Goal: Task Accomplishment & Management: Manage account settings

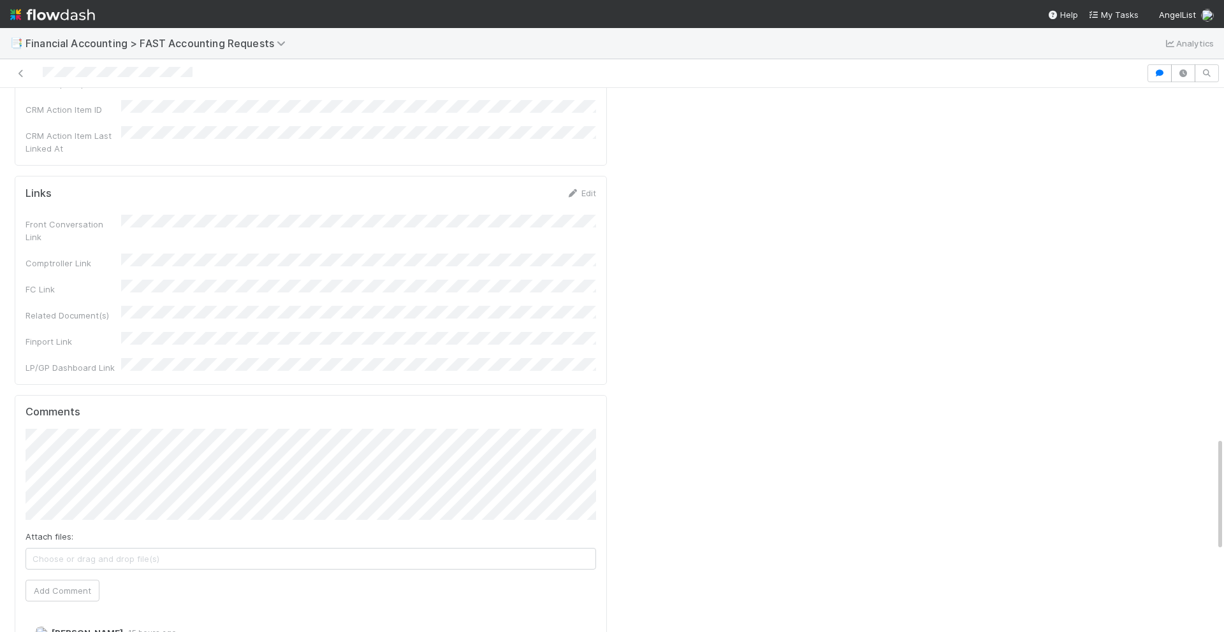
scroll to position [1726, 0]
click at [75, 577] on button "Add Comment" at bounding box center [62, 588] width 74 height 22
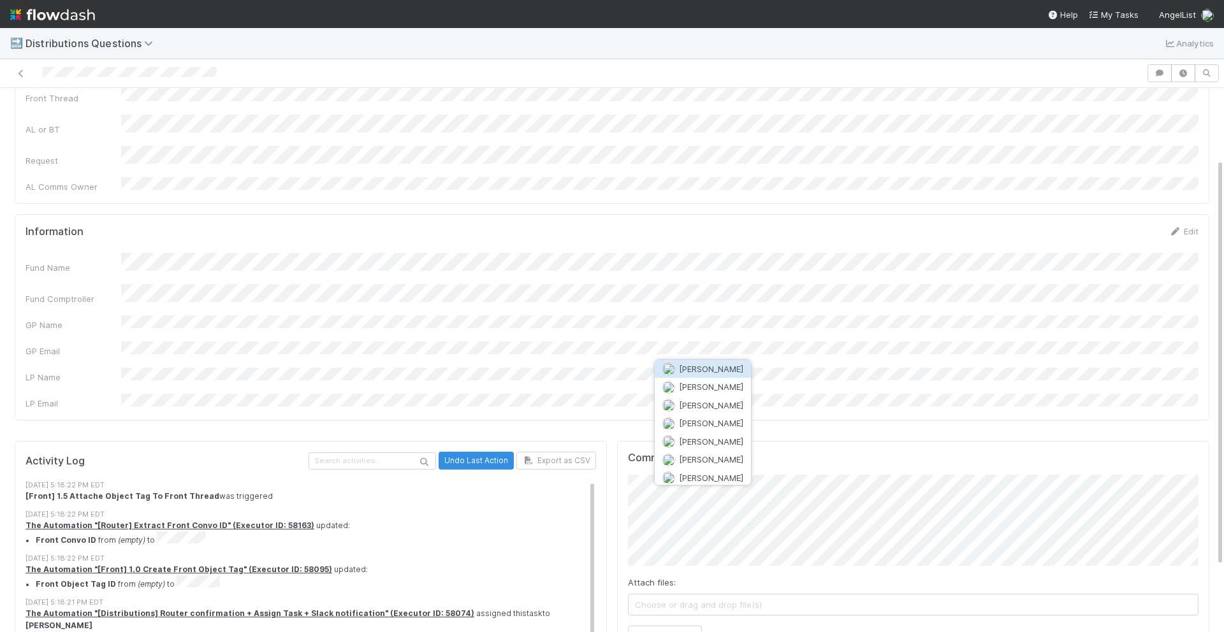
scroll to position [82, 0]
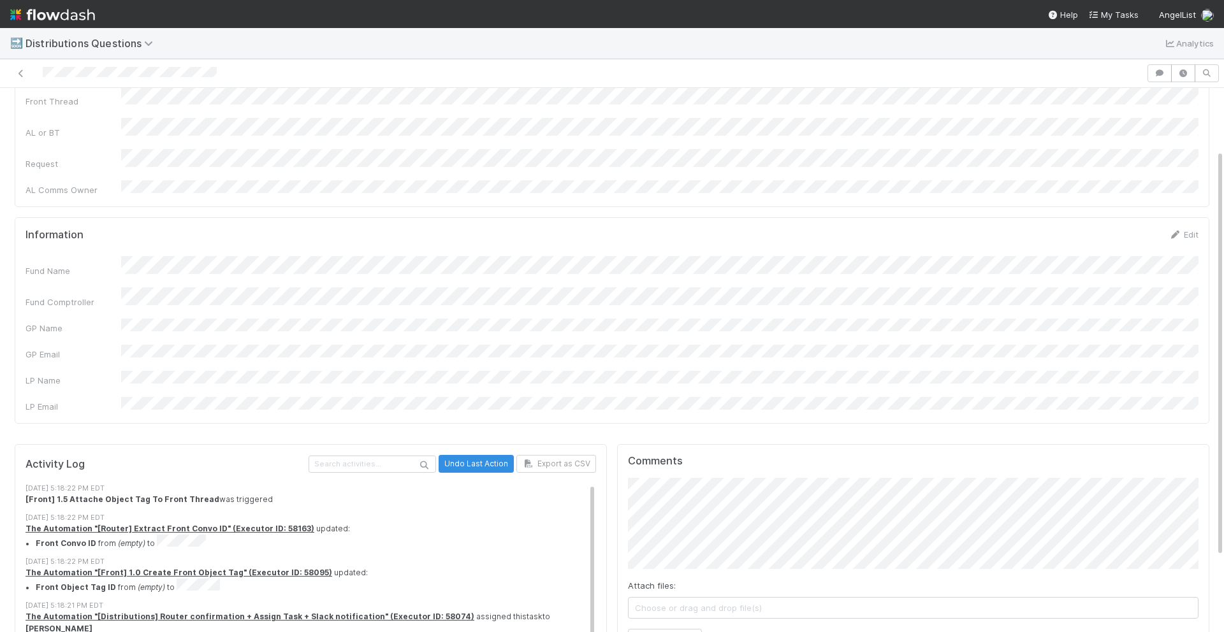
click at [704, 293] on div "Fund Name Fund Comptroller GP Name GP Email LP Name LP Email" at bounding box center [611, 334] width 1173 height 157
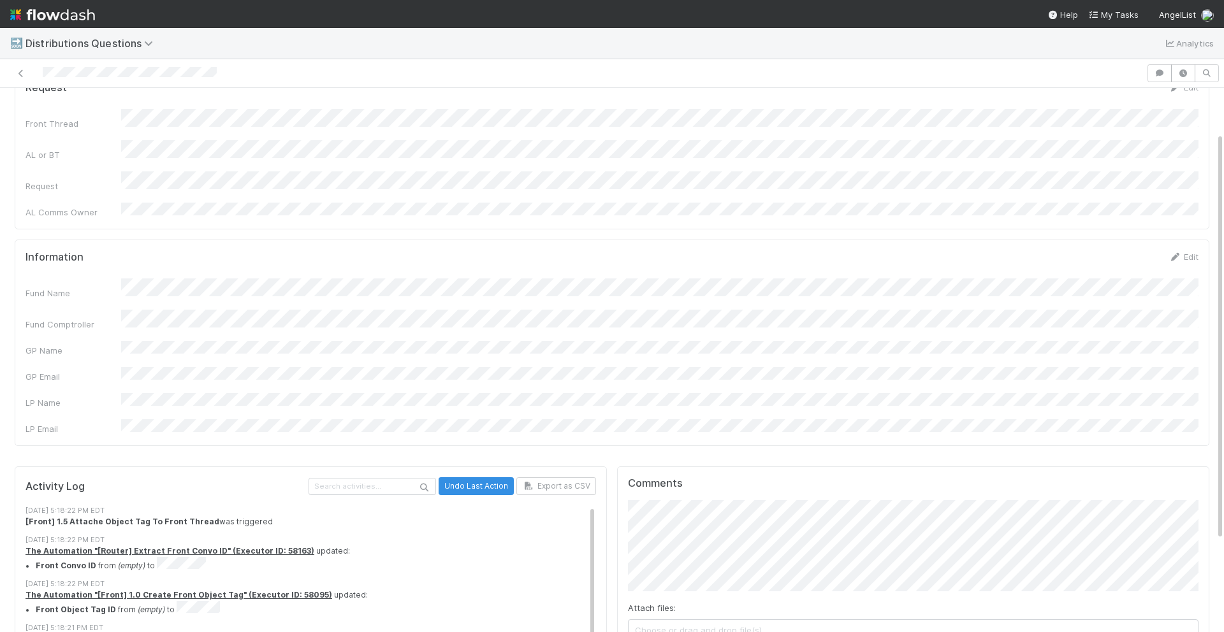
scroll to position [73, 0]
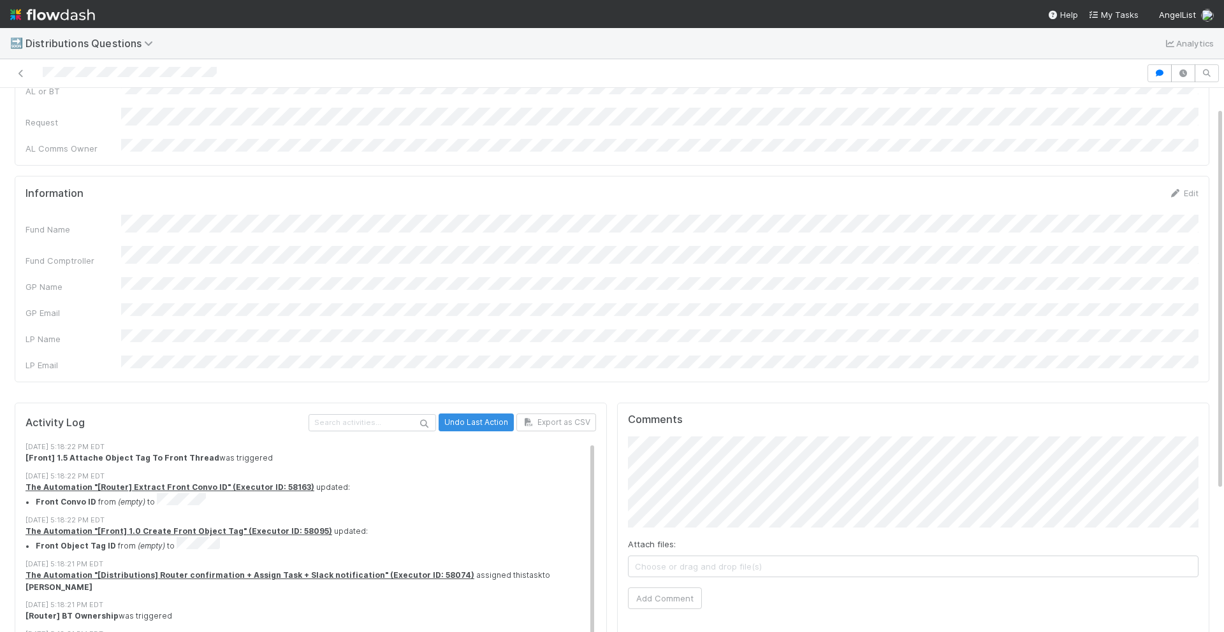
scroll to position [0, 0]
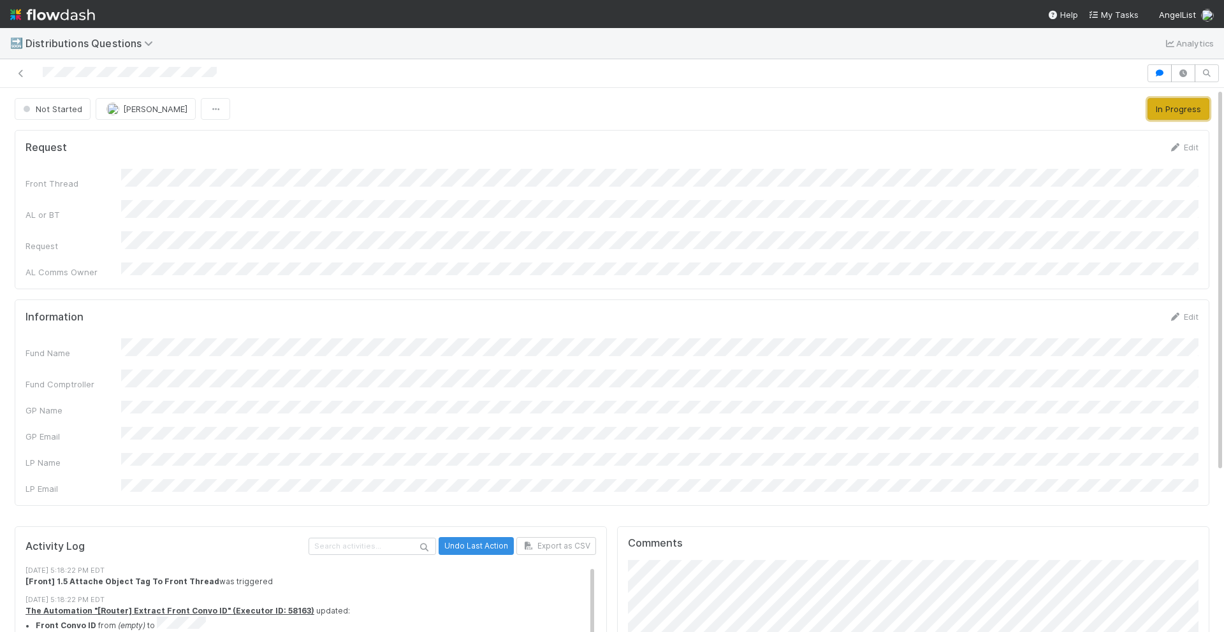
click at [1172, 113] on button "In Progress" at bounding box center [1178, 109] width 62 height 22
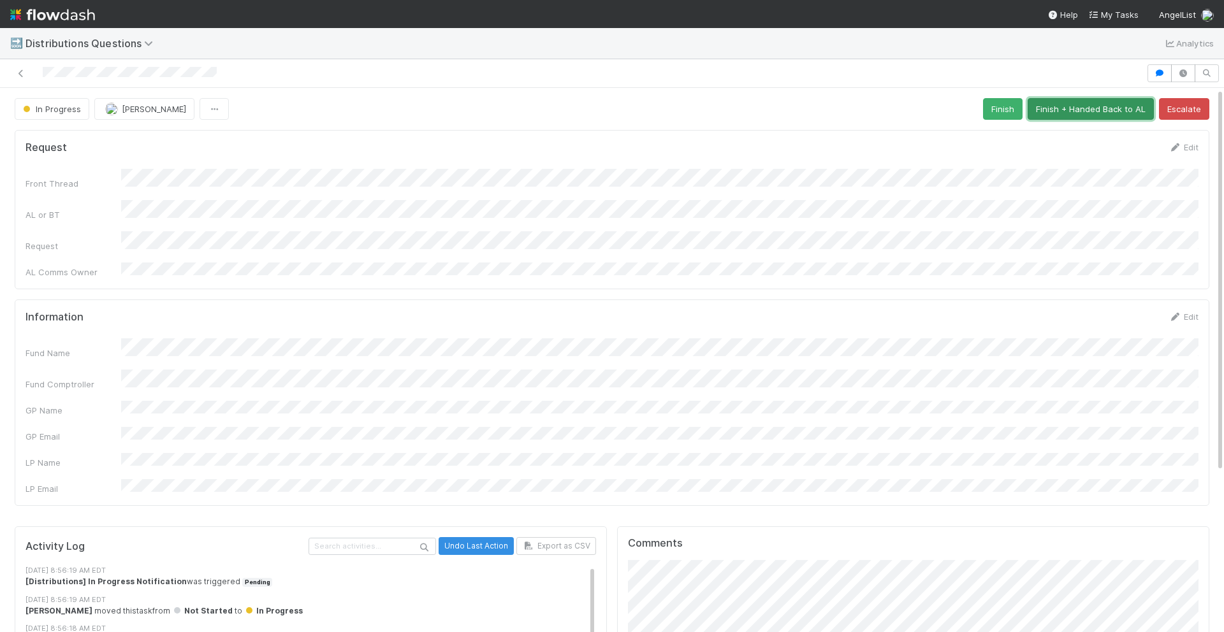
click at [1088, 108] on button "Finish + Handed Back to AL" at bounding box center [1091, 109] width 126 height 22
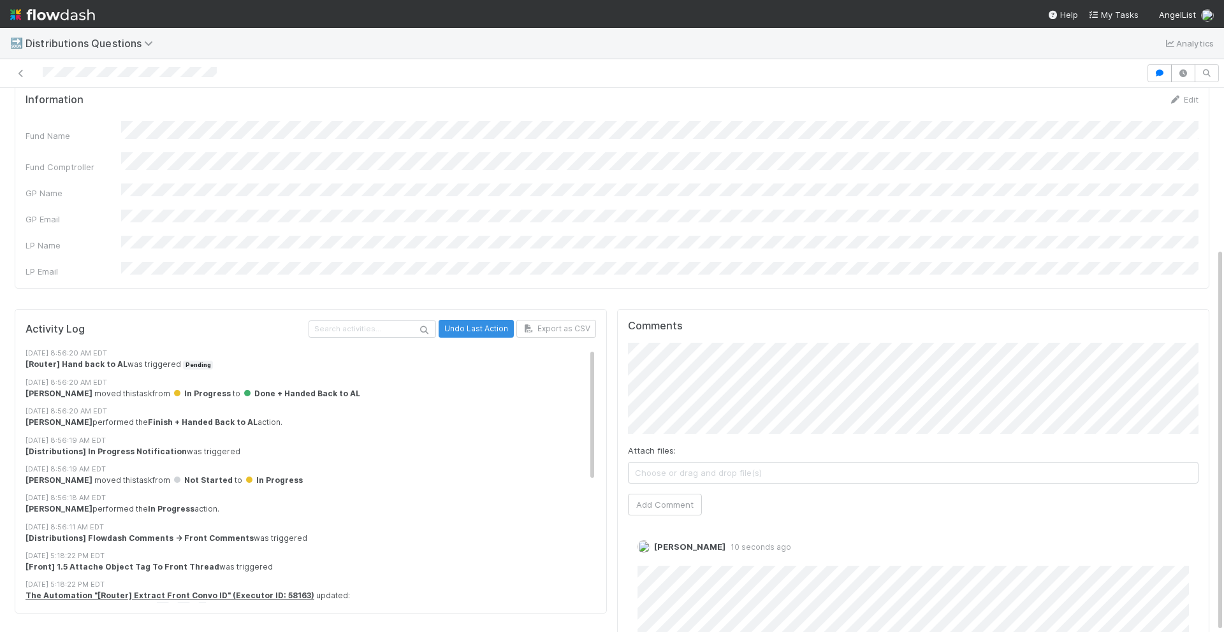
scroll to position [227, 0]
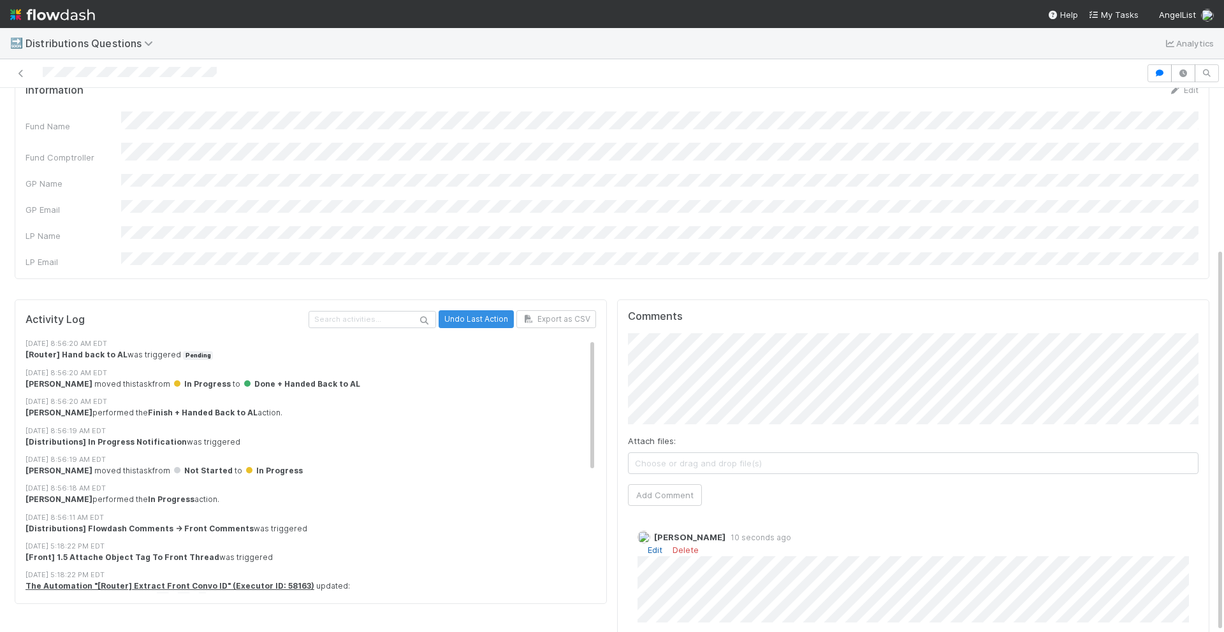
click at [657, 545] on link "Edit" at bounding box center [655, 550] width 15 height 10
click at [755, 67] on div at bounding box center [573, 73] width 1136 height 18
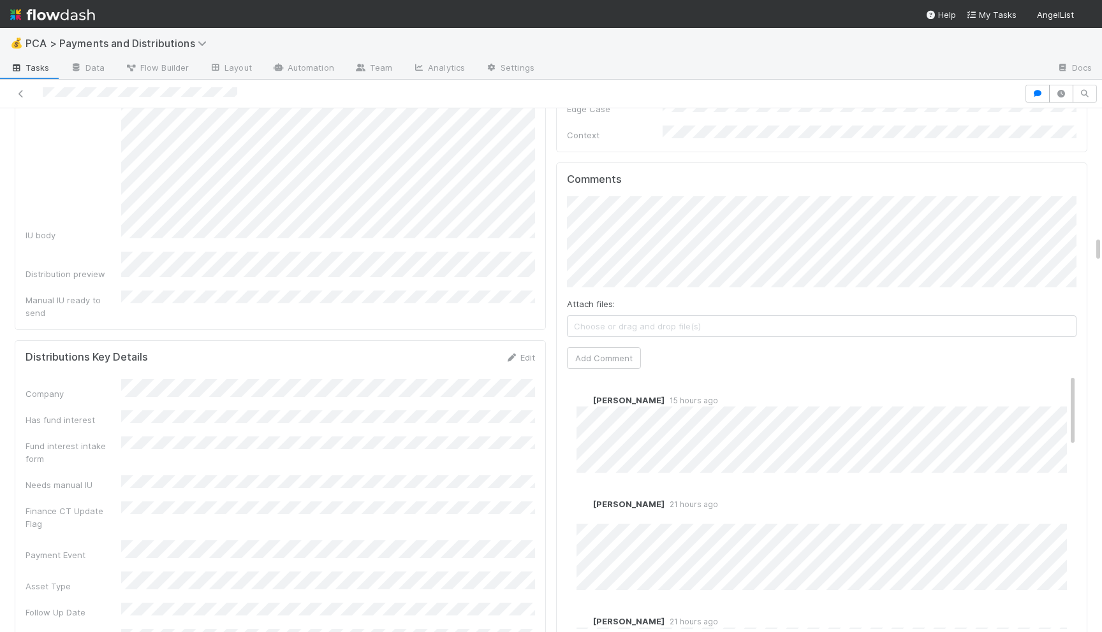
scroll to position [2540, 0]
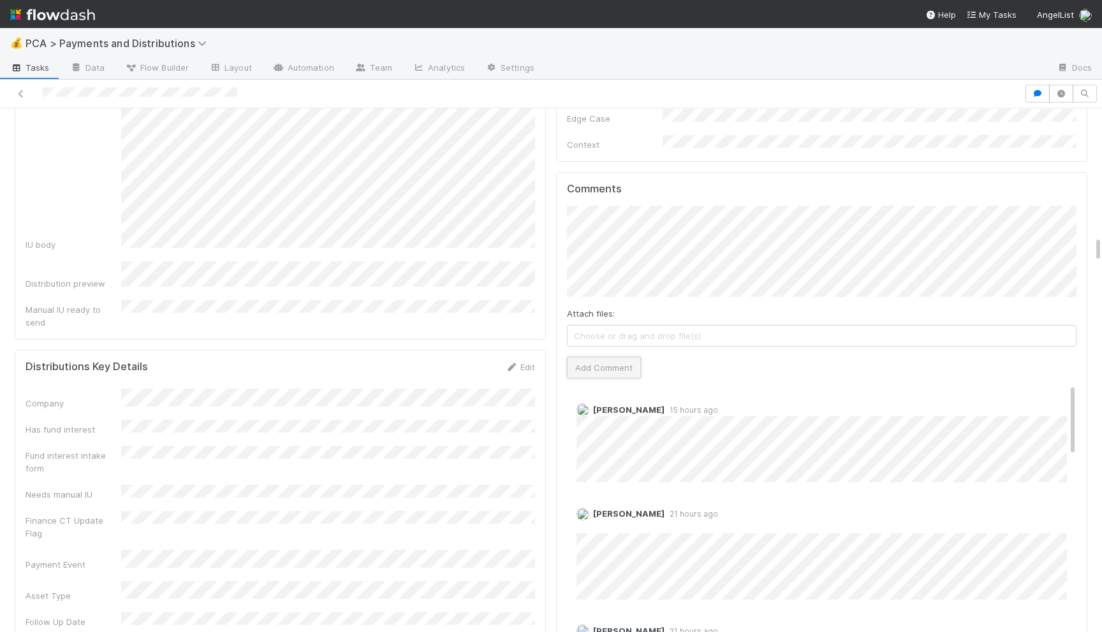
click at [599, 357] on button "Add Comment" at bounding box center [604, 368] width 74 height 22
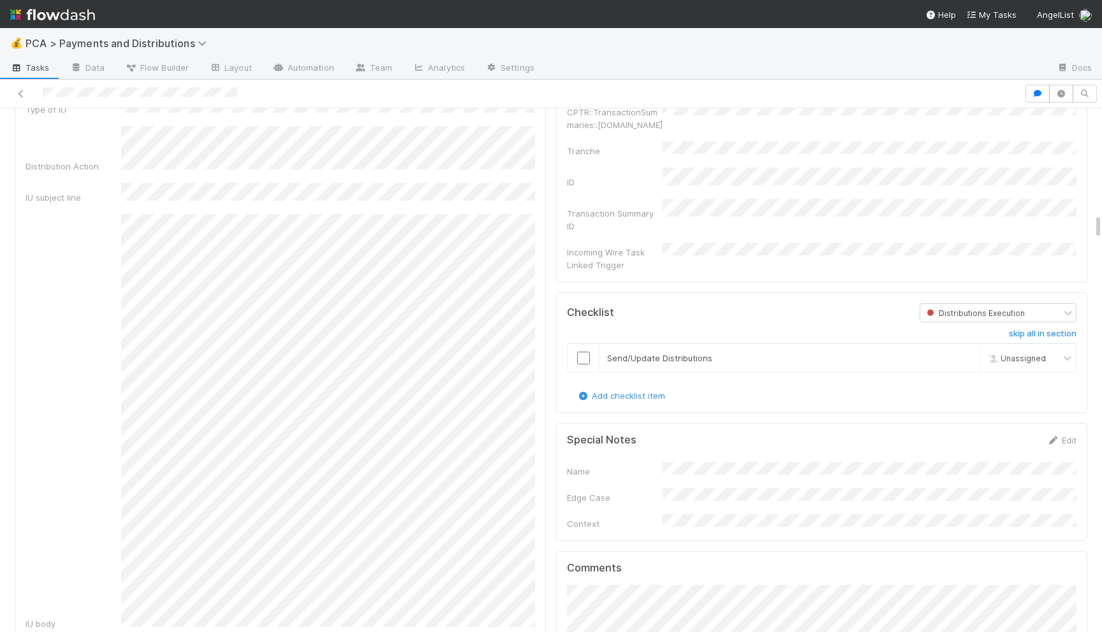
scroll to position [2055, 0]
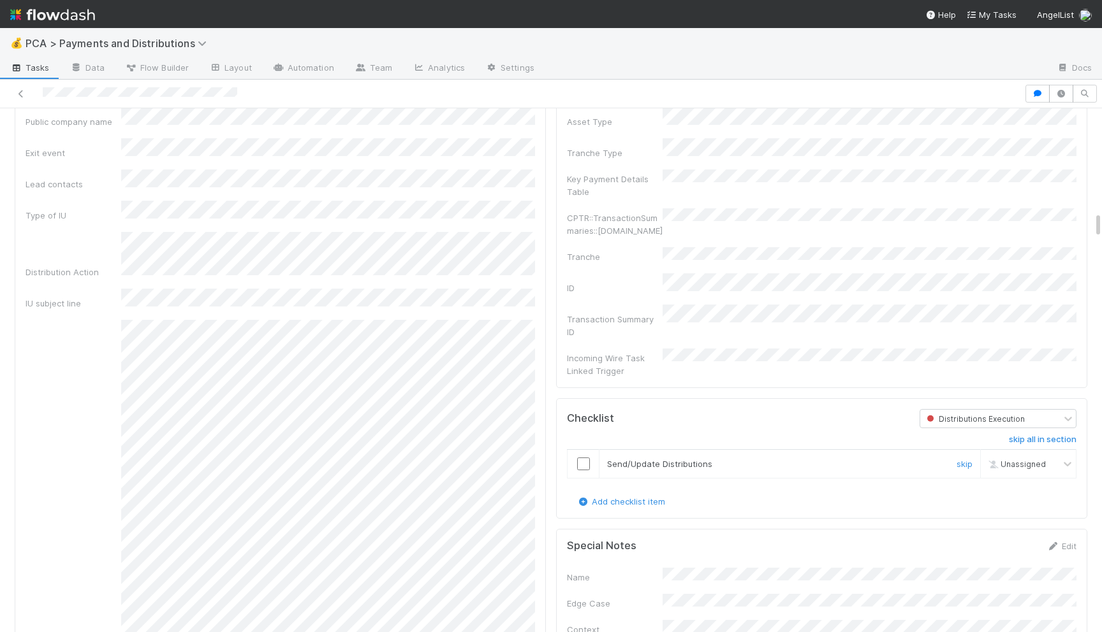
click at [583, 458] on input "checkbox" at bounding box center [583, 464] width 13 height 13
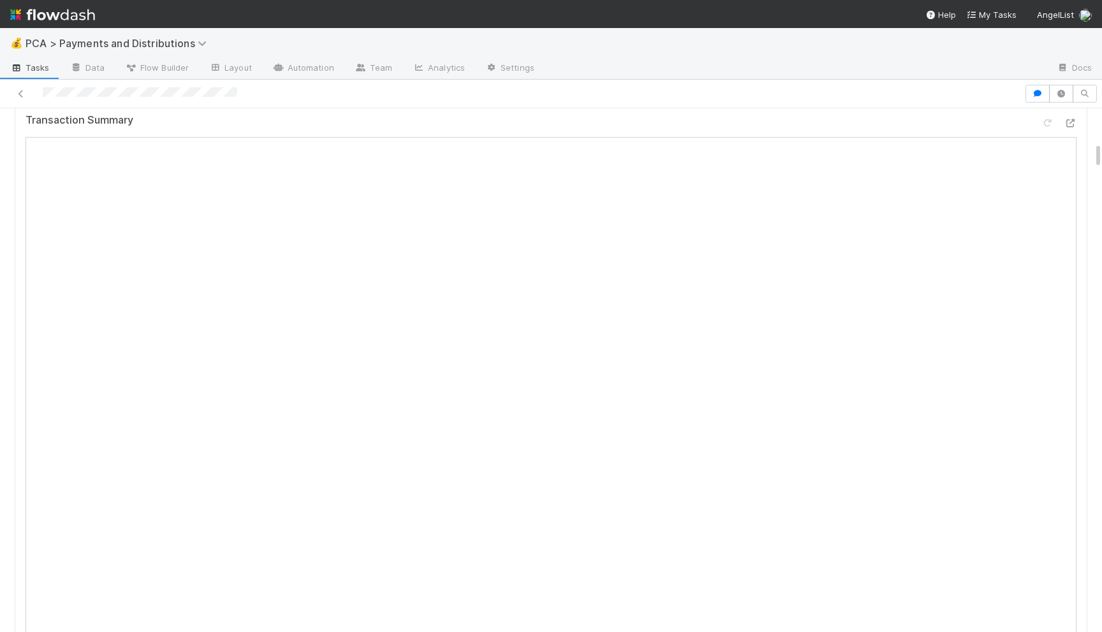
scroll to position [0, 0]
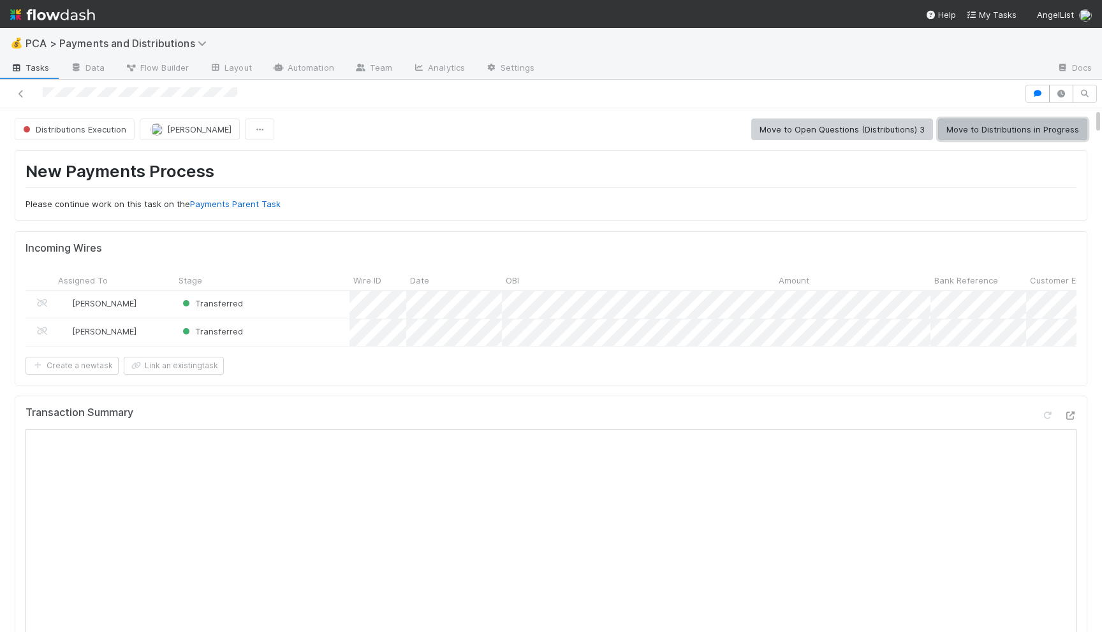
click at [991, 131] on button "Move to Distributions in Progress" at bounding box center [1012, 130] width 149 height 22
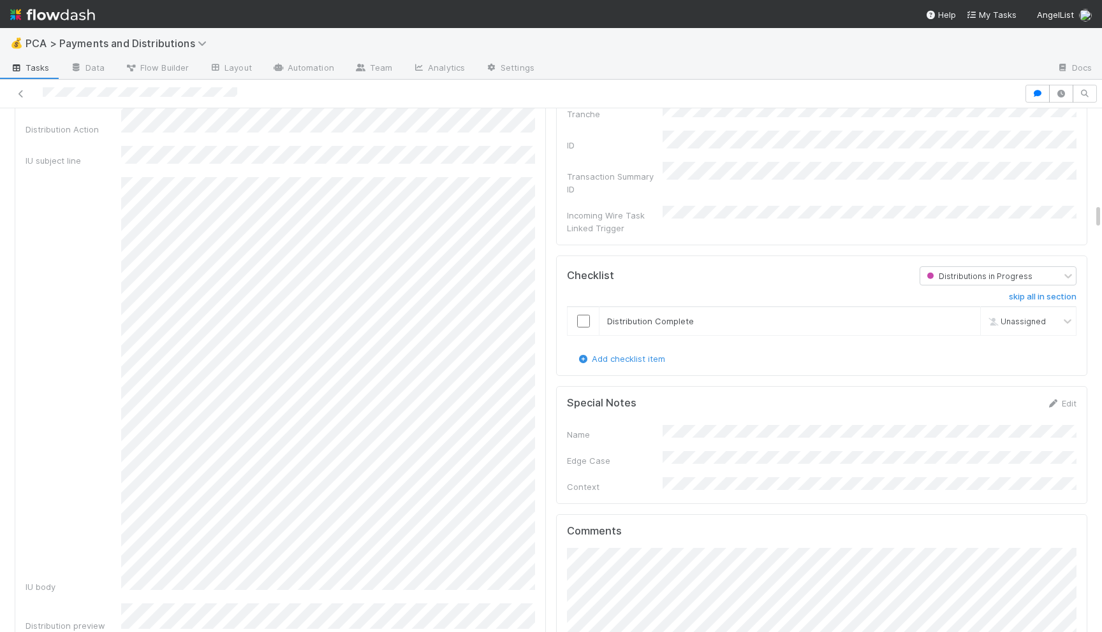
scroll to position [2271, 0]
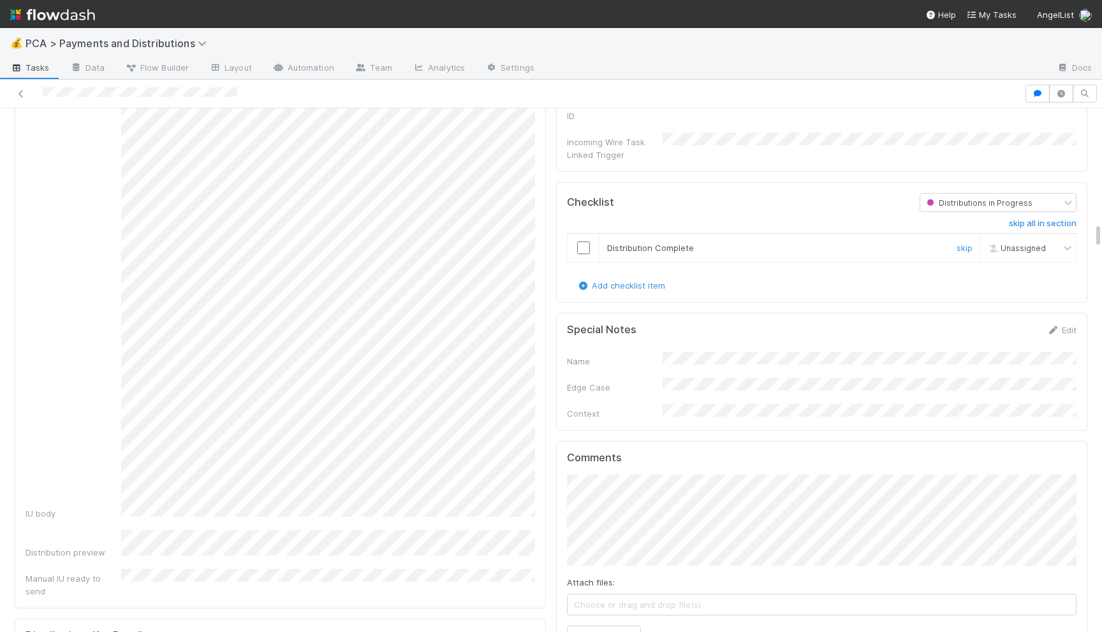
click at [583, 242] on input "checkbox" at bounding box center [583, 248] width 13 height 13
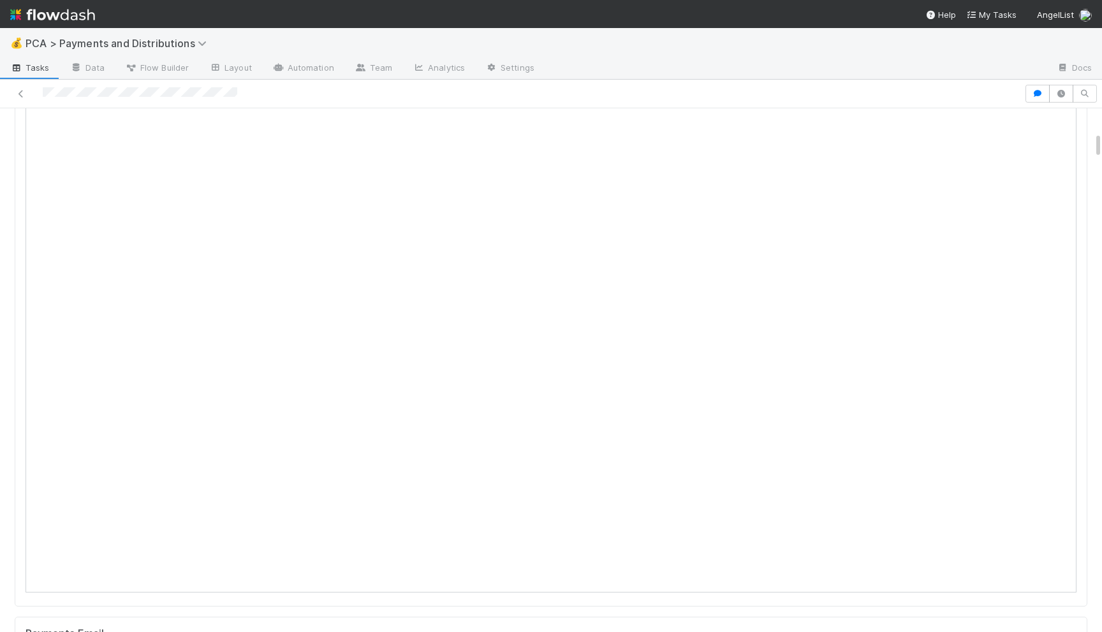
scroll to position [0, 0]
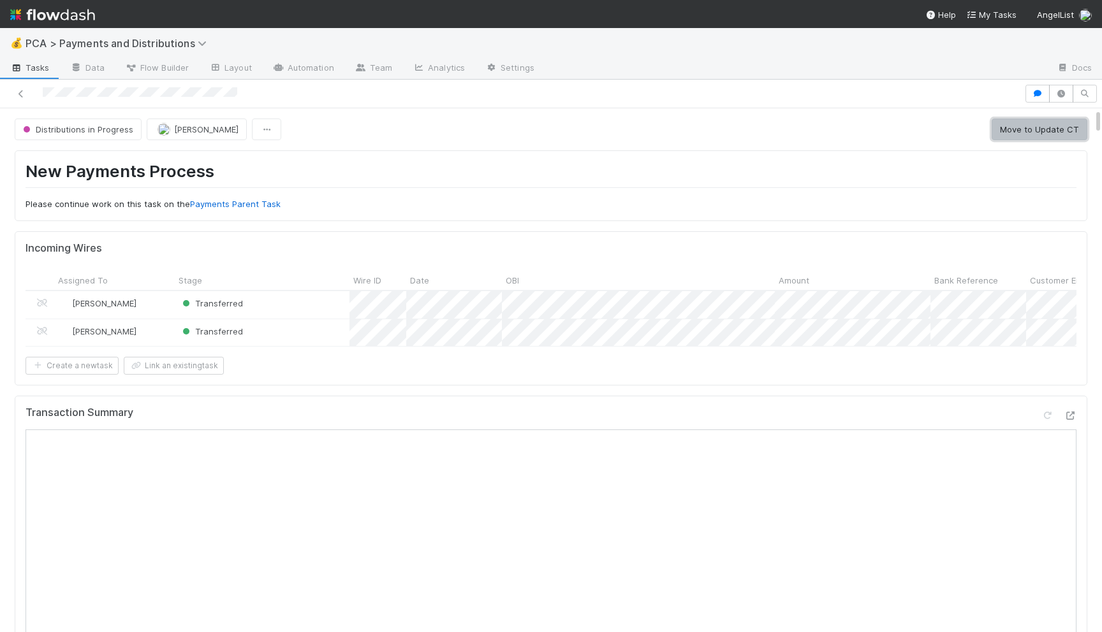
click at [1023, 131] on button "Move to Update CT" at bounding box center [1039, 130] width 96 height 22
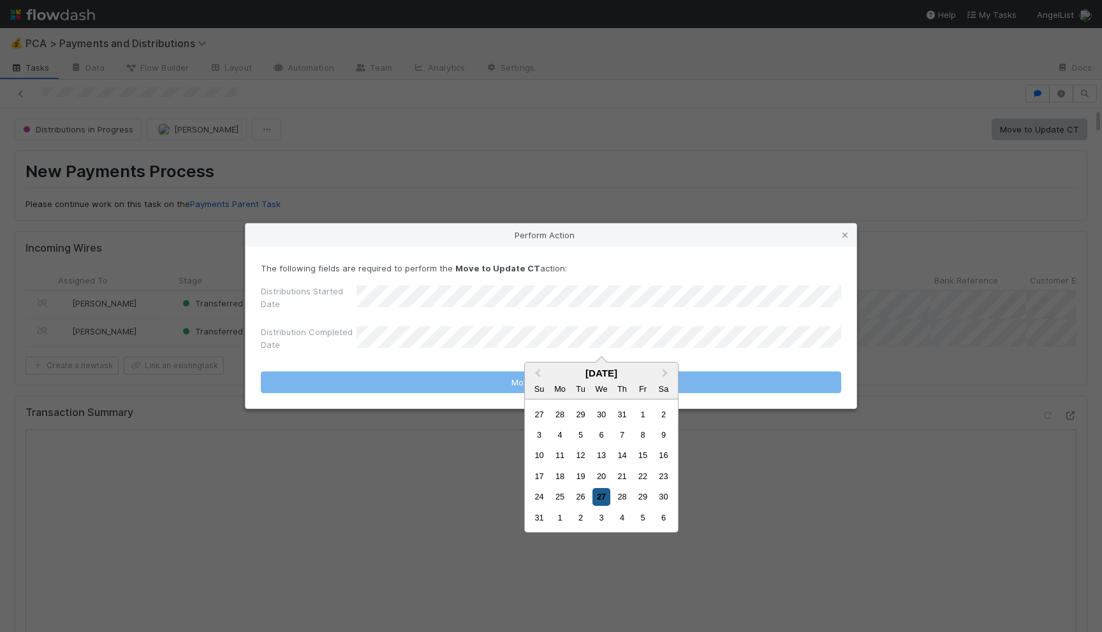
click at [602, 495] on div "27" at bounding box center [600, 496] width 17 height 17
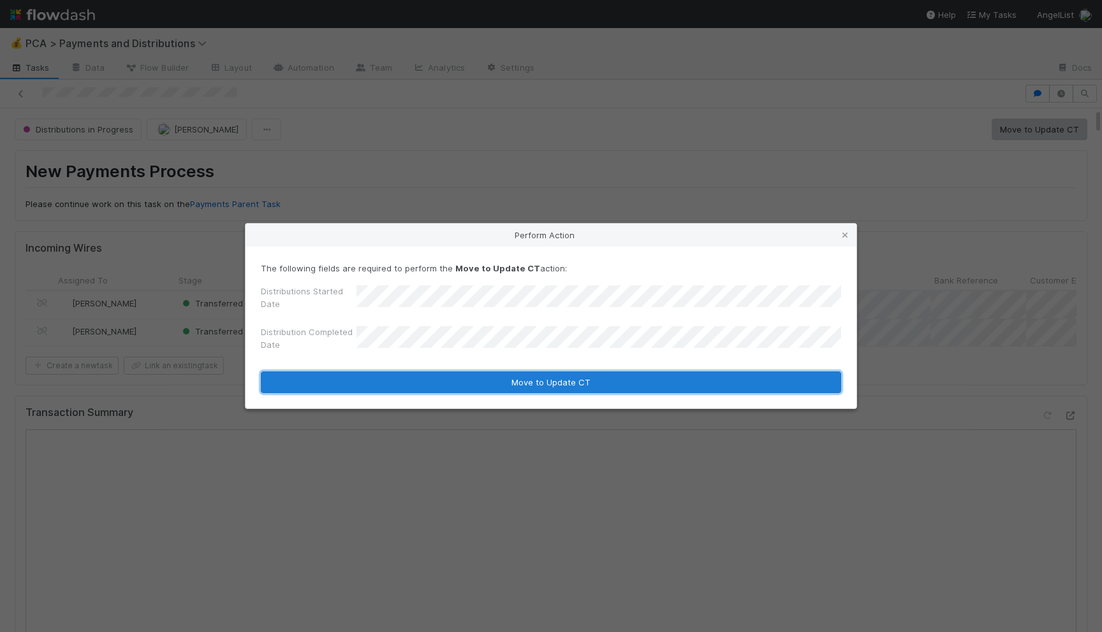
click at [627, 381] on button "Move to Update CT" at bounding box center [551, 383] width 580 height 22
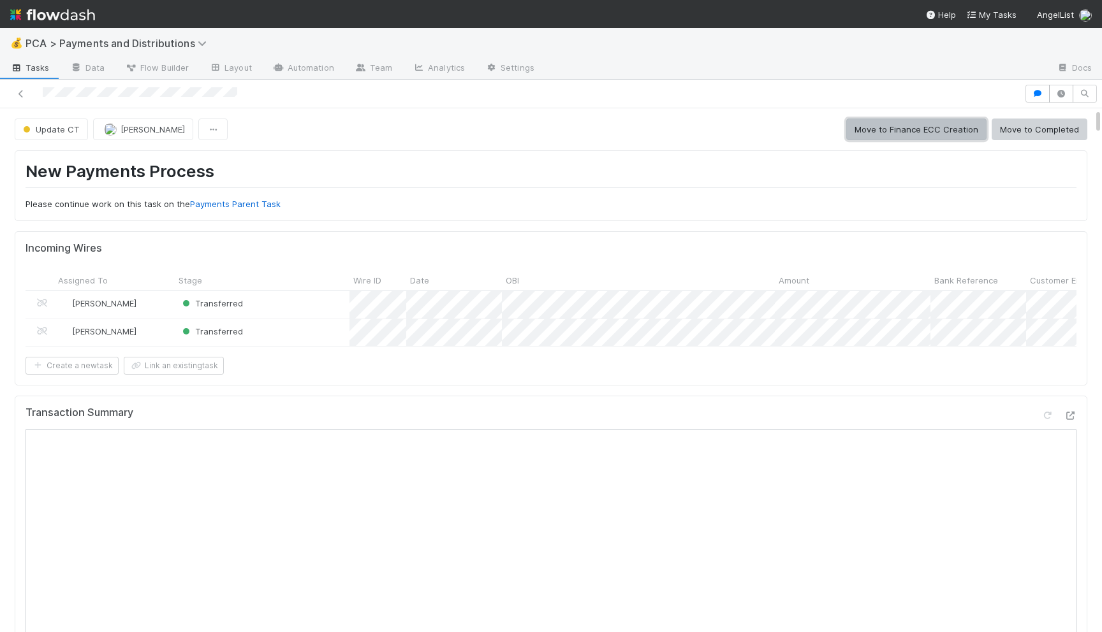
click at [889, 131] on button "Move to Finance ECC Creation" at bounding box center [916, 130] width 140 height 22
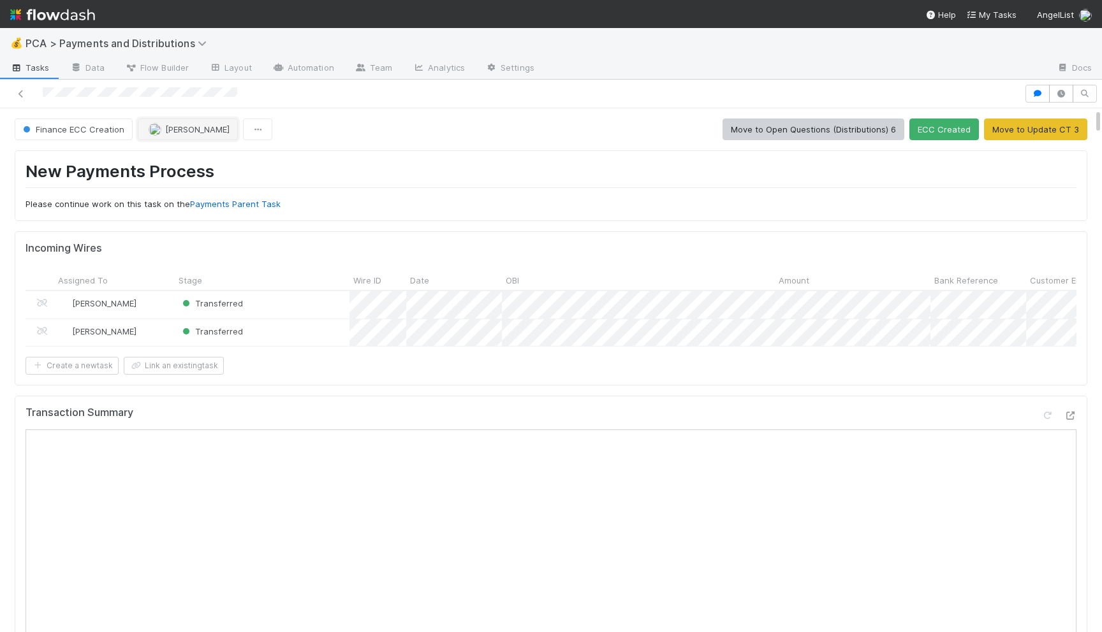
click at [186, 128] on span "[PERSON_NAME]" at bounding box center [197, 129] width 64 height 10
click at [150, 165] on span "Ronalie Nova" at bounding box center [172, 161] width 69 height 10
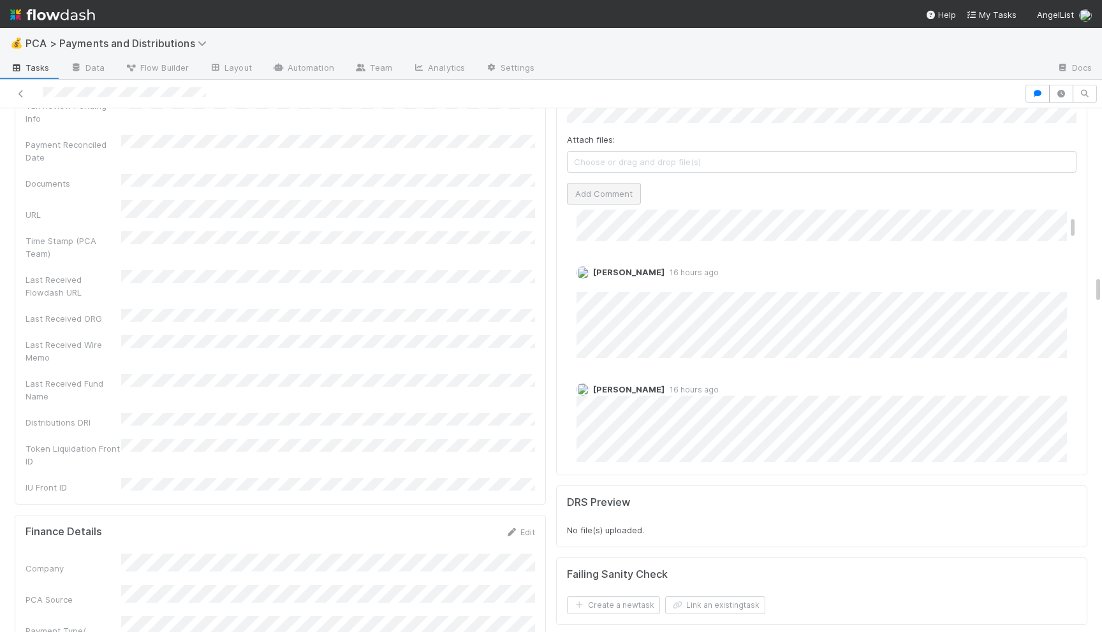
scroll to position [36, 0]
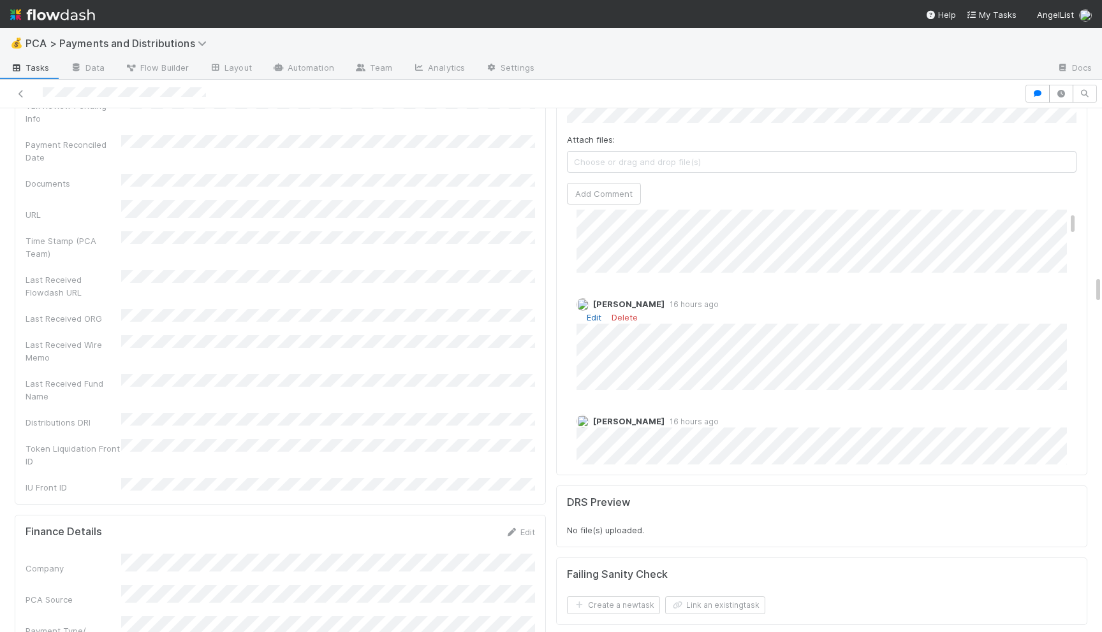
click at [593, 312] on link "Edit" at bounding box center [593, 317] width 15 height 10
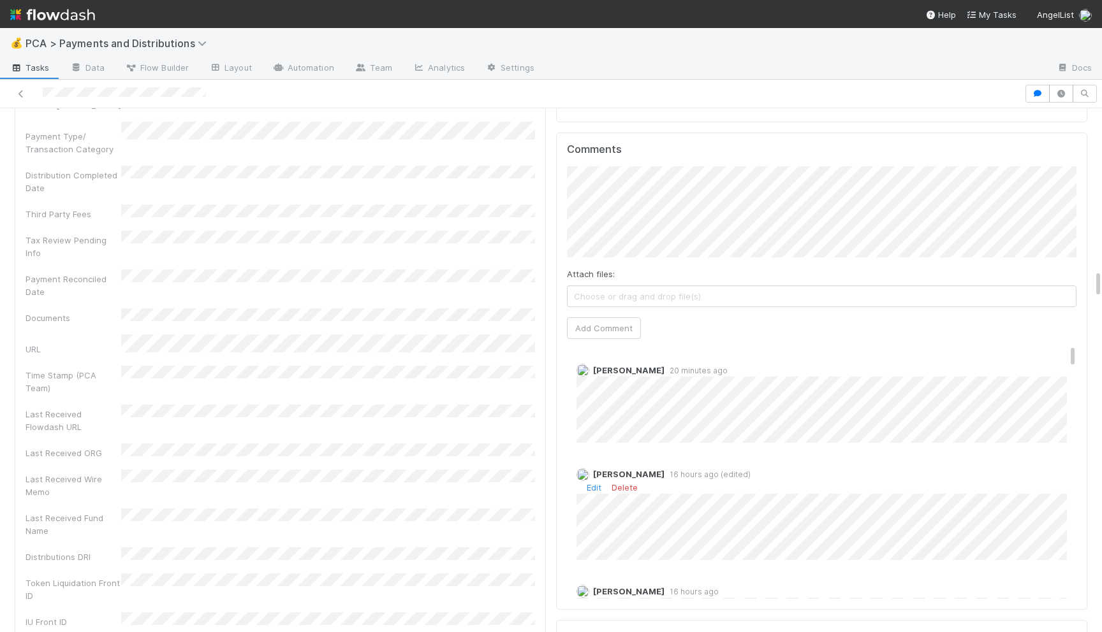
scroll to position [2911, 0]
click at [594, 323] on button "Add Comment" at bounding box center [604, 334] width 74 height 22
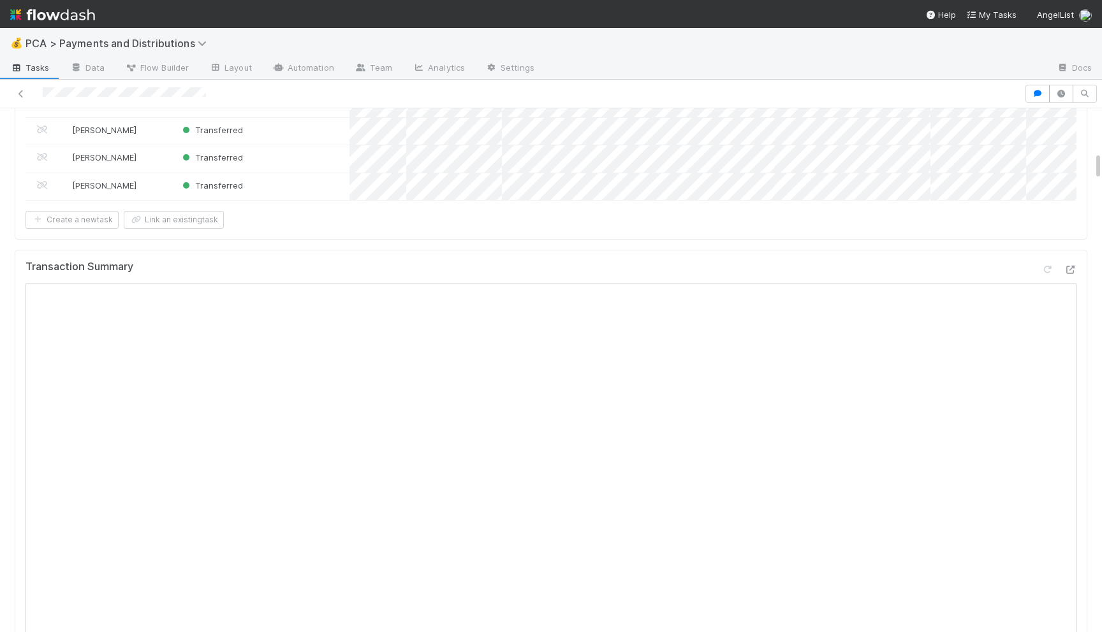
scroll to position [0, 0]
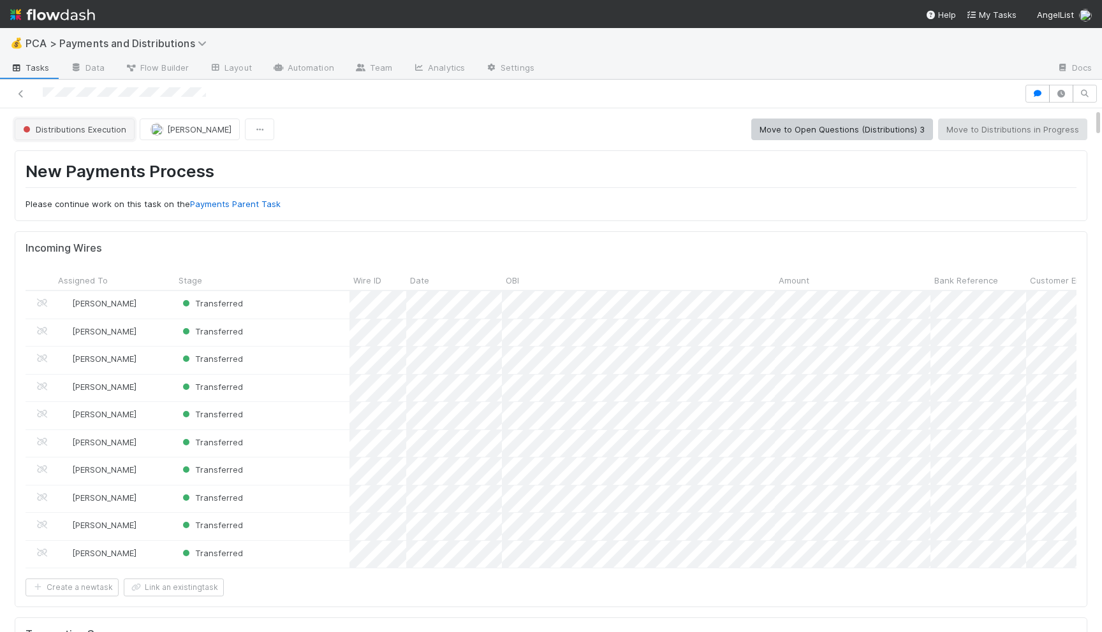
click at [57, 133] on span "Distributions Execution" at bounding box center [73, 129] width 106 height 10
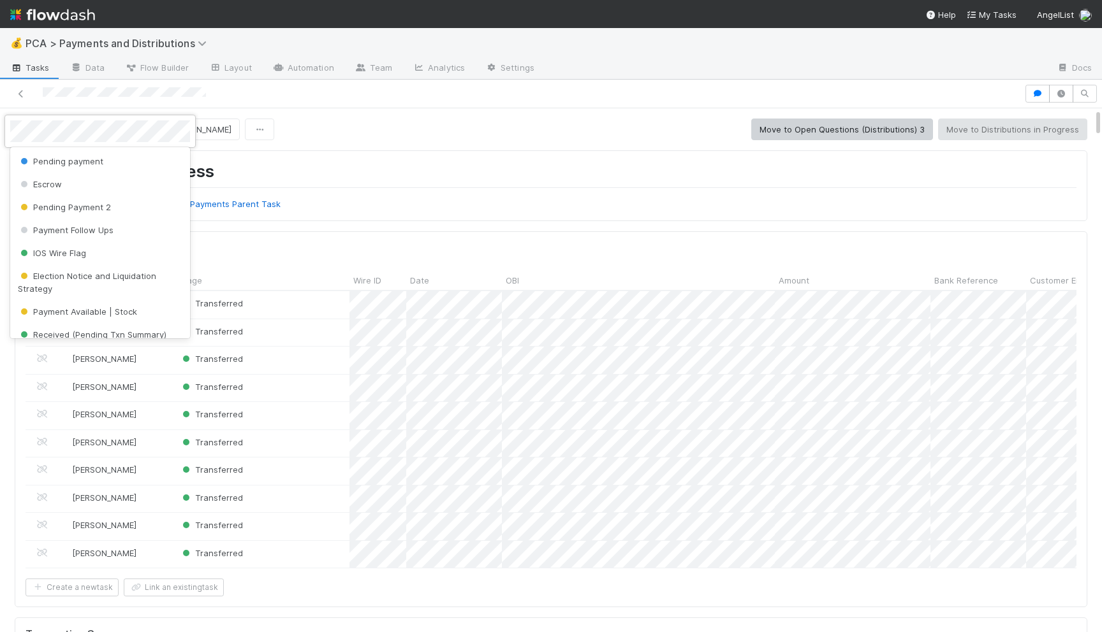
scroll to position [176, 0]
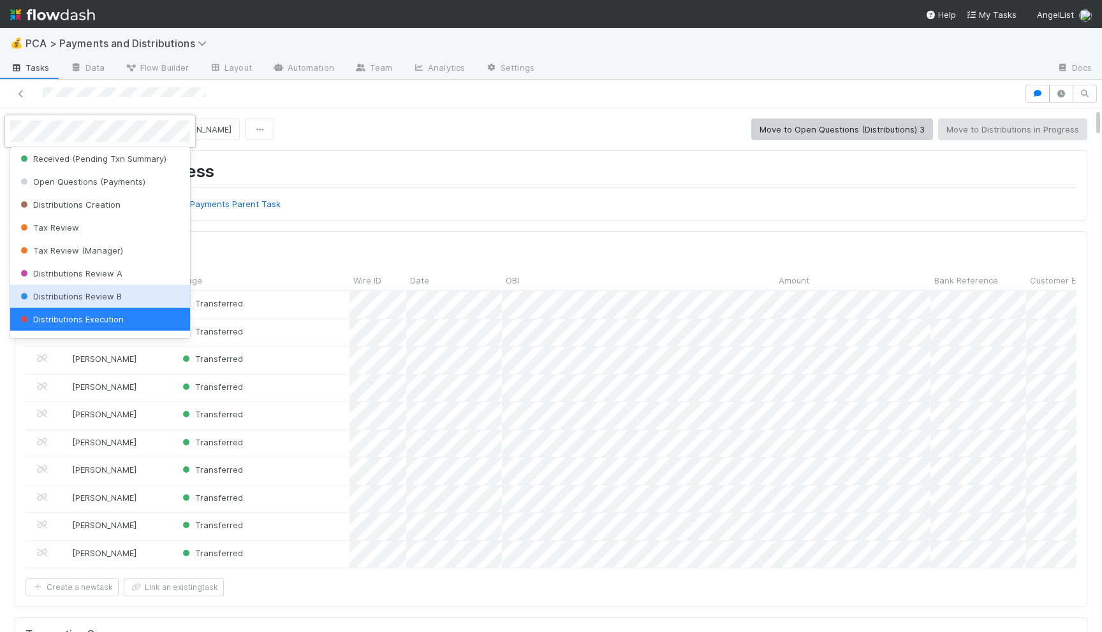
click at [66, 298] on span "Distributions Review B" at bounding box center [70, 296] width 104 height 10
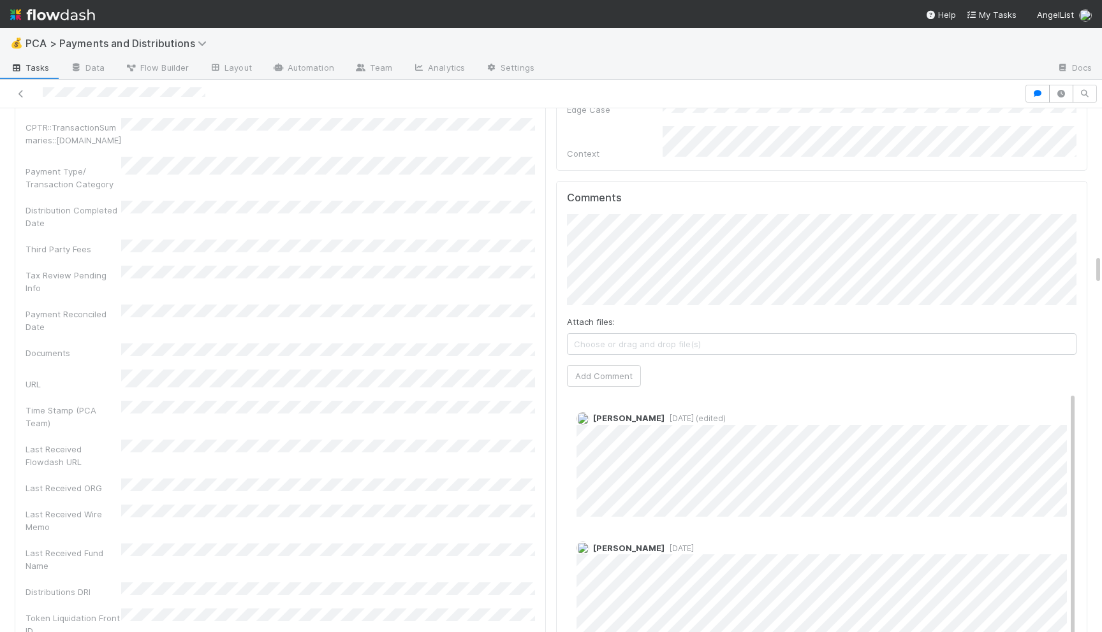
scroll to position [2518, 0]
click at [614, 368] on button "Add Comment" at bounding box center [604, 379] width 74 height 22
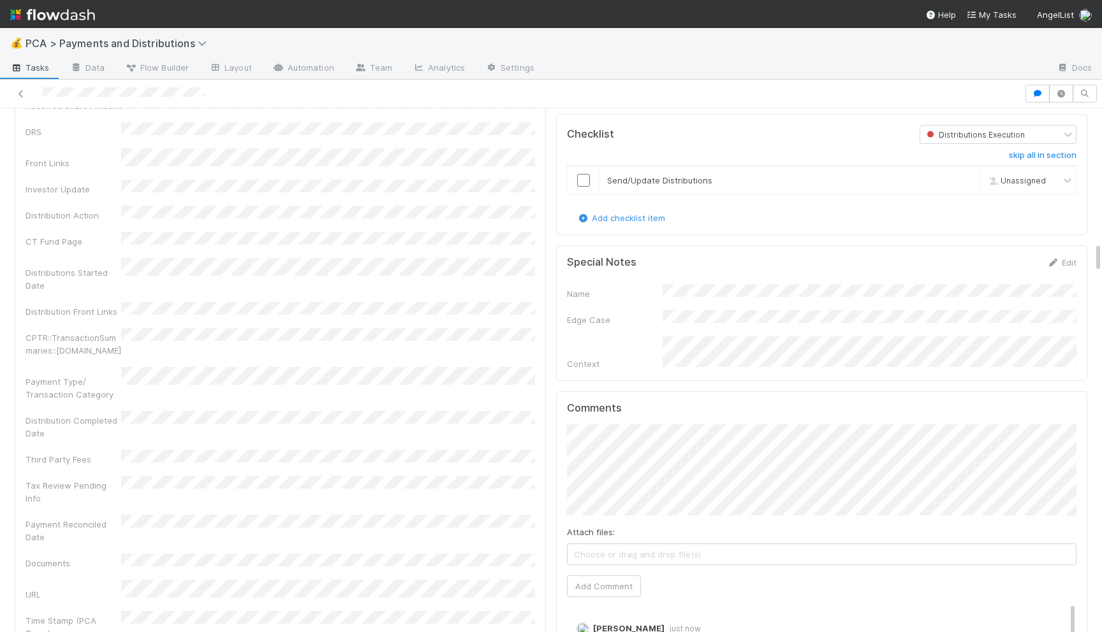
scroll to position [2213, 0]
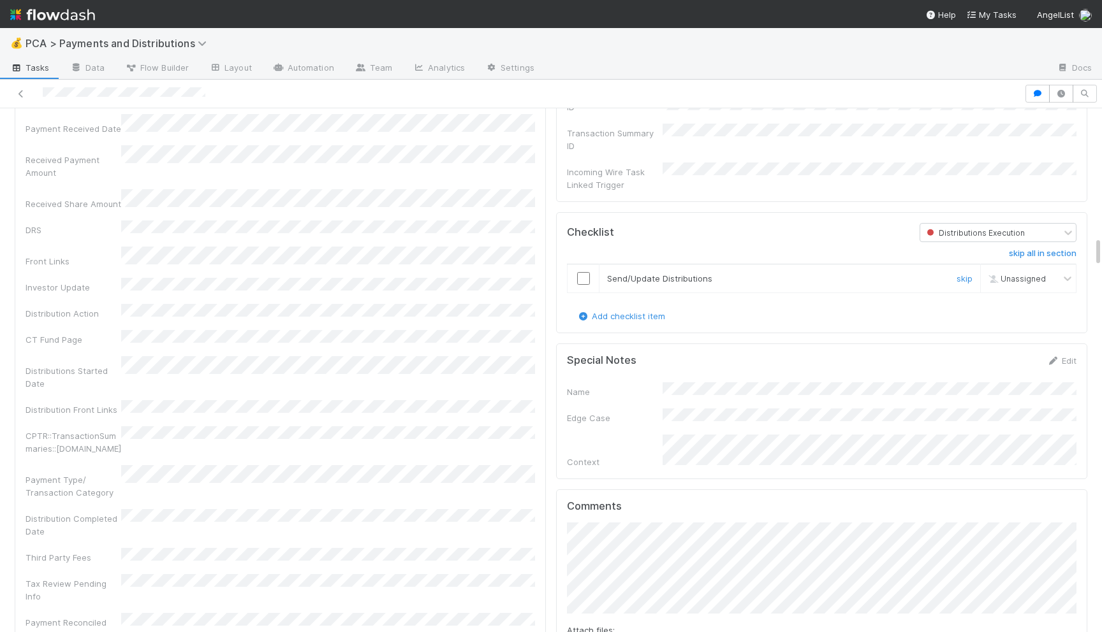
click at [585, 272] on input "checkbox" at bounding box center [583, 278] width 13 height 13
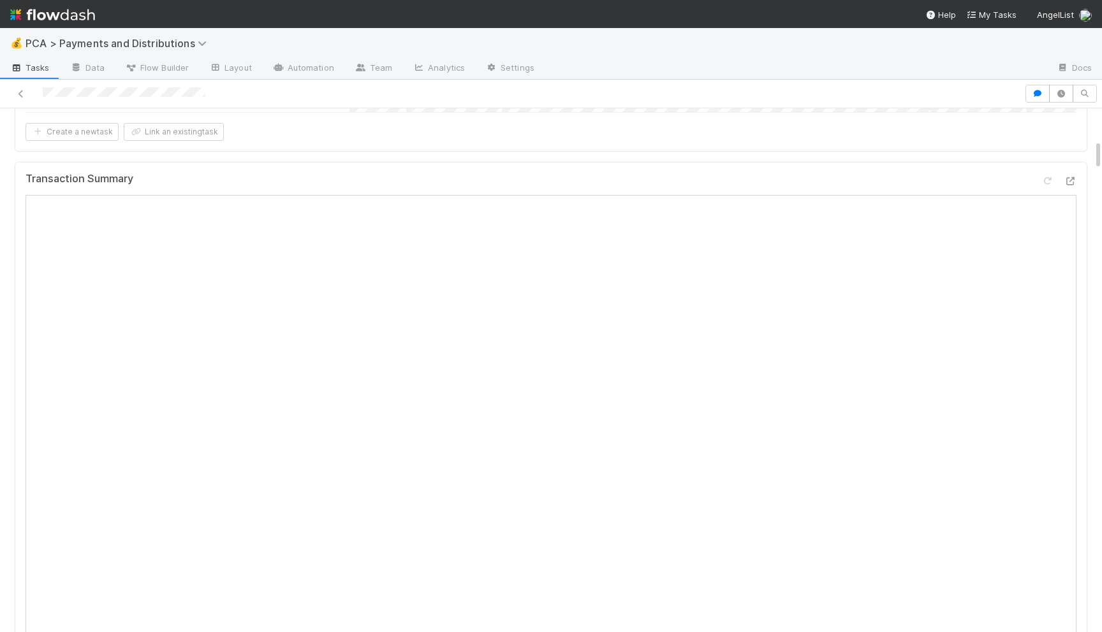
scroll to position [0, 0]
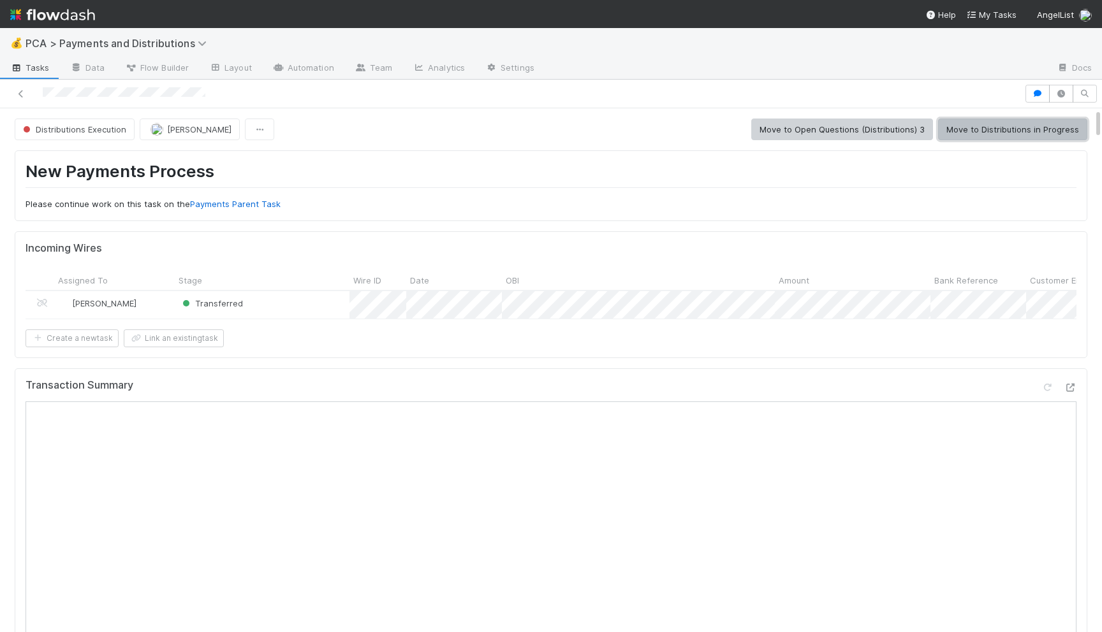
click at [998, 135] on button "Move to Distributions in Progress" at bounding box center [1012, 130] width 149 height 22
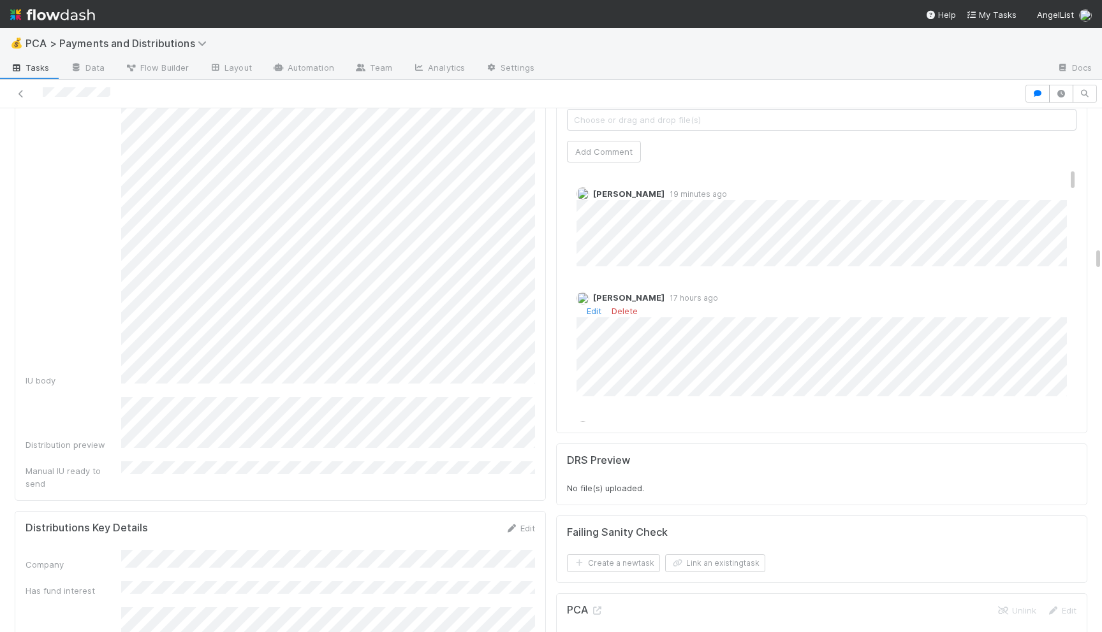
scroll to position [3003, 0]
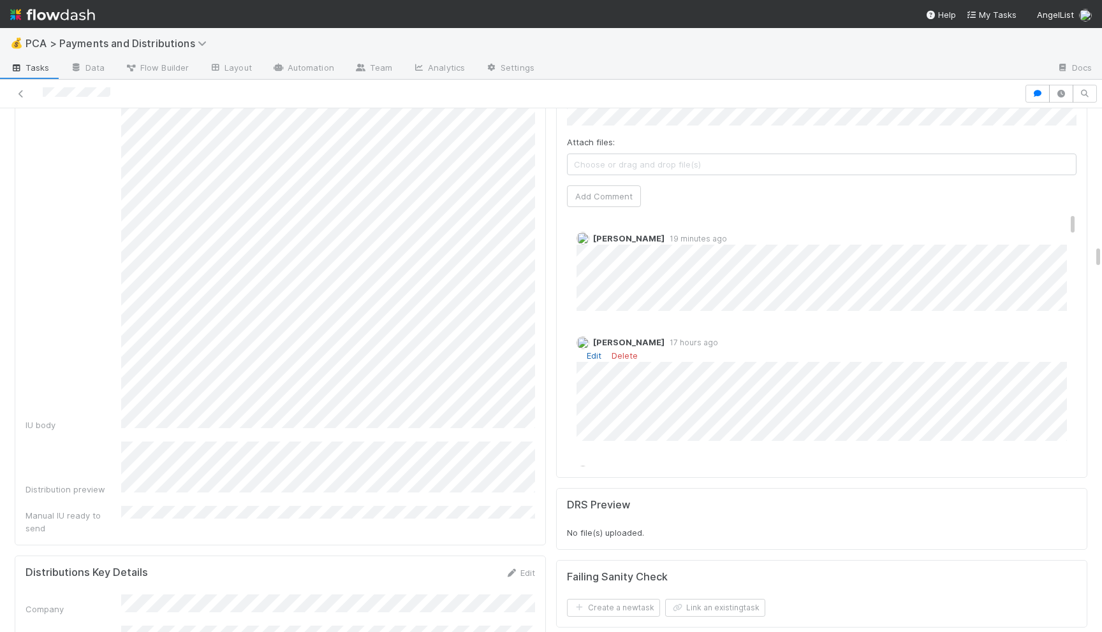
click at [591, 351] on link "Edit" at bounding box center [593, 356] width 15 height 10
click at [588, 351] on link "Edit" at bounding box center [593, 356] width 15 height 10
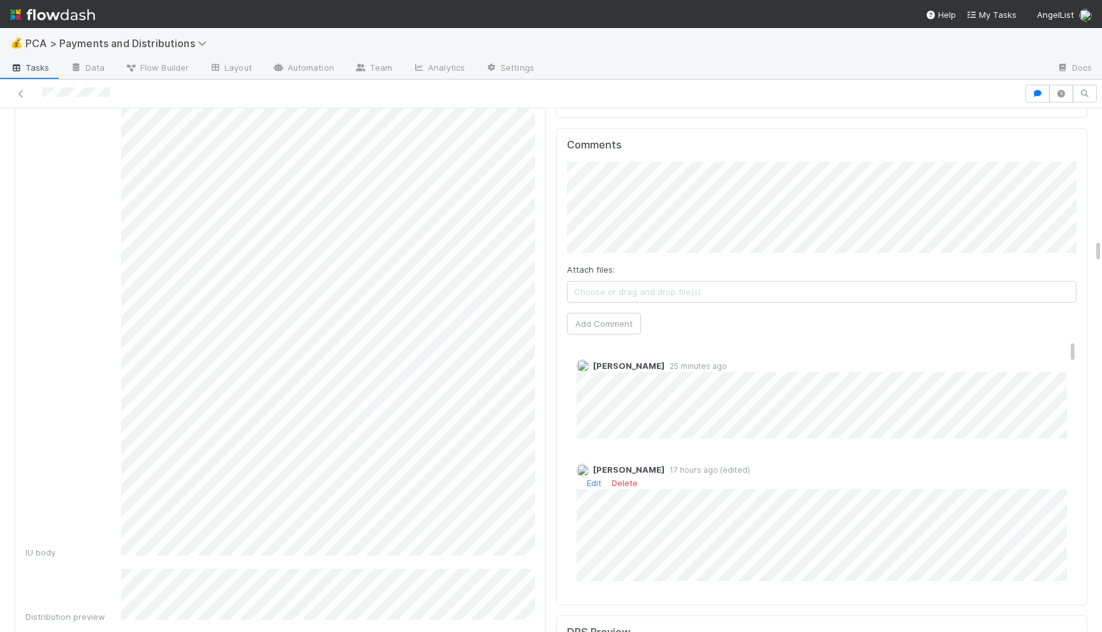
scroll to position [2874, 0]
click at [607, 314] on button "Add Comment" at bounding box center [604, 325] width 74 height 22
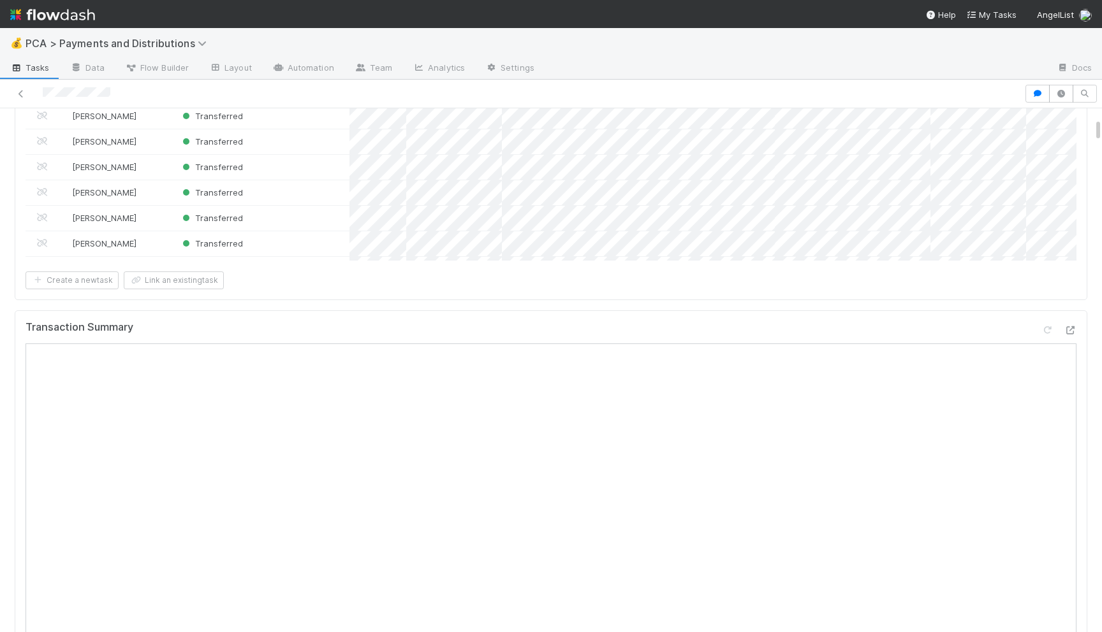
scroll to position [0, 0]
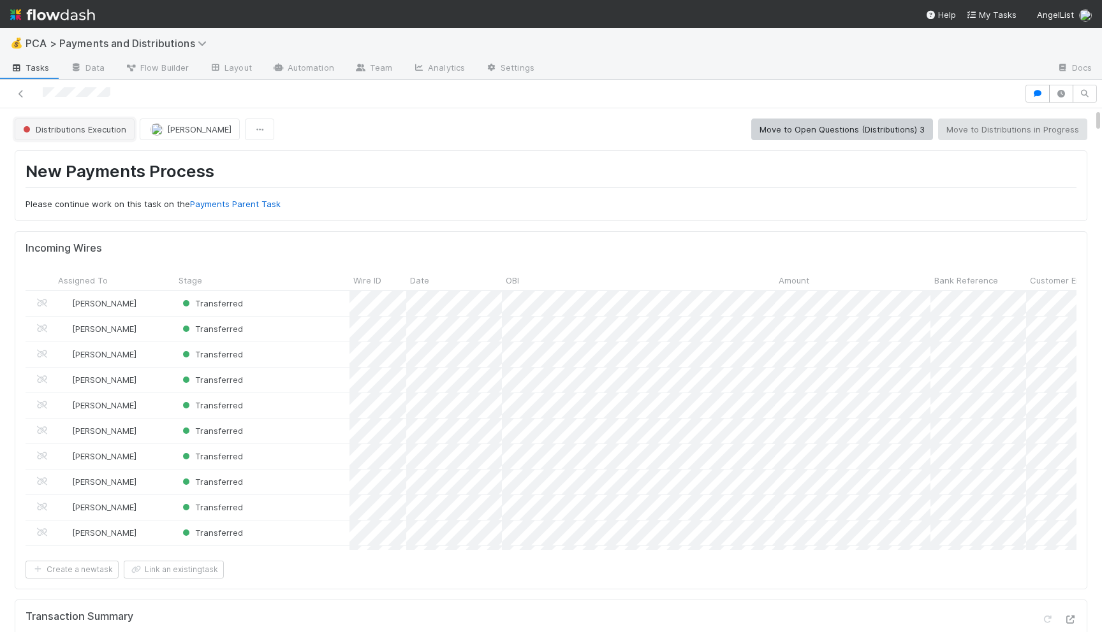
click at [76, 124] on button "Distributions Execution" at bounding box center [75, 130] width 120 height 22
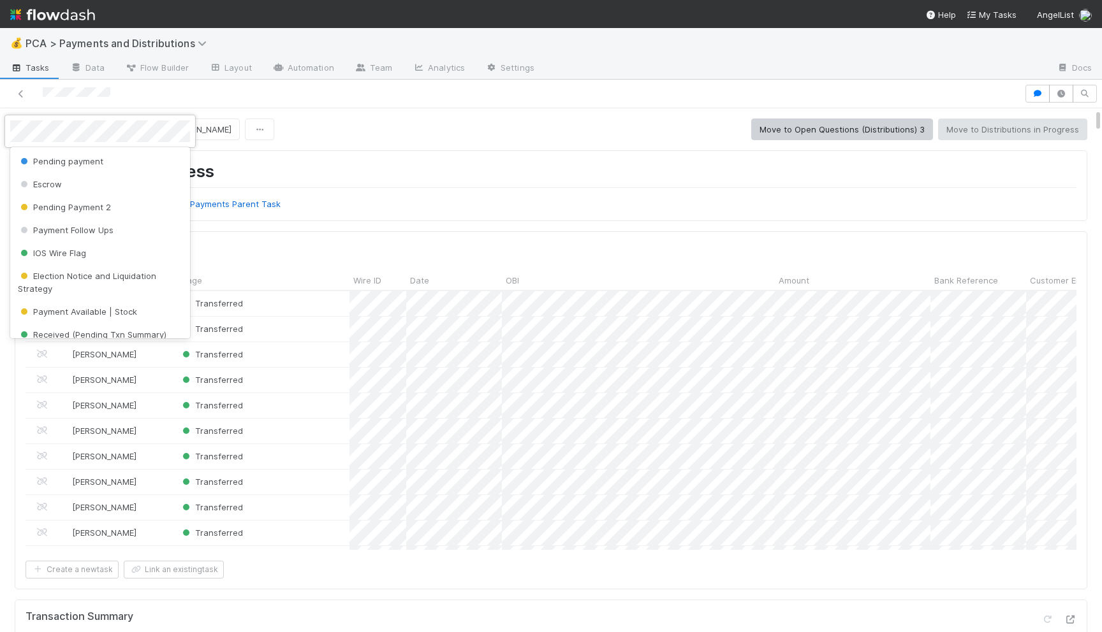
scroll to position [176, 0]
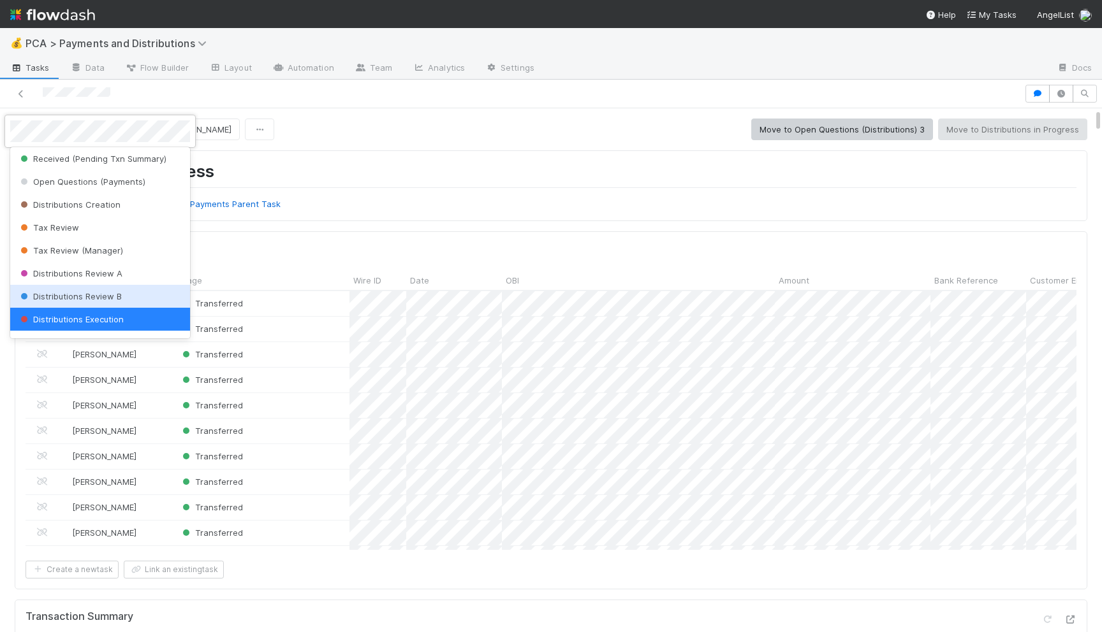
click at [69, 290] on div "Distributions Review B" at bounding box center [100, 296] width 180 height 23
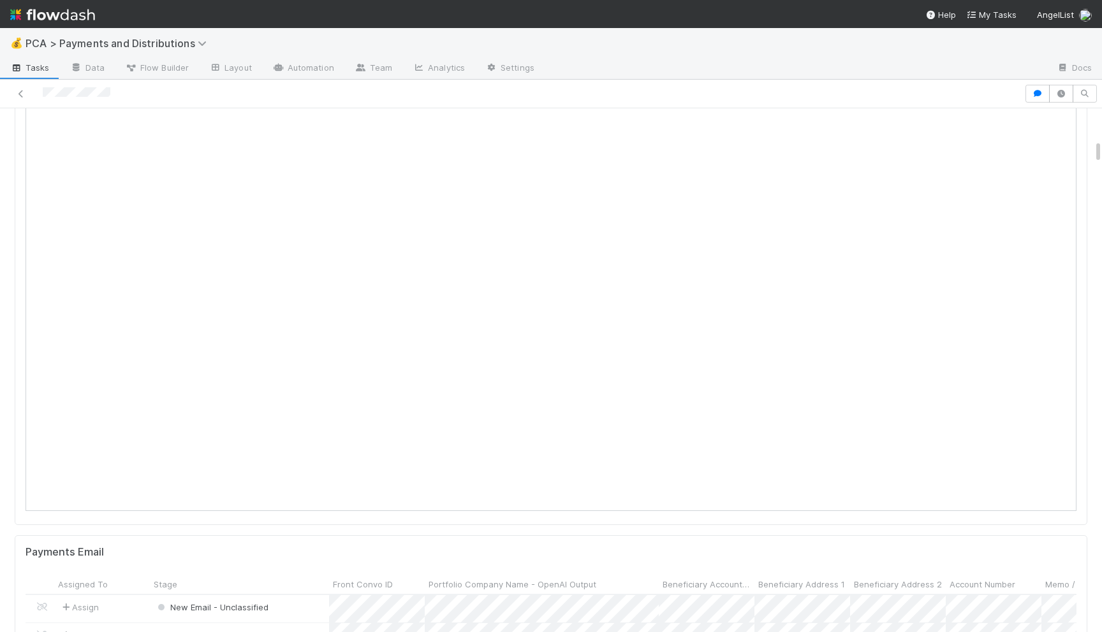
scroll to position [685, 0]
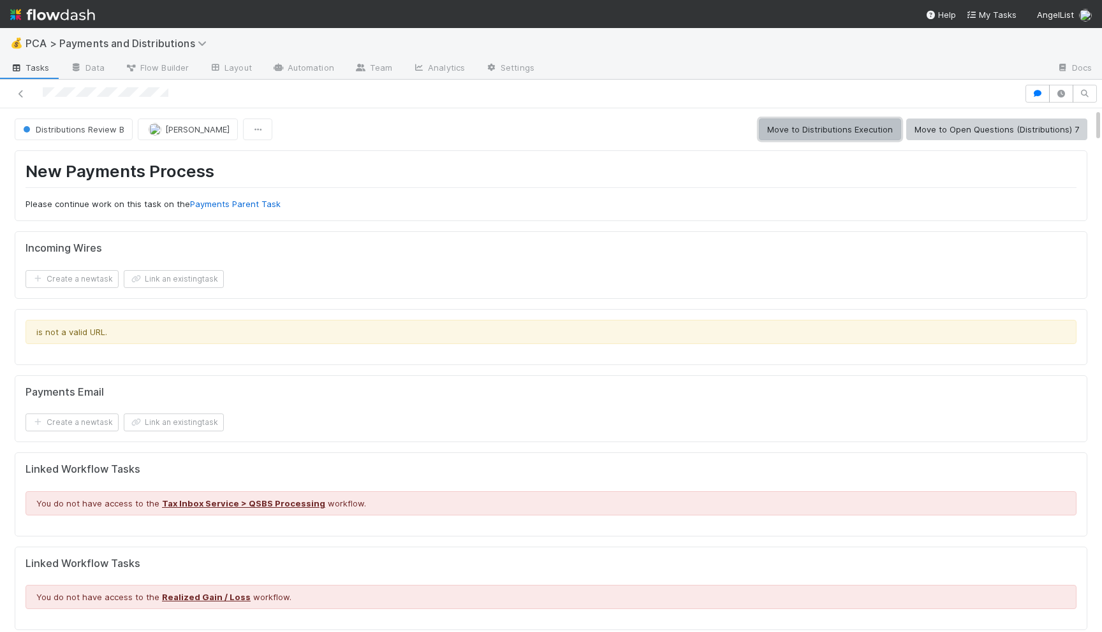
click at [782, 122] on button "Move to Distributions Execution" at bounding box center [830, 130] width 142 height 22
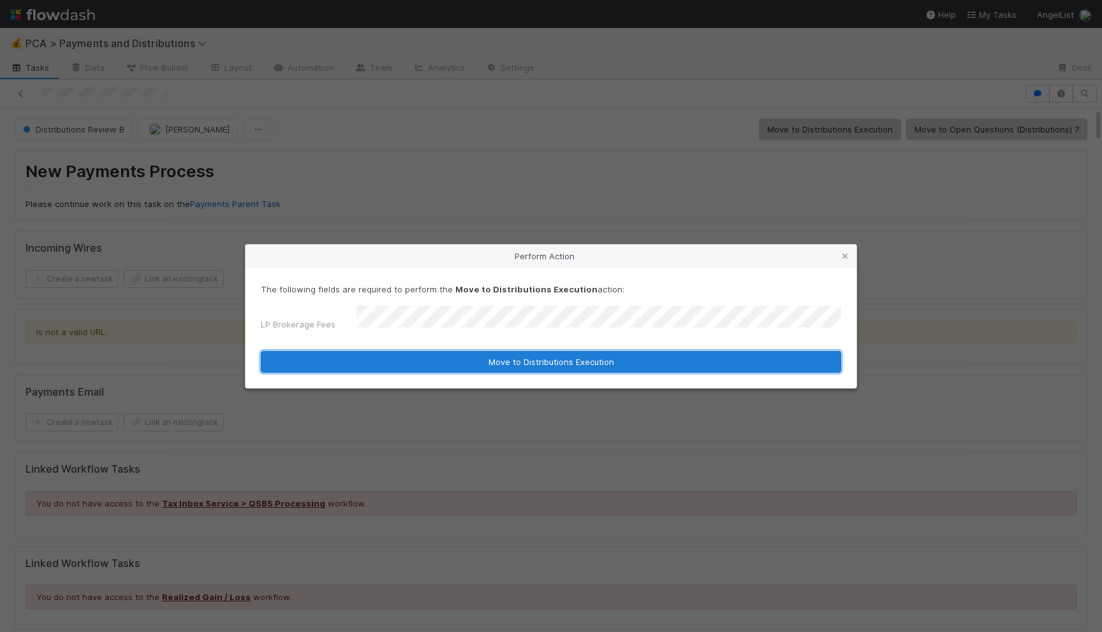
click at [643, 360] on button "Move to Distributions Execution" at bounding box center [551, 362] width 580 height 22
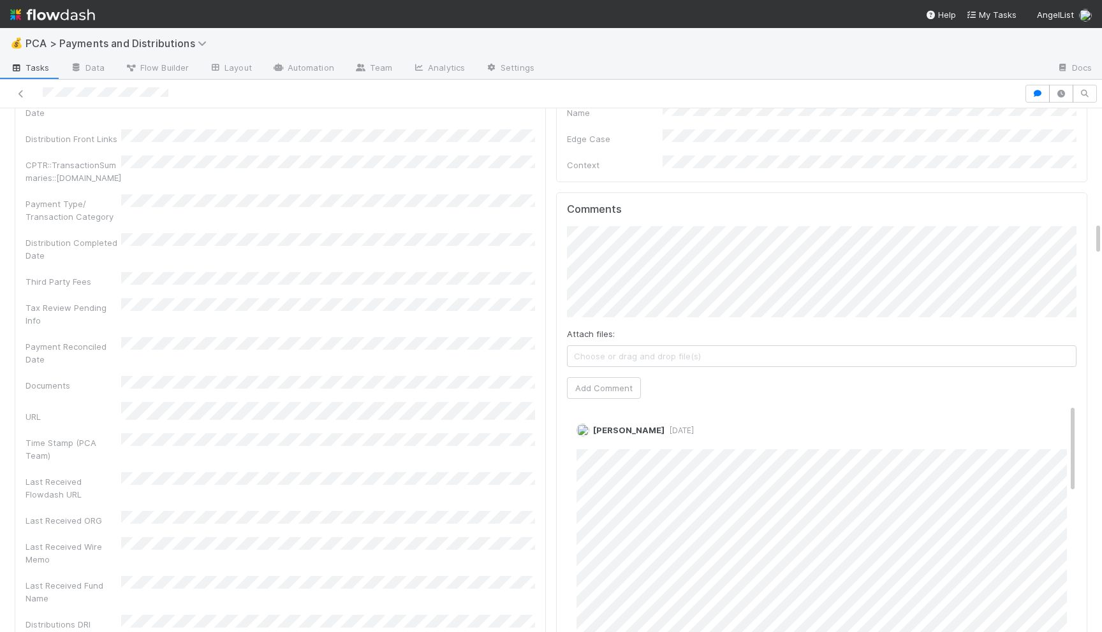
scroll to position [1665, 0]
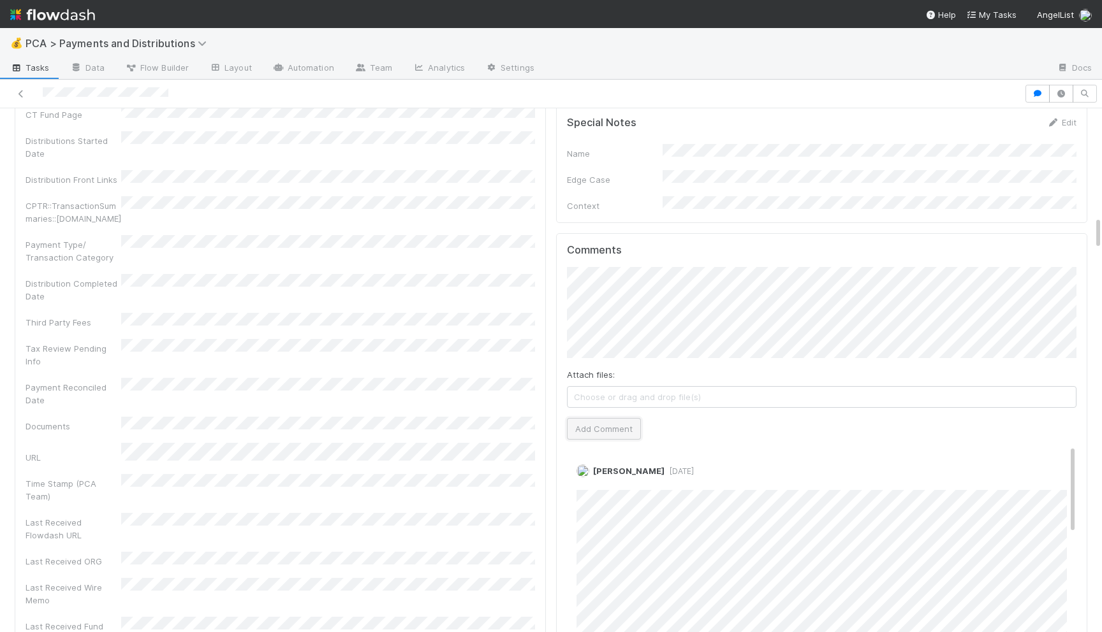
click at [599, 418] on button "Add Comment" at bounding box center [604, 429] width 74 height 22
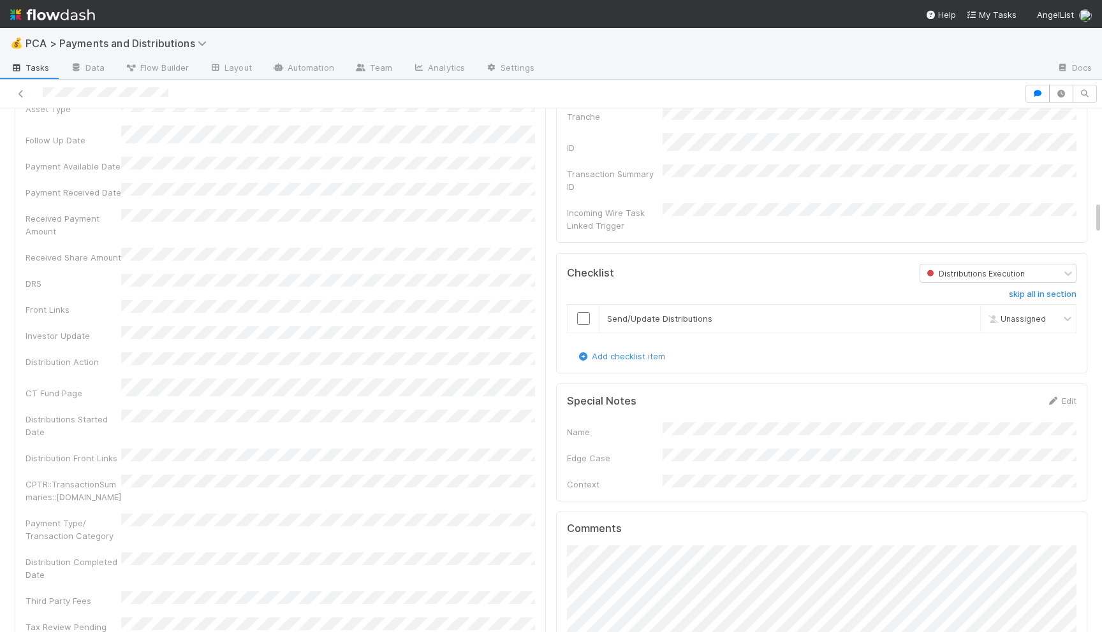
scroll to position [1367, 0]
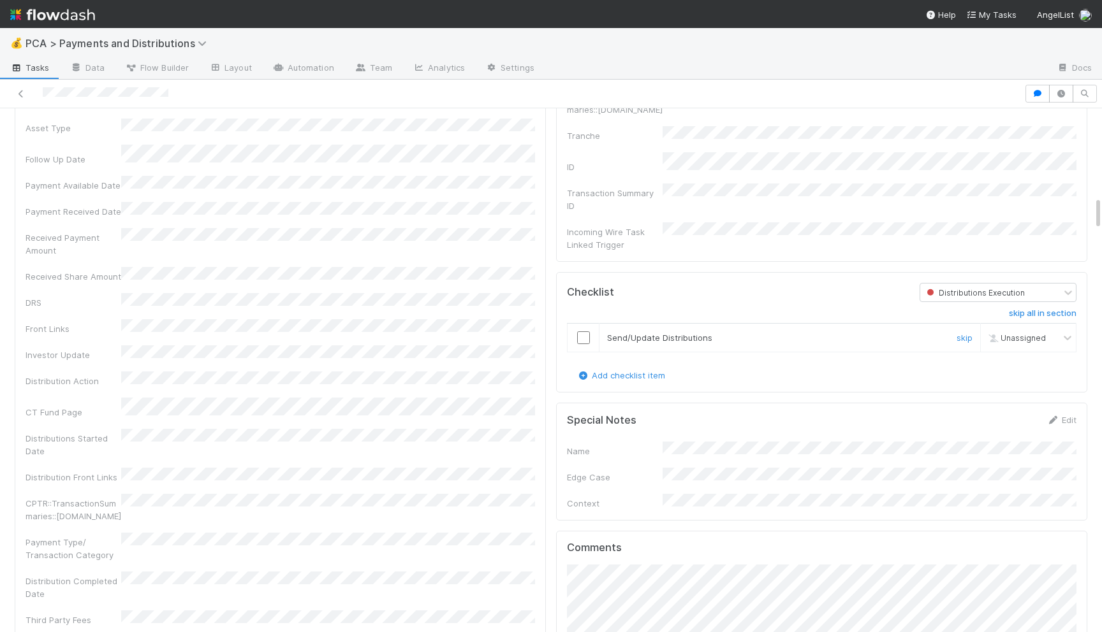
click at [583, 331] on input "checkbox" at bounding box center [583, 337] width 13 height 13
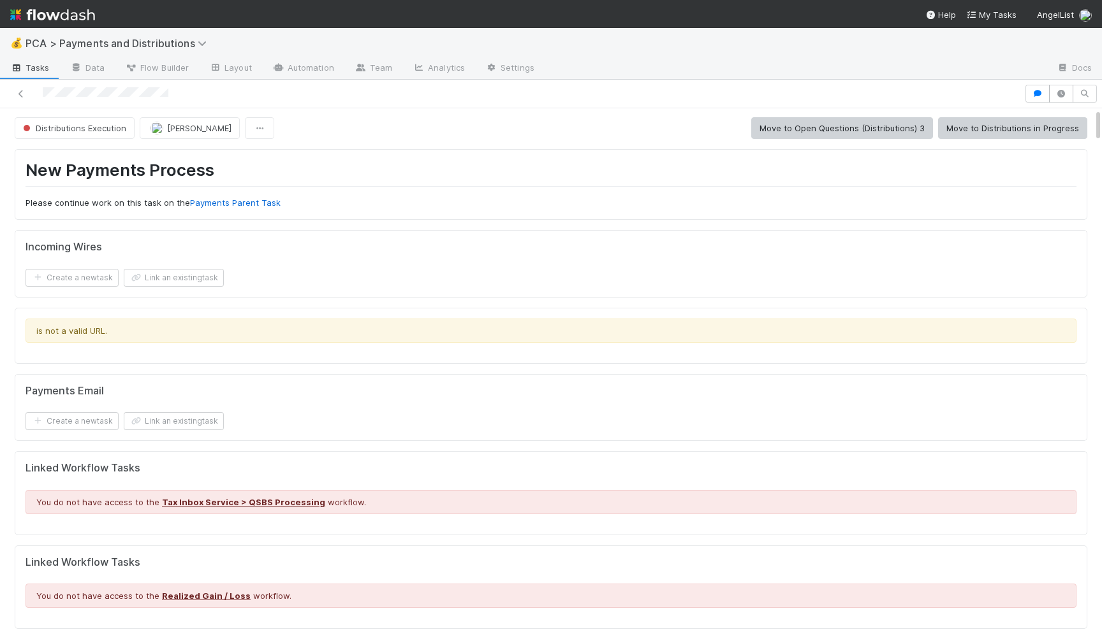
scroll to position [0, 0]
click at [956, 128] on button "Move to Distributions in Progress" at bounding box center [1012, 130] width 149 height 22
click at [864, 126] on button "Move to Distributions Execution" at bounding box center [830, 130] width 142 height 22
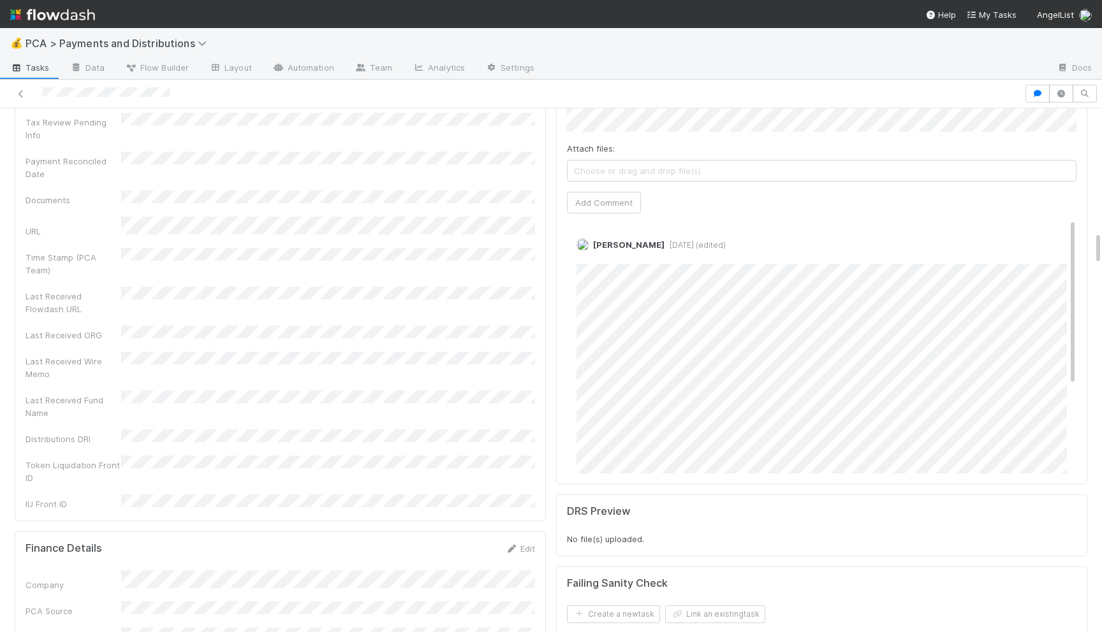
scroll to position [1787, 0]
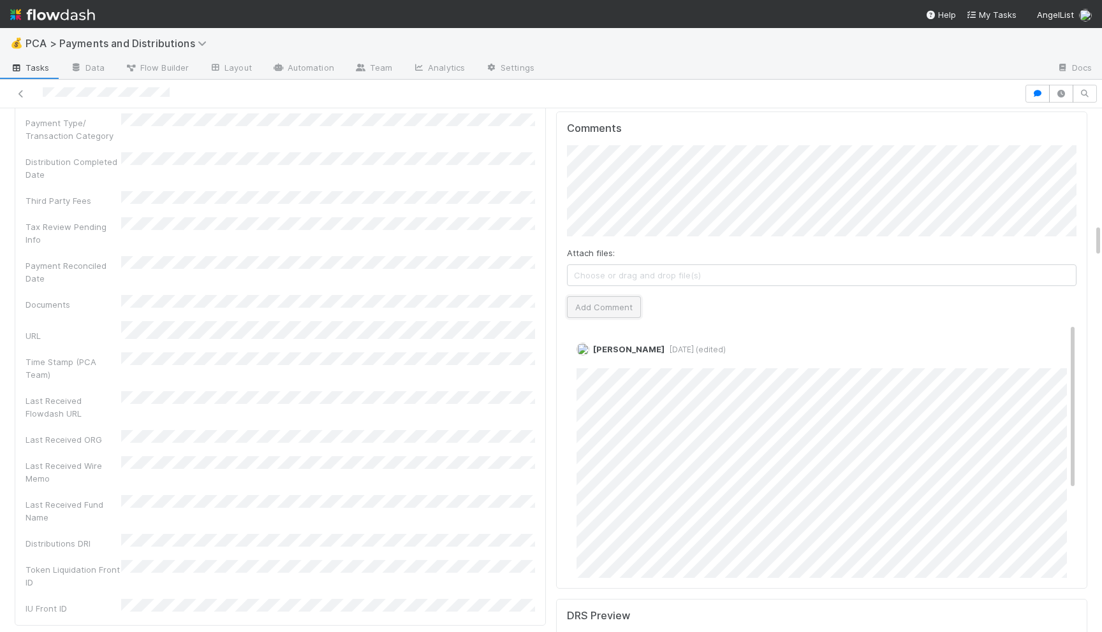
click at [596, 296] on button "Add Comment" at bounding box center [604, 307] width 74 height 22
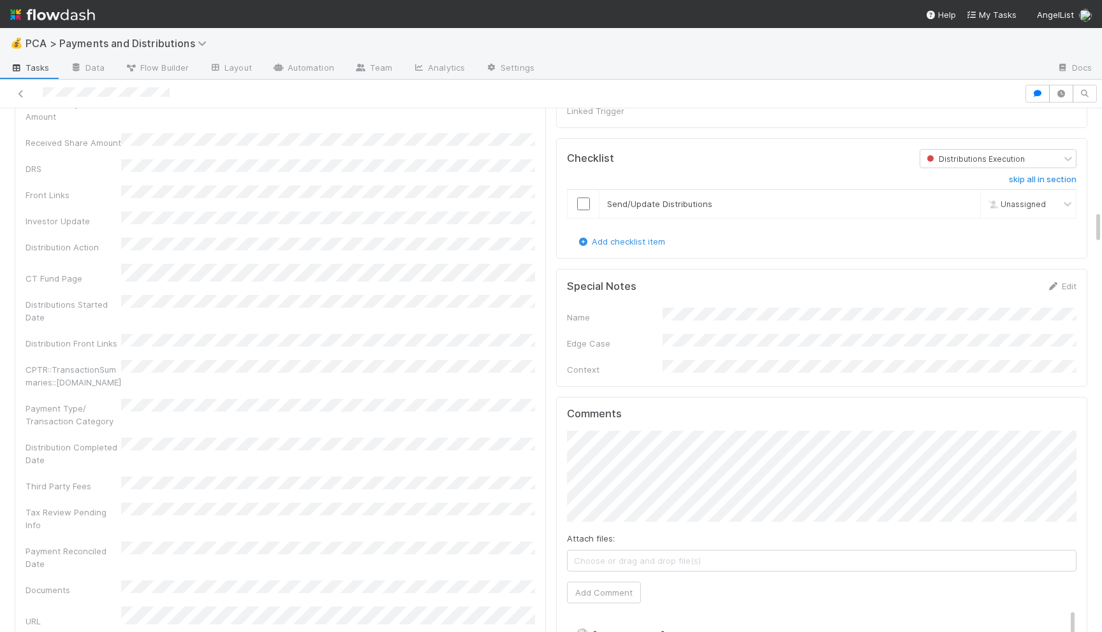
scroll to position [1362, 0]
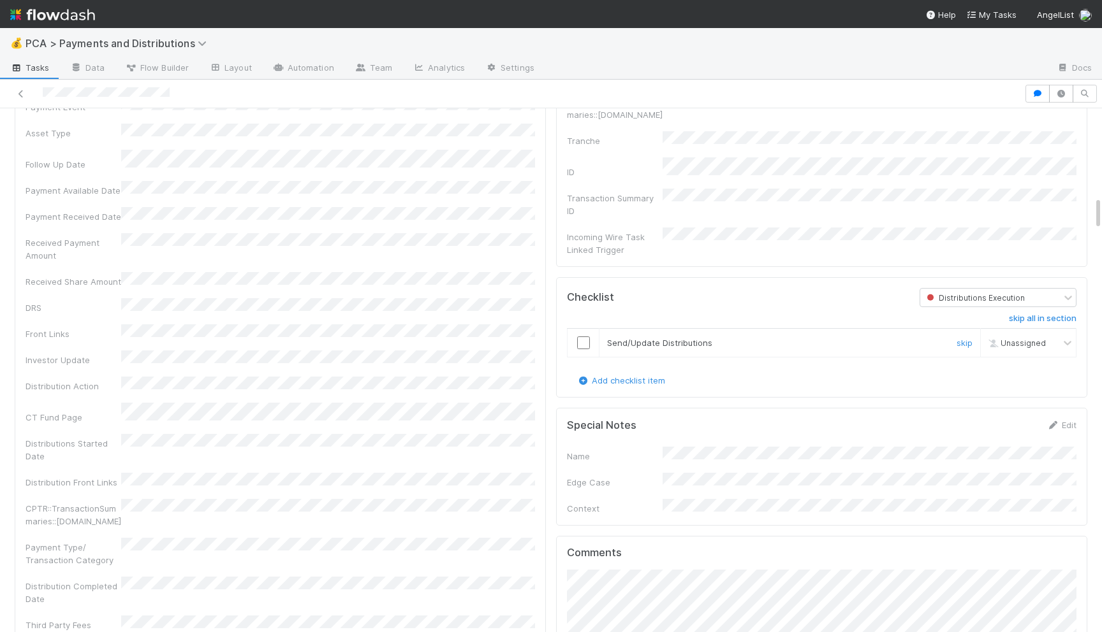
click at [574, 337] on div at bounding box center [582, 343] width 31 height 13
click at [580, 337] on input "checkbox" at bounding box center [583, 343] width 13 height 13
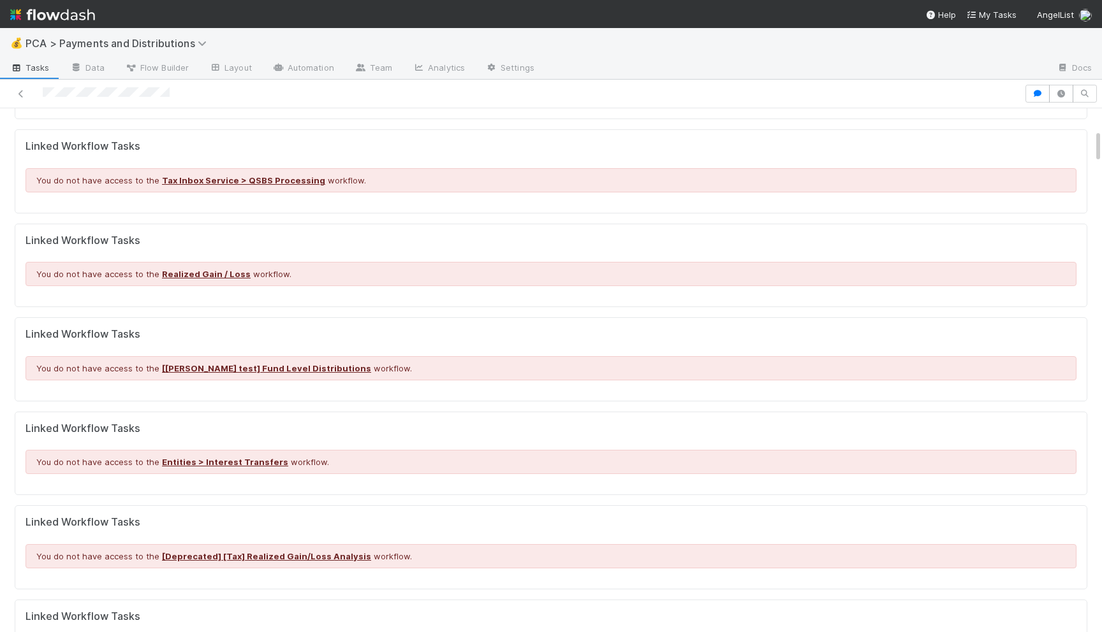
scroll to position [0, 0]
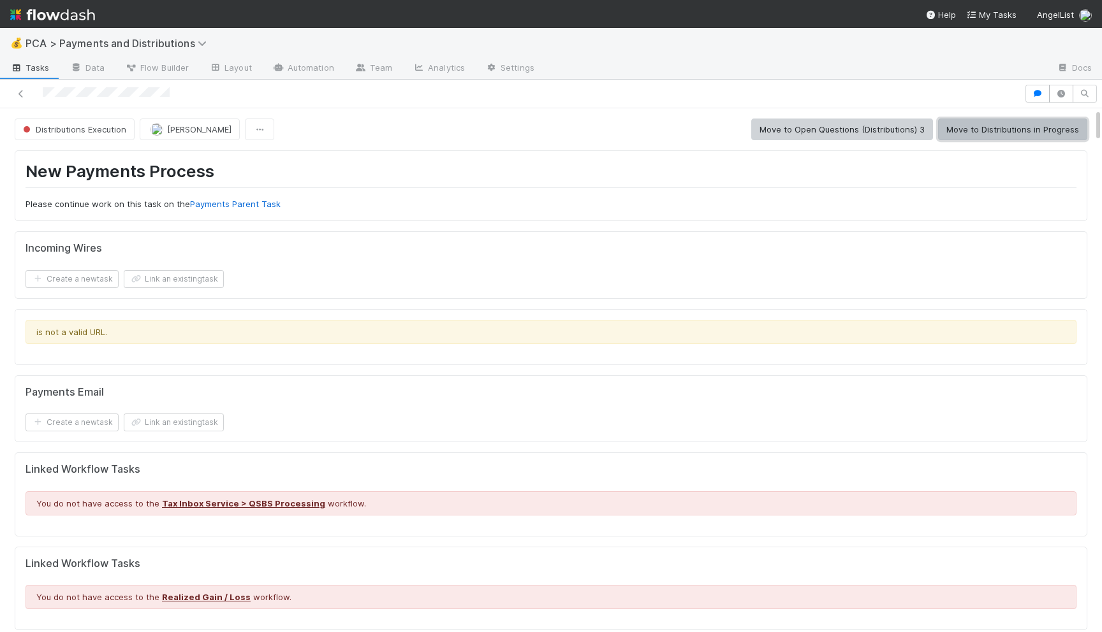
click at [1016, 128] on button "Move to Distributions in Progress" at bounding box center [1012, 130] width 149 height 22
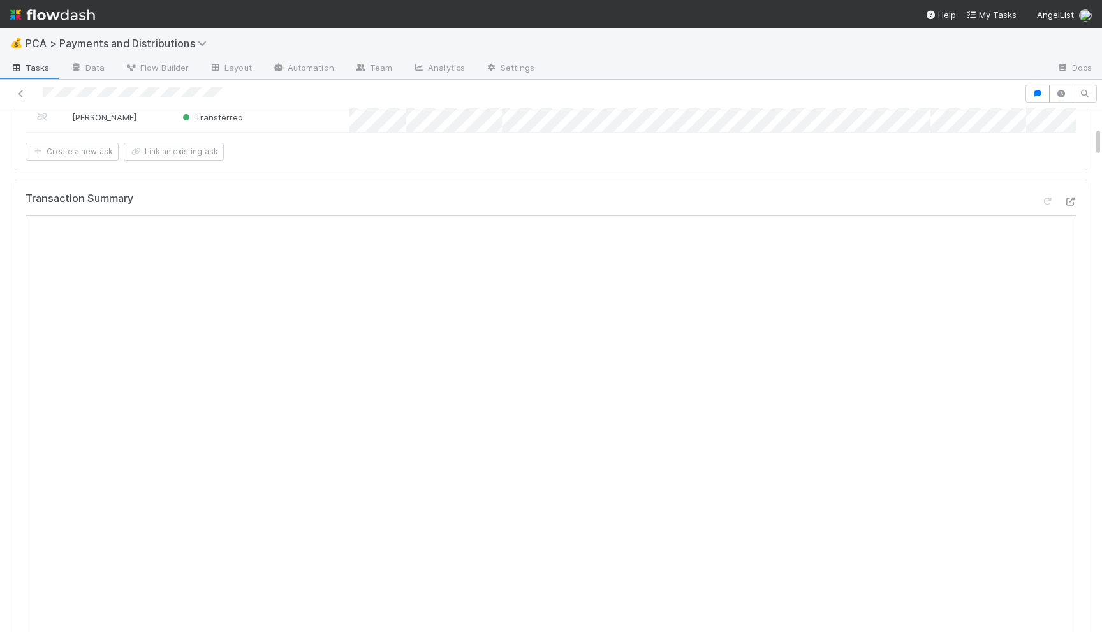
scroll to position [245, 0]
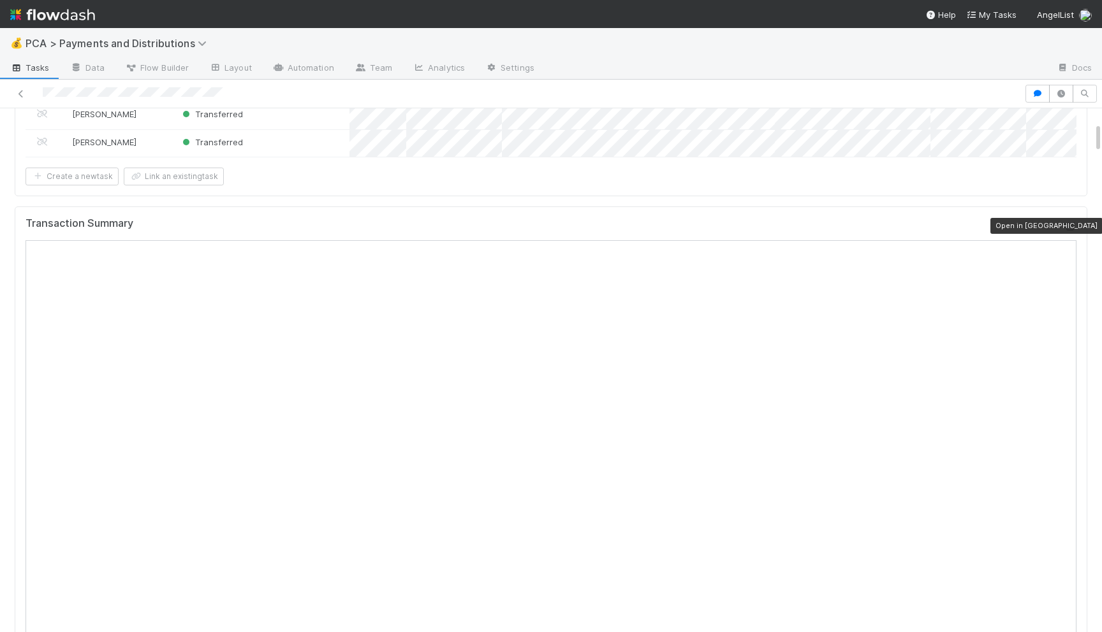
click at [1068, 228] on icon at bounding box center [1069, 226] width 13 height 8
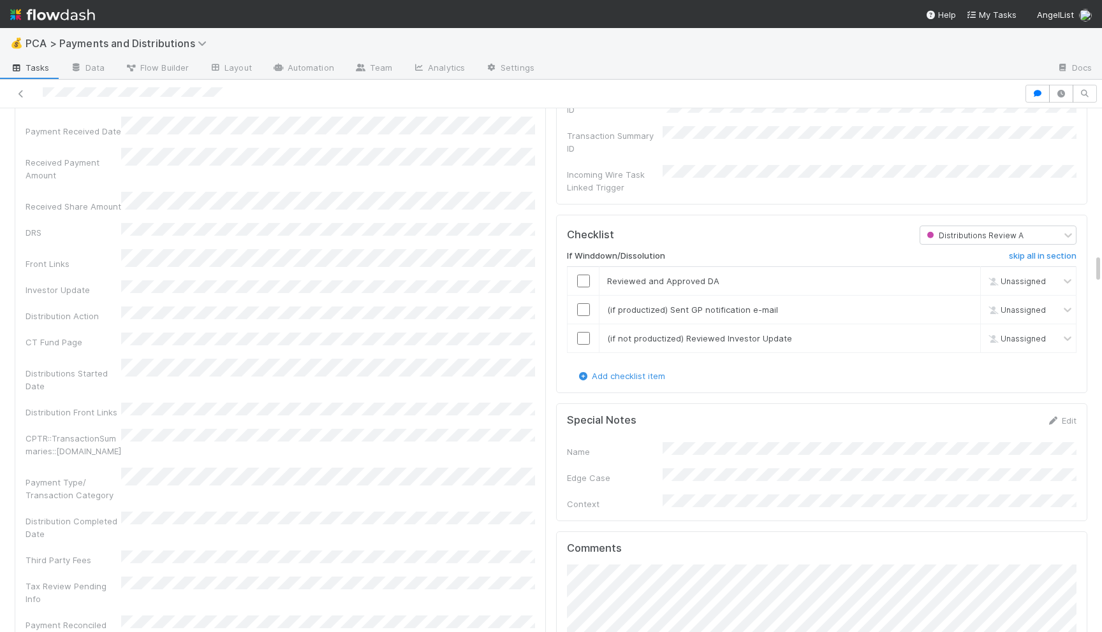
scroll to position [2254, 0]
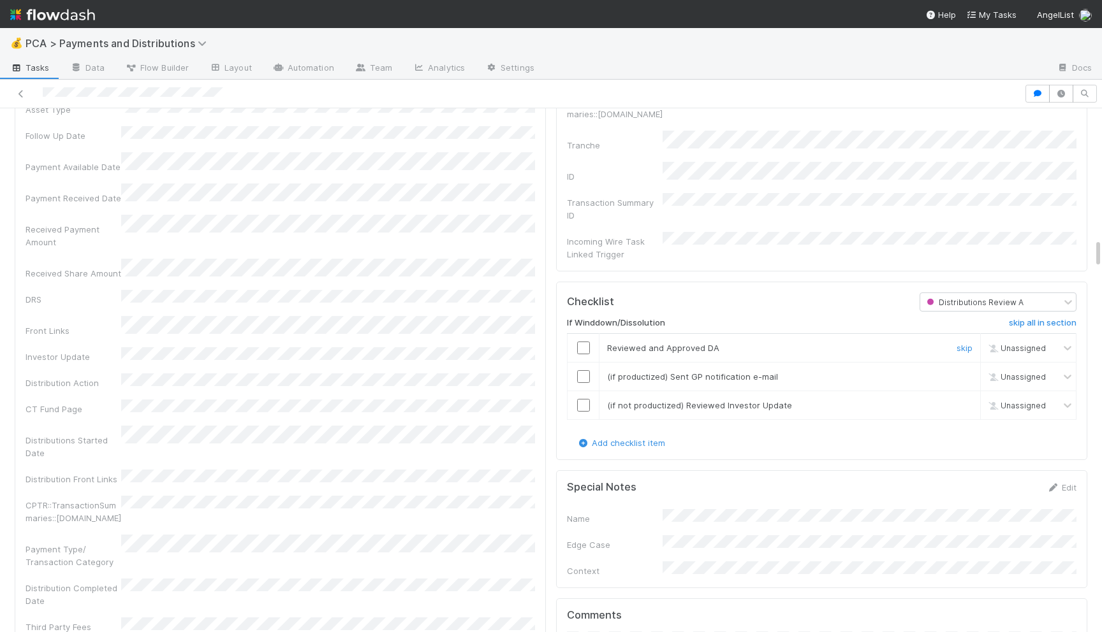
click at [582, 342] on input "checkbox" at bounding box center [583, 348] width 13 height 13
click at [581, 370] on input "checkbox" at bounding box center [583, 376] width 13 height 13
click at [585, 399] on input "checkbox" at bounding box center [583, 405] width 13 height 13
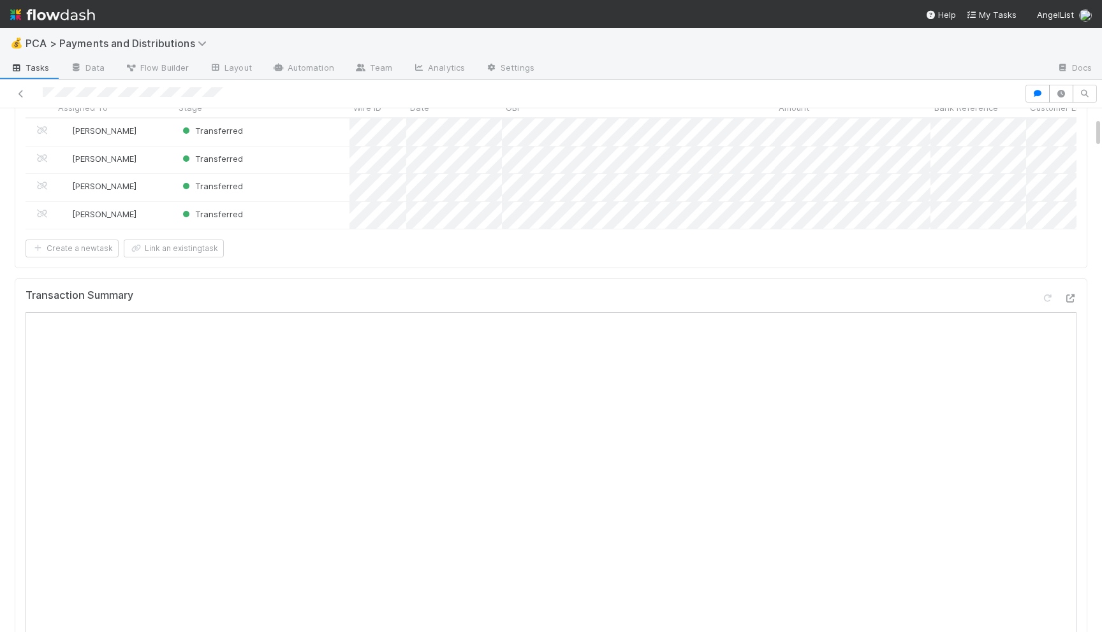
scroll to position [0, 0]
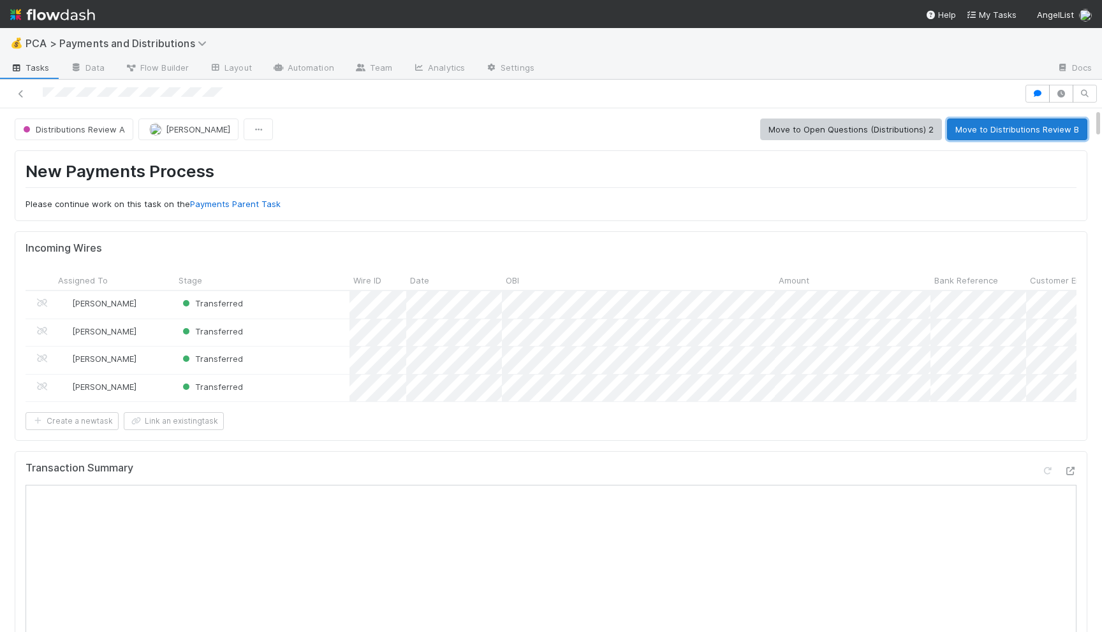
click at [1037, 127] on button "Move to Distributions Review B" at bounding box center [1017, 130] width 140 height 22
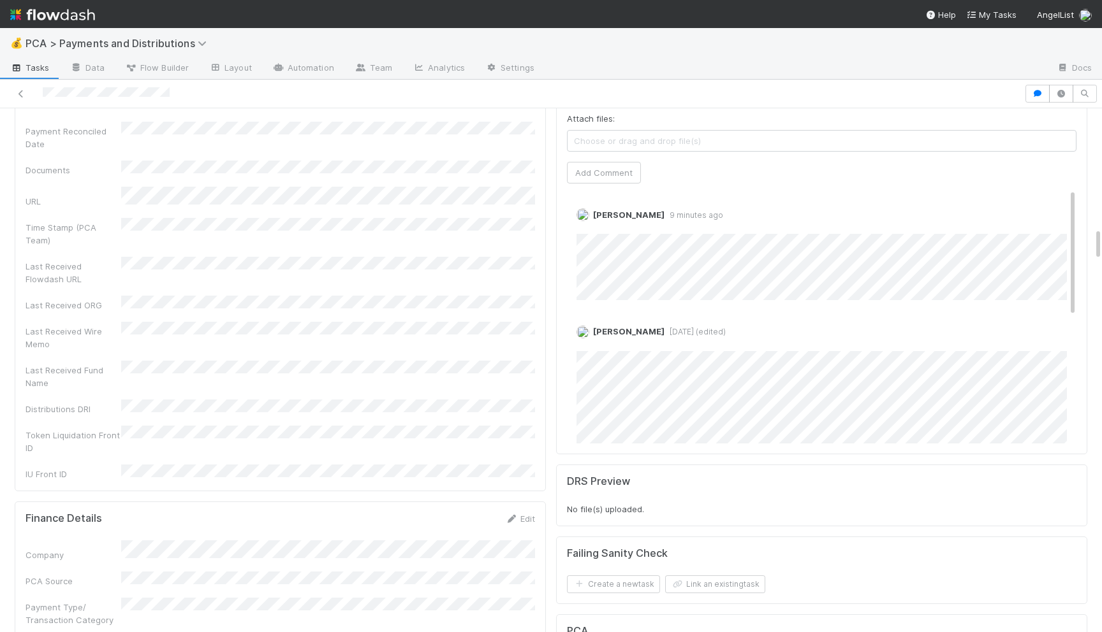
scroll to position [1805, 0]
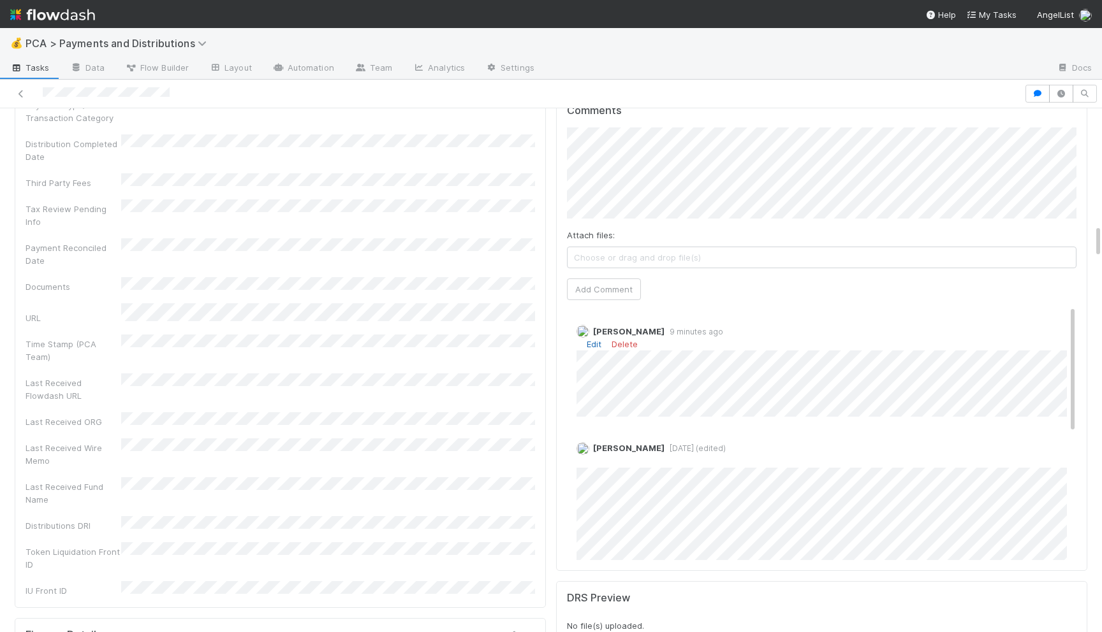
click at [595, 339] on link "Edit" at bounding box center [593, 344] width 15 height 10
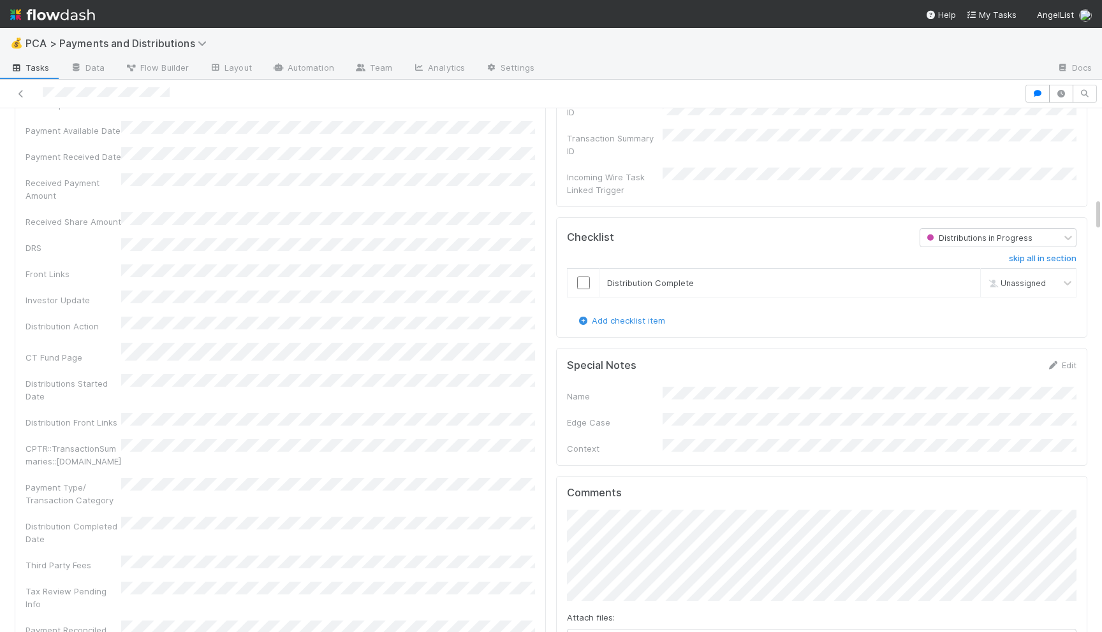
scroll to position [1374, 0]
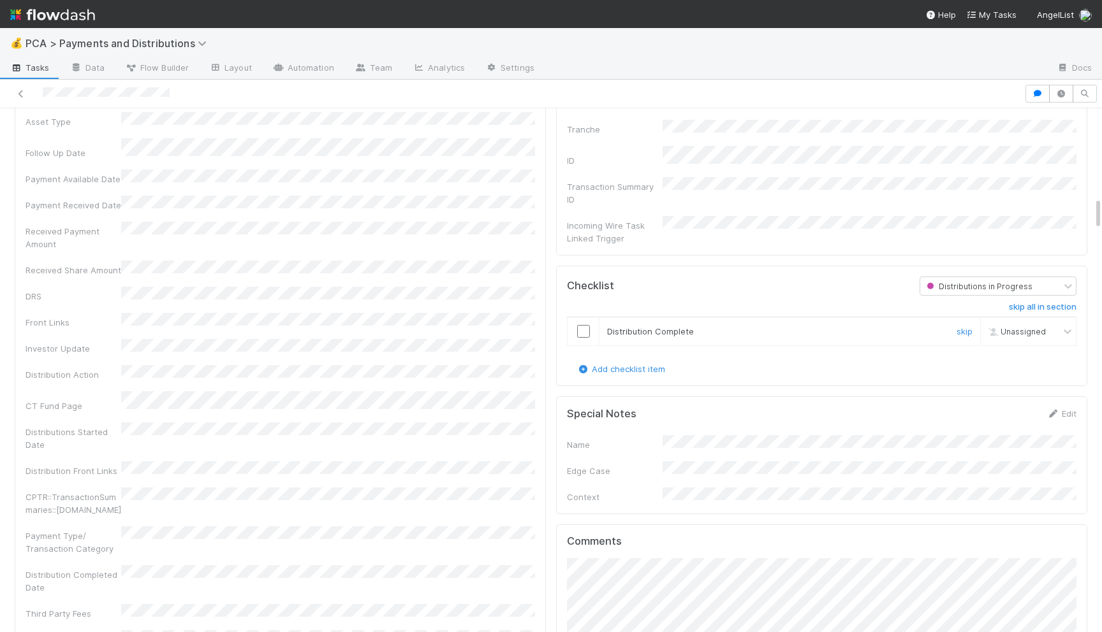
click at [588, 325] on input "checkbox" at bounding box center [583, 331] width 13 height 13
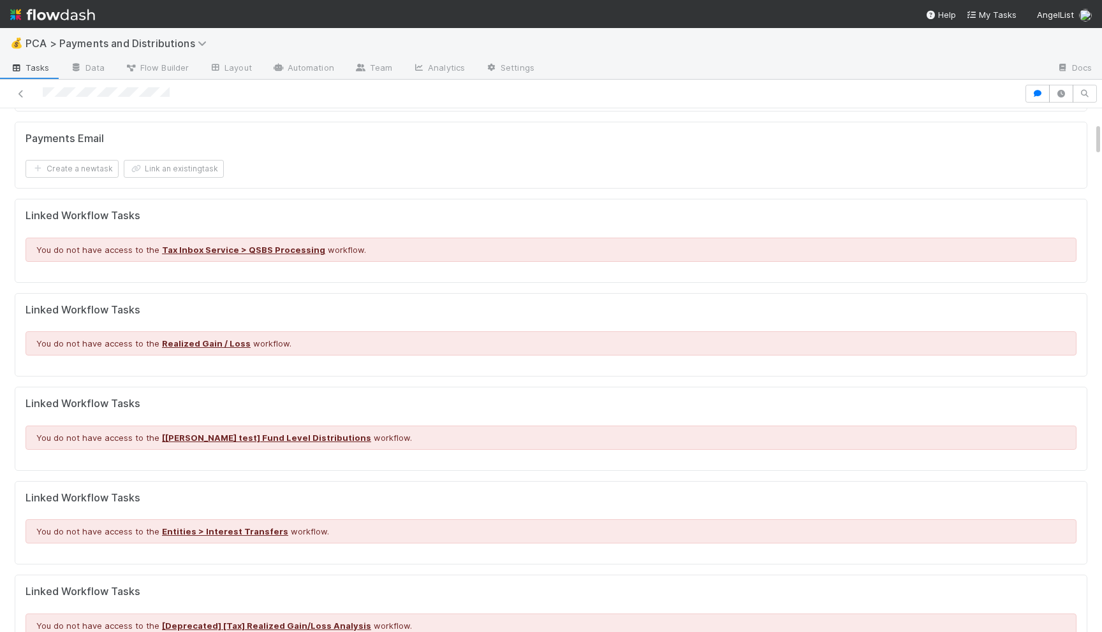
scroll to position [0, 0]
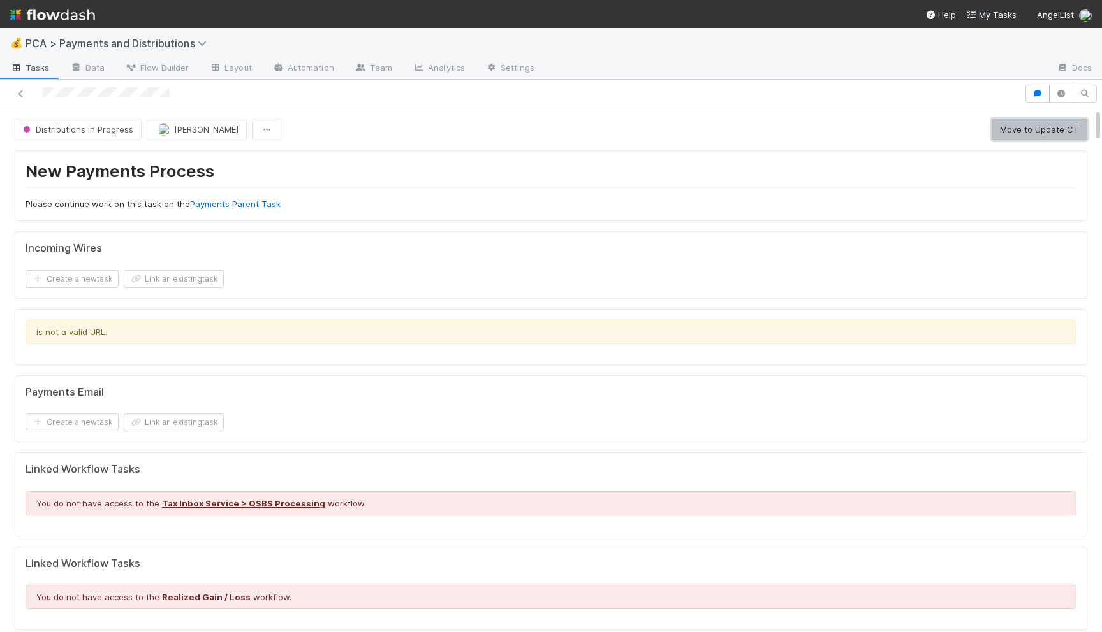
click at [1024, 133] on button "Move to Update CT" at bounding box center [1039, 130] width 96 height 22
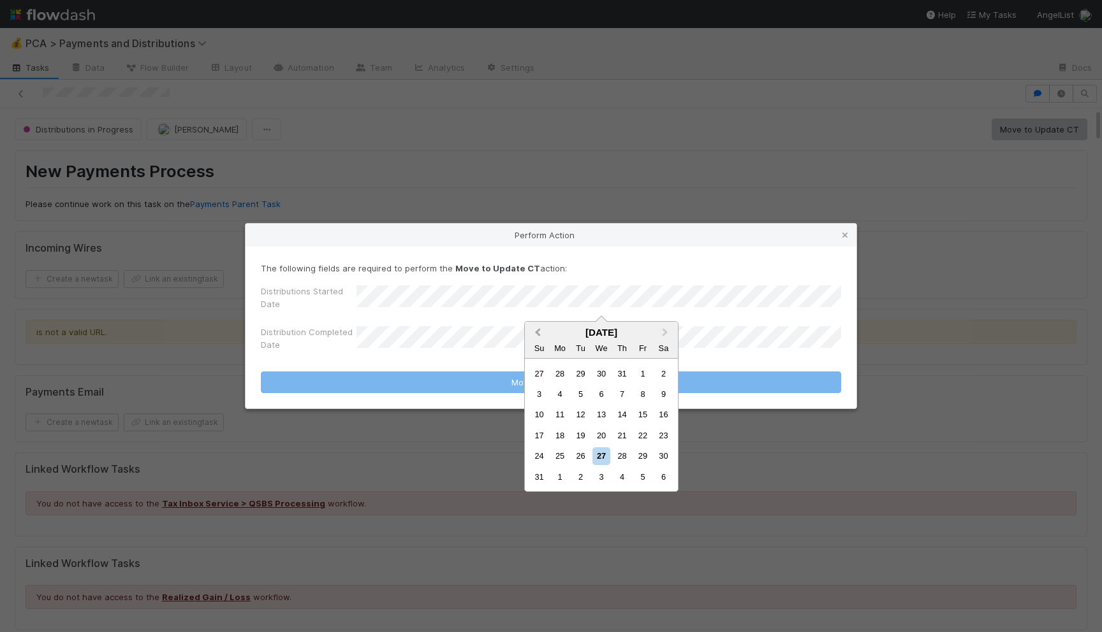
click at [537, 331] on span "Previous Month" at bounding box center [537, 333] width 0 height 15
click at [558, 440] on div "21" at bounding box center [559, 435] width 17 height 17
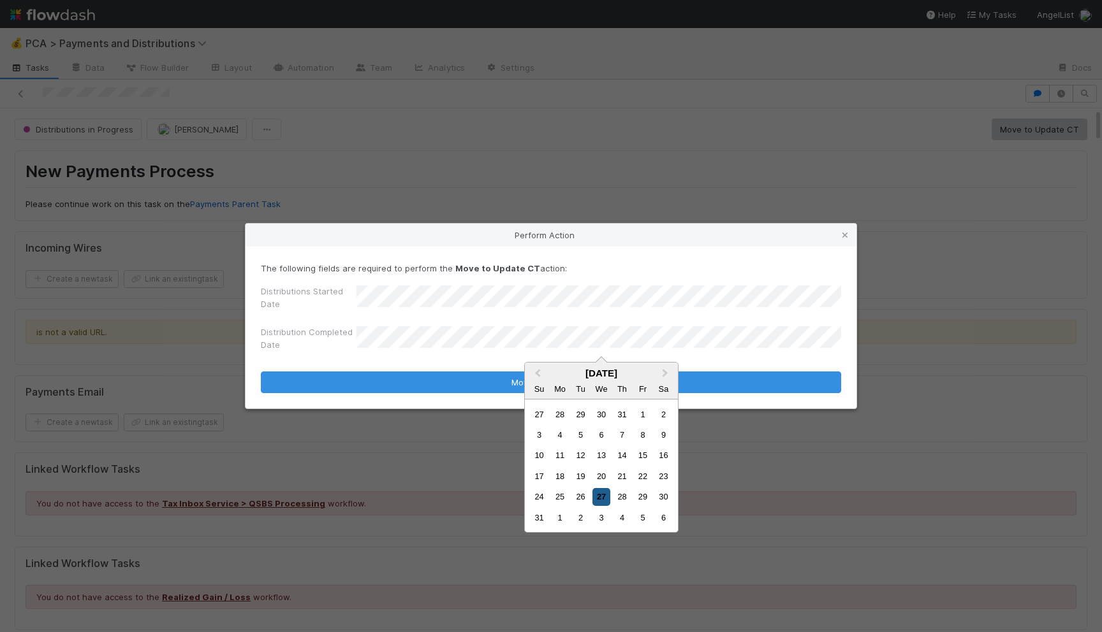
click at [599, 503] on div "27" at bounding box center [600, 496] width 17 height 17
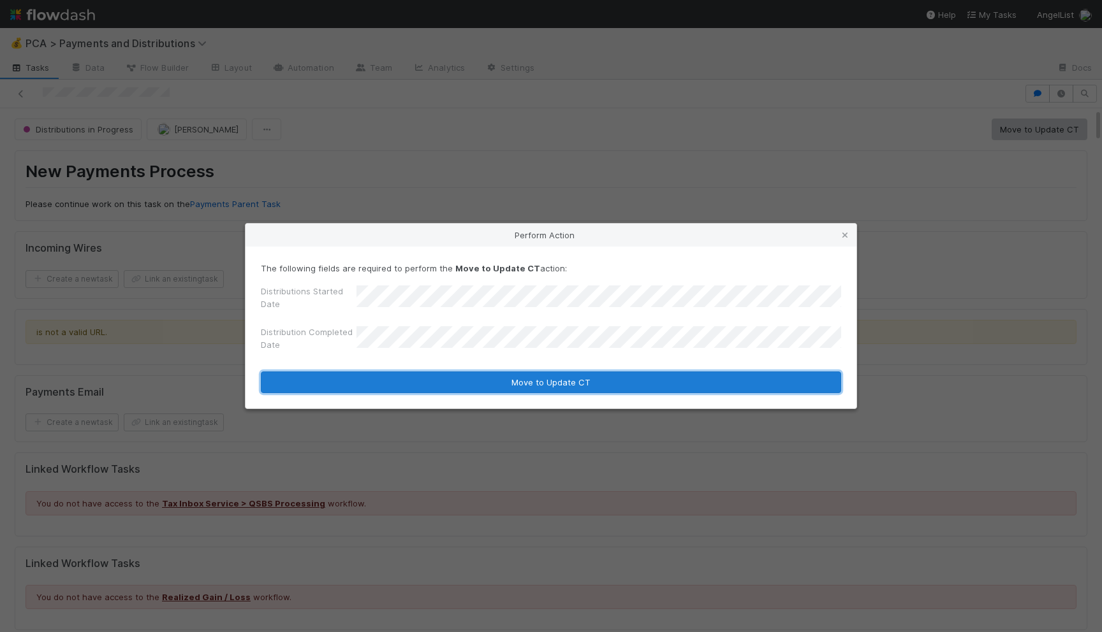
click at [568, 388] on button "Move to Update CT" at bounding box center [551, 383] width 580 height 22
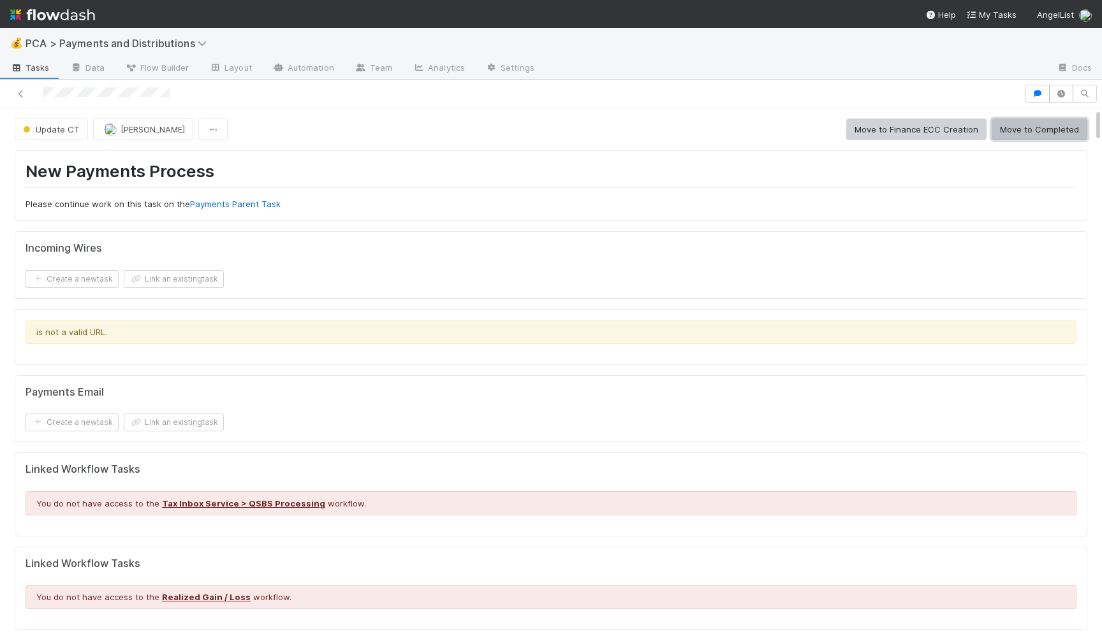
click at [1017, 132] on button "Move to Completed" at bounding box center [1039, 130] width 96 height 22
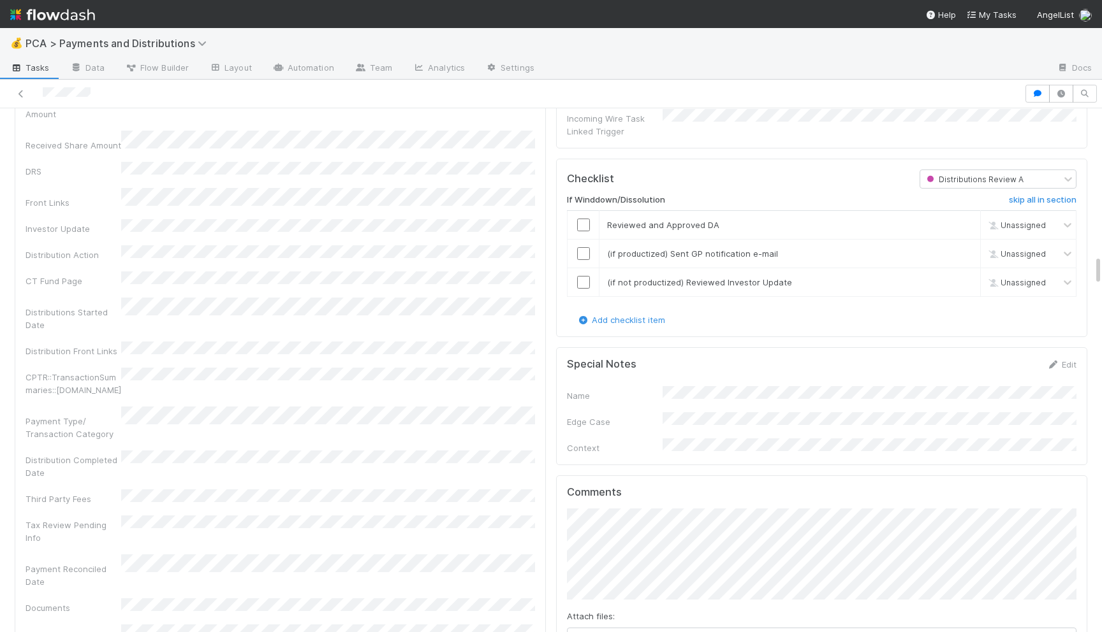
scroll to position [1988, 0]
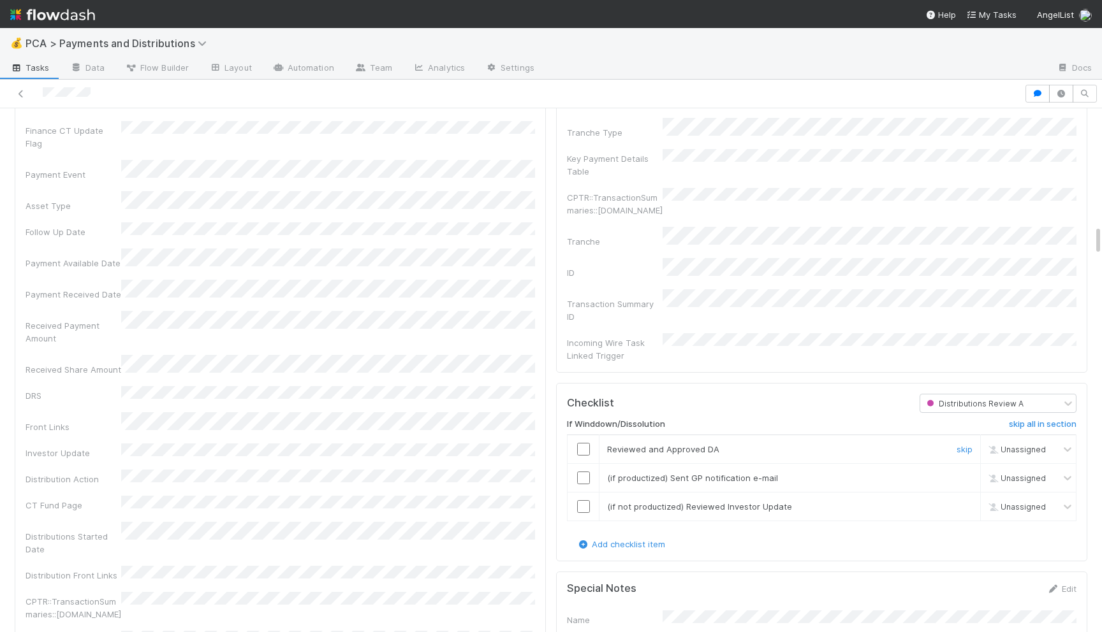
click at [580, 443] on input "checkbox" at bounding box center [583, 449] width 13 height 13
click at [586, 472] on input "checkbox" at bounding box center [583, 478] width 13 height 13
click at [581, 500] on input "checkbox" at bounding box center [583, 506] width 13 height 13
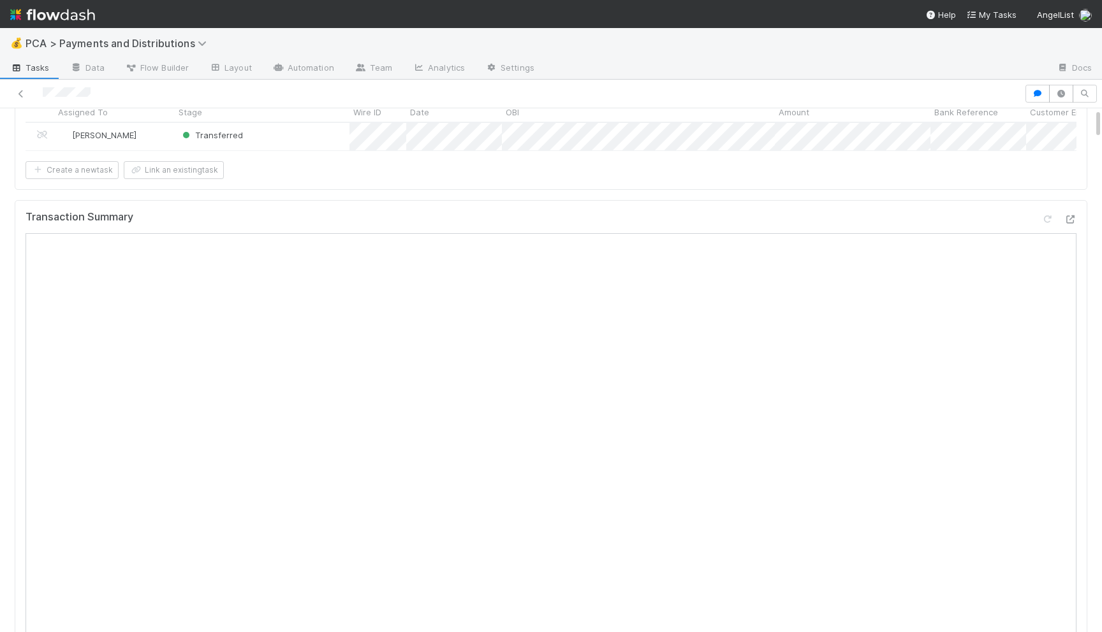
scroll to position [0, 0]
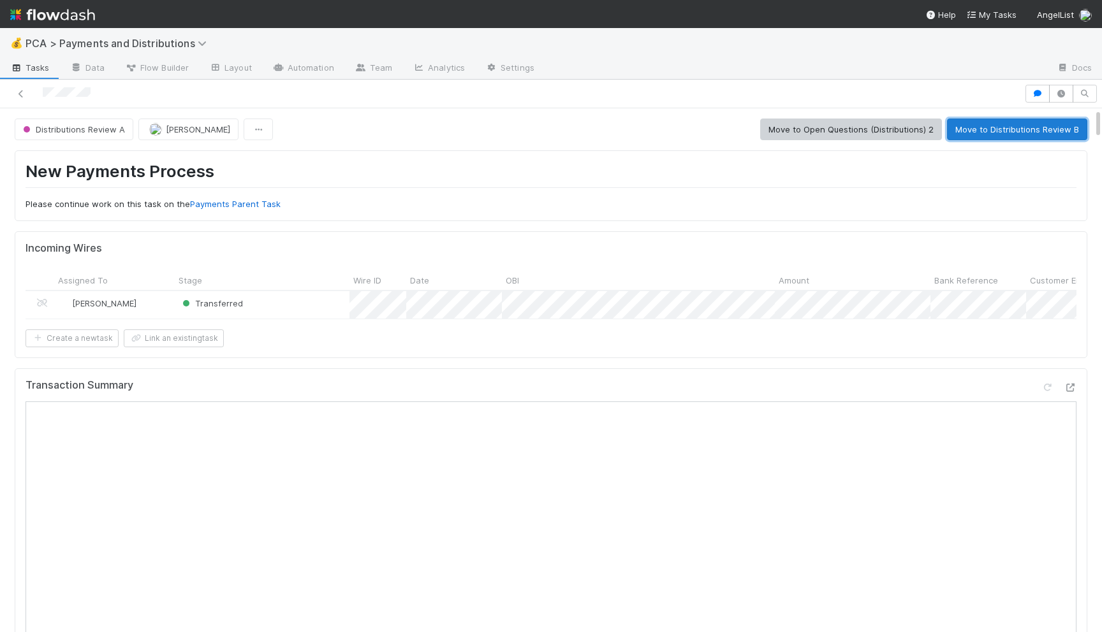
click at [984, 136] on button "Move to Distributions Review B" at bounding box center [1017, 130] width 140 height 22
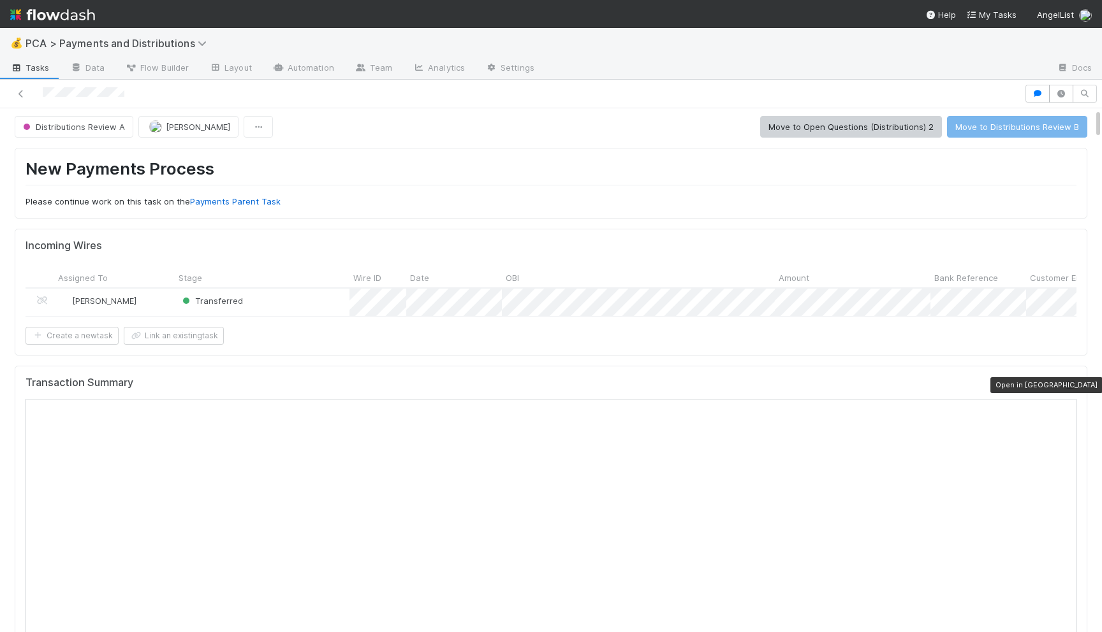
click at [1072, 388] on icon at bounding box center [1069, 385] width 13 height 8
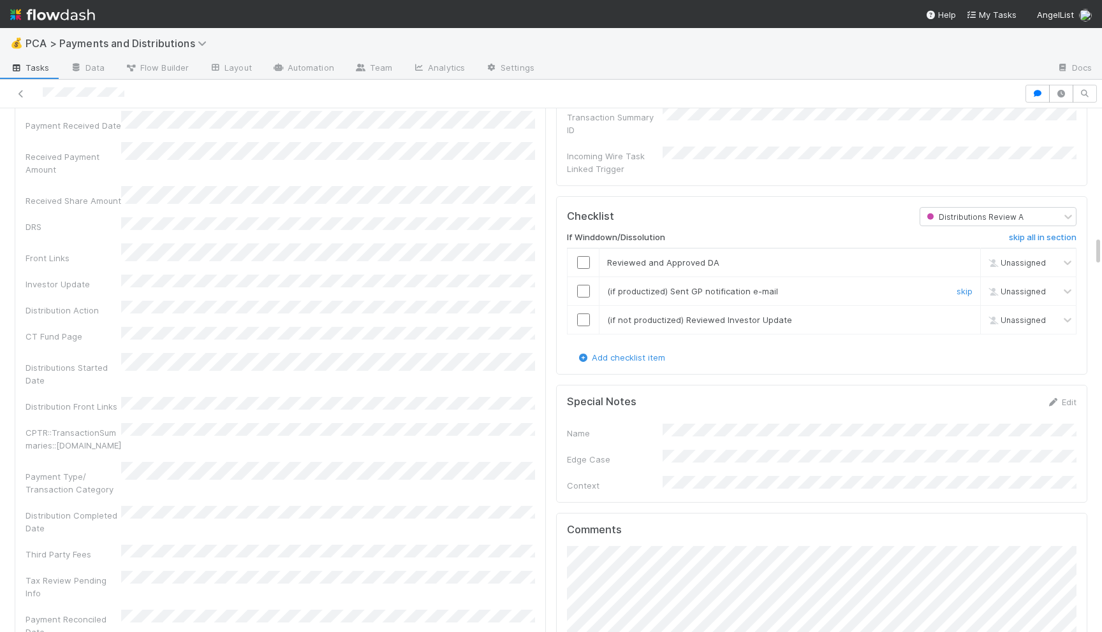
scroll to position [2175, 0]
click at [582, 256] on input "checkbox" at bounding box center [583, 262] width 13 height 13
click at [583, 284] on input "checkbox" at bounding box center [583, 290] width 13 height 13
click at [584, 313] on input "checkbox" at bounding box center [583, 319] width 13 height 13
checkbox input "true"
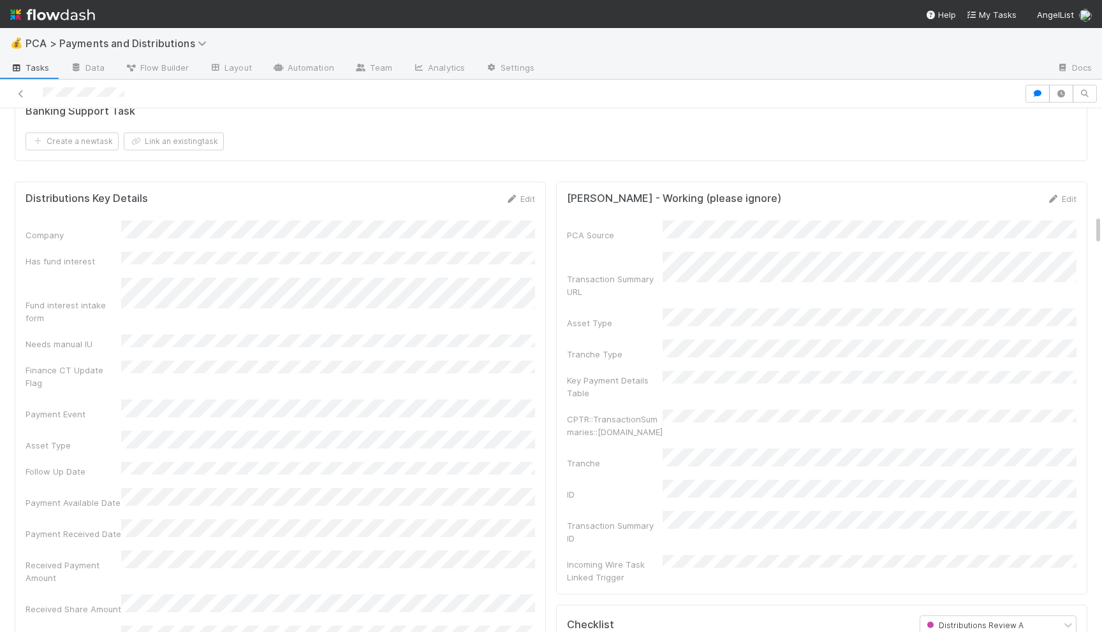
scroll to position [1990, 0]
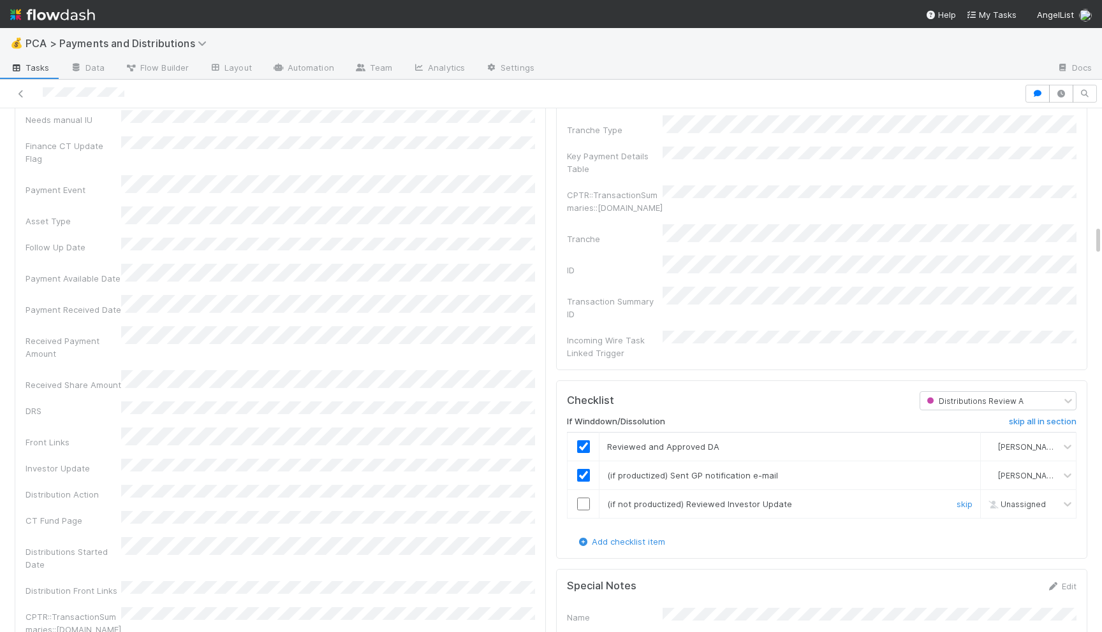
click at [584, 498] on input "checkbox" at bounding box center [583, 504] width 13 height 13
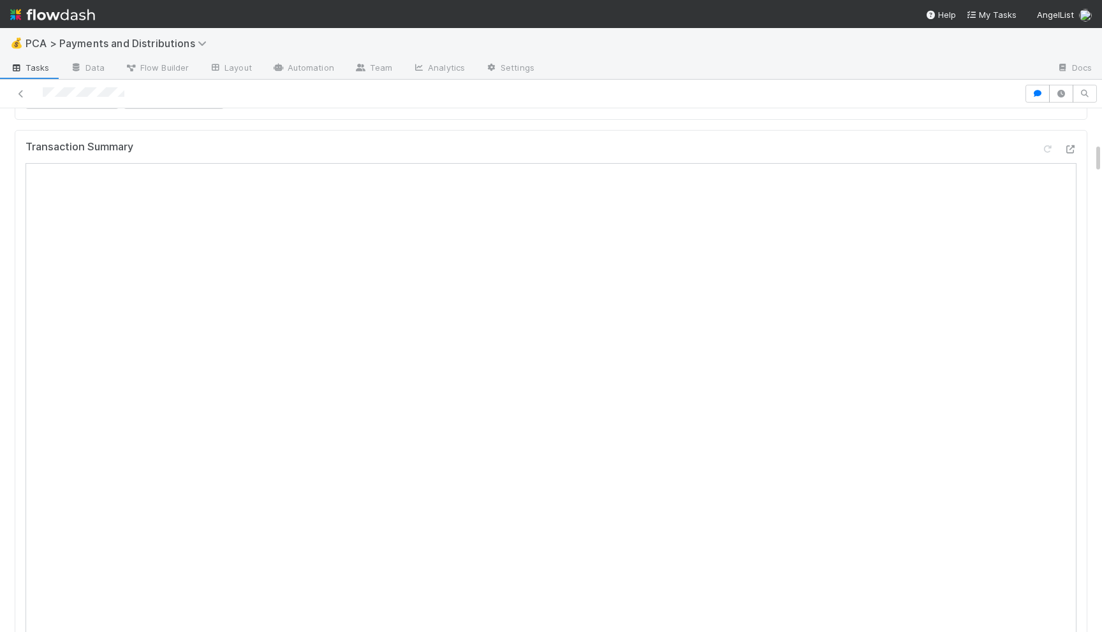
scroll to position [0, 0]
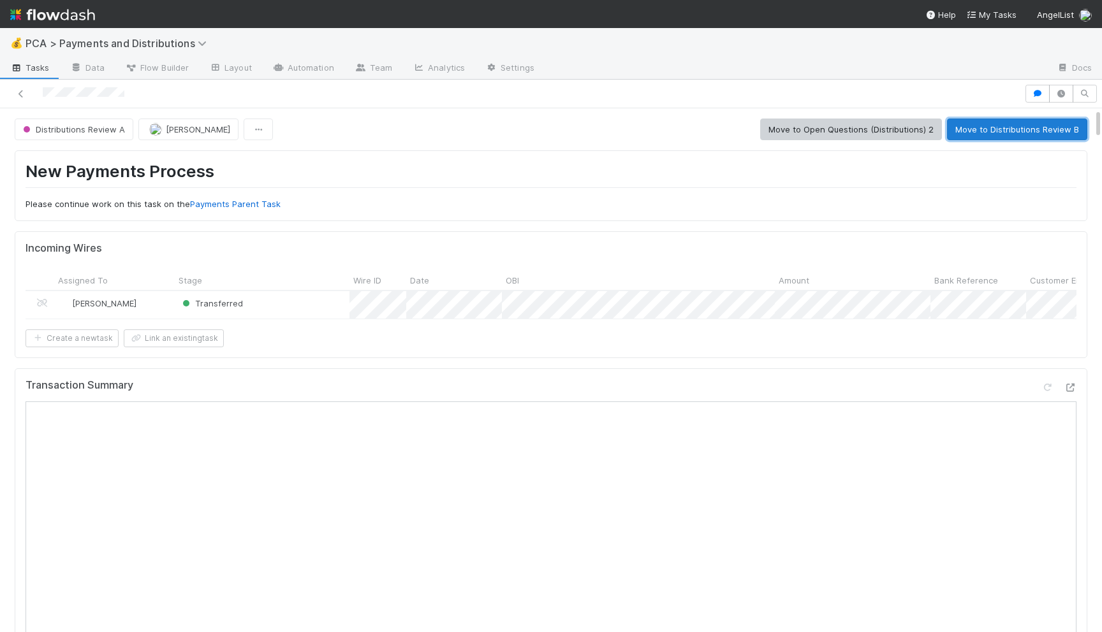
click at [1040, 127] on button "Move to Distributions Review B" at bounding box center [1017, 130] width 140 height 22
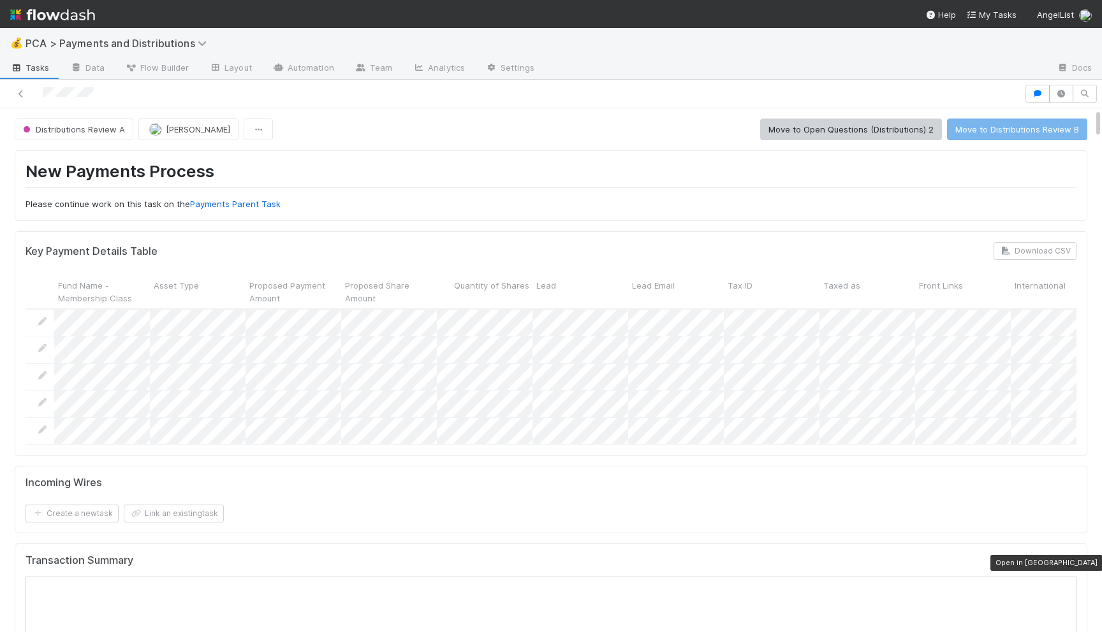
click at [1072, 564] on icon at bounding box center [1069, 563] width 13 height 8
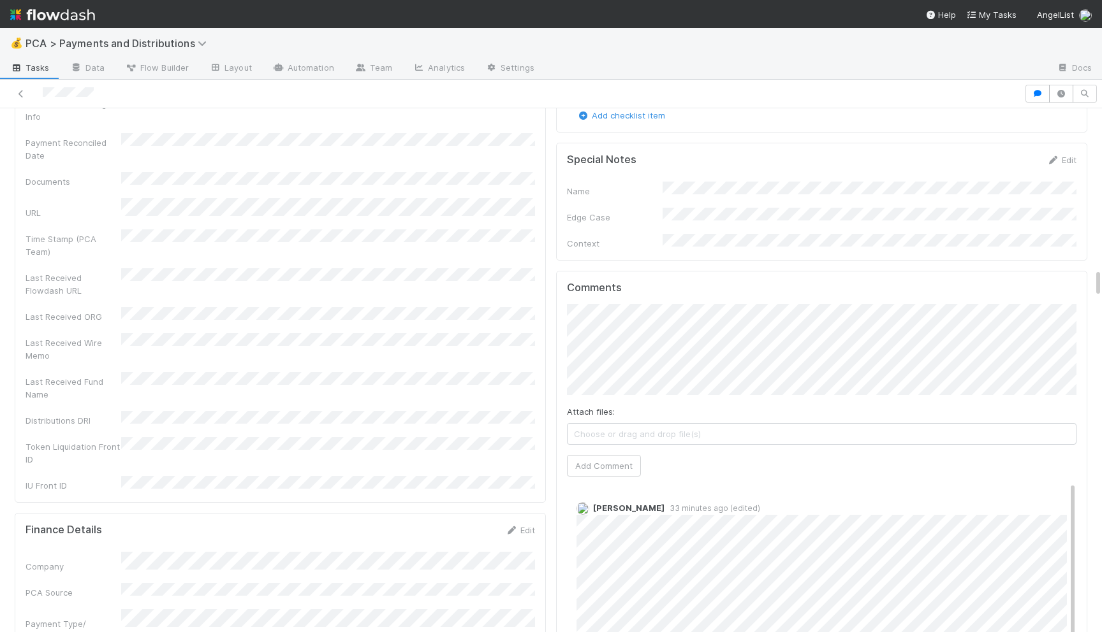
scroll to position [2786, 0]
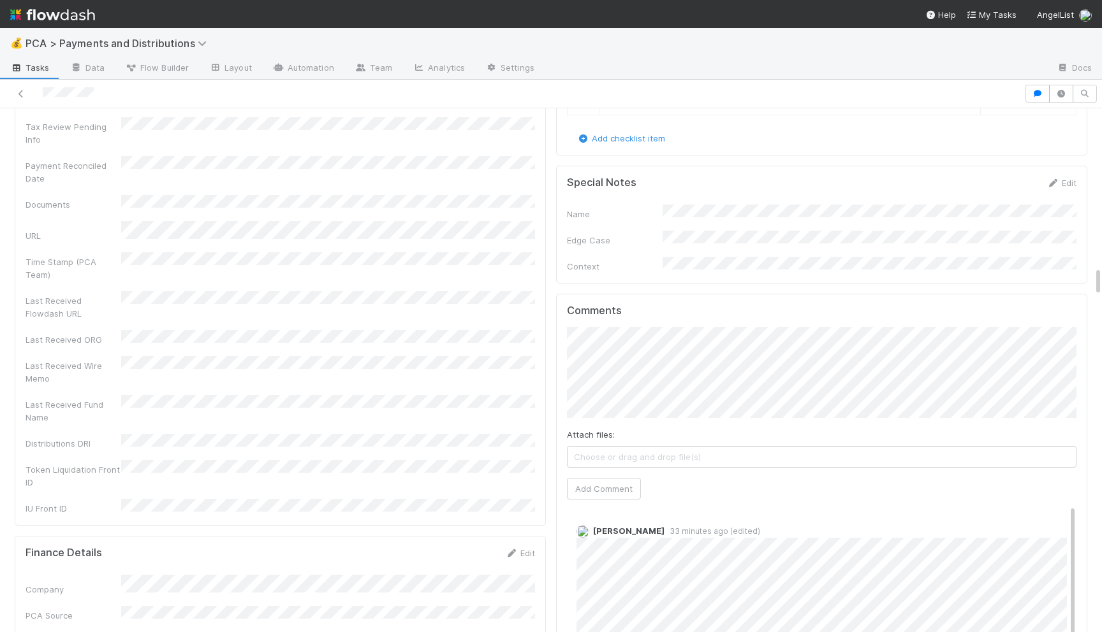
click at [600, 413] on div "Attach files: Choose or drag and drop file(s) Add Comment" at bounding box center [821, 413] width 509 height 173
click at [620, 478] on button "Add Comment" at bounding box center [604, 489] width 74 height 22
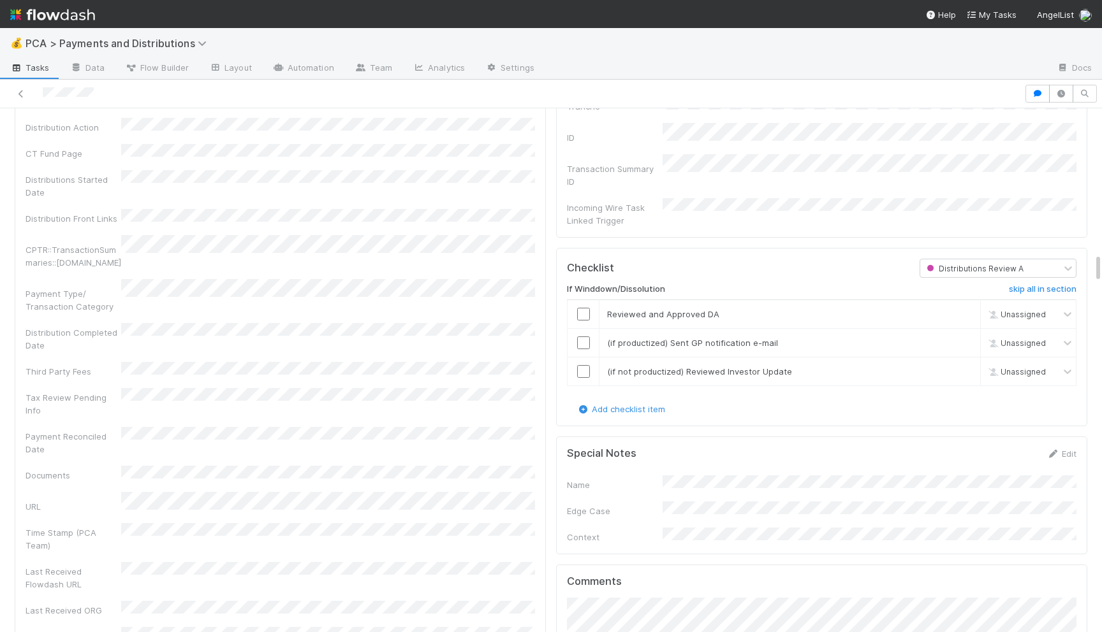
scroll to position [2449, 0]
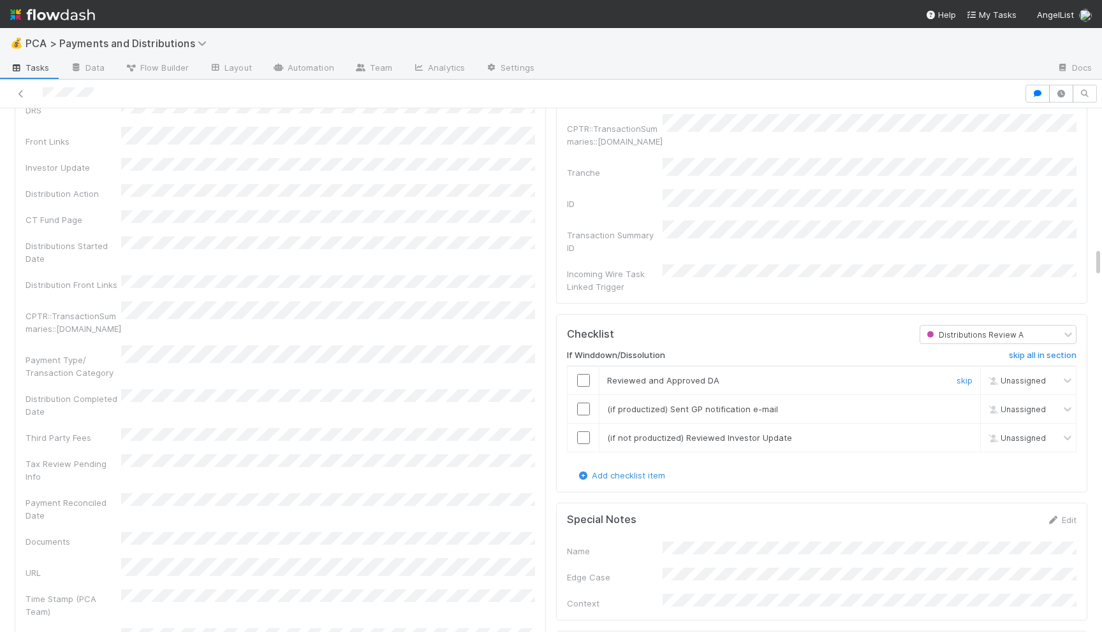
click at [582, 374] on input "checkbox" at bounding box center [583, 380] width 13 height 13
click at [584, 403] on input "checkbox" at bounding box center [583, 409] width 13 height 13
click at [583, 432] on input "checkbox" at bounding box center [583, 438] width 13 height 13
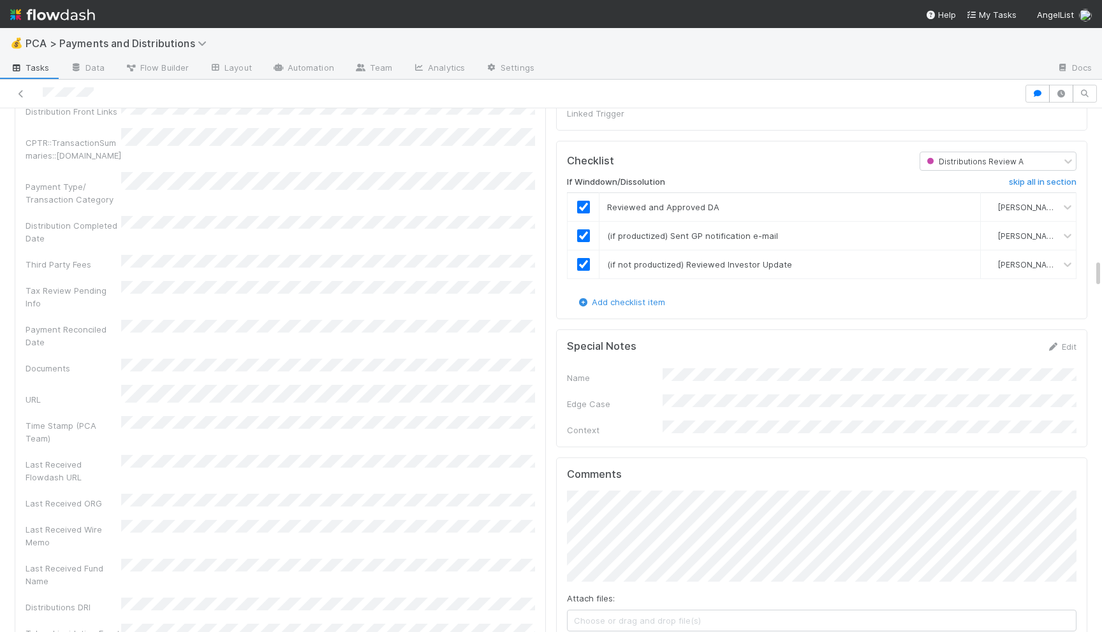
scroll to position [2868, 0]
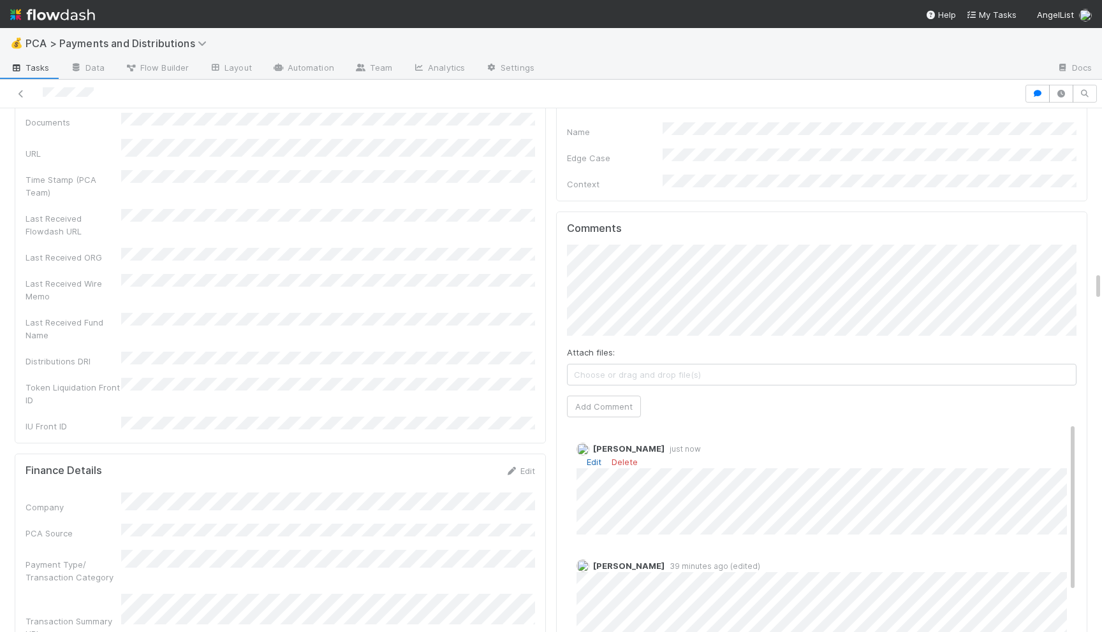
click at [592, 457] on link "Edit" at bounding box center [593, 462] width 15 height 10
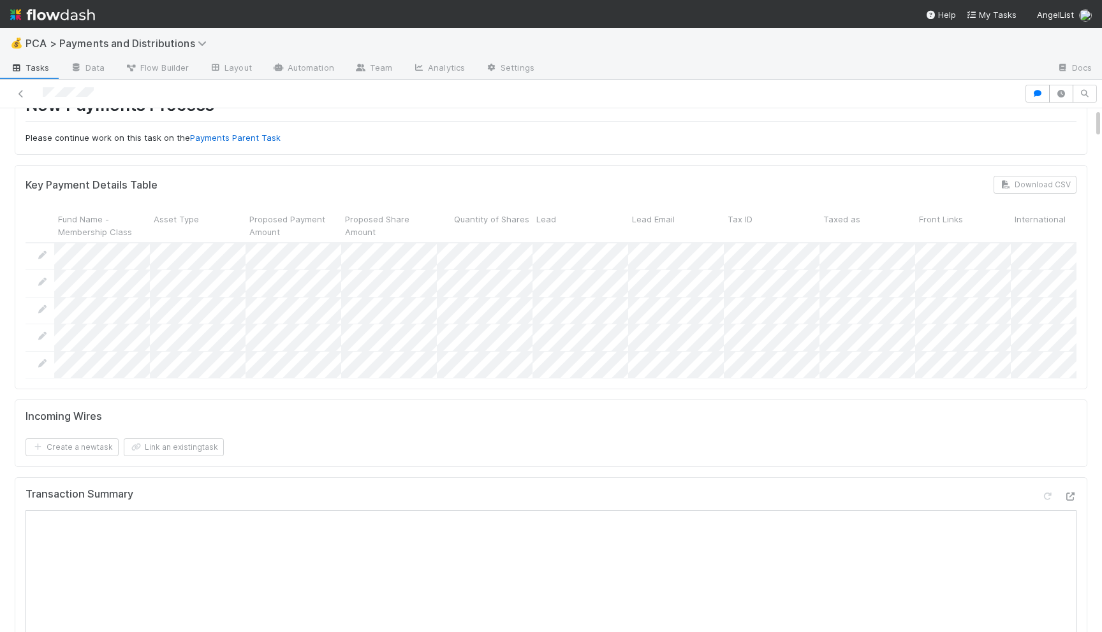
scroll to position [0, 0]
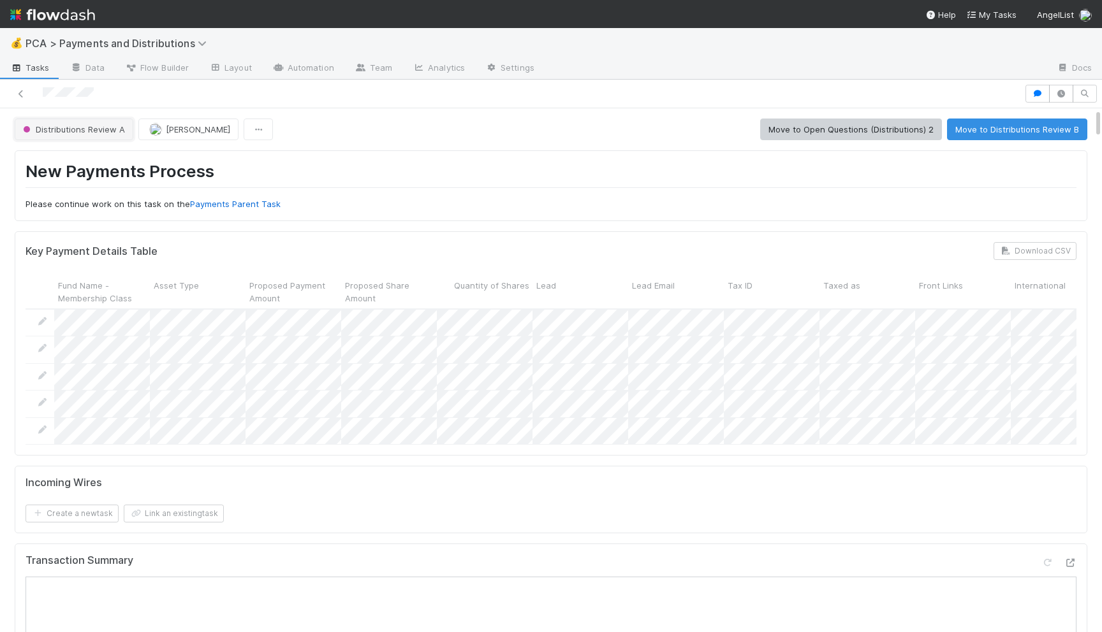
click at [96, 133] on span "Distributions Review A" at bounding box center [72, 129] width 105 height 10
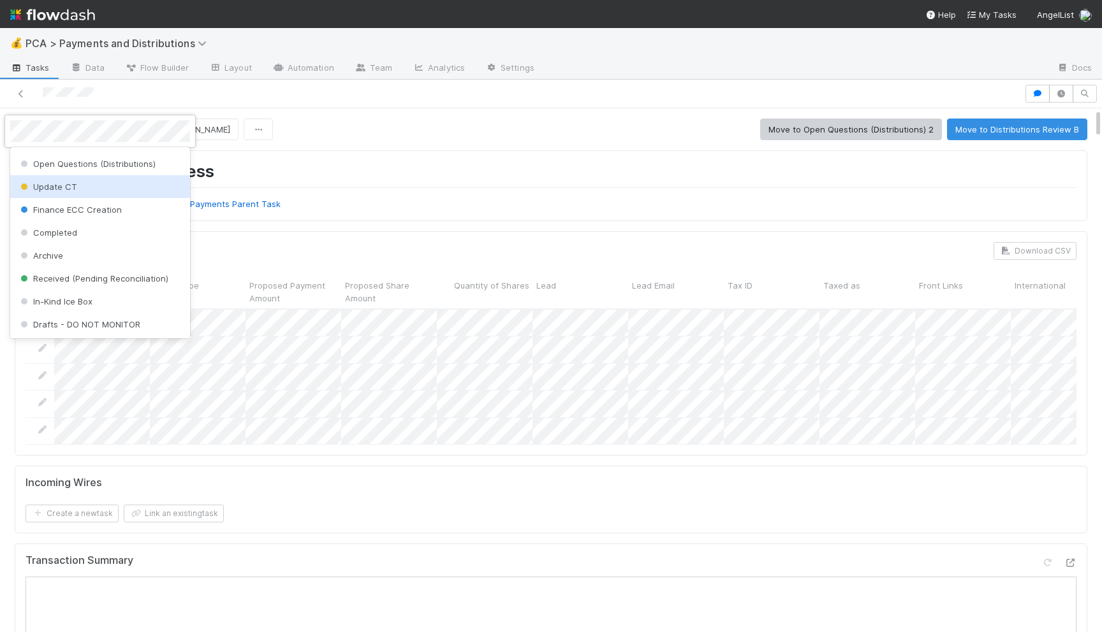
scroll to position [399, 0]
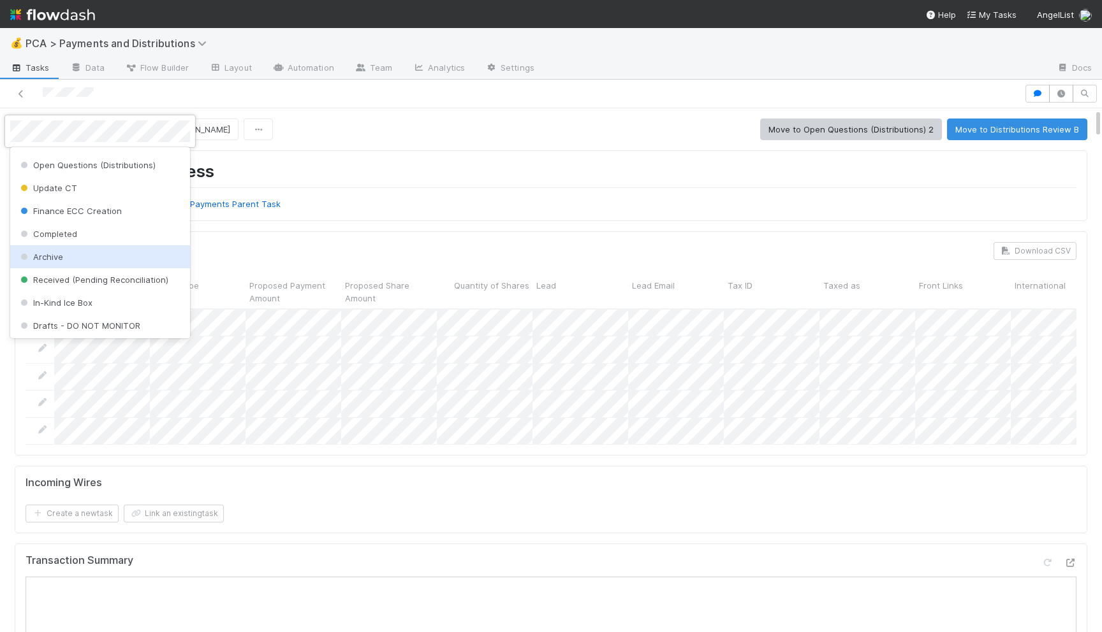
click at [75, 252] on div "Archive" at bounding box center [100, 256] width 180 height 23
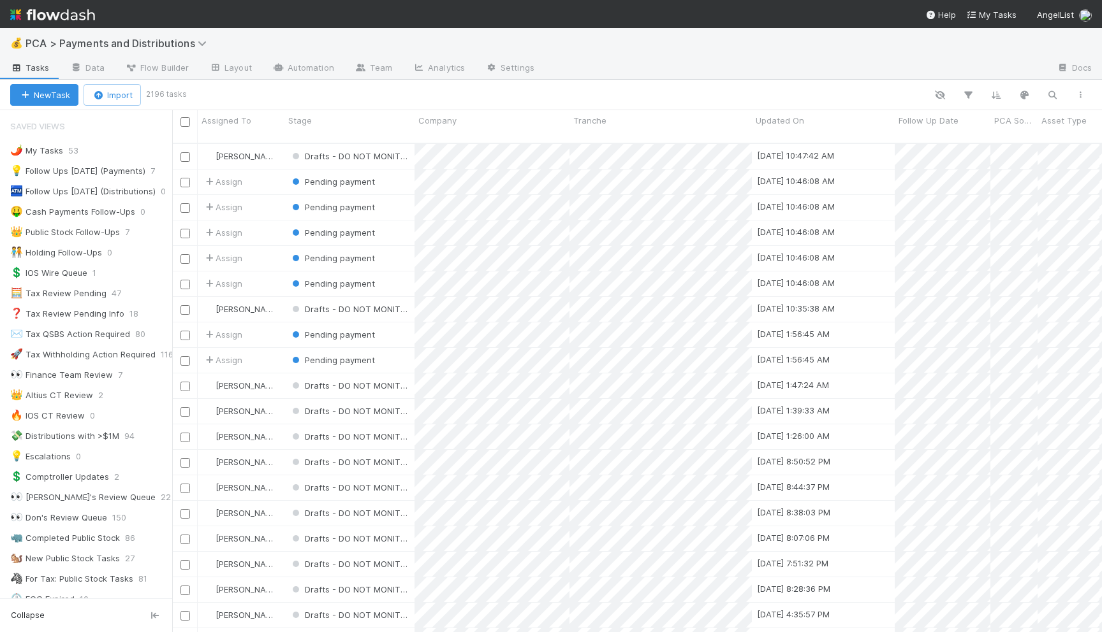
scroll to position [499, 929]
click at [1043, 96] on button "button" at bounding box center [1051, 95] width 23 height 17
click at [1044, 95] on div at bounding box center [551, 316] width 1102 height 632
click at [1048, 88] on button "button" at bounding box center [1051, 95] width 23 height 17
click at [952, 72] on input at bounding box center [985, 73] width 127 height 15
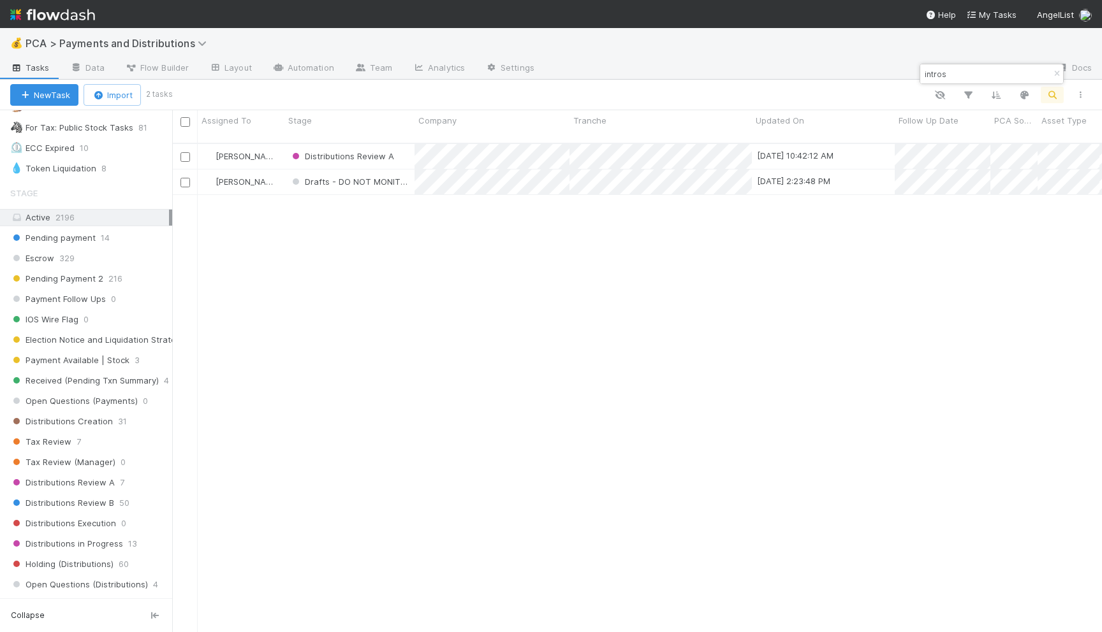
type input "intros"
click at [59, 218] on span "2196" at bounding box center [64, 217] width 19 height 10
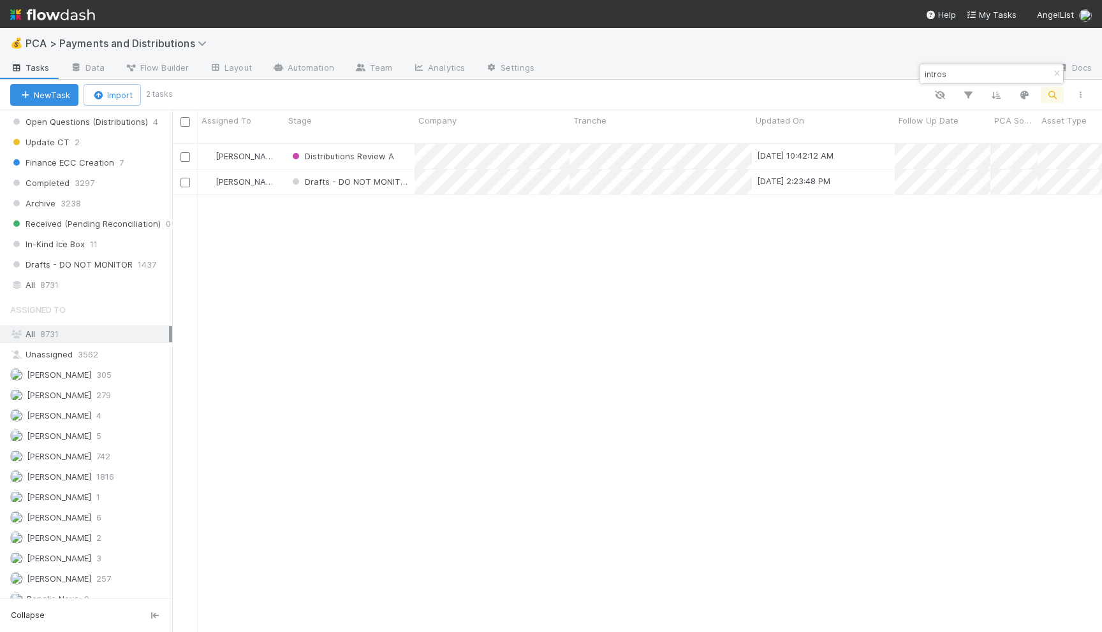
scroll to position [968, 0]
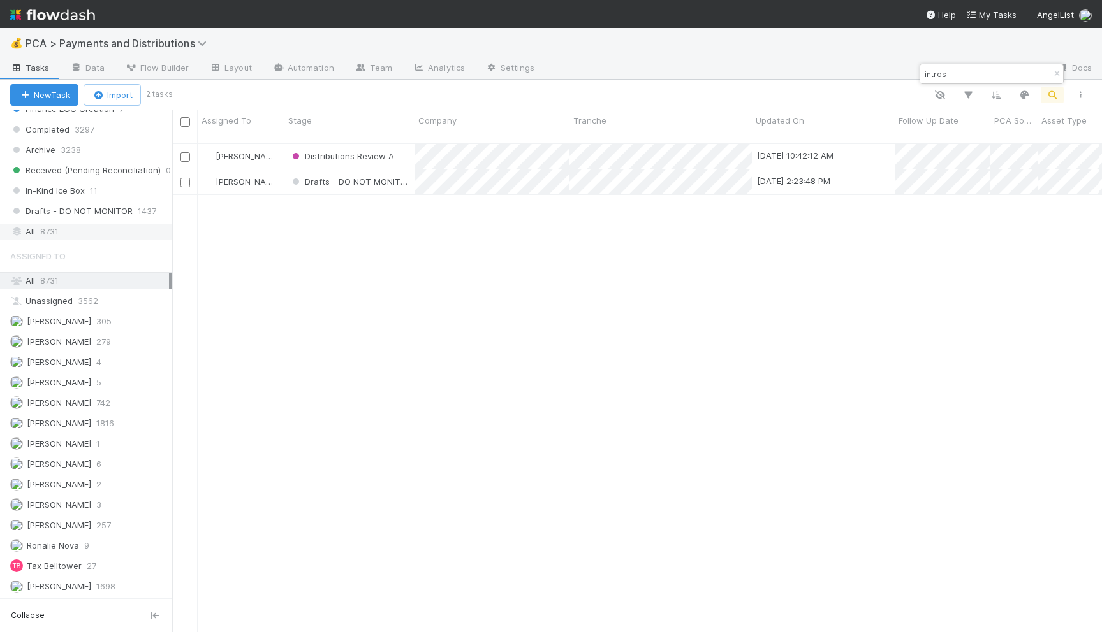
click at [91, 224] on div "All 8731" at bounding box center [89, 232] width 159 height 16
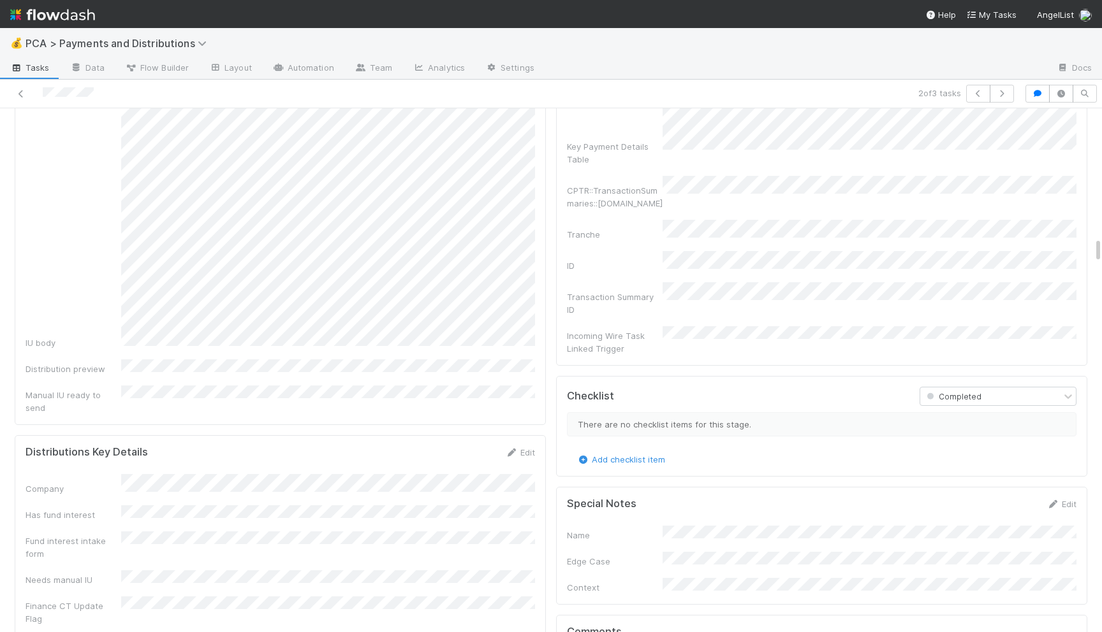
scroll to position [2692, 0]
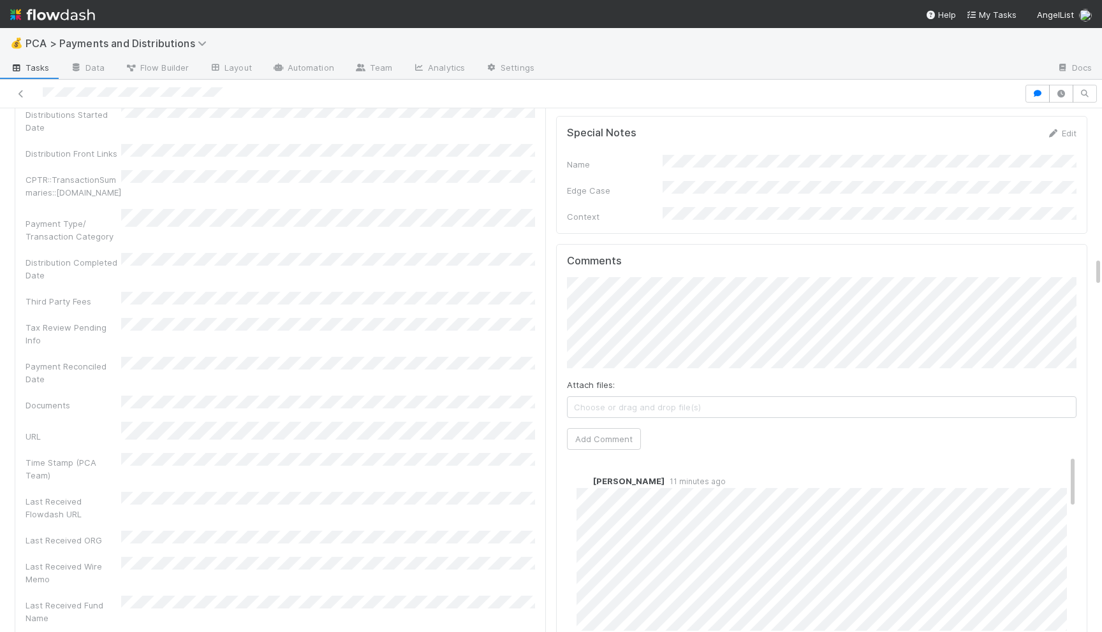
scroll to position [2583, 0]
click at [604, 377] on div "Attach files: Choose or drag and drop file(s) Add Comment" at bounding box center [821, 360] width 509 height 173
click at [600, 425] on button "Add Comment" at bounding box center [604, 436] width 74 height 22
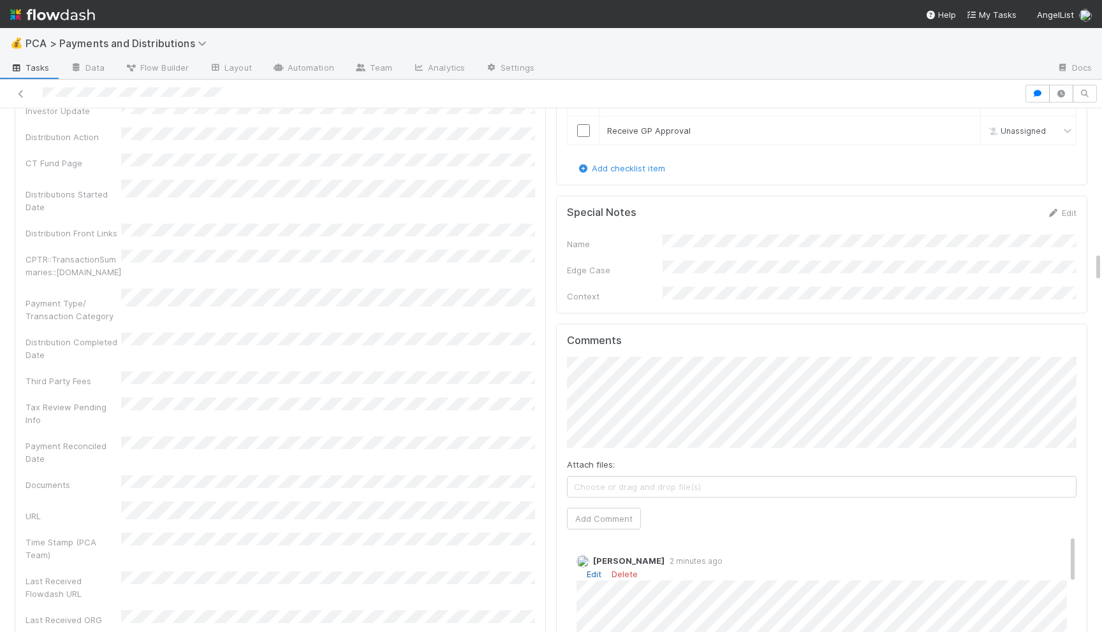
click at [597, 569] on link "Edit" at bounding box center [593, 574] width 15 height 10
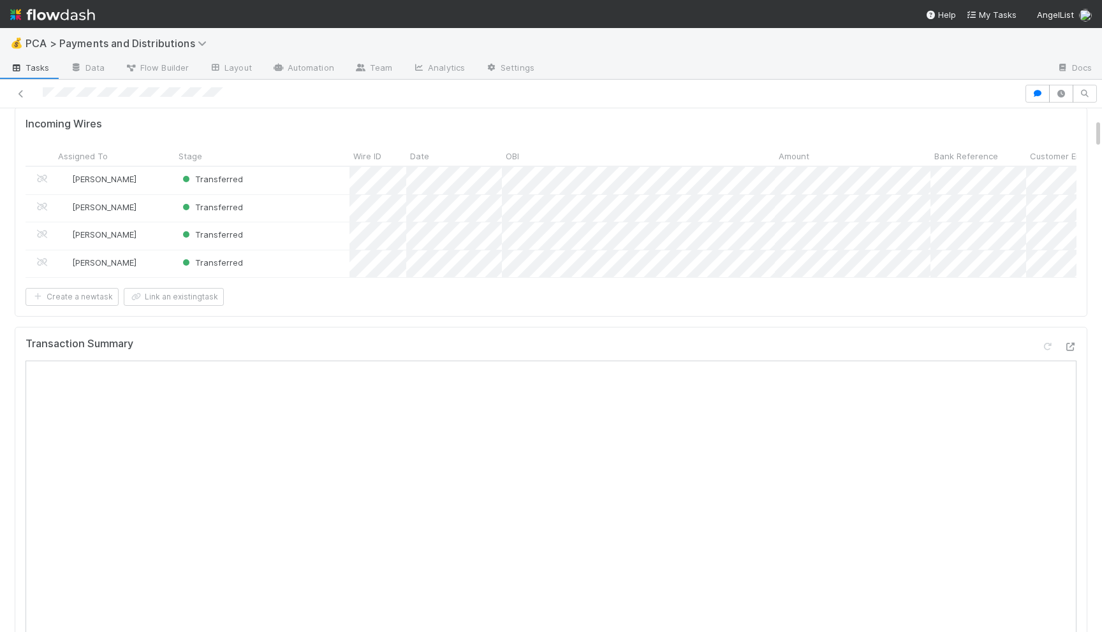
scroll to position [0, 0]
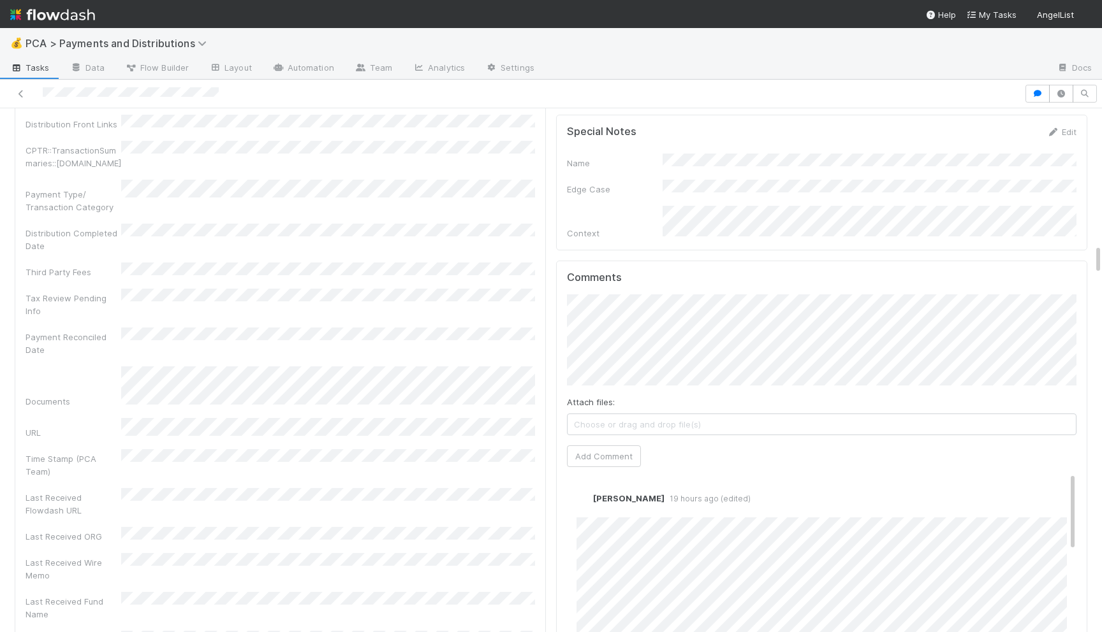
scroll to position [2472, 0]
click at [595, 502] on link "Edit" at bounding box center [593, 507] width 15 height 10
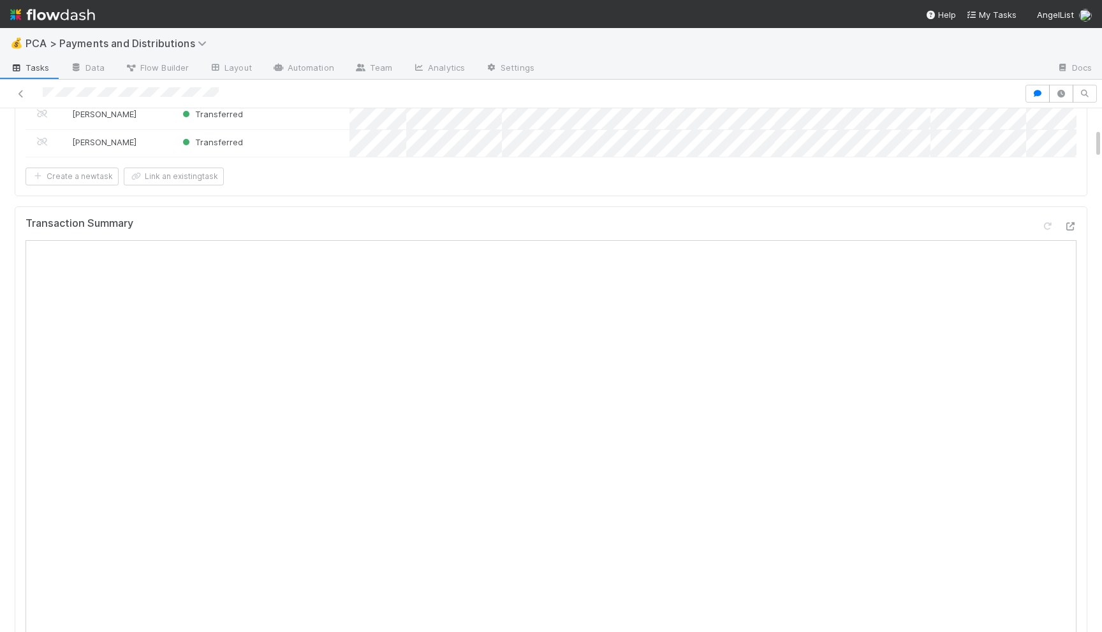
scroll to position [156, 0]
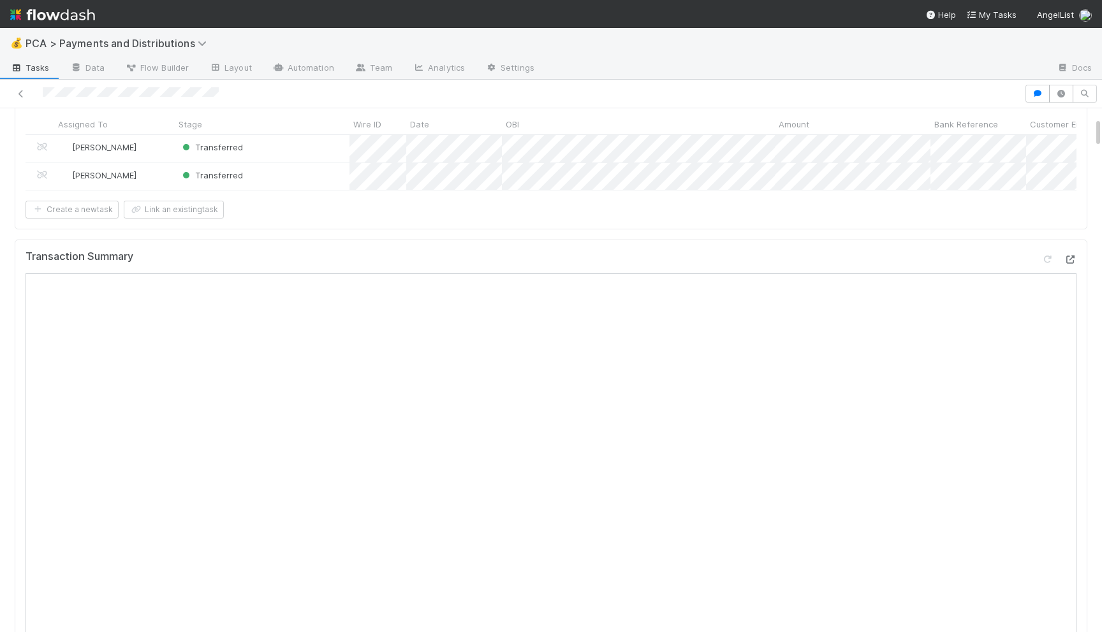
click at [1070, 258] on icon at bounding box center [1069, 260] width 13 height 8
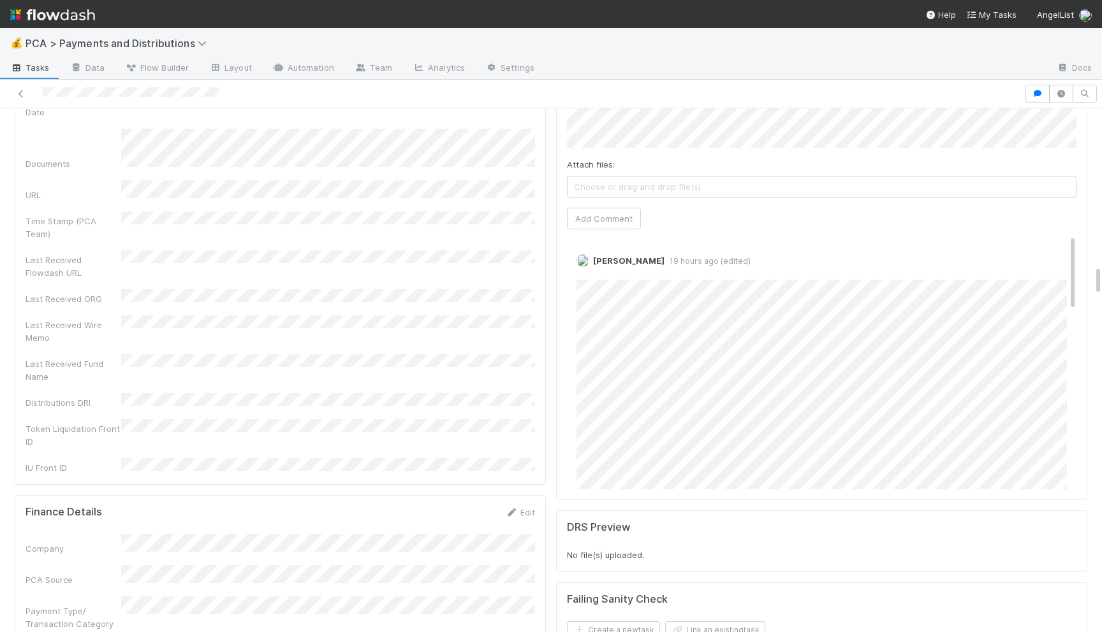
scroll to position [2702, 0]
click at [595, 272] on link "Edit" at bounding box center [593, 277] width 15 height 10
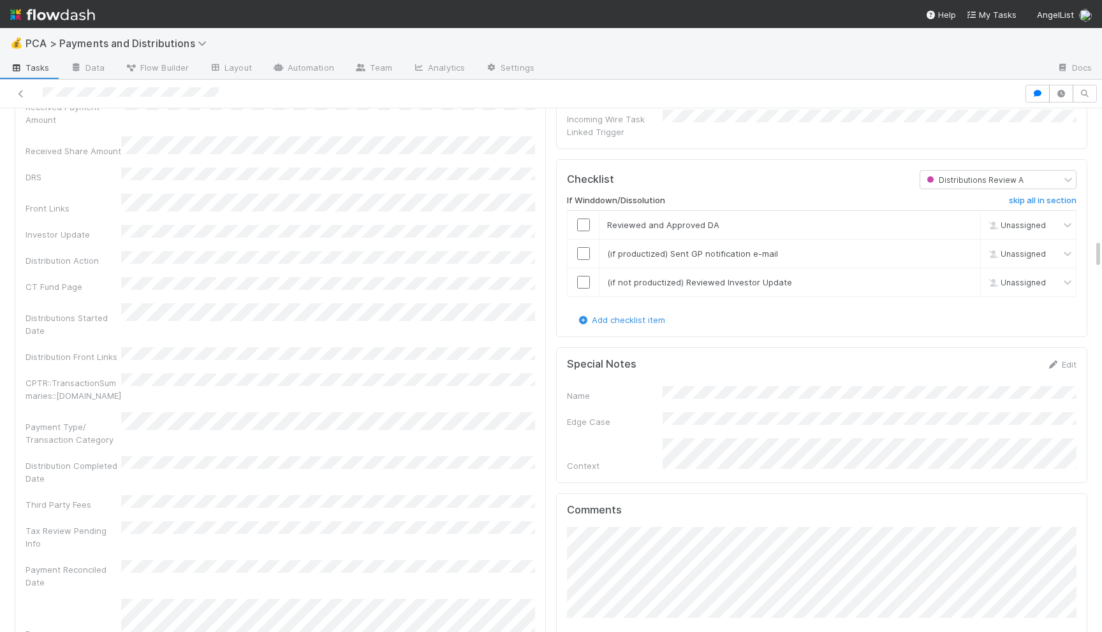
scroll to position [2231, 0]
click at [583, 222] on input "checkbox" at bounding box center [583, 228] width 13 height 13
click at [585, 251] on input "checkbox" at bounding box center [583, 257] width 13 height 13
click at [579, 280] on input "checkbox" at bounding box center [583, 286] width 13 height 13
click at [583, 251] on input "checkbox" at bounding box center [583, 257] width 13 height 13
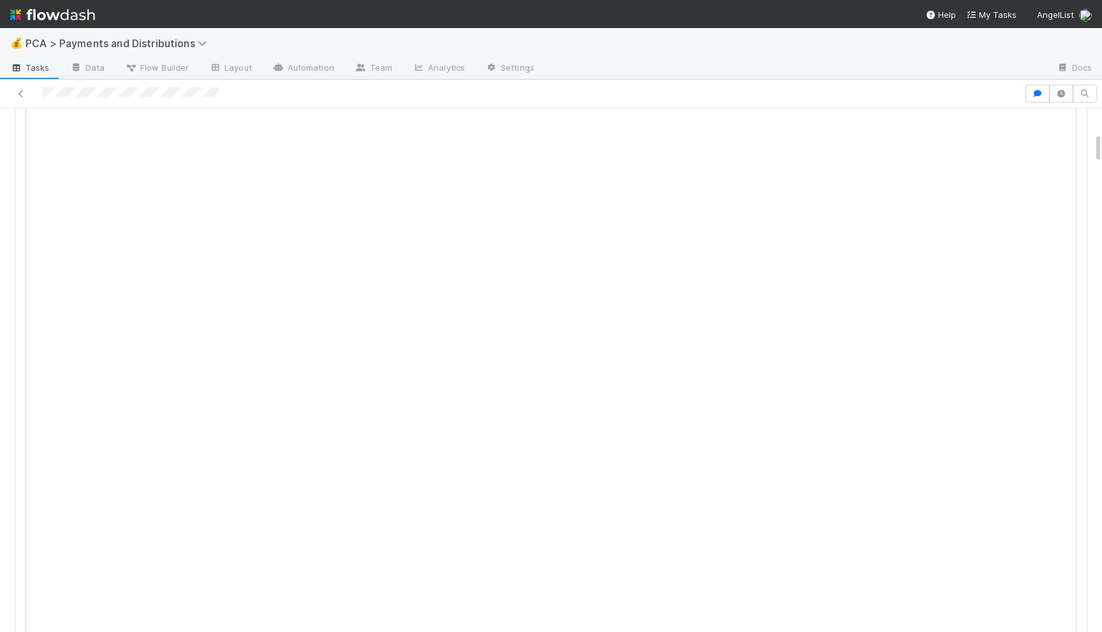
scroll to position [0, 0]
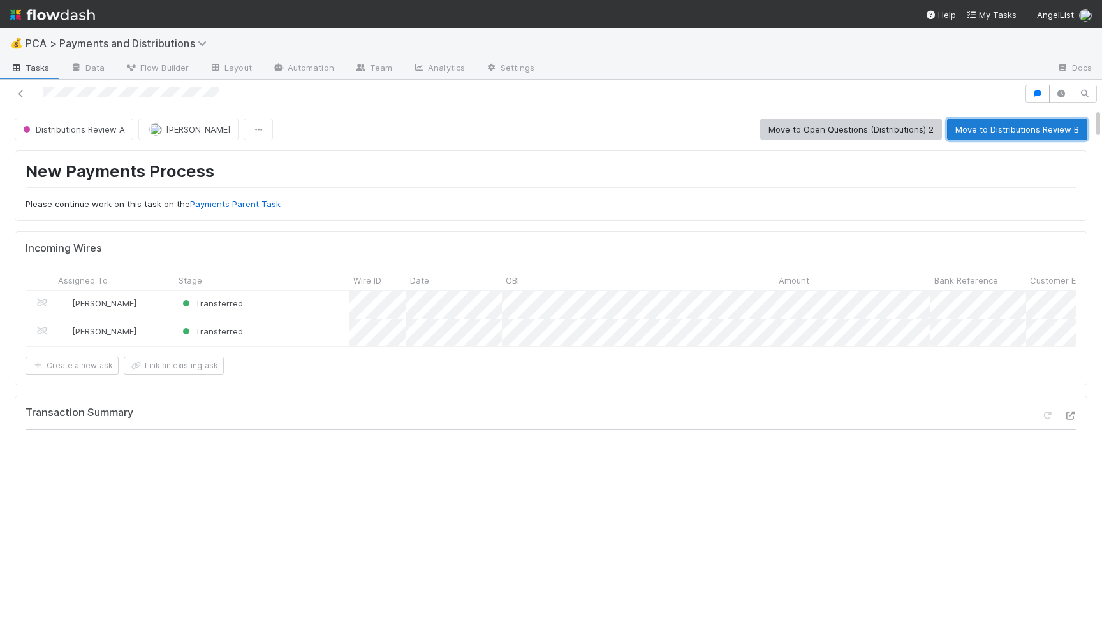
click at [990, 127] on button "Move to Distributions Review B" at bounding box center [1017, 130] width 140 height 22
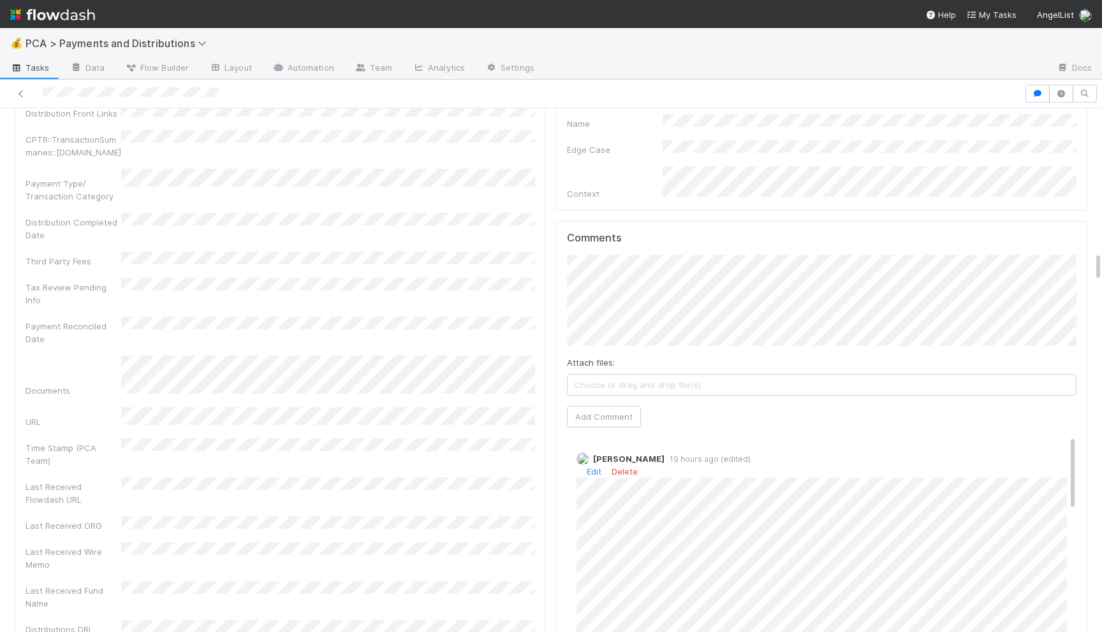
scroll to position [20, 0]
click at [583, 406] on button "Add Comment" at bounding box center [604, 417] width 74 height 22
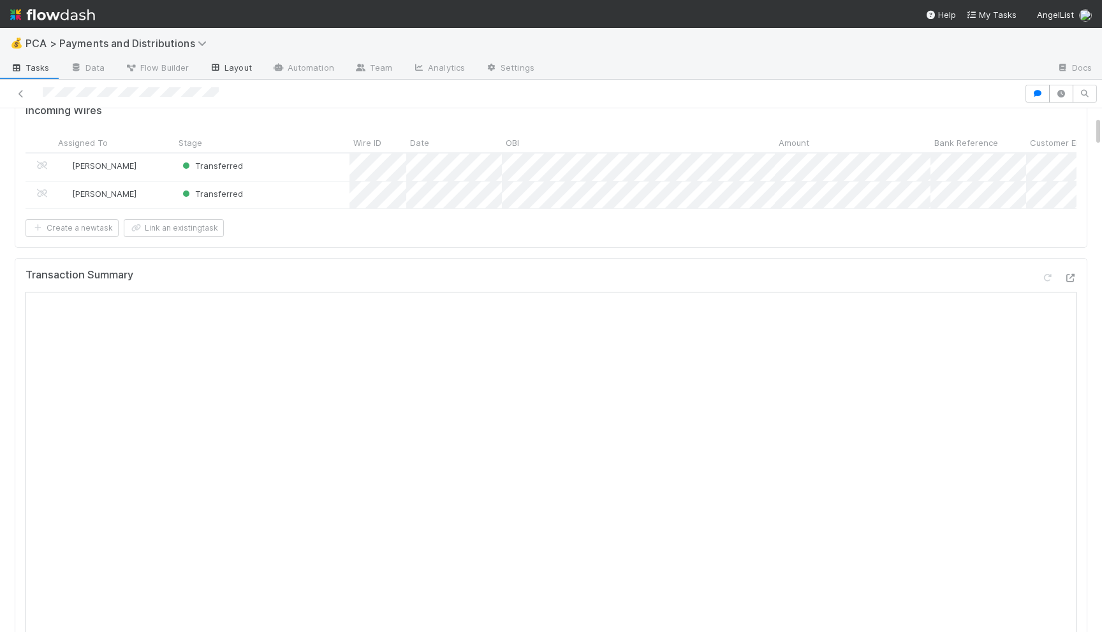
scroll to position [0, 0]
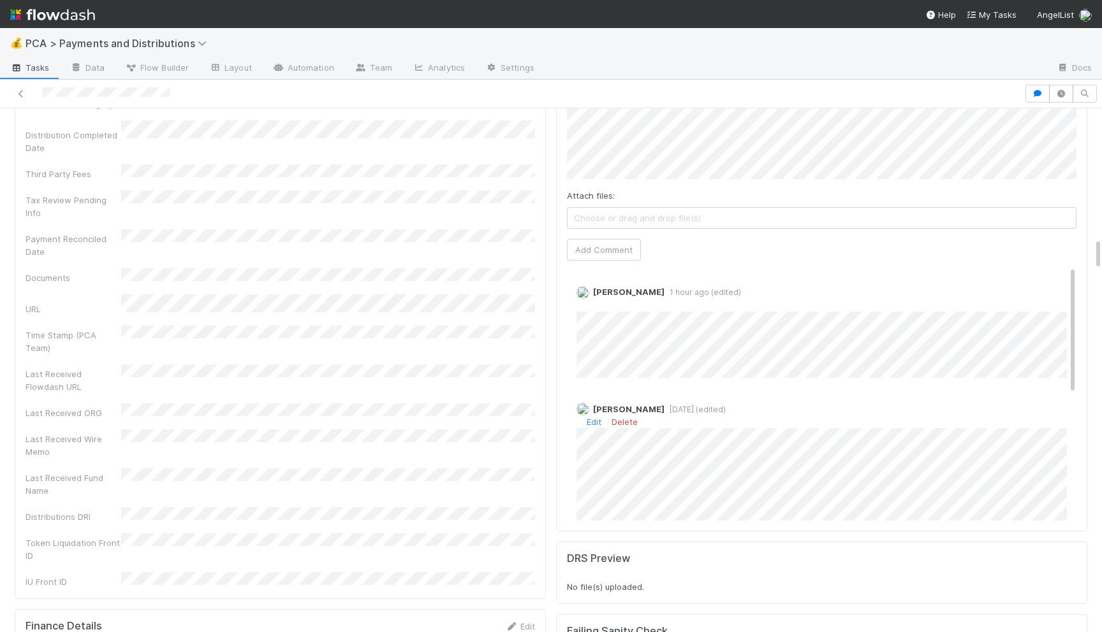
scroll to position [2067, 0]
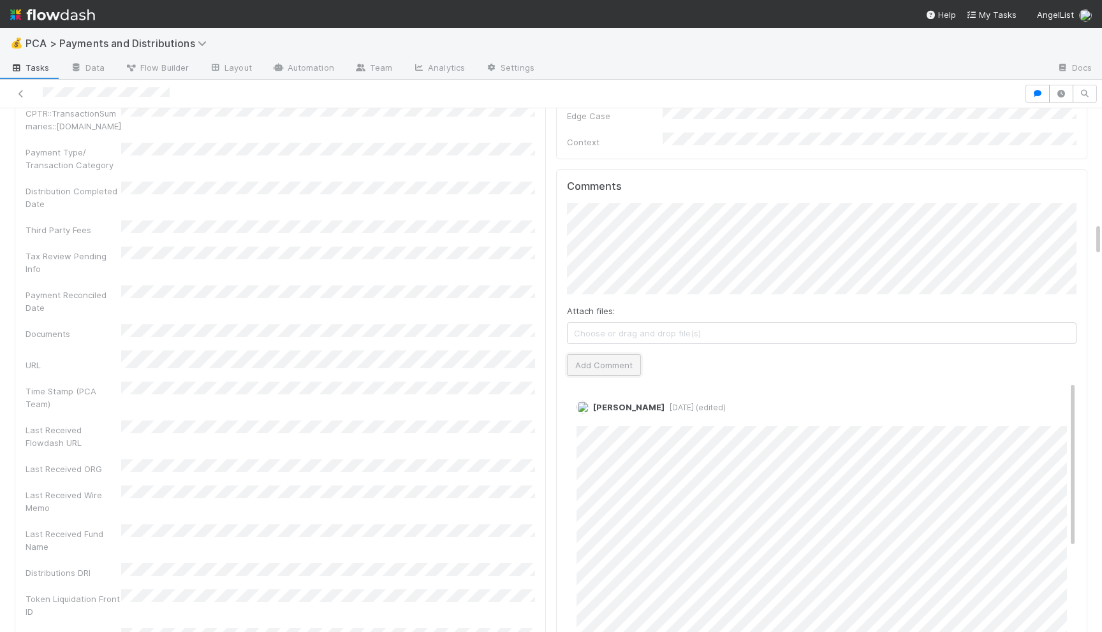
click at [599, 354] on button "Add Comment" at bounding box center [604, 365] width 74 height 22
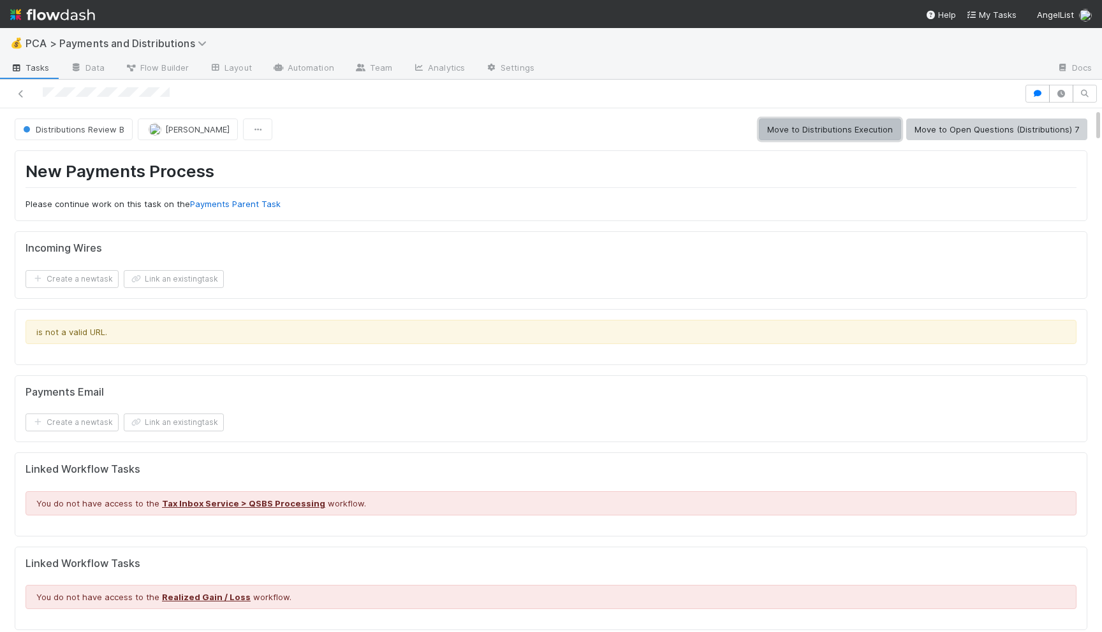
click at [820, 128] on button "Move to Distributions Execution" at bounding box center [830, 130] width 142 height 22
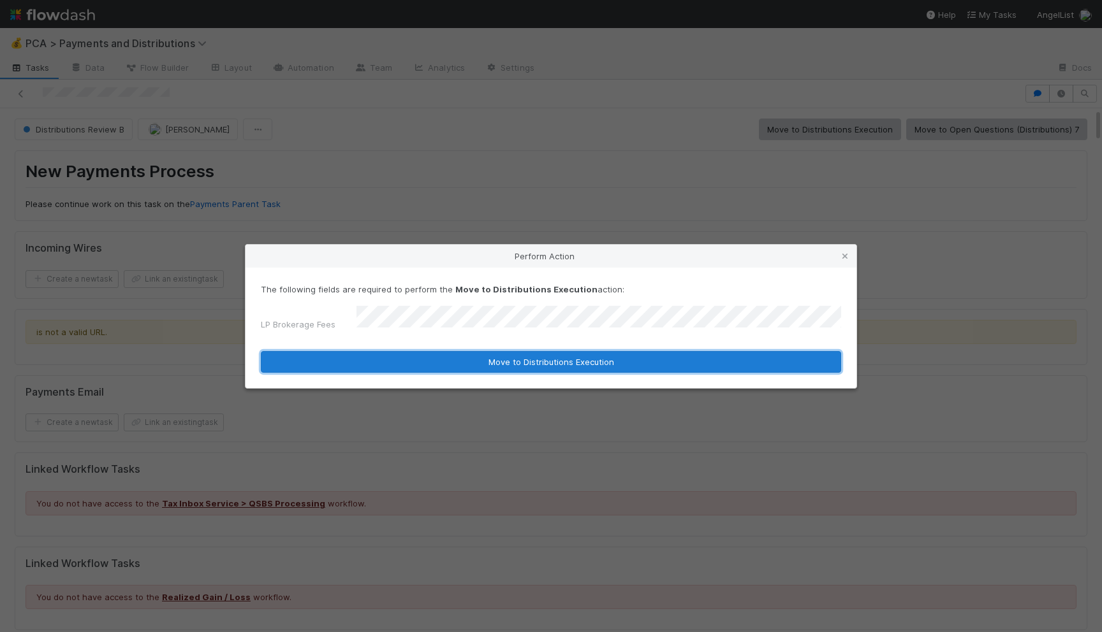
click at [418, 361] on button "Move to Distributions Execution" at bounding box center [551, 362] width 580 height 22
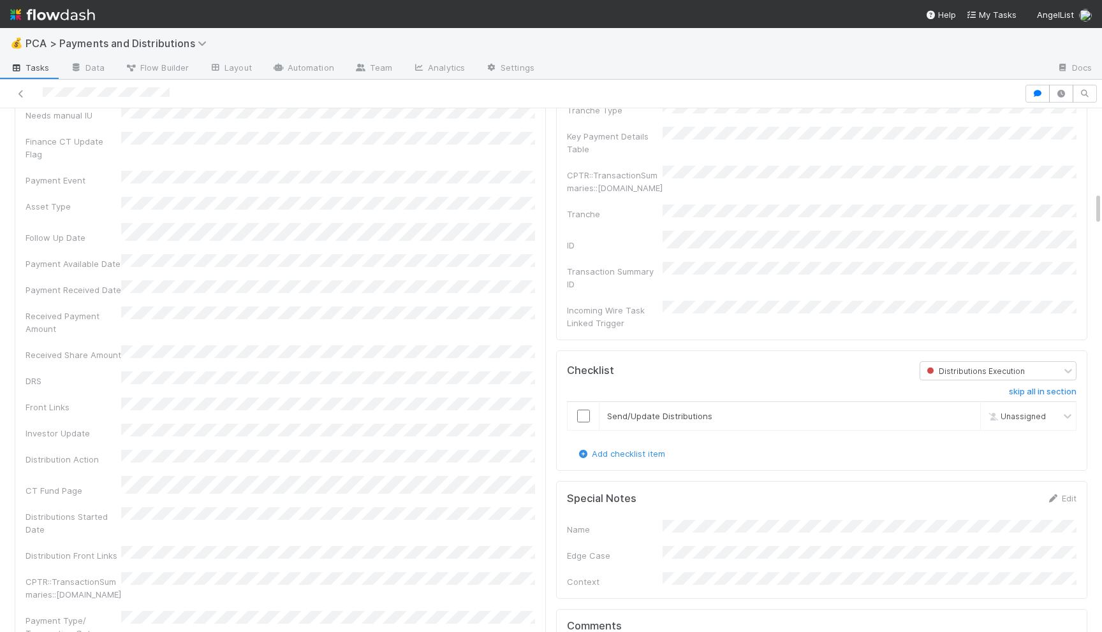
scroll to position [1312, 0]
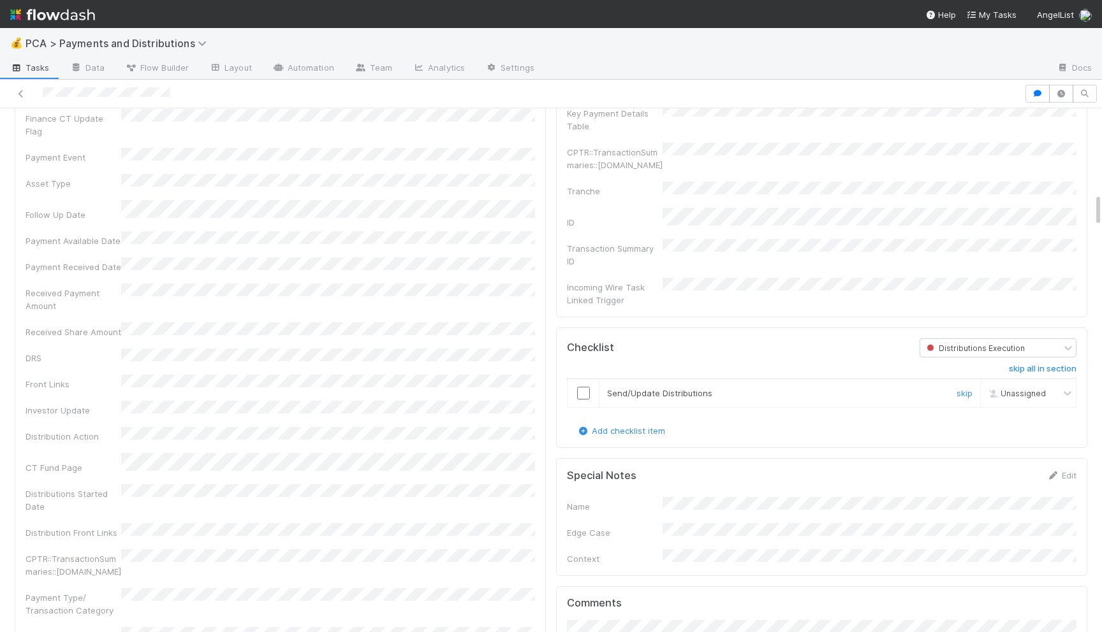
click at [584, 387] on input "checkbox" at bounding box center [583, 393] width 13 height 13
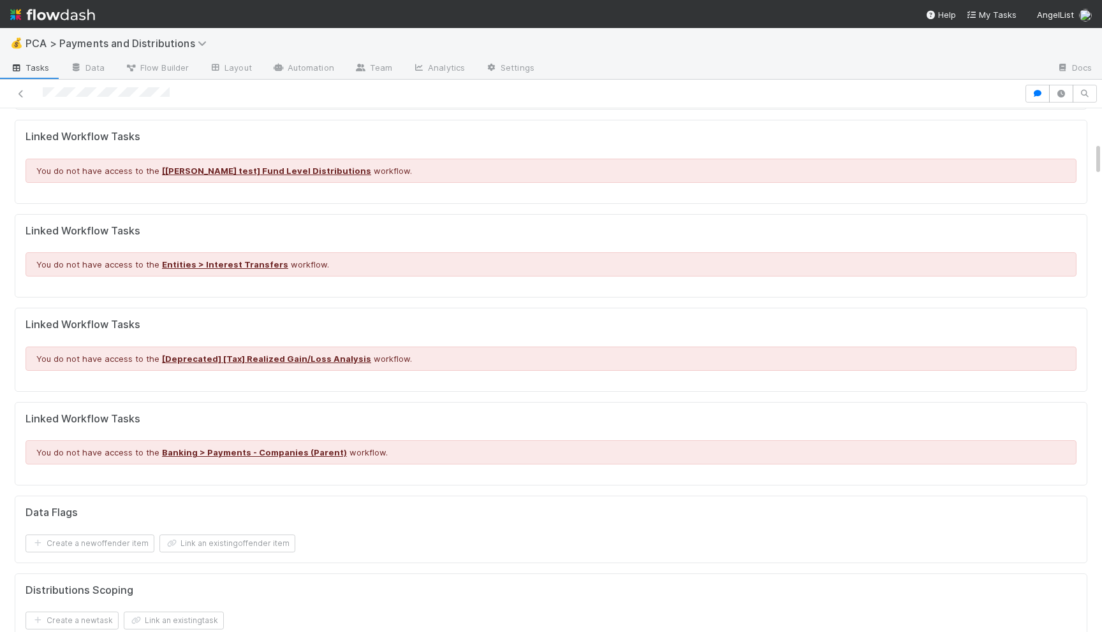
scroll to position [0, 0]
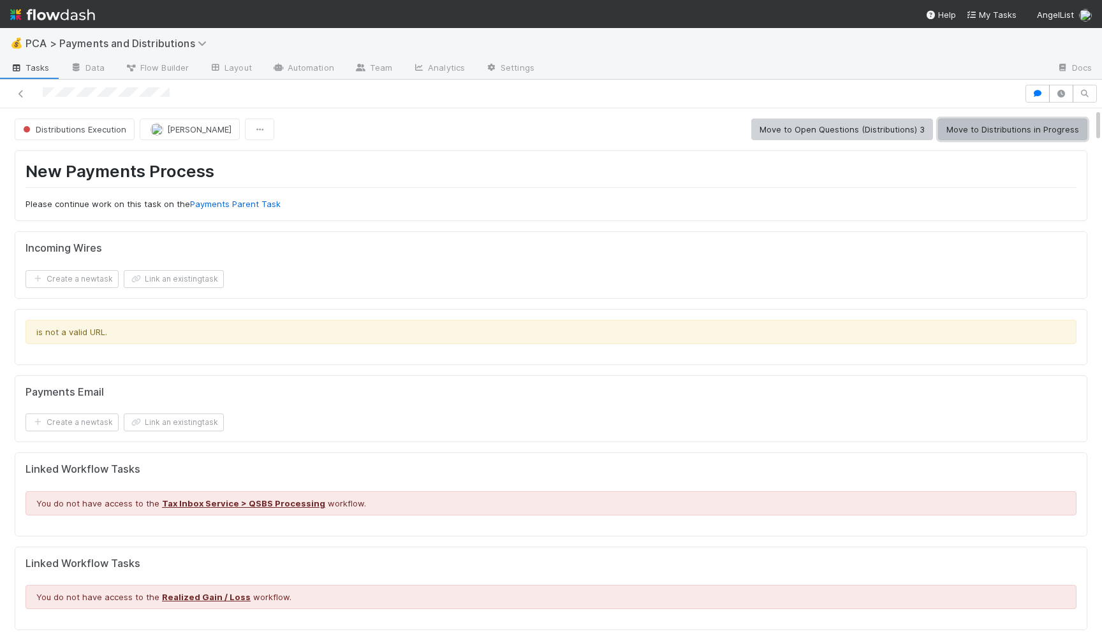
click at [975, 128] on button "Move to Distributions in Progress" at bounding box center [1012, 130] width 149 height 22
click at [808, 129] on button "Move to Distributions Execution" at bounding box center [830, 130] width 142 height 22
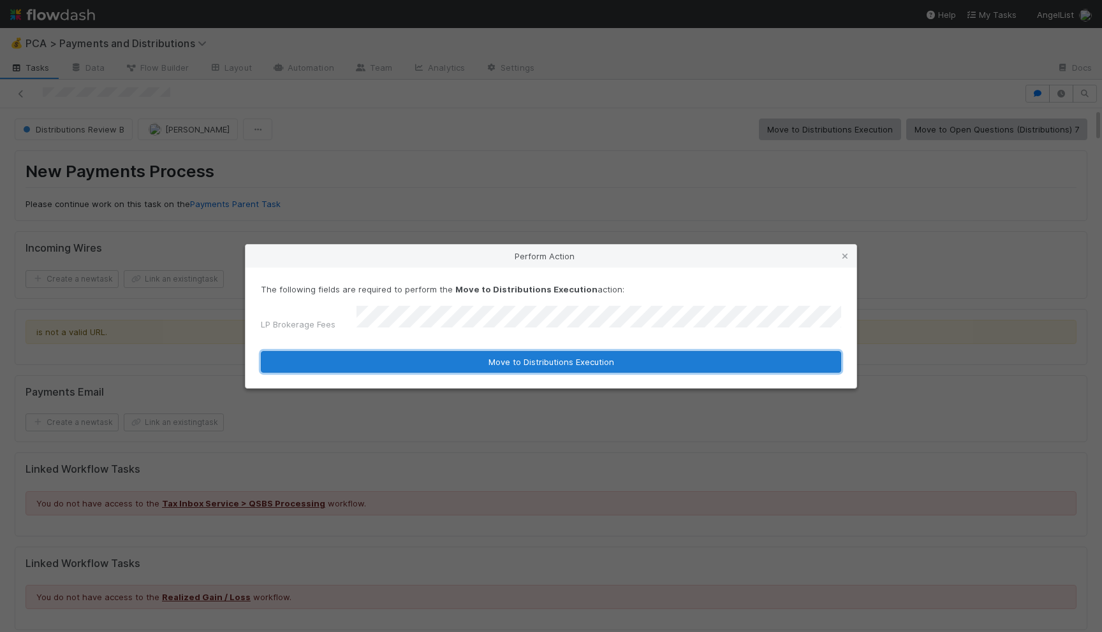
click at [477, 361] on button "Move to Distributions Execution" at bounding box center [551, 362] width 580 height 22
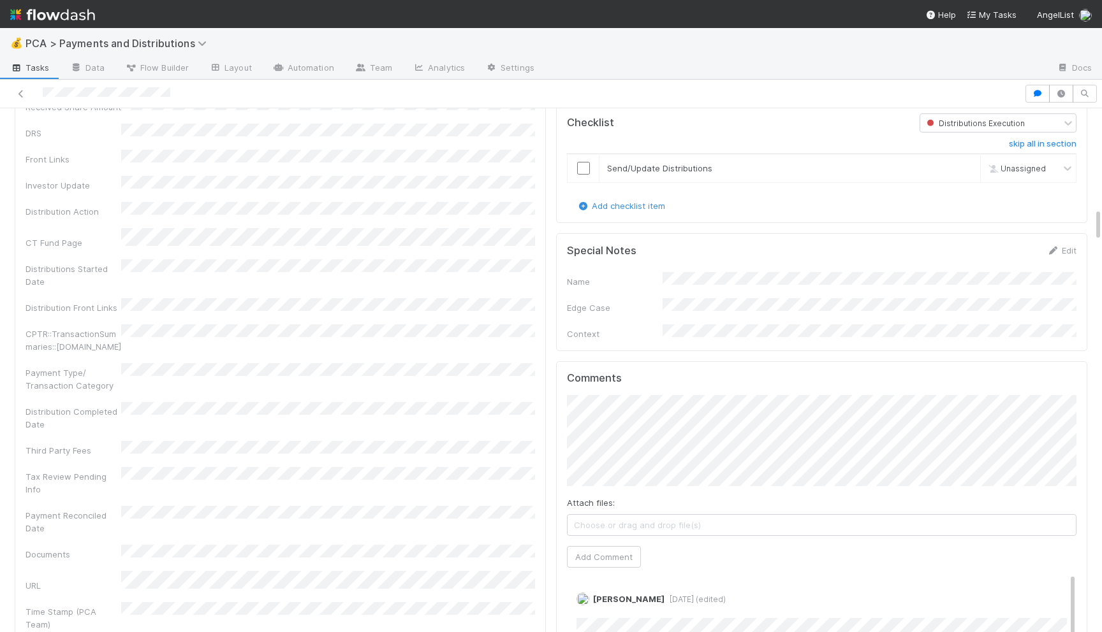
scroll to position [1543, 0]
click at [583, 156] on input "checkbox" at bounding box center [583, 162] width 13 height 13
click at [597, 541] on button "Add Comment" at bounding box center [604, 552] width 74 height 22
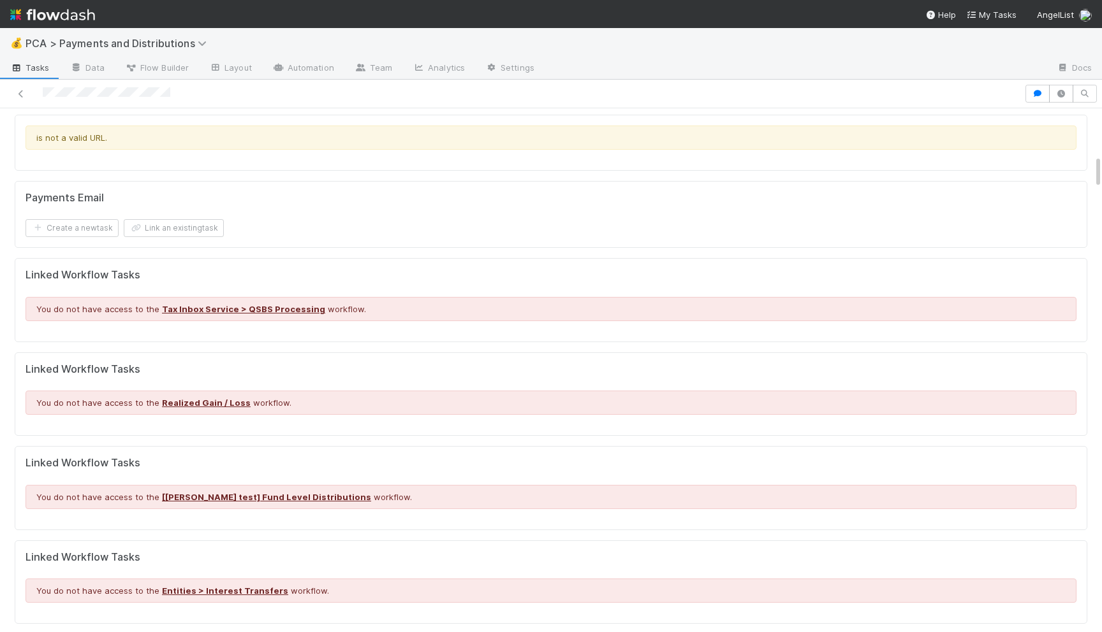
scroll to position [0, 0]
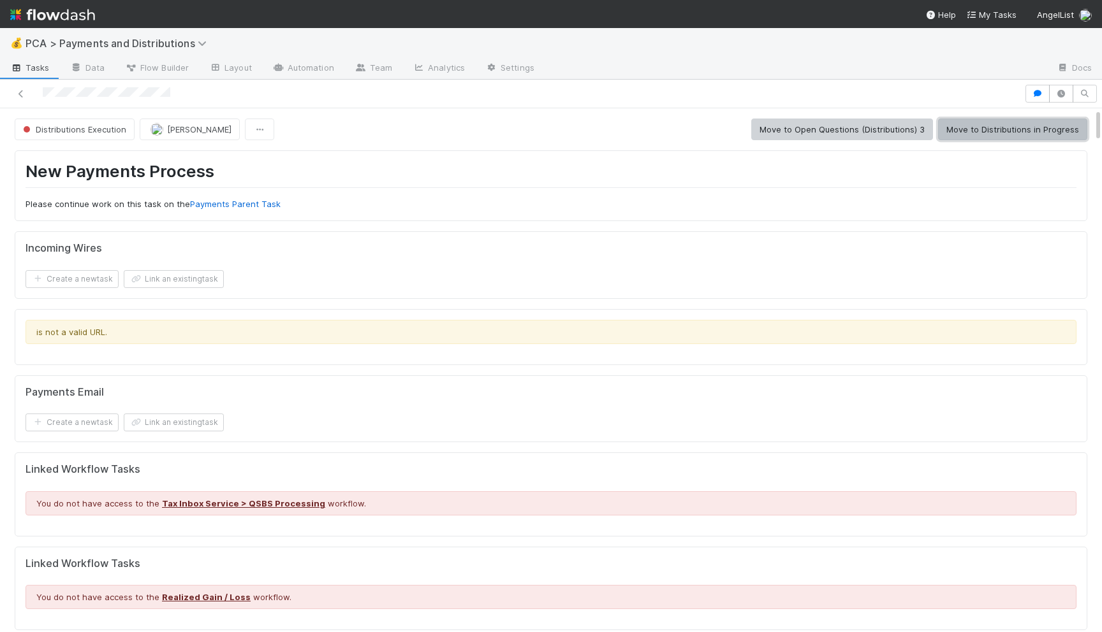
click at [1037, 135] on button "Move to Distributions in Progress" at bounding box center [1012, 130] width 149 height 22
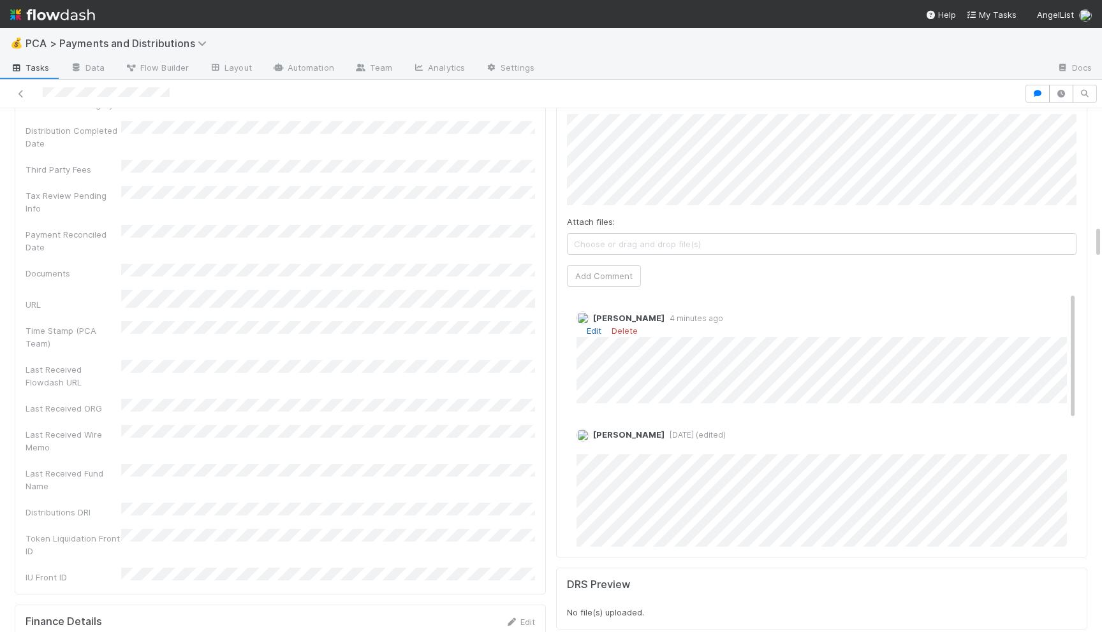
click at [594, 326] on link "Edit" at bounding box center [593, 331] width 15 height 10
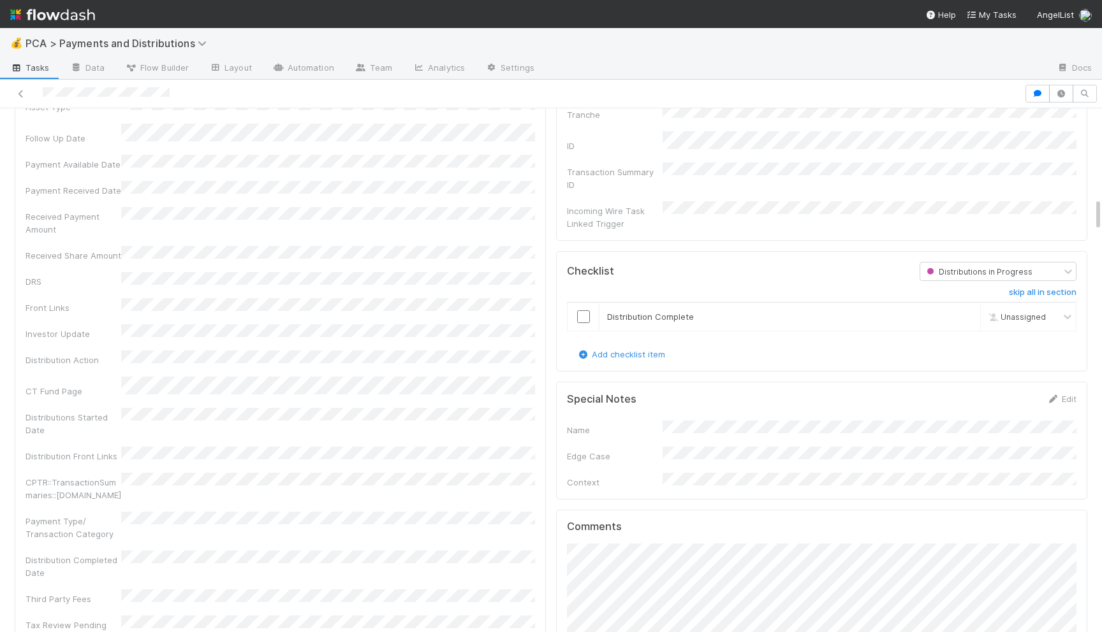
scroll to position [1388, 0]
click at [582, 311] on input "checkbox" at bounding box center [583, 317] width 13 height 13
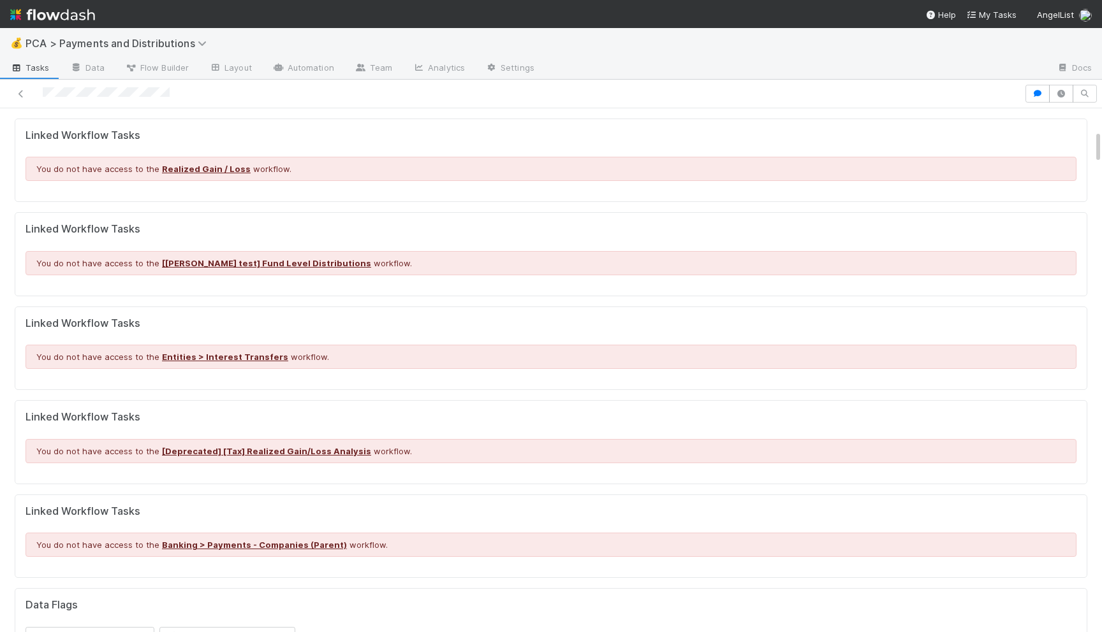
scroll to position [0, 0]
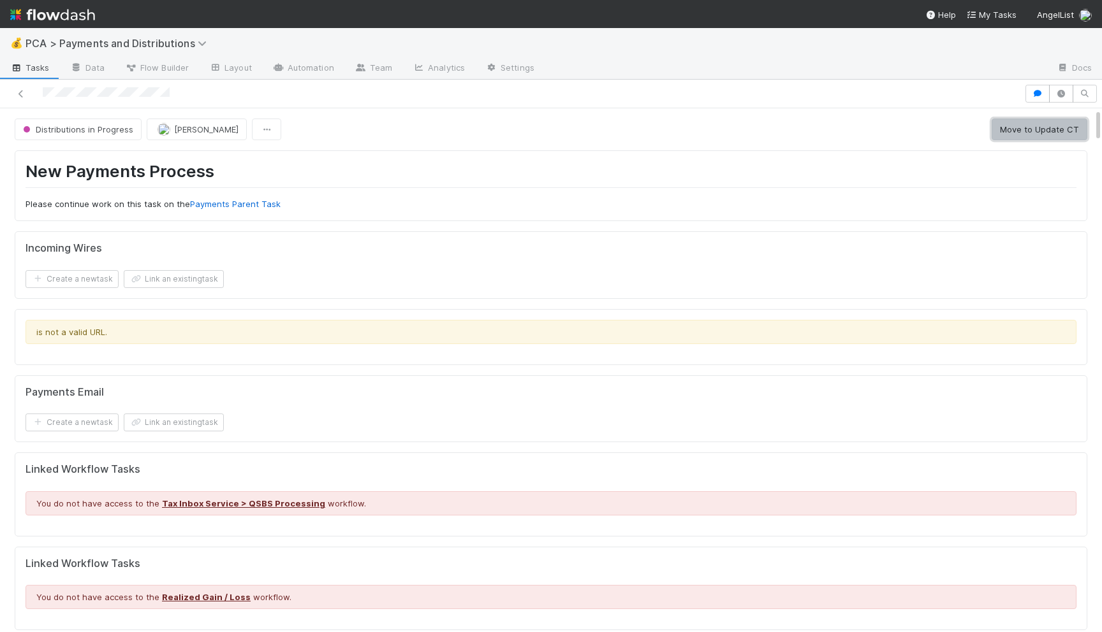
click at [1022, 135] on button "Move to Update CT" at bounding box center [1039, 130] width 96 height 22
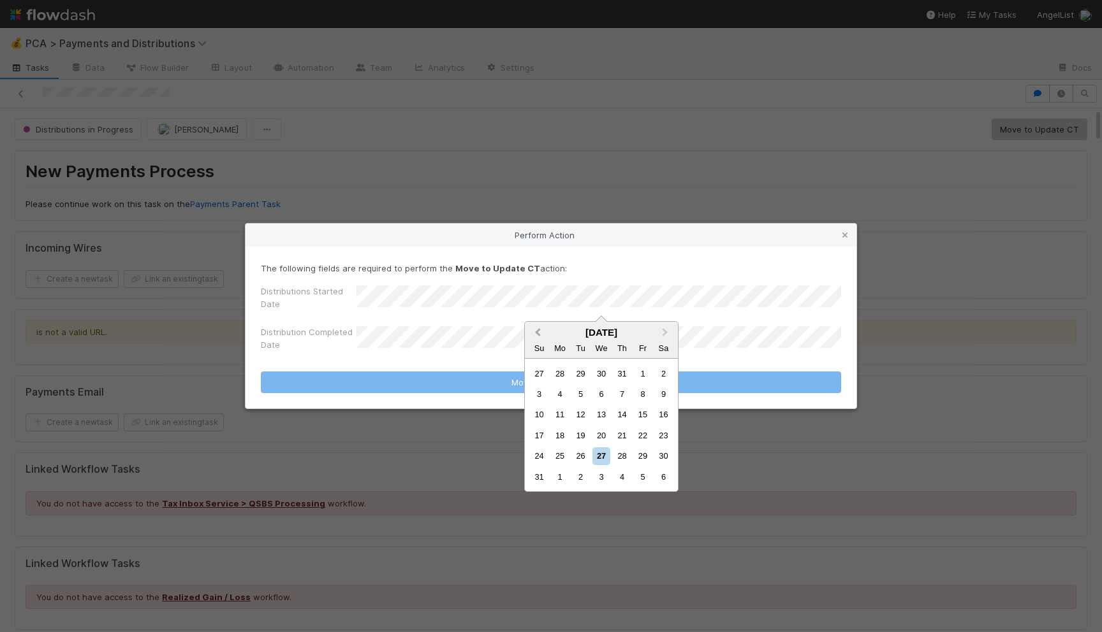
click at [533, 331] on button "Previous Month" at bounding box center [536, 333] width 20 height 20
click at [557, 440] on div "21" at bounding box center [559, 435] width 17 height 17
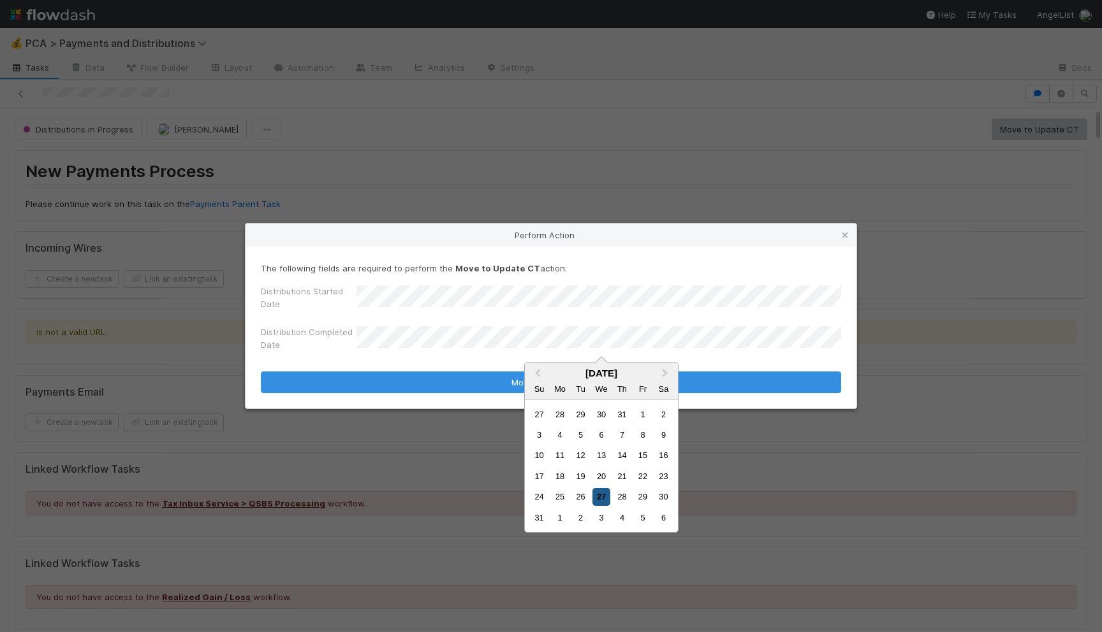
click at [595, 504] on div "27" at bounding box center [600, 496] width 17 height 17
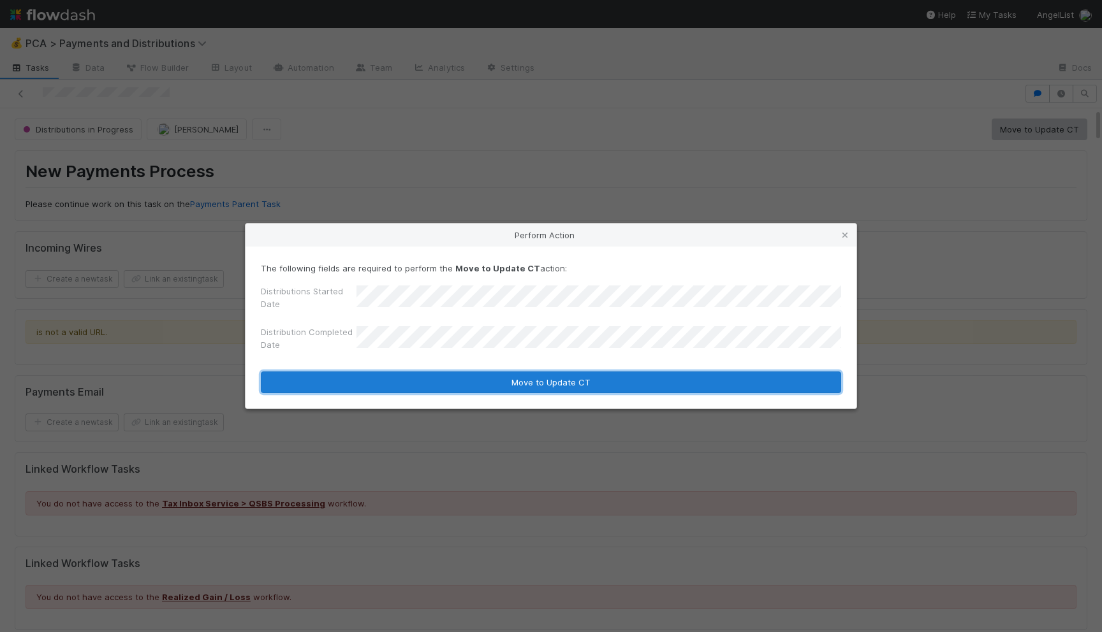
click at [543, 375] on button "Move to Update CT" at bounding box center [551, 383] width 580 height 22
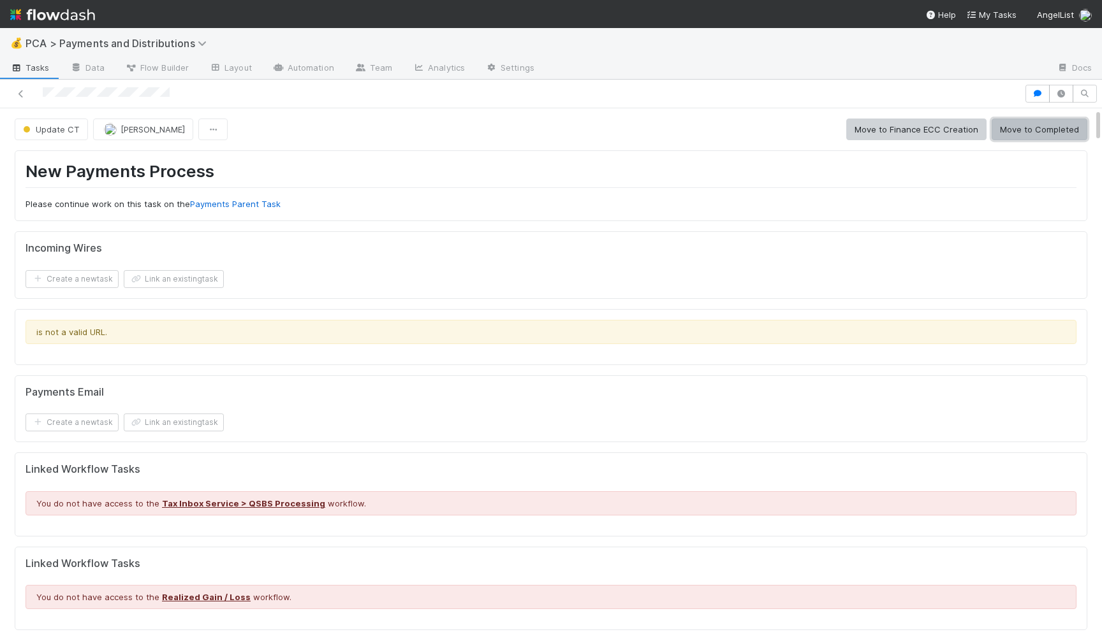
click at [1007, 124] on button "Move to Completed" at bounding box center [1039, 130] width 96 height 22
click at [843, 131] on button "Move to Distributions Execution" at bounding box center [830, 130] width 142 height 22
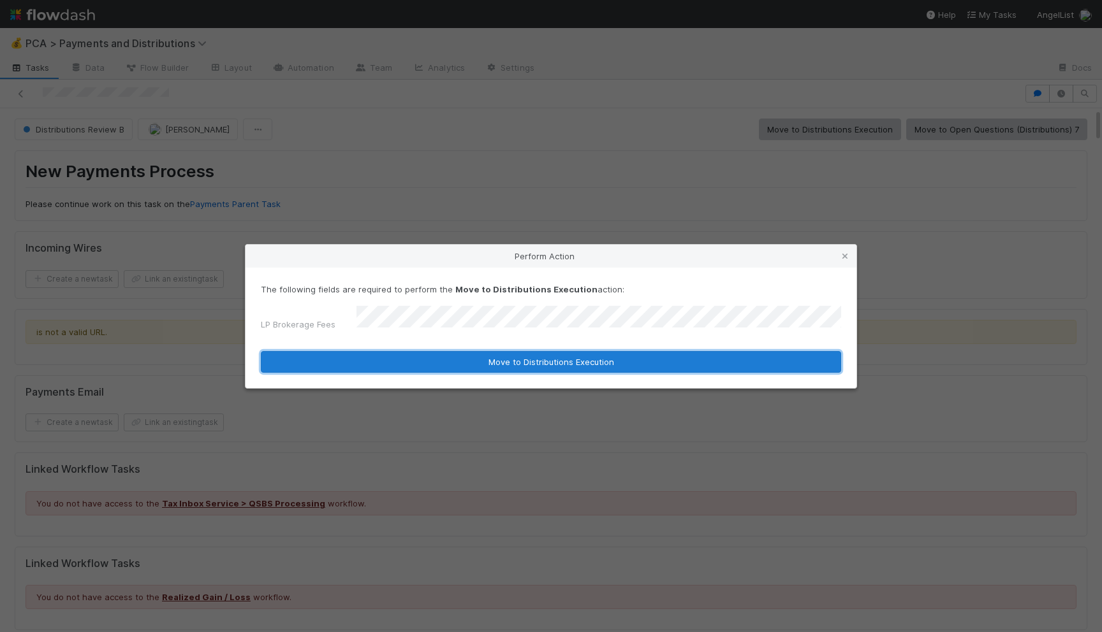
click at [539, 358] on button "Move to Distributions Execution" at bounding box center [551, 362] width 580 height 22
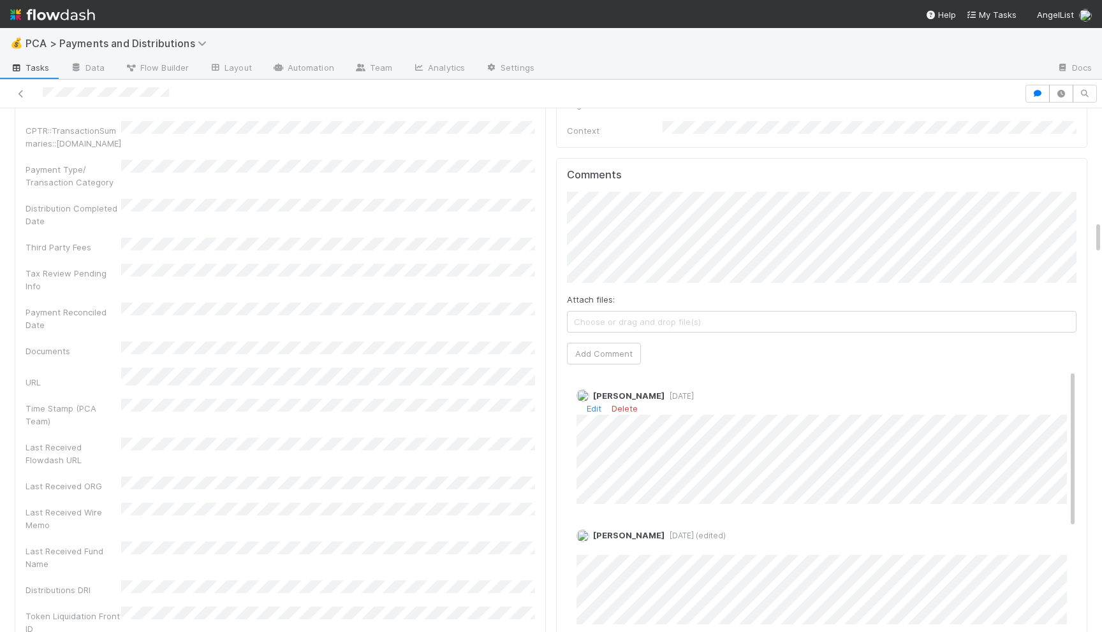
scroll to position [1740, 0]
click at [586, 348] on button "Add Comment" at bounding box center [604, 359] width 74 height 22
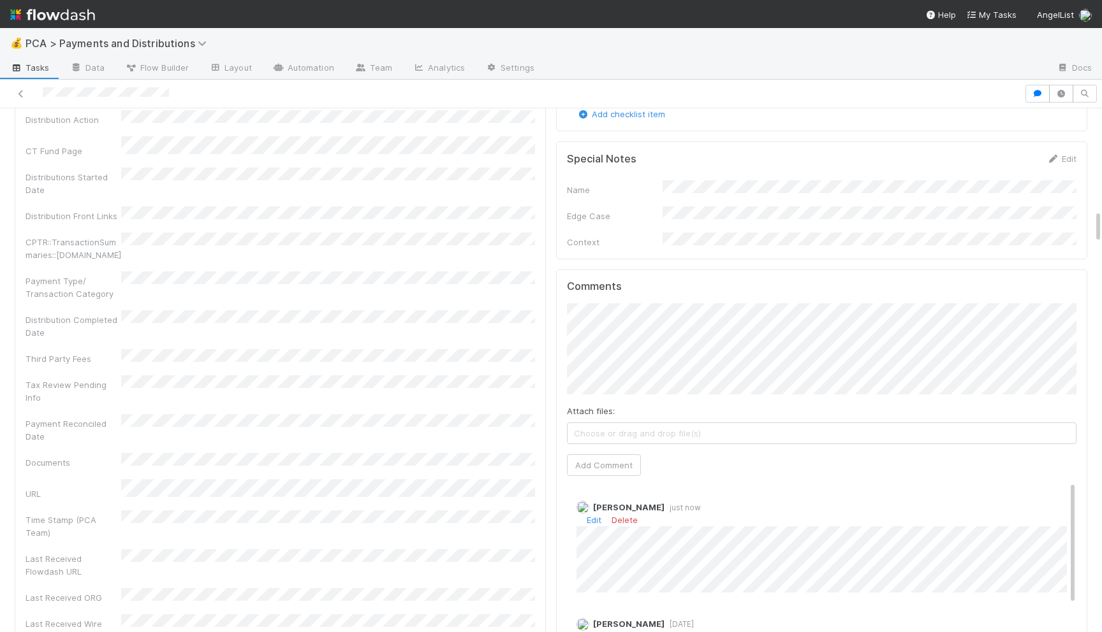
scroll to position [1301, 0]
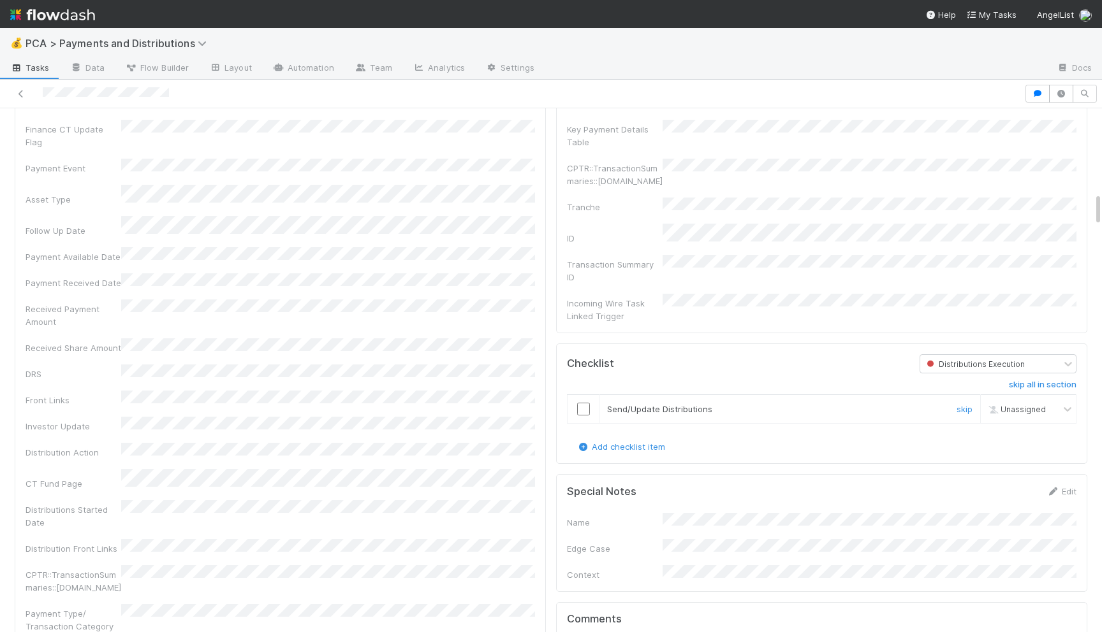
click at [581, 403] on input "checkbox" at bounding box center [583, 409] width 13 height 13
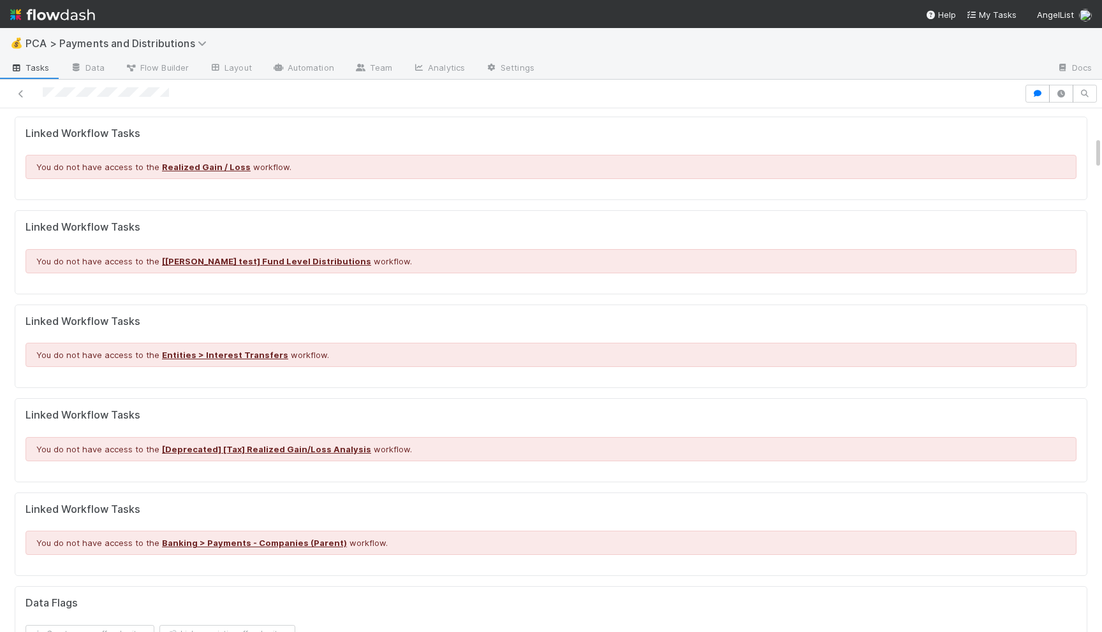
scroll to position [0, 0]
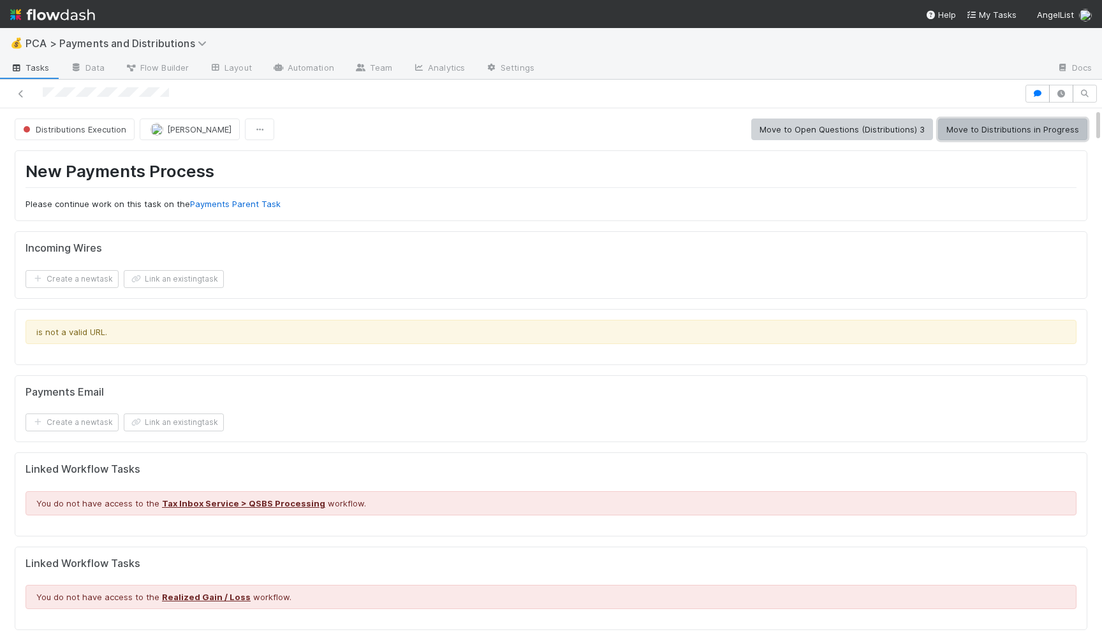
click at [962, 135] on button "Move to Distributions in Progress" at bounding box center [1012, 130] width 149 height 22
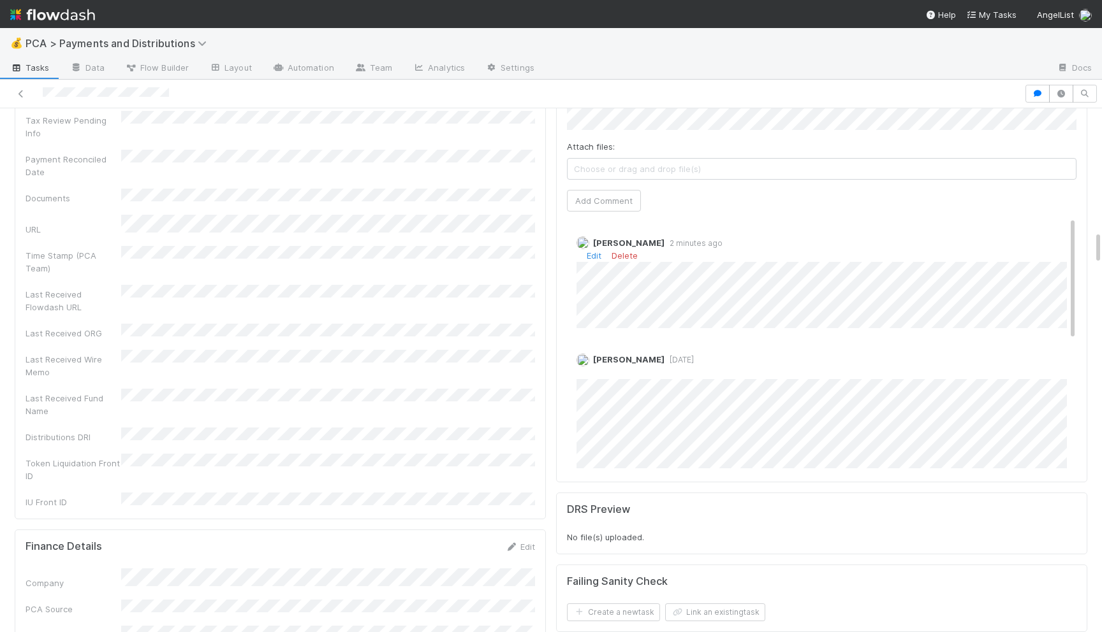
scroll to position [1897, 0]
click at [593, 252] on link "Edit" at bounding box center [593, 257] width 15 height 10
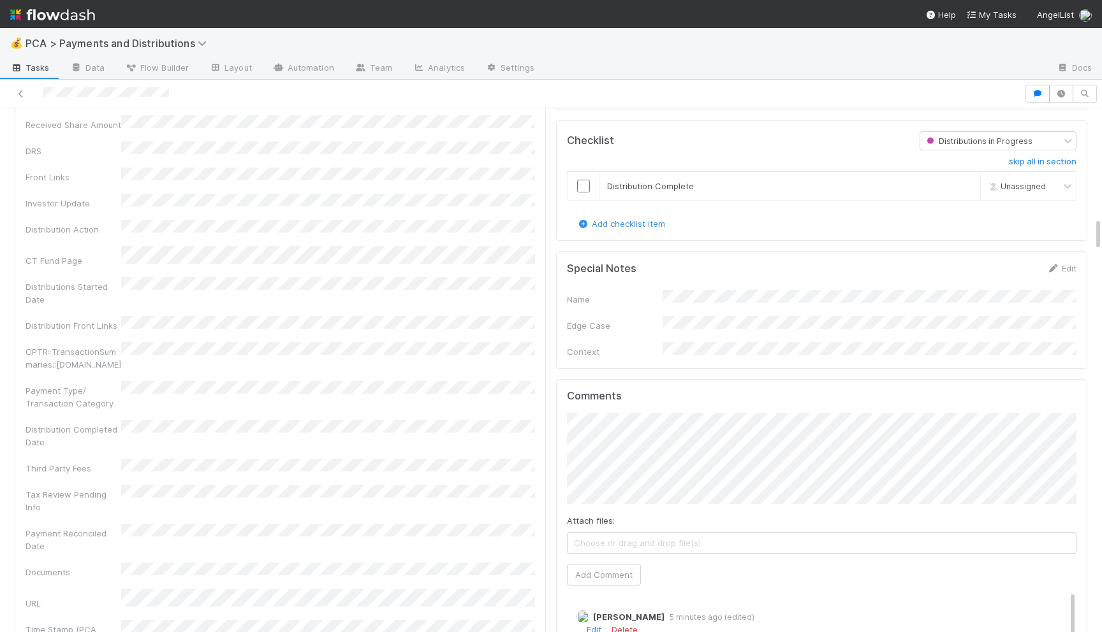
scroll to position [1446, 0]
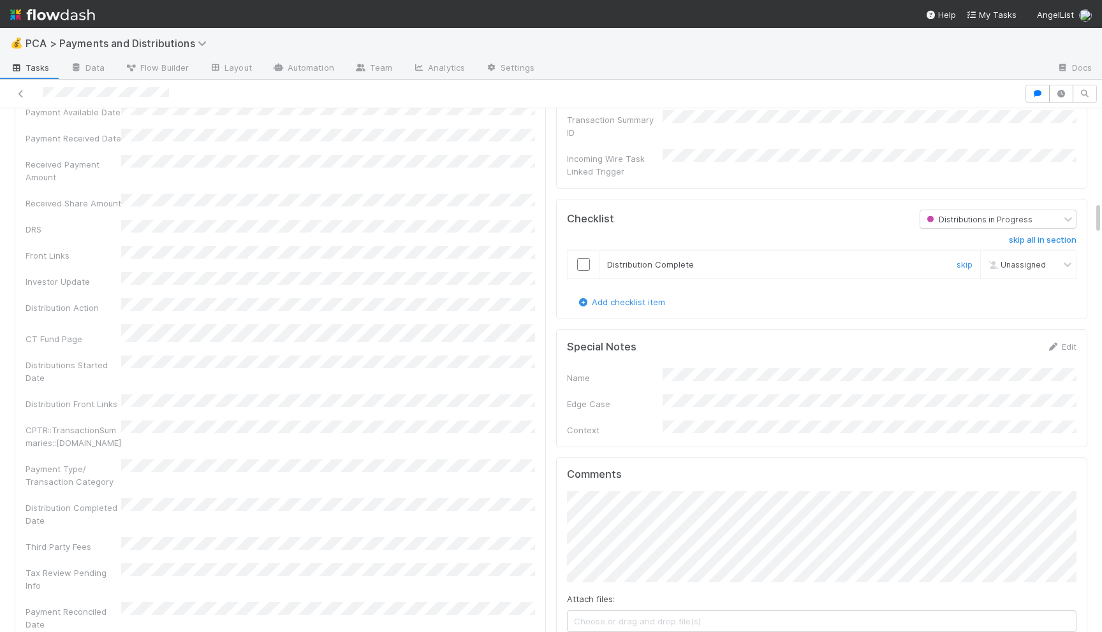
click at [586, 251] on td at bounding box center [583, 265] width 32 height 29
click at [581, 258] on input "checkbox" at bounding box center [583, 264] width 13 height 13
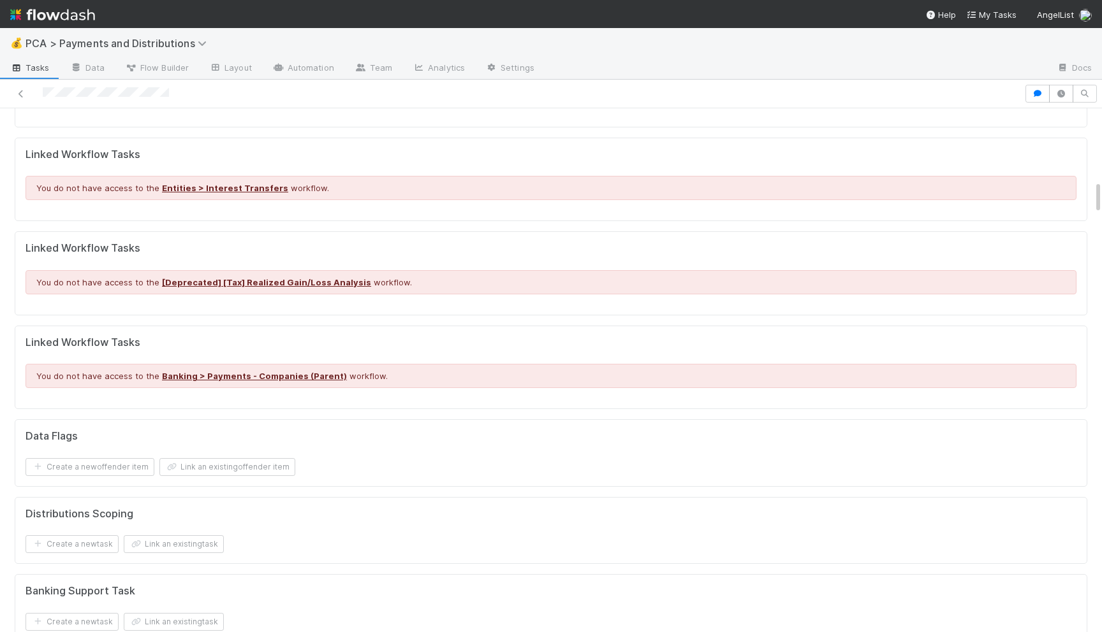
scroll to position [0, 0]
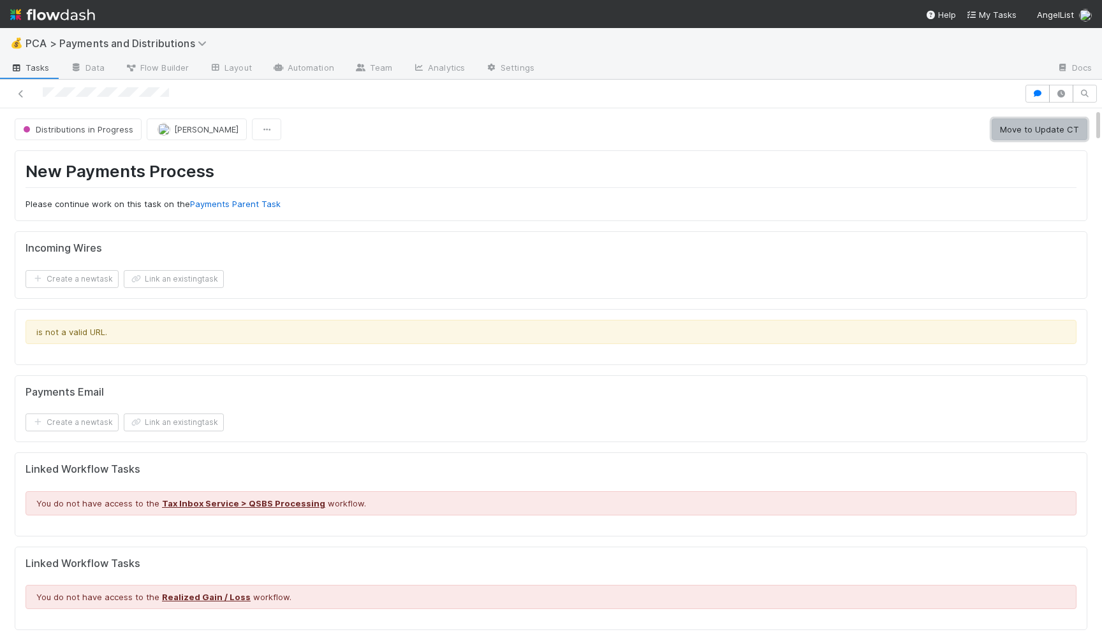
click at [1026, 120] on button "Move to Update CT" at bounding box center [1039, 130] width 96 height 22
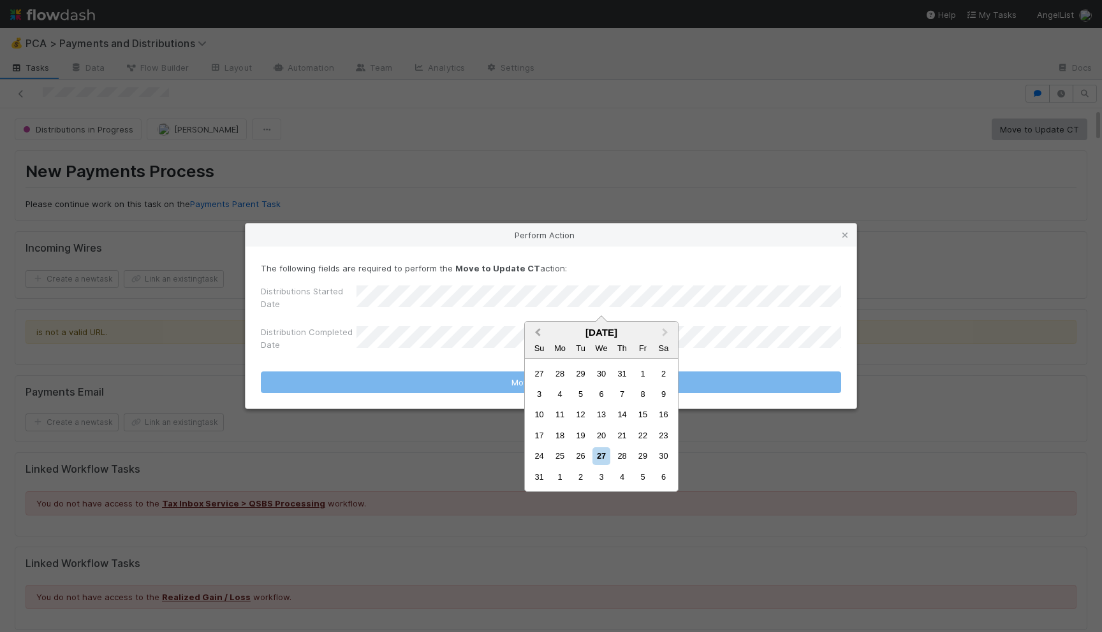
click at [534, 328] on button "Previous Month" at bounding box center [536, 333] width 20 height 20
click at [560, 433] on div "21" at bounding box center [559, 435] width 17 height 17
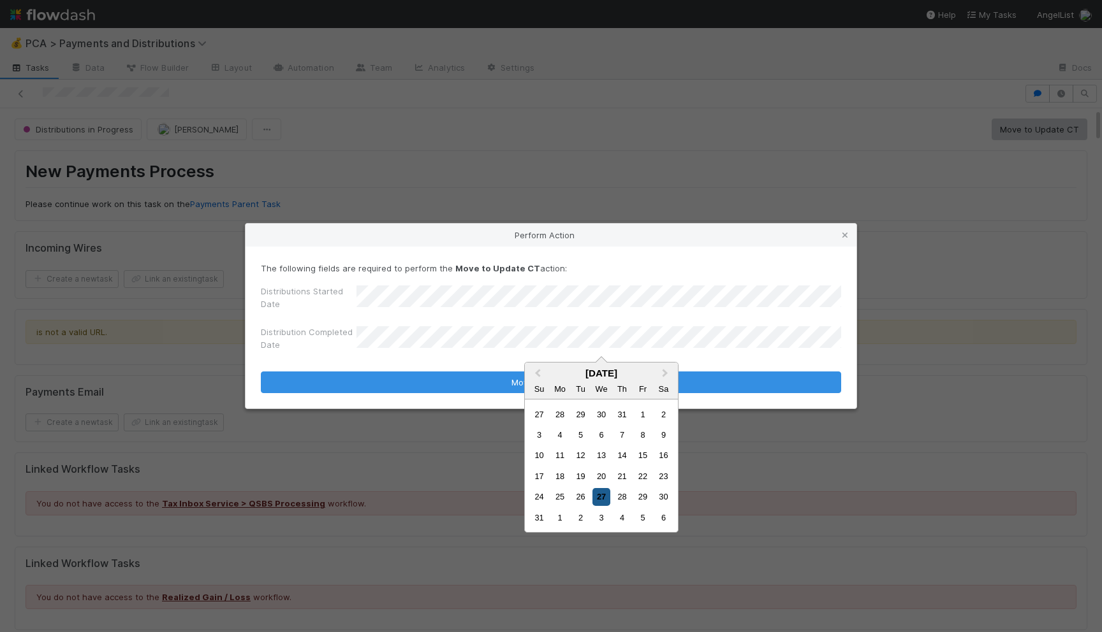
click at [608, 502] on div "27" at bounding box center [600, 496] width 17 height 17
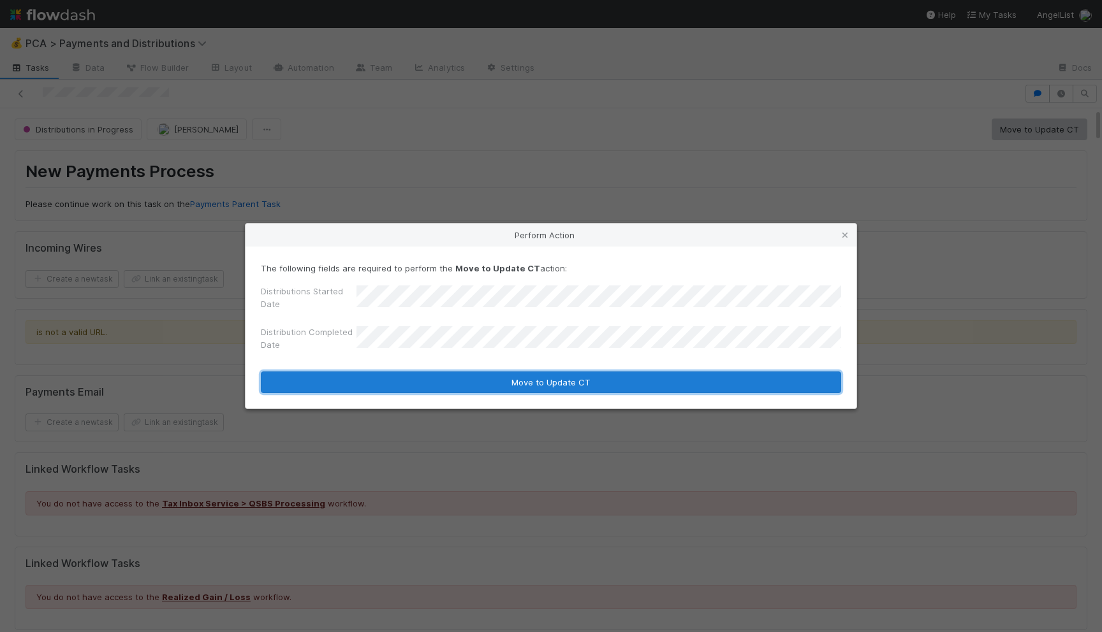
click at [572, 392] on button "Move to Update CT" at bounding box center [551, 383] width 580 height 22
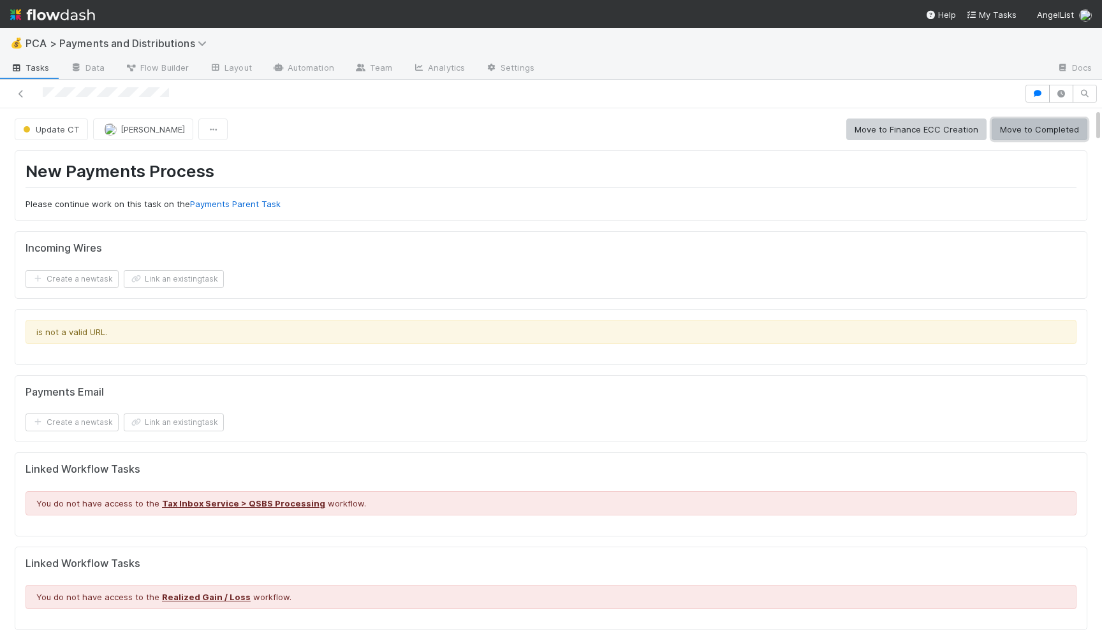
click at [1049, 126] on button "Move to Completed" at bounding box center [1039, 130] width 96 height 22
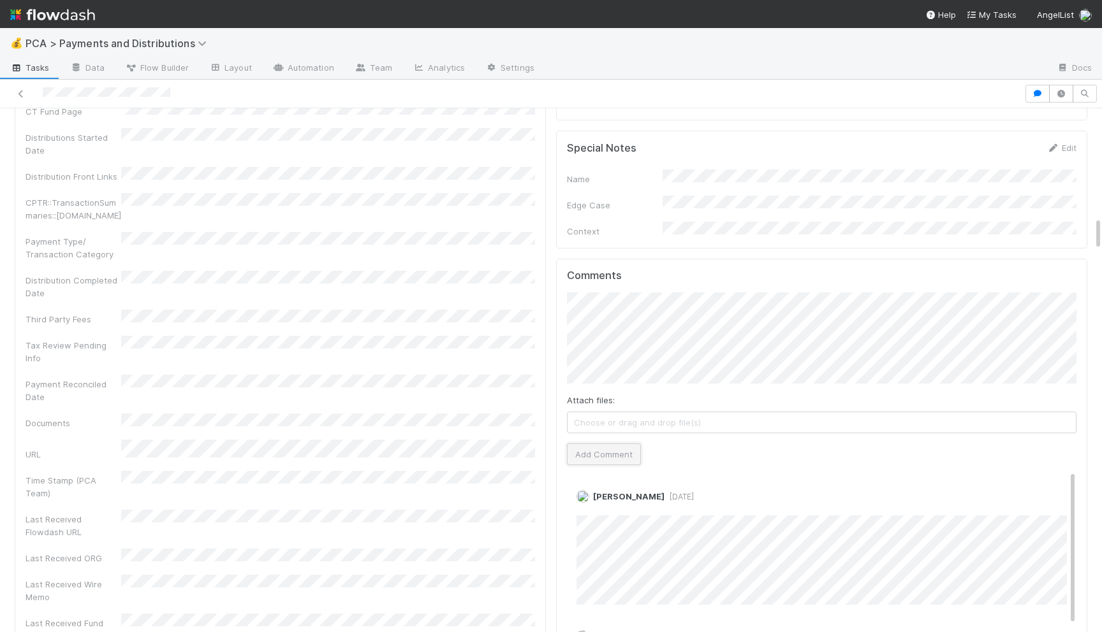
click at [597, 444] on button "Add Comment" at bounding box center [604, 455] width 74 height 22
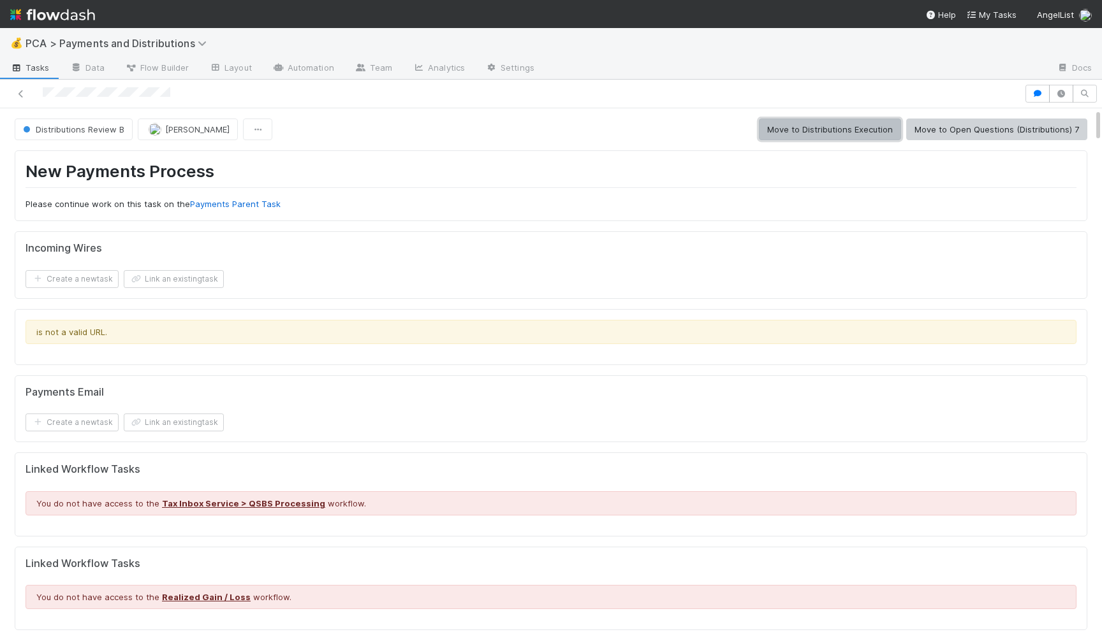
click at [870, 131] on button "Move to Distributions Execution" at bounding box center [830, 130] width 142 height 22
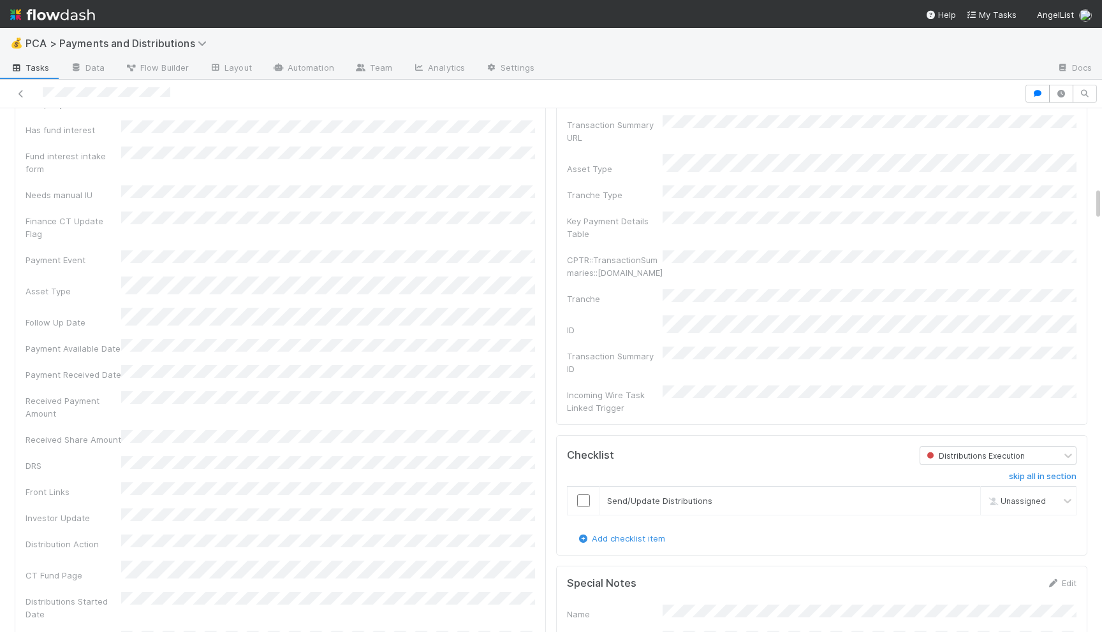
scroll to position [1218, 0]
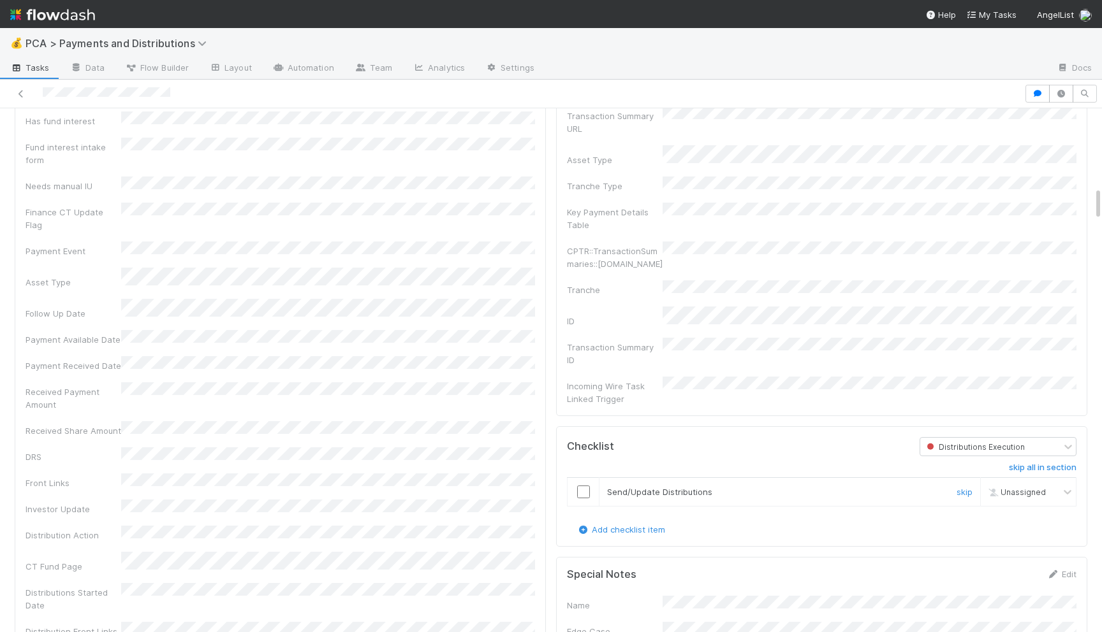
click at [588, 486] on input "checkbox" at bounding box center [583, 492] width 13 height 13
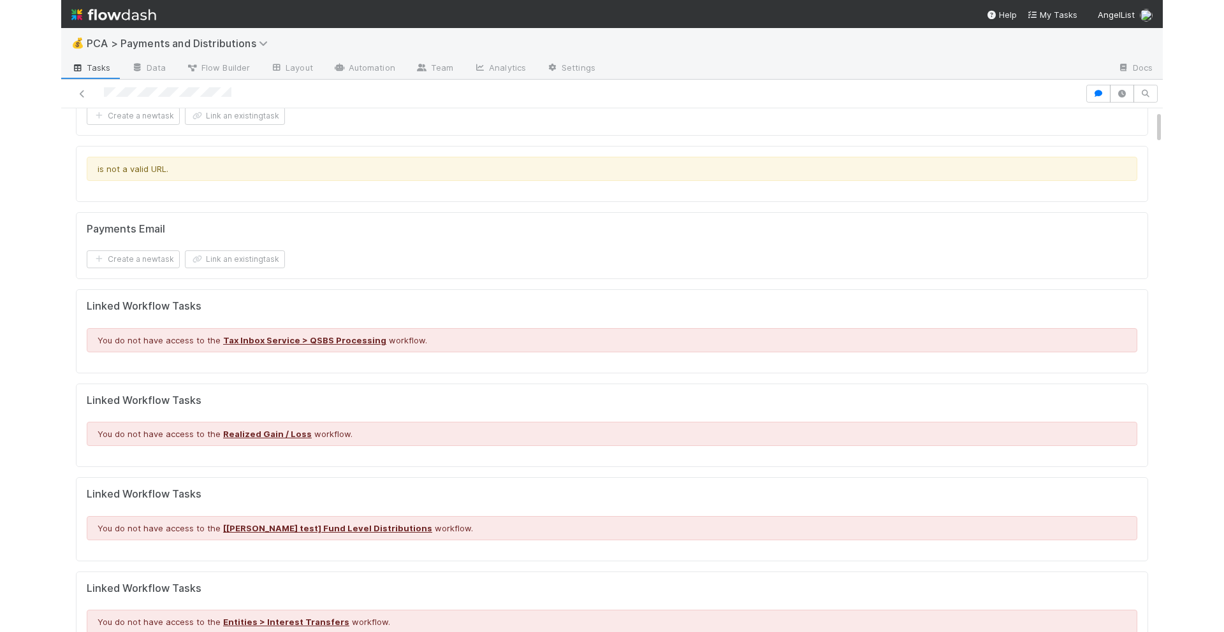
scroll to position [0, 0]
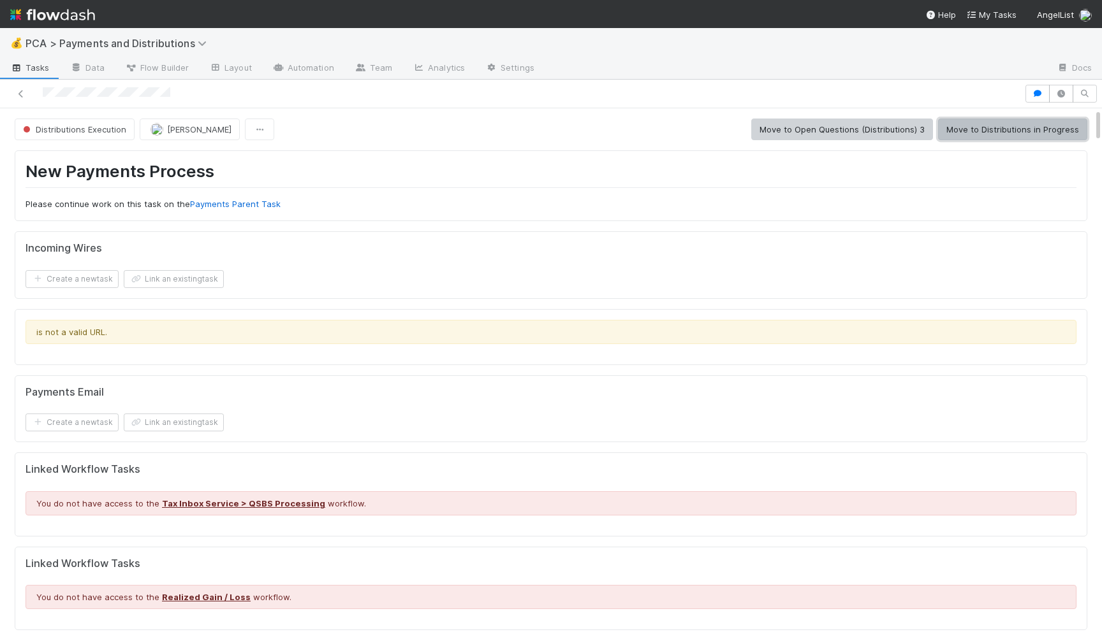
click at [970, 127] on button "Move to Distributions in Progress" at bounding box center [1012, 130] width 149 height 22
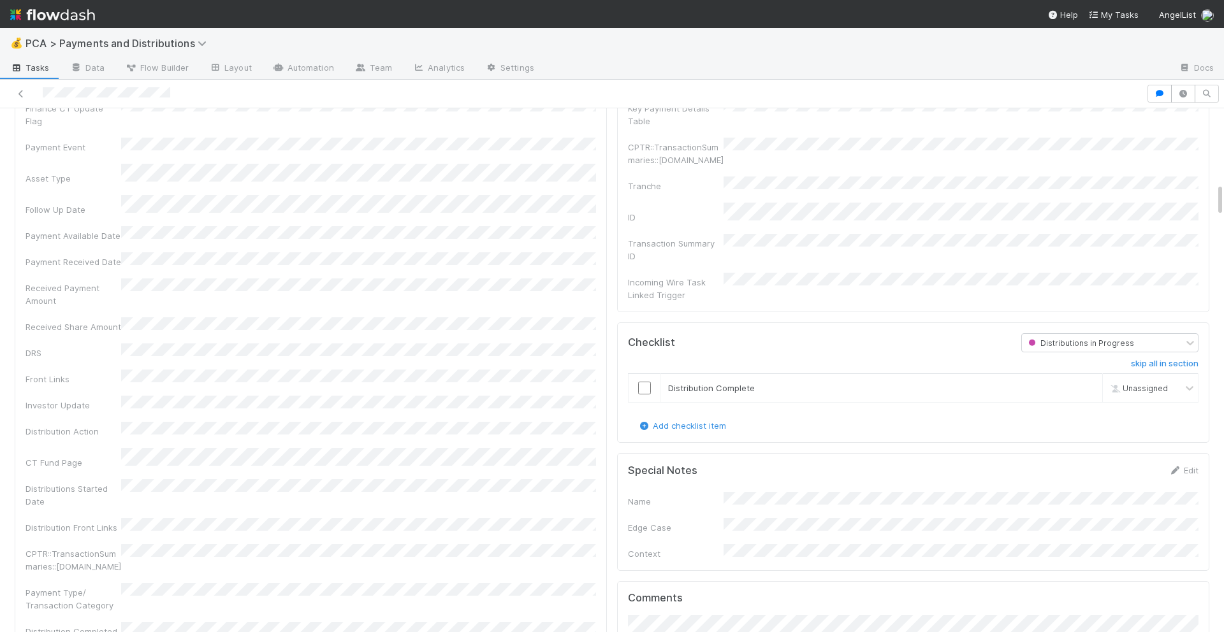
scroll to position [1659, 0]
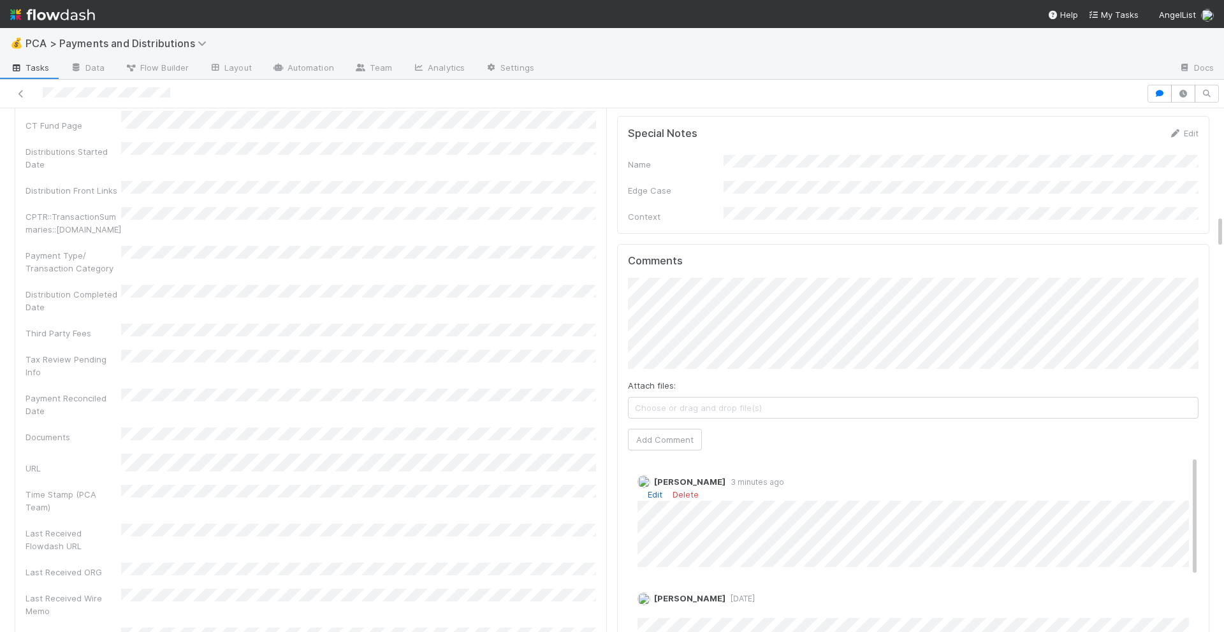
click at [653, 490] on link "Edit" at bounding box center [655, 495] width 15 height 10
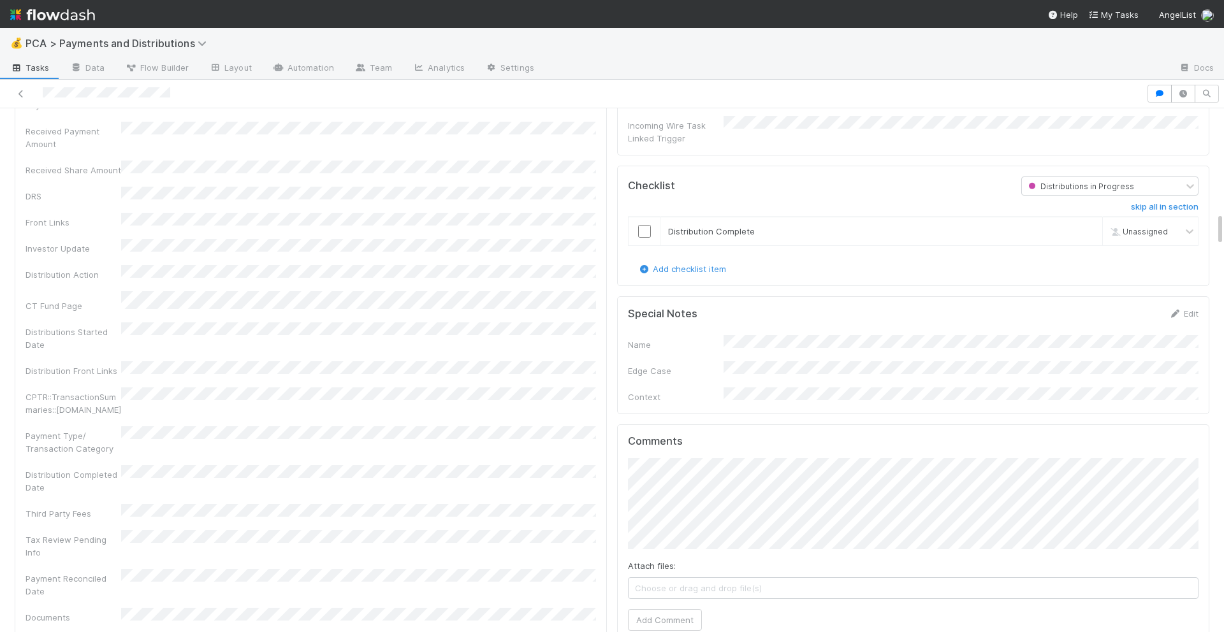
scroll to position [1432, 0]
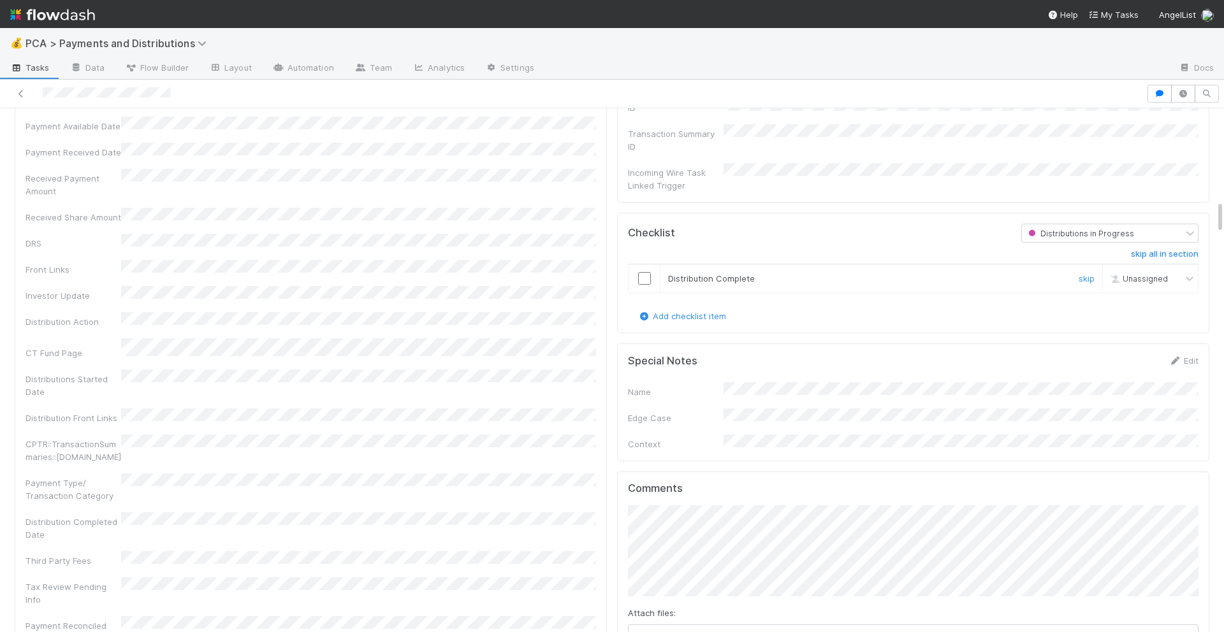
click at [650, 272] on input "checkbox" at bounding box center [644, 278] width 13 height 13
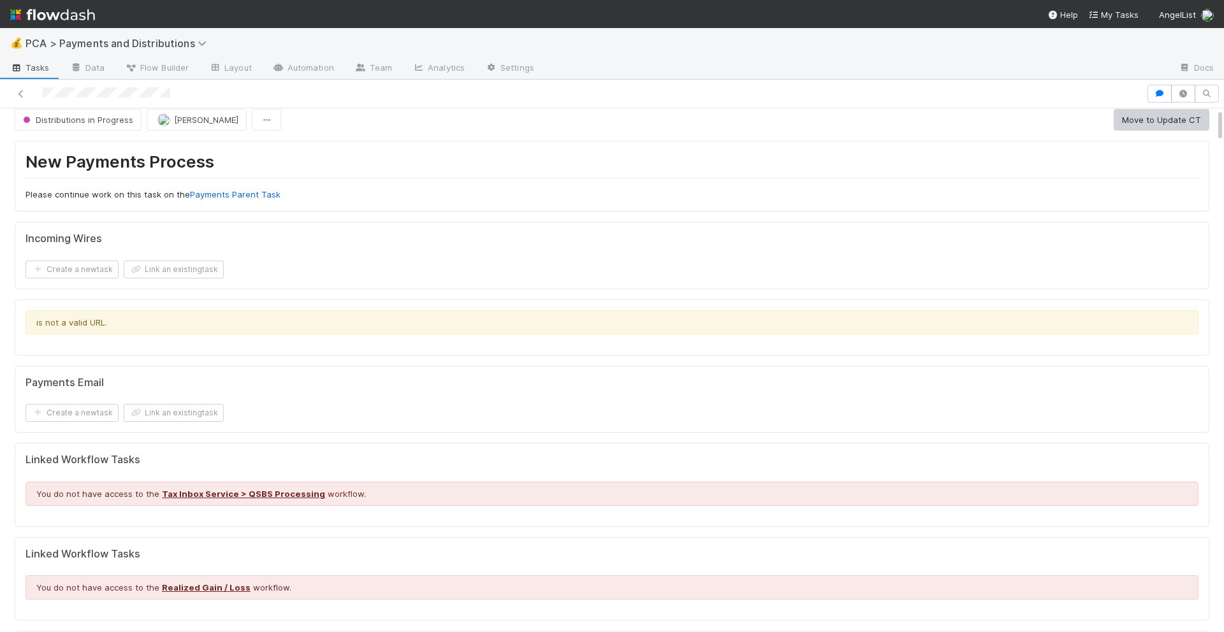
scroll to position [0, 0]
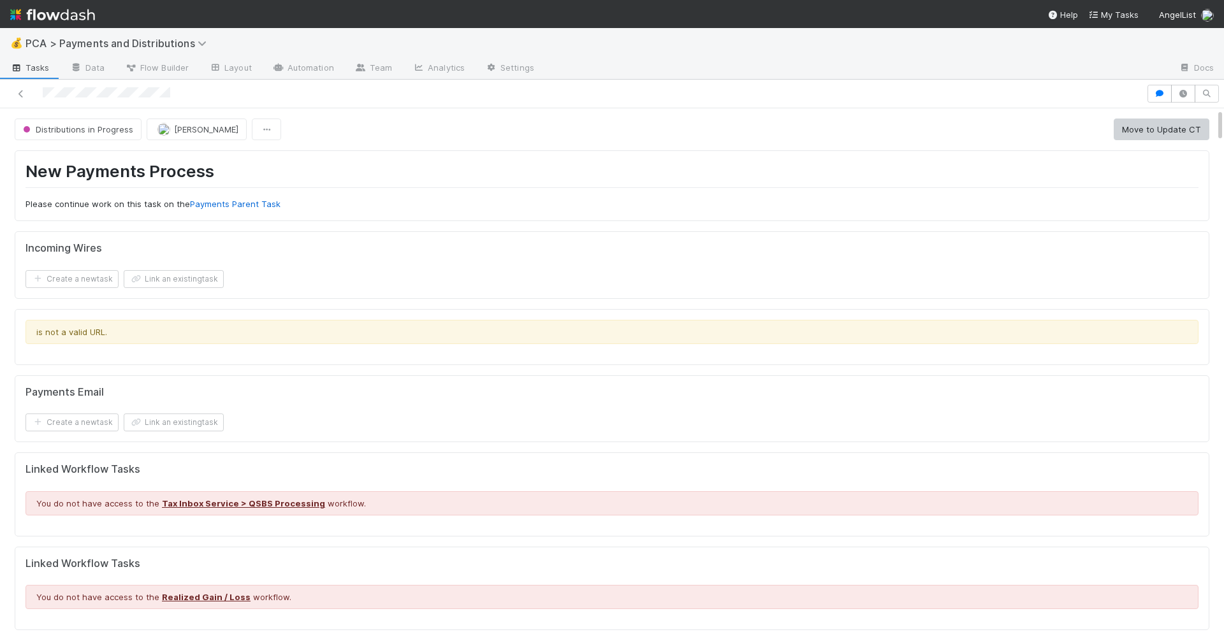
click at [1101, 133] on button "Move to Update CT" at bounding box center [1162, 130] width 96 height 22
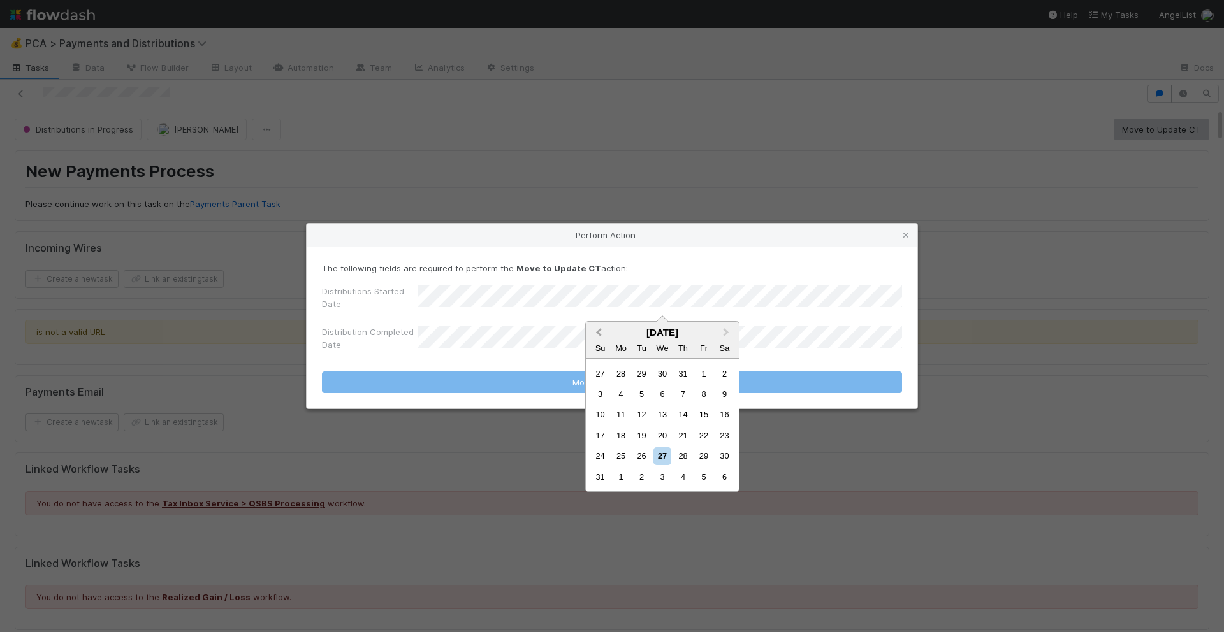
click at [599, 332] on span "Previous Month" at bounding box center [599, 333] width 0 height 15
click at [625, 434] on div "21" at bounding box center [621, 435] width 17 height 17
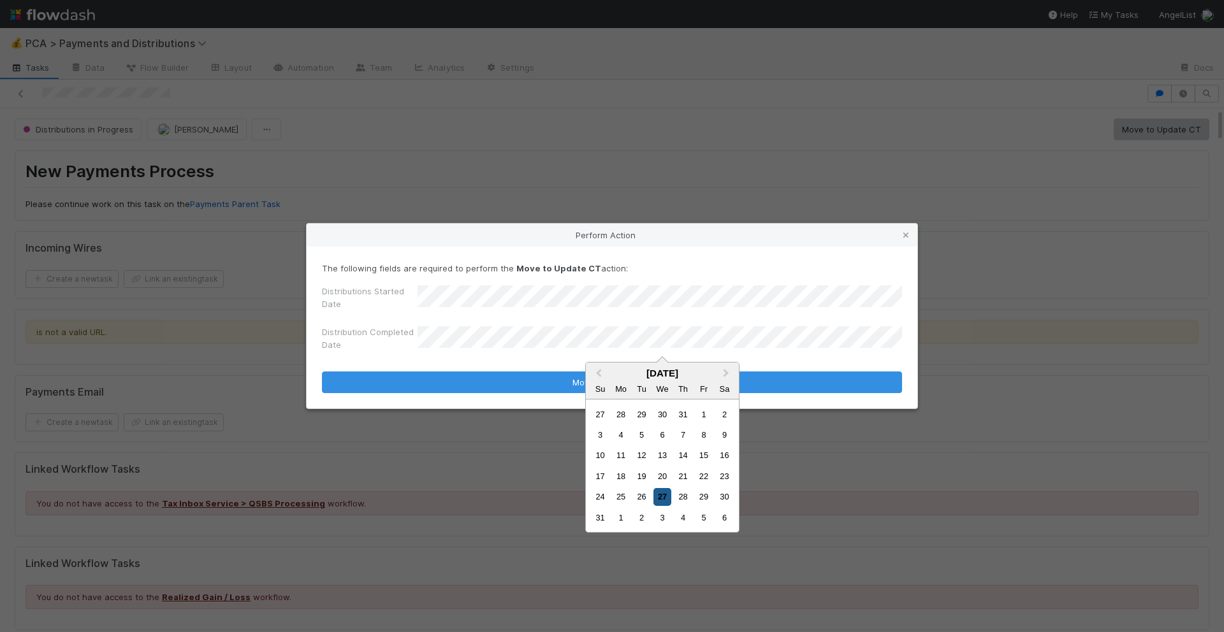
click at [663, 499] on div "27" at bounding box center [661, 496] width 17 height 17
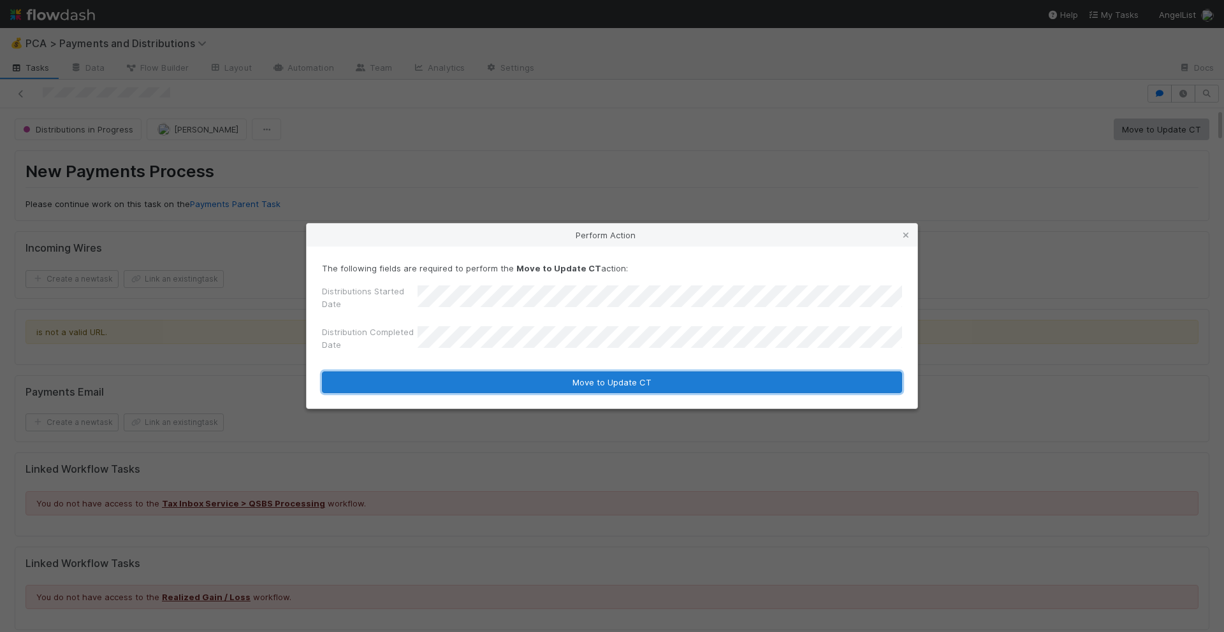
click at [664, 376] on button "Move to Update CT" at bounding box center [612, 383] width 580 height 22
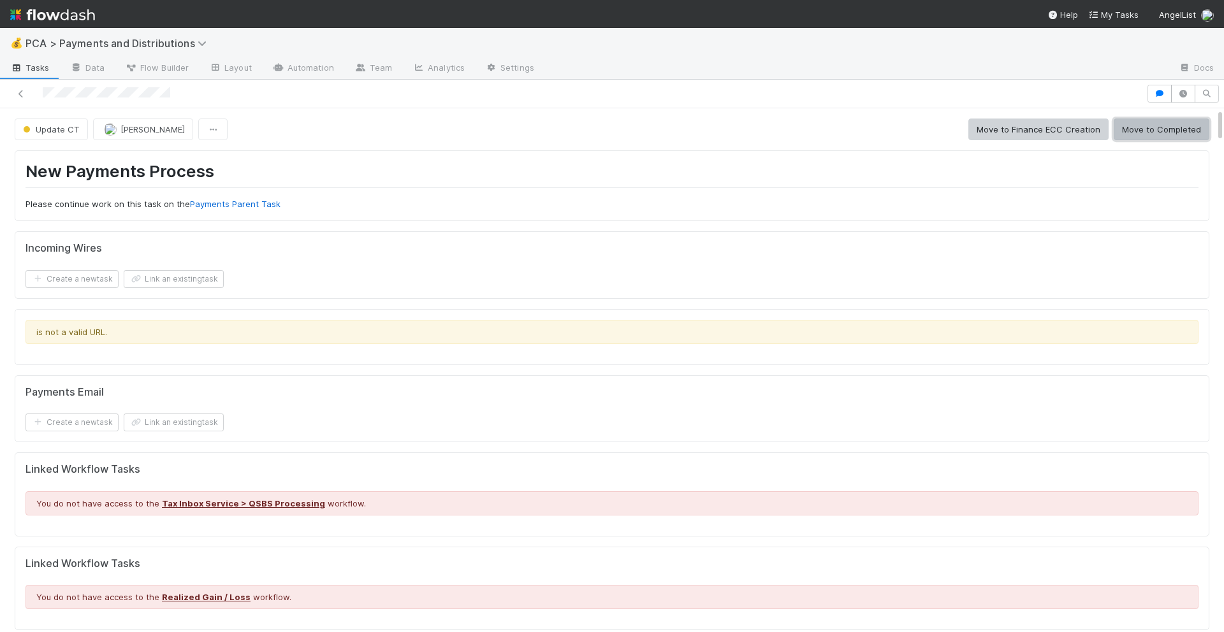
click at [1101, 139] on button "Move to Completed" at bounding box center [1162, 130] width 96 height 22
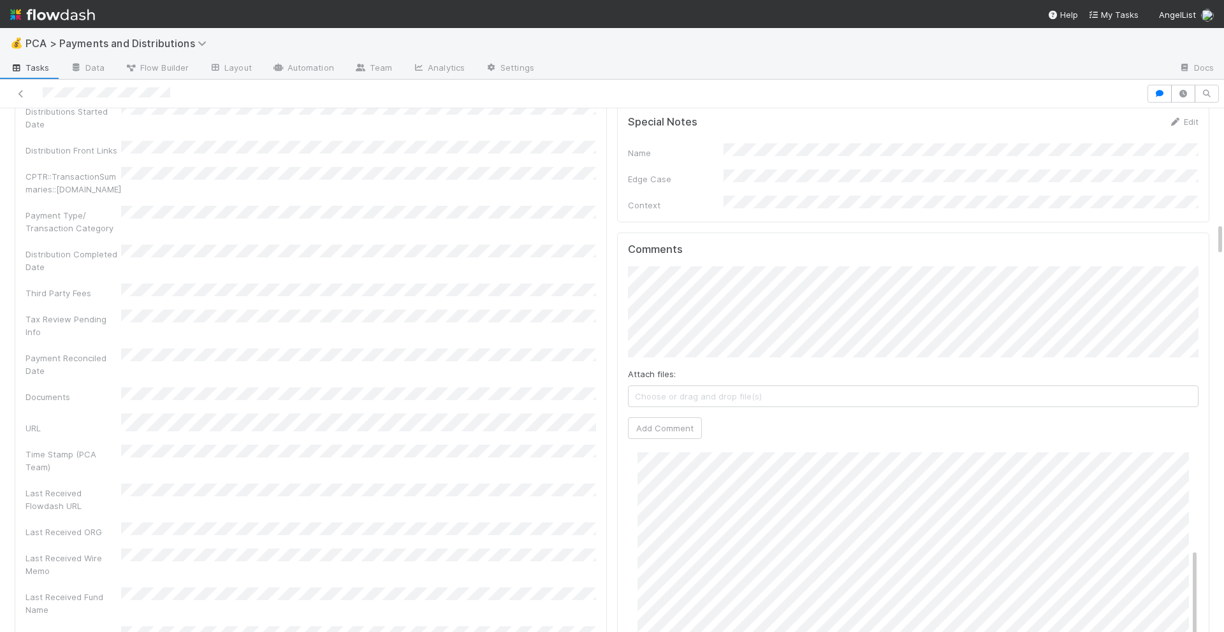
scroll to position [1693, 0]
click at [652, 424] on button "Add Comment" at bounding box center [665, 435] width 74 height 22
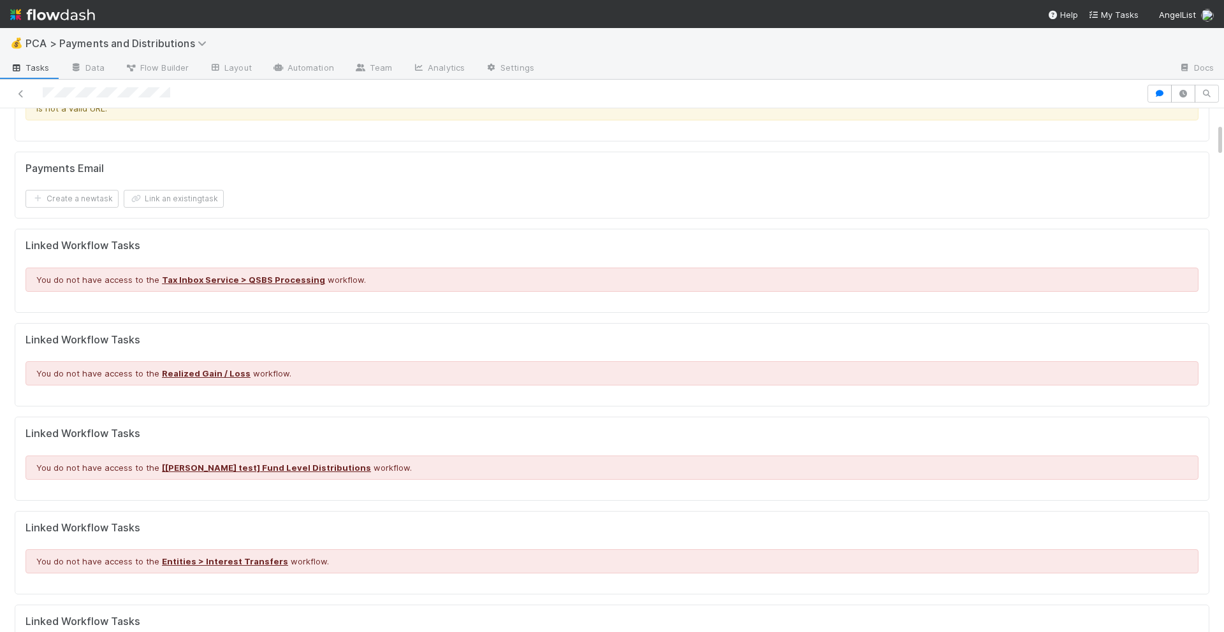
scroll to position [0, 0]
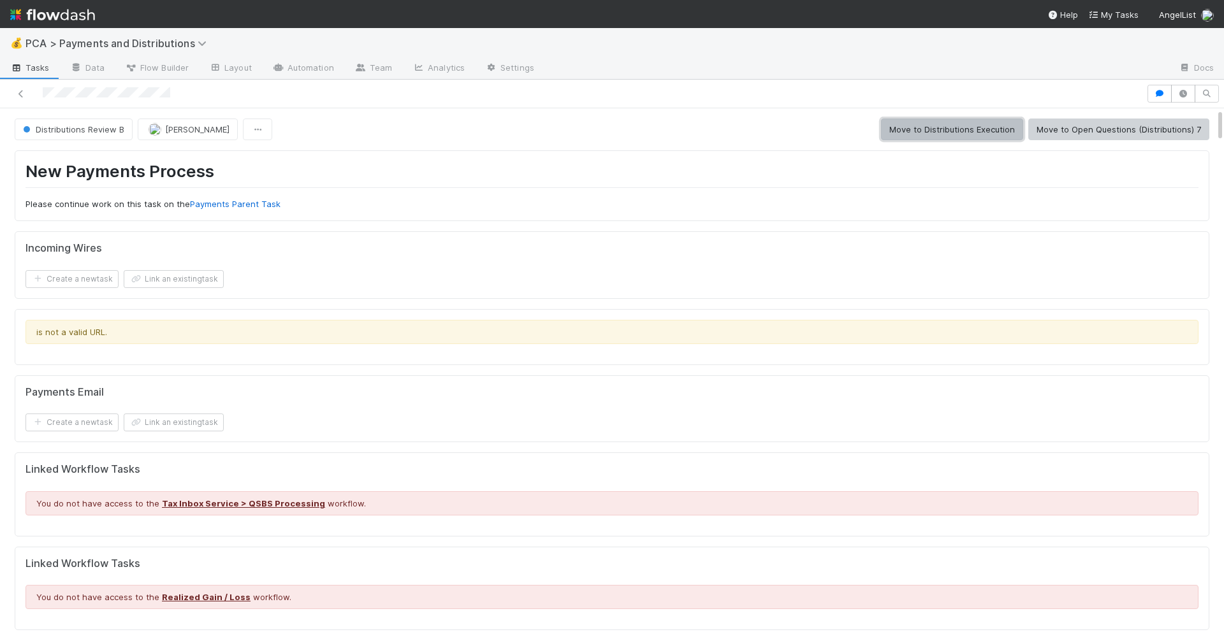
click at [922, 132] on button "Move to Distributions Execution" at bounding box center [952, 130] width 142 height 22
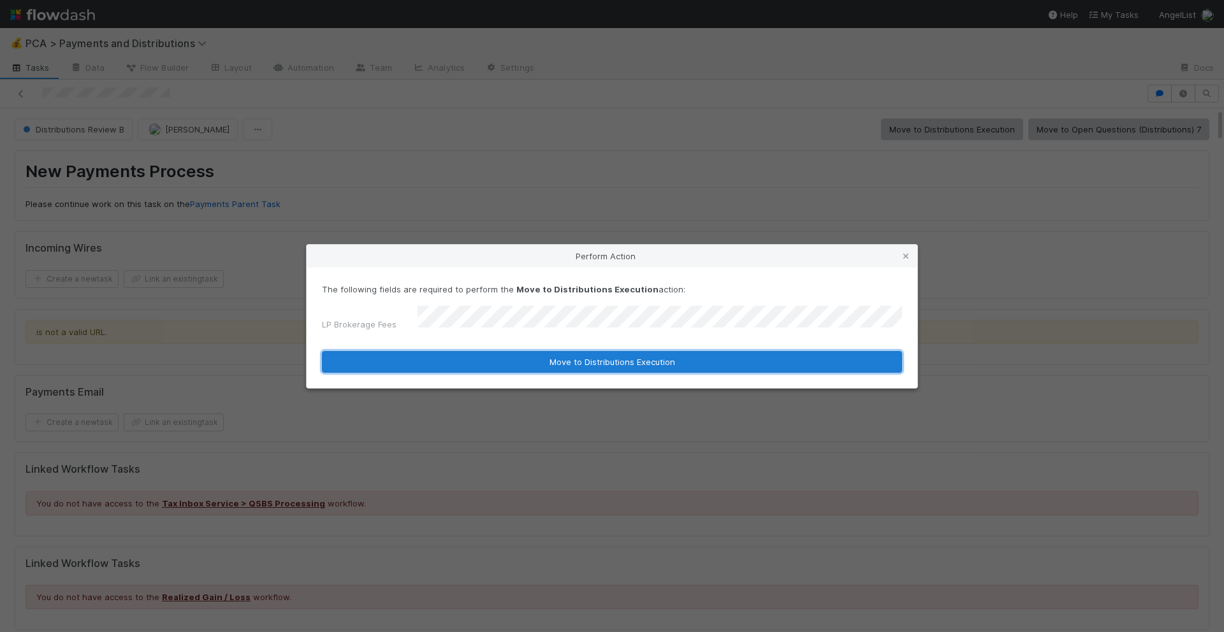
click at [600, 356] on button "Move to Distributions Execution" at bounding box center [612, 362] width 580 height 22
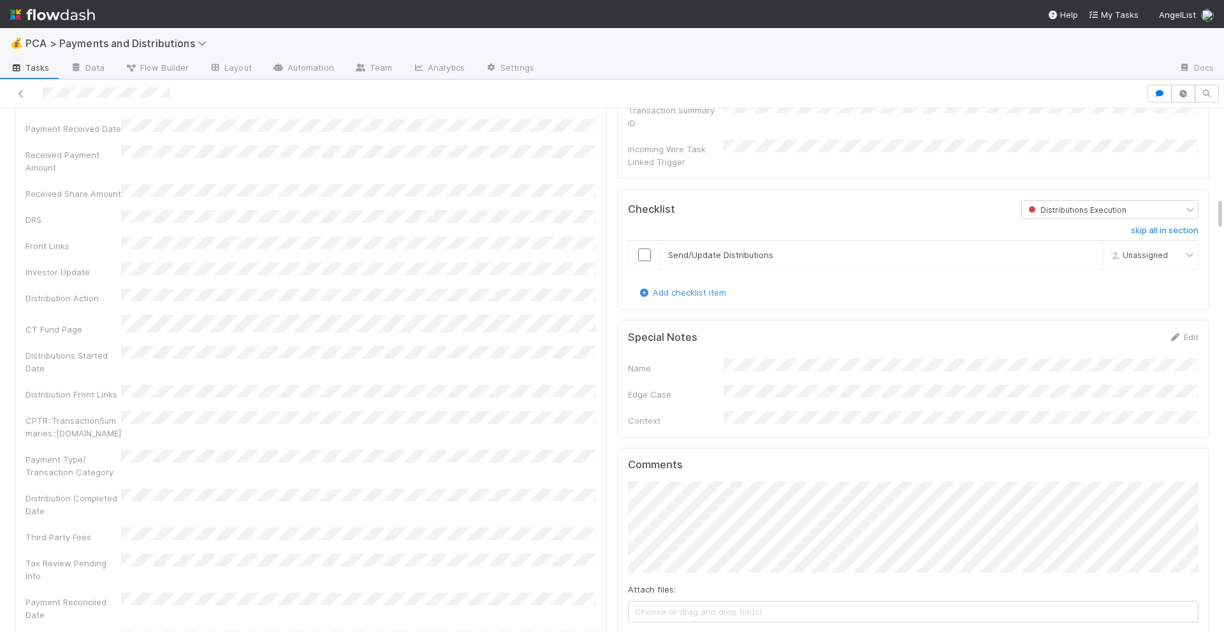
scroll to position [1517, 0]
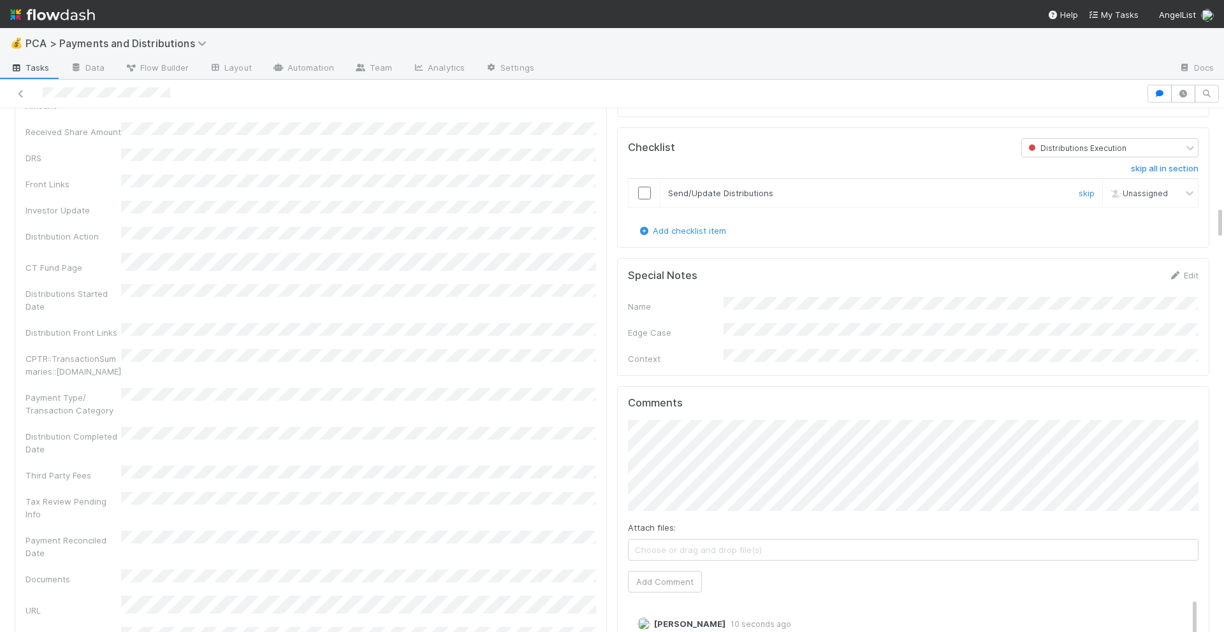
click at [647, 187] on input "checkbox" at bounding box center [644, 193] width 13 height 13
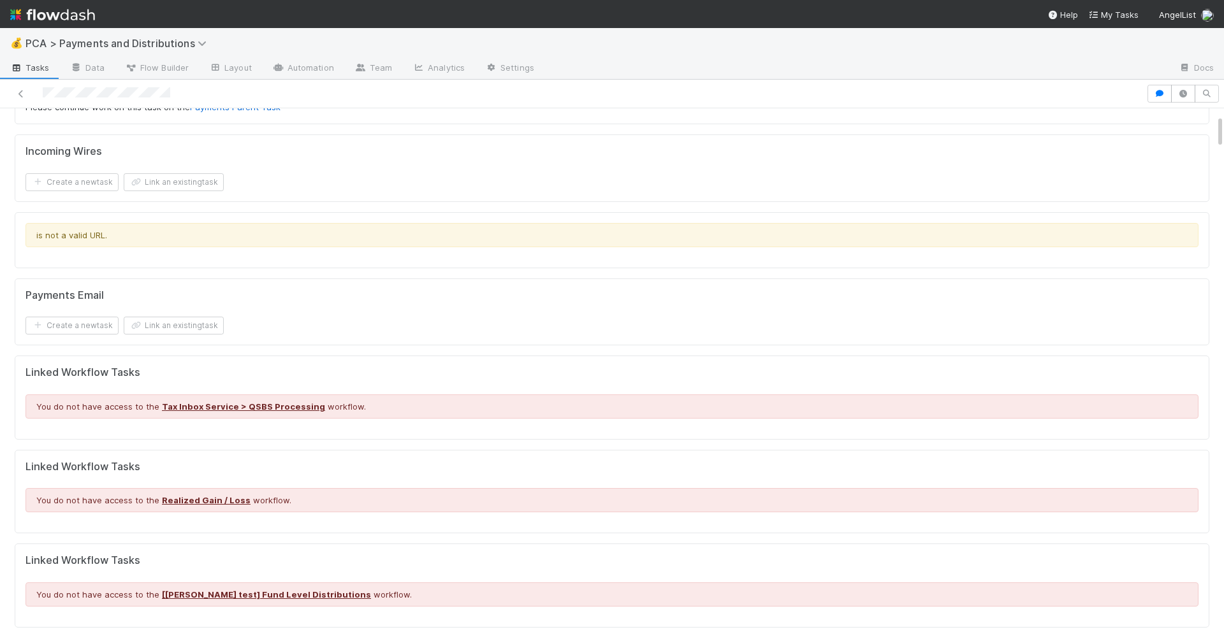
scroll to position [0, 0]
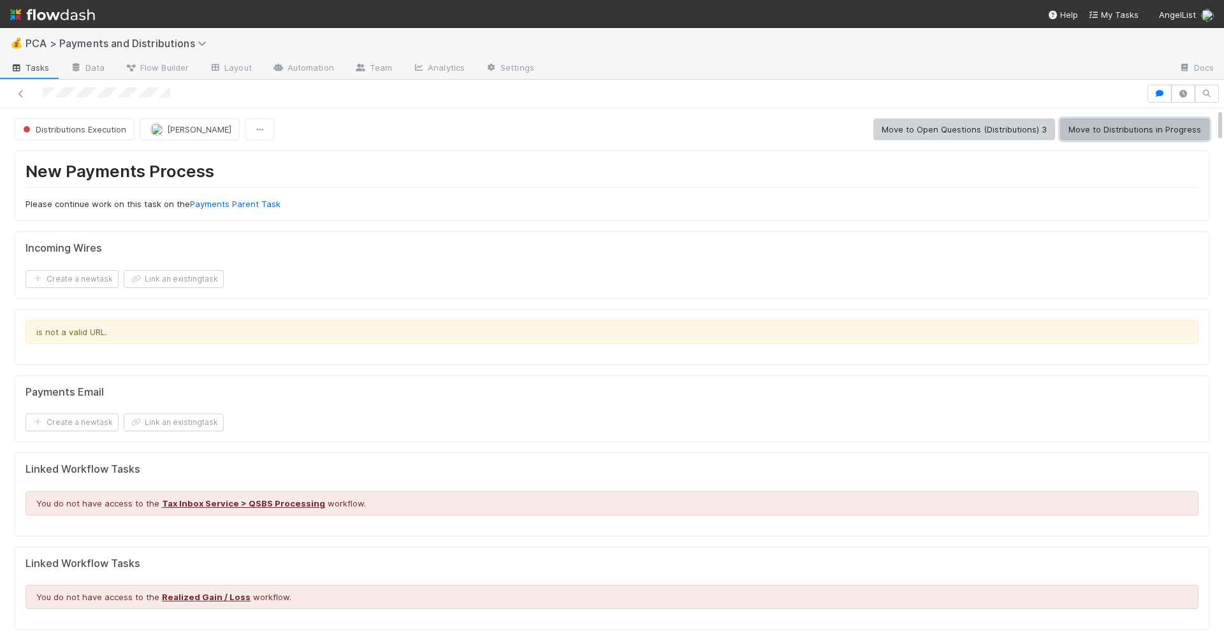
click at [1081, 140] on button "Move to Distributions in Progress" at bounding box center [1134, 130] width 149 height 22
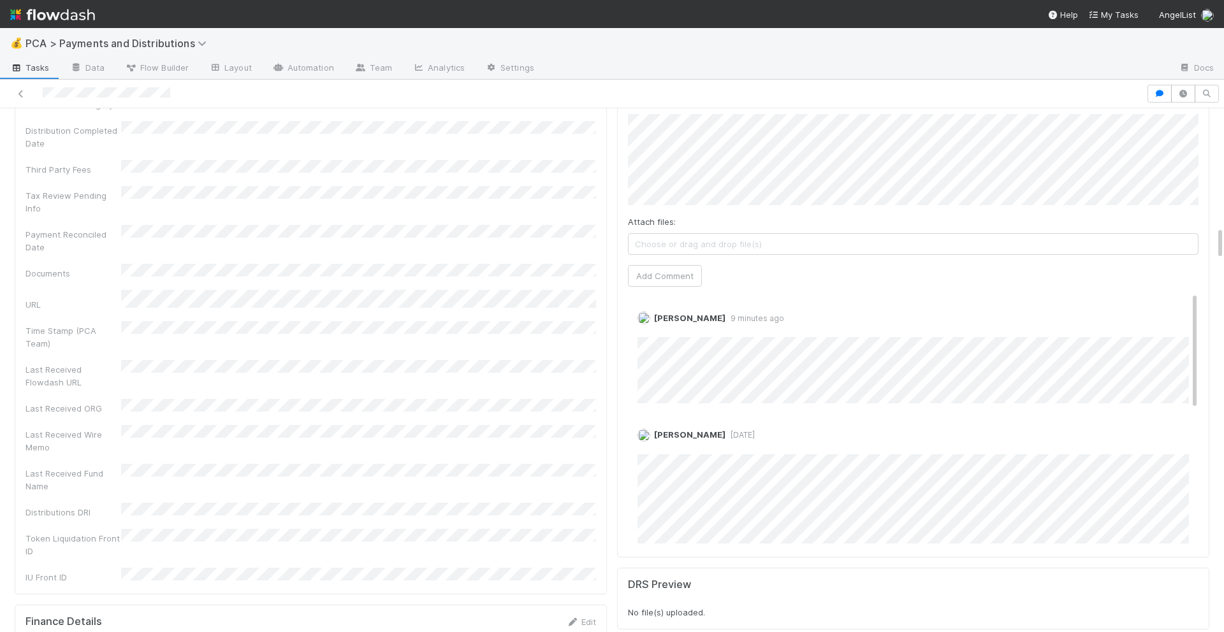
scroll to position [1835, 0]
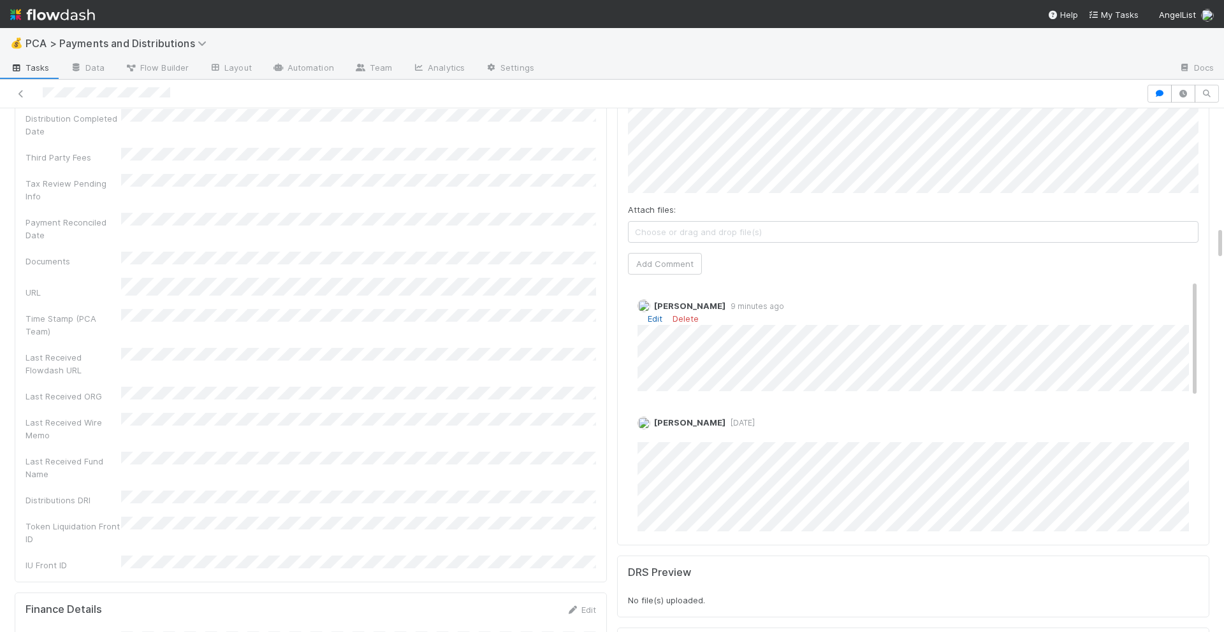
click at [658, 314] on link "Edit" at bounding box center [655, 319] width 15 height 10
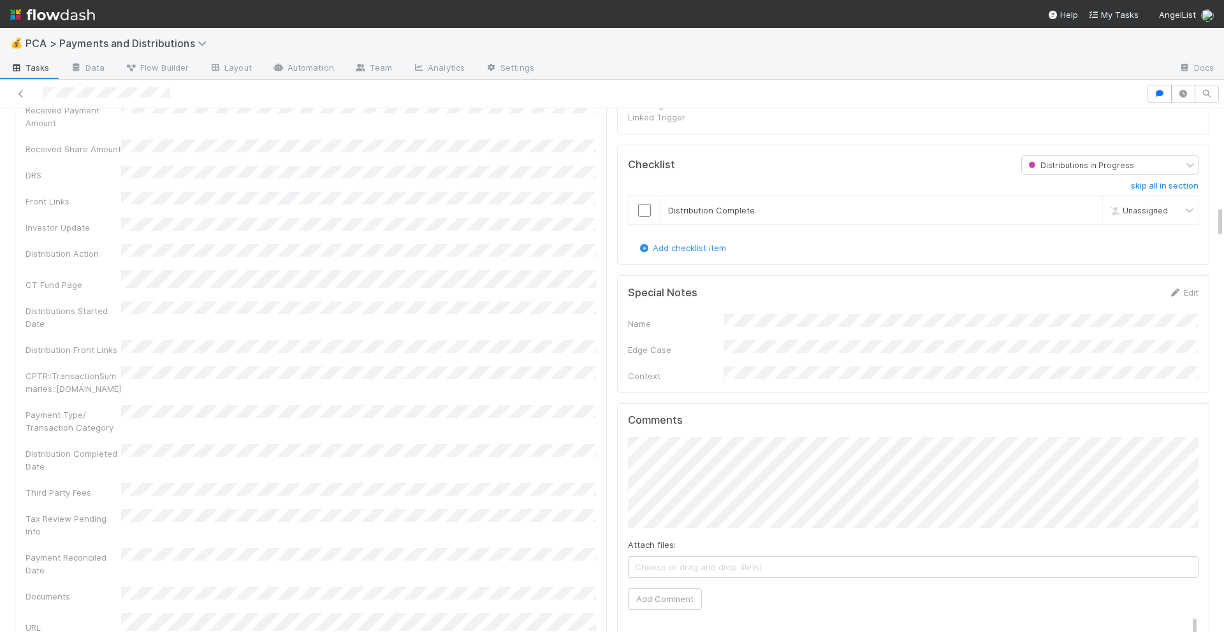
scroll to position [1499, 0]
click at [645, 205] on input "checkbox" at bounding box center [644, 211] width 13 height 13
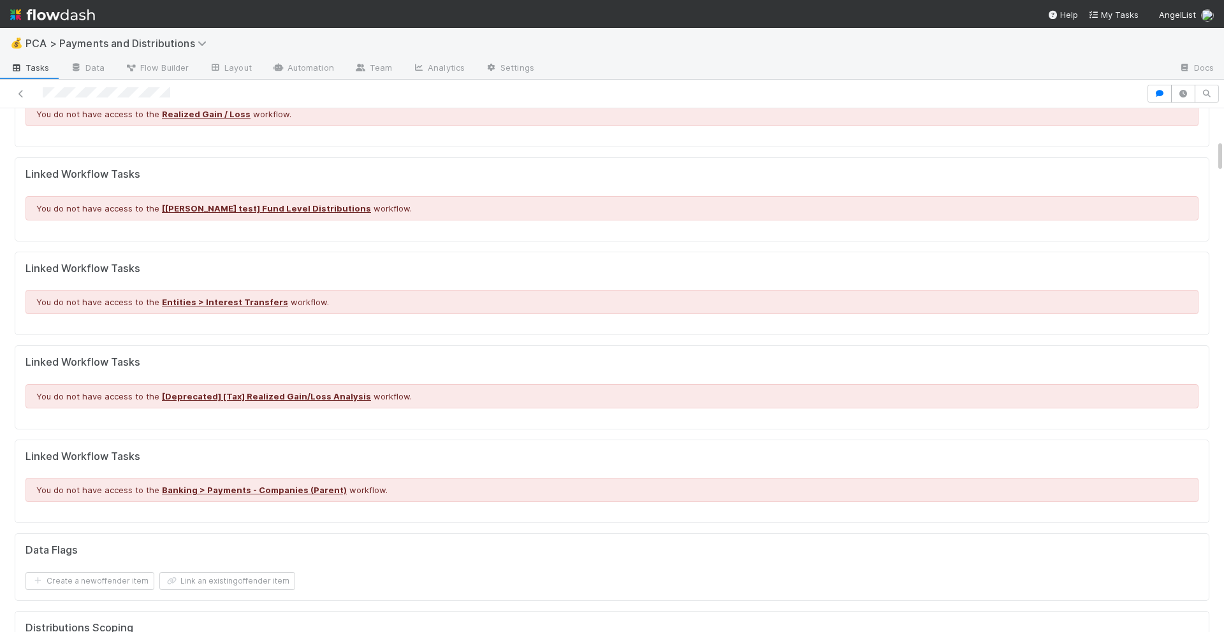
scroll to position [0, 0]
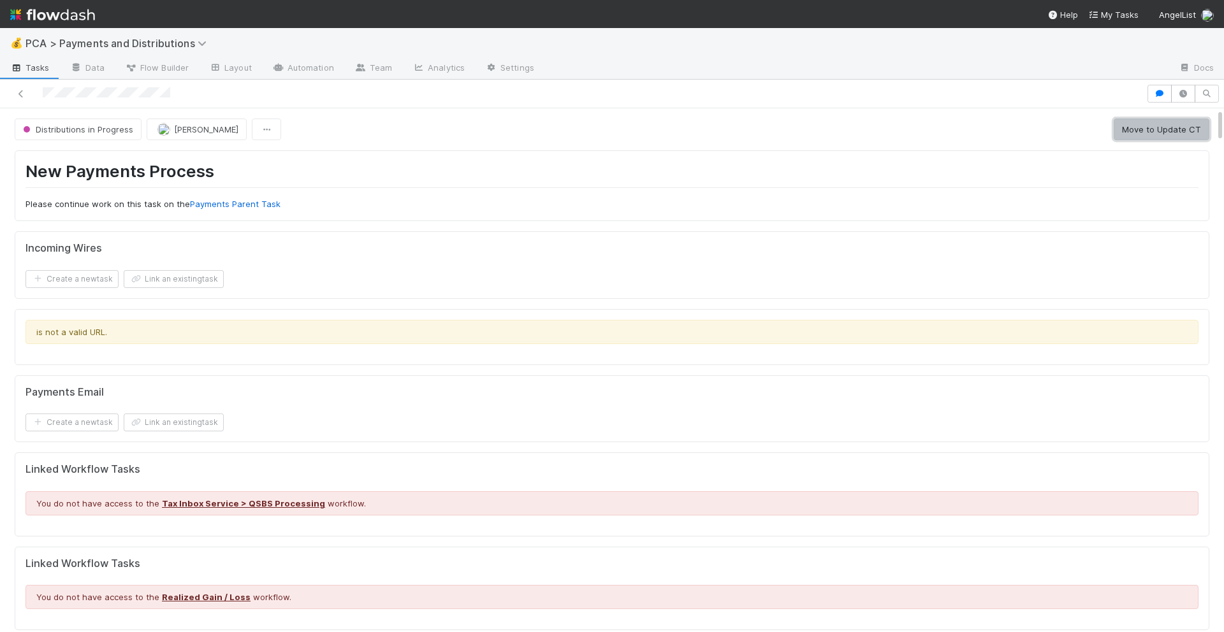
click at [1101, 139] on button "Move to Update CT" at bounding box center [1162, 130] width 96 height 22
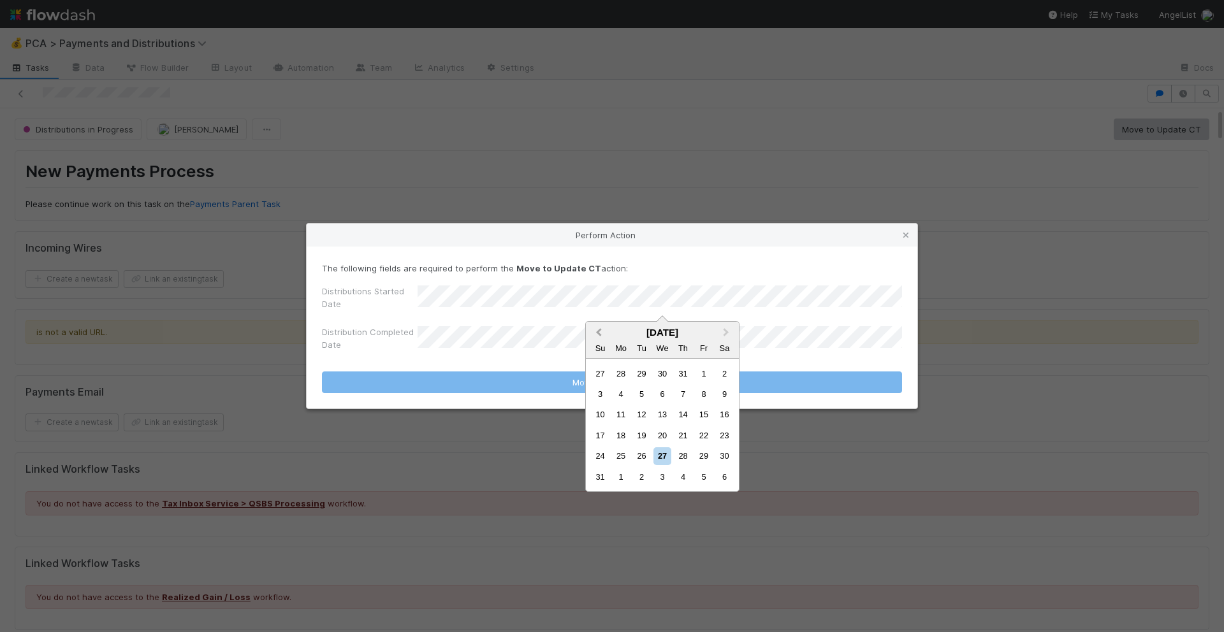
click at [604, 332] on button "Previous Month" at bounding box center [597, 333] width 20 height 20
click at [619, 432] on div "21" at bounding box center [621, 435] width 17 height 17
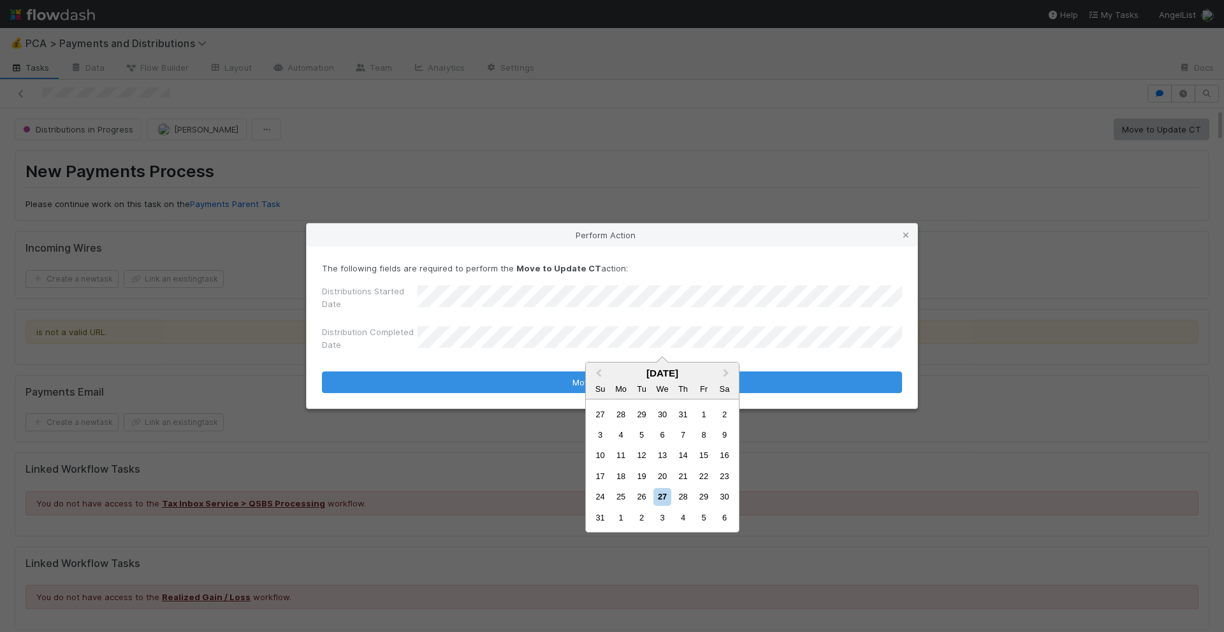
click at [651, 502] on div "24 25 26 27 28 29 30" at bounding box center [662, 497] width 145 height 20
click at [653, 502] on div "24 25 26 27 28 29 30" at bounding box center [662, 497] width 145 height 20
click at [653, 502] on div "27" at bounding box center [661, 496] width 17 height 17
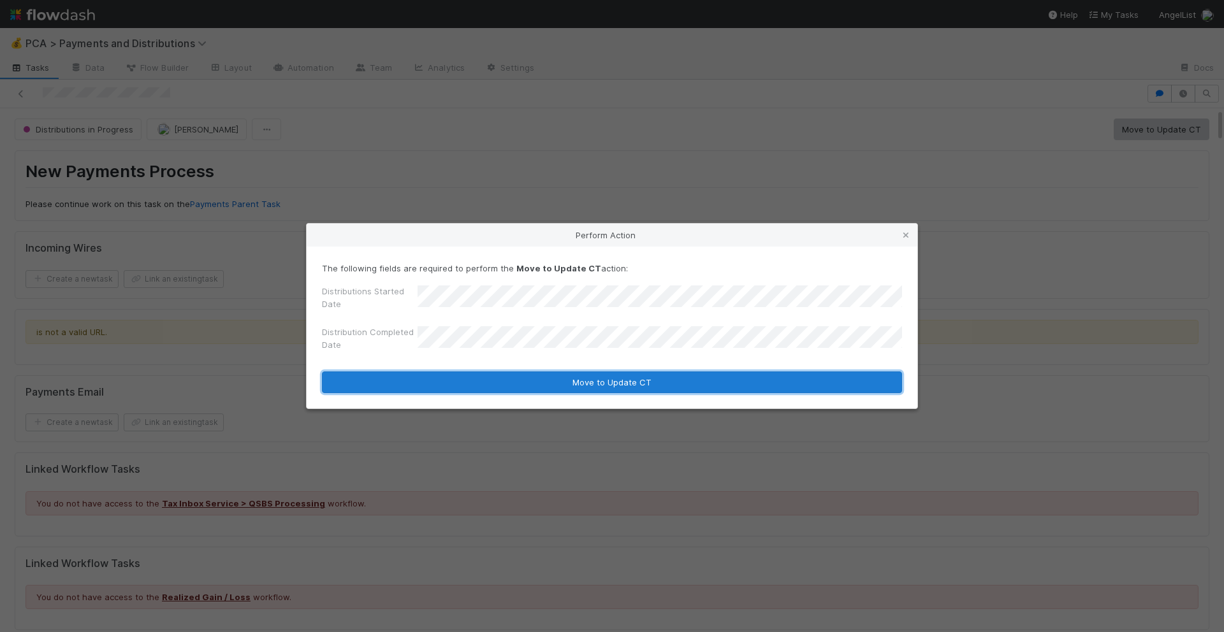
click at [671, 372] on button "Move to Update CT" at bounding box center [612, 383] width 580 height 22
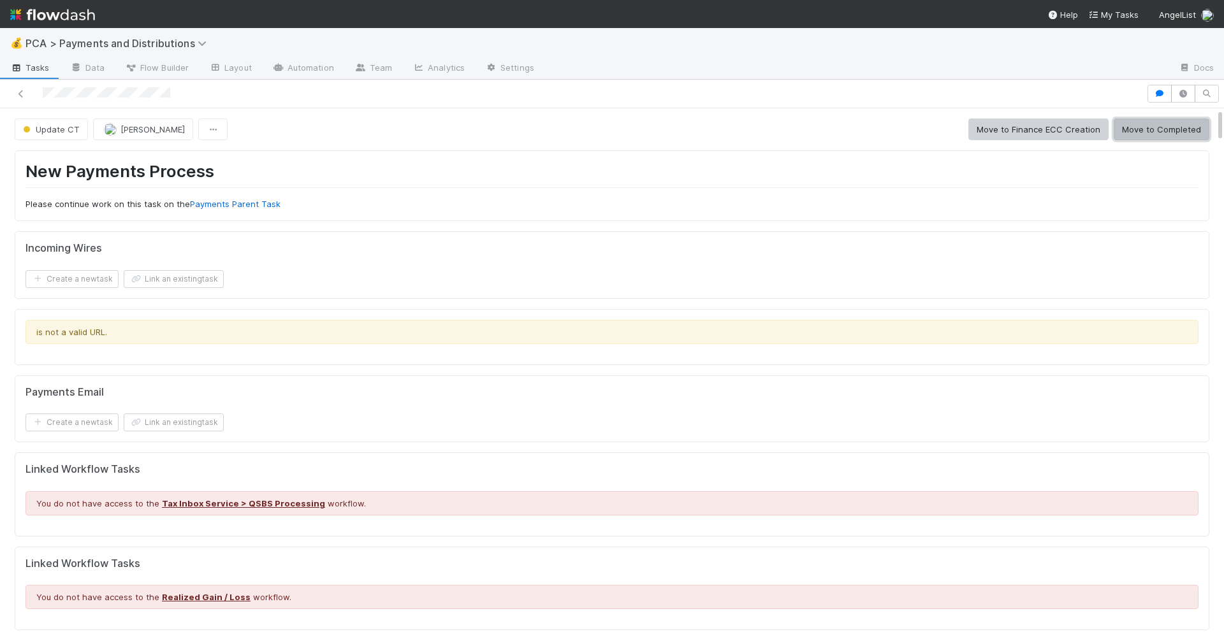
click at [1101, 131] on button "Move to Completed" at bounding box center [1162, 130] width 96 height 22
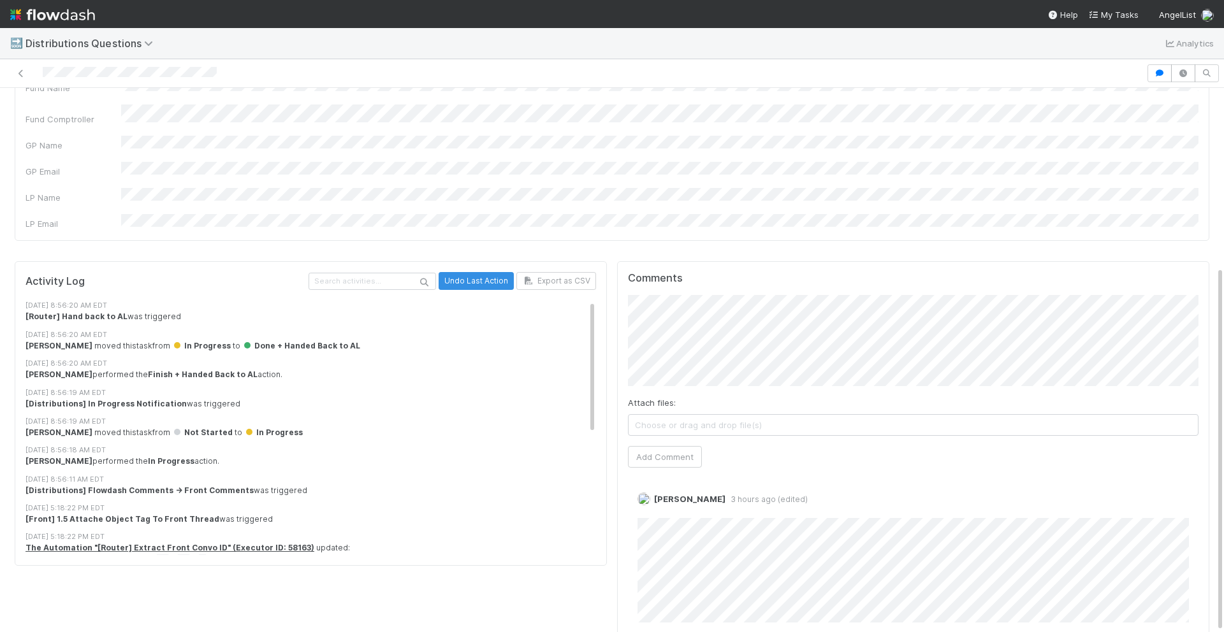
scroll to position [265, 0]
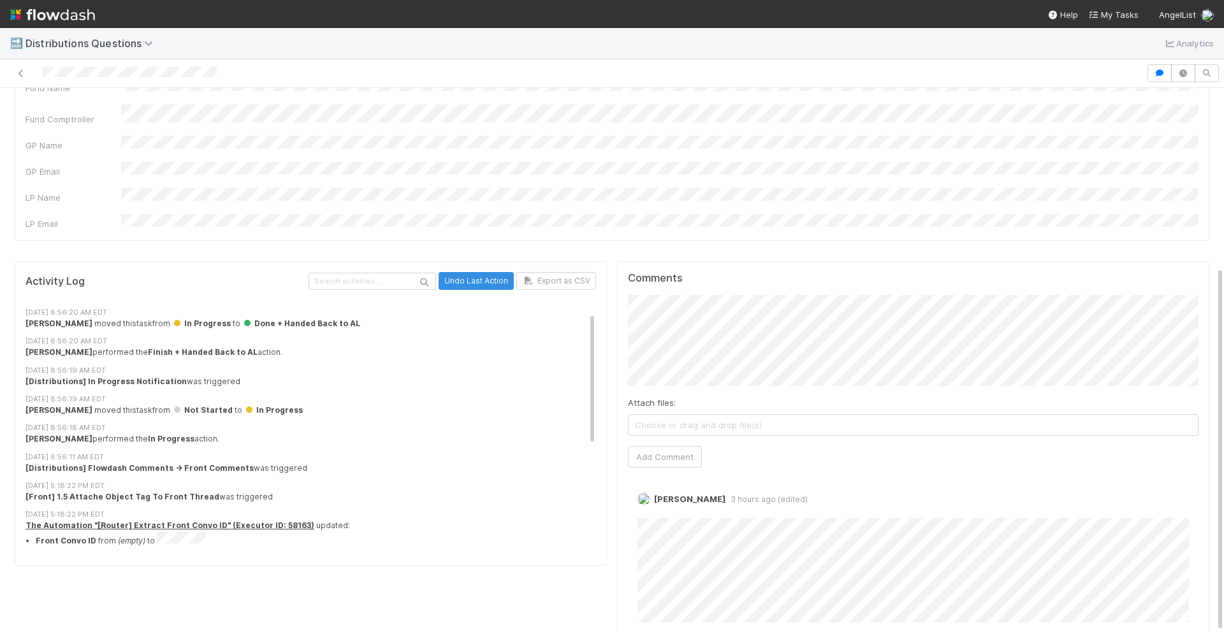
scroll to position [22, 0]
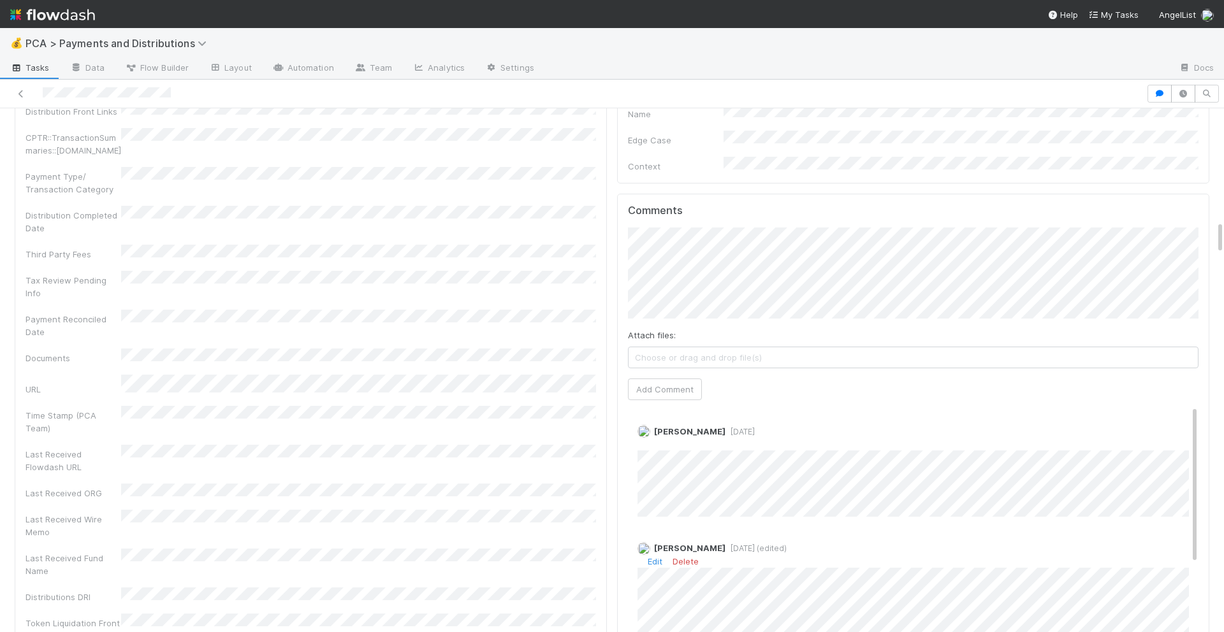
scroll to position [1721, 0]
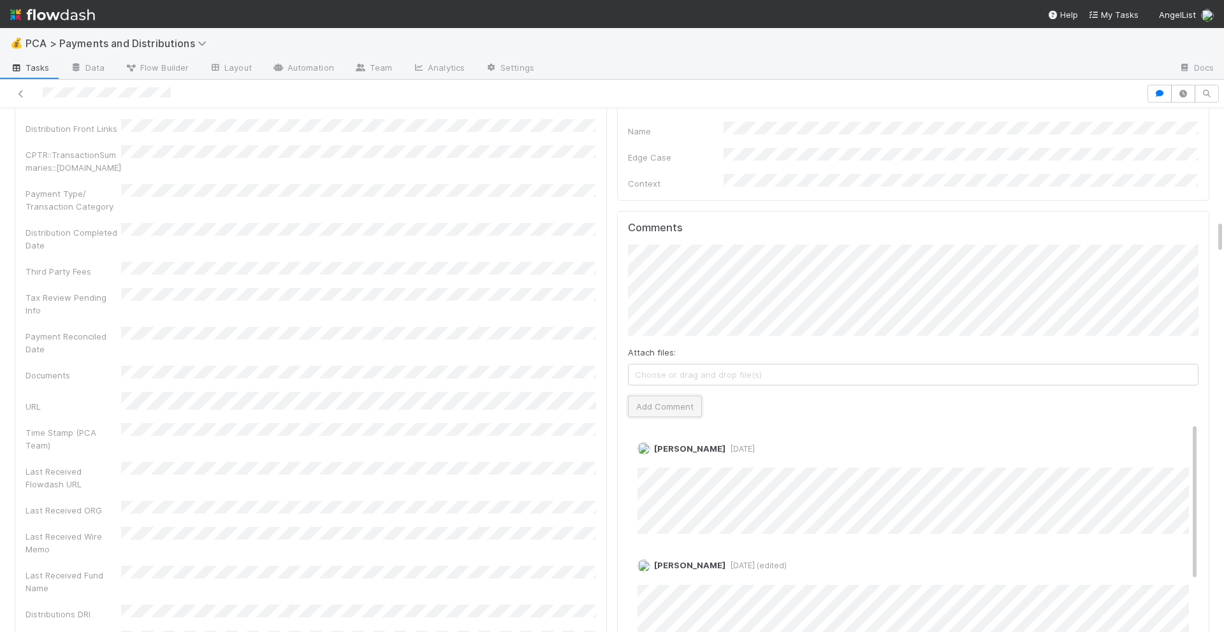
click at [681, 396] on button "Add Comment" at bounding box center [665, 407] width 74 height 22
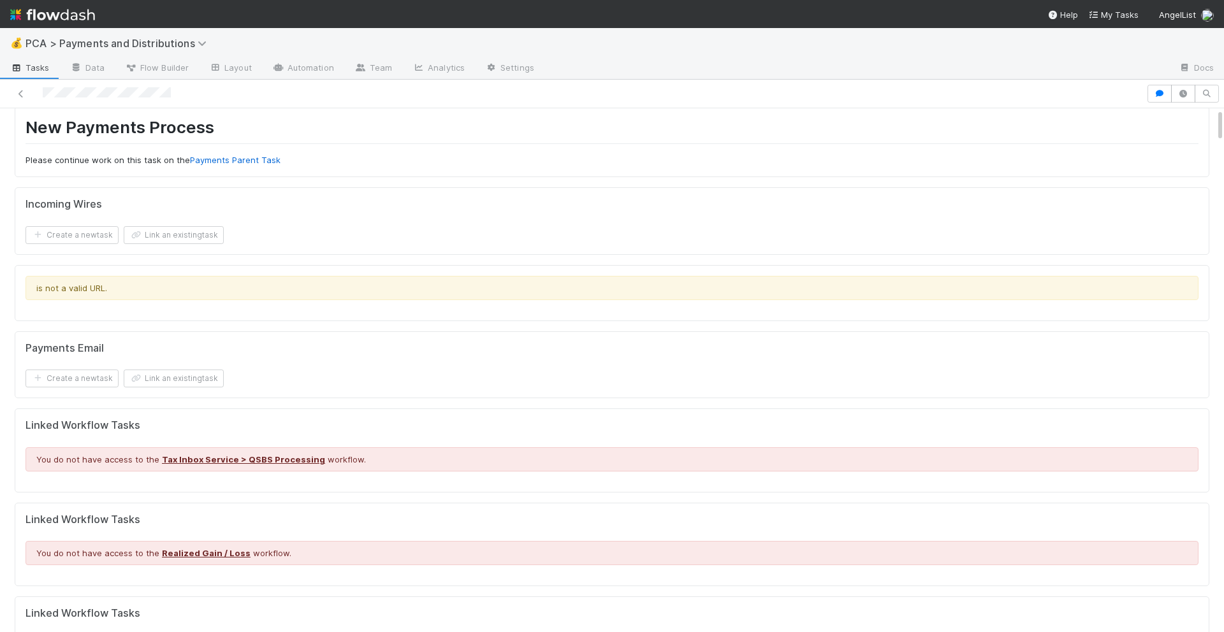
scroll to position [0, 0]
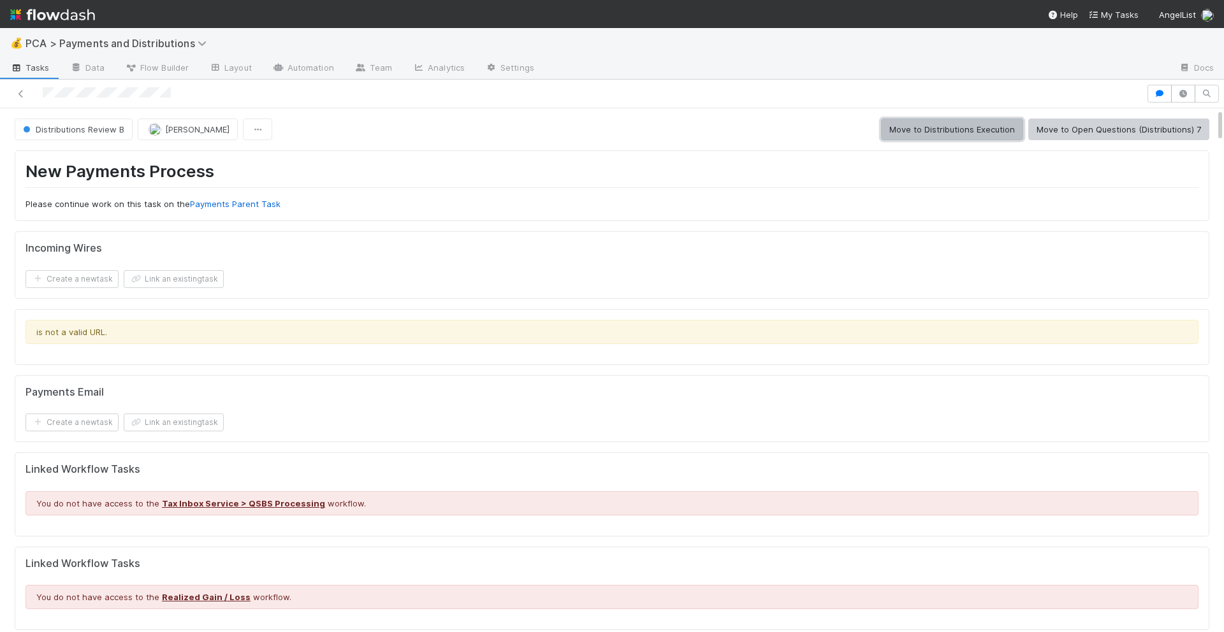
click at [925, 123] on button "Move to Distributions Execution" at bounding box center [952, 130] width 142 height 22
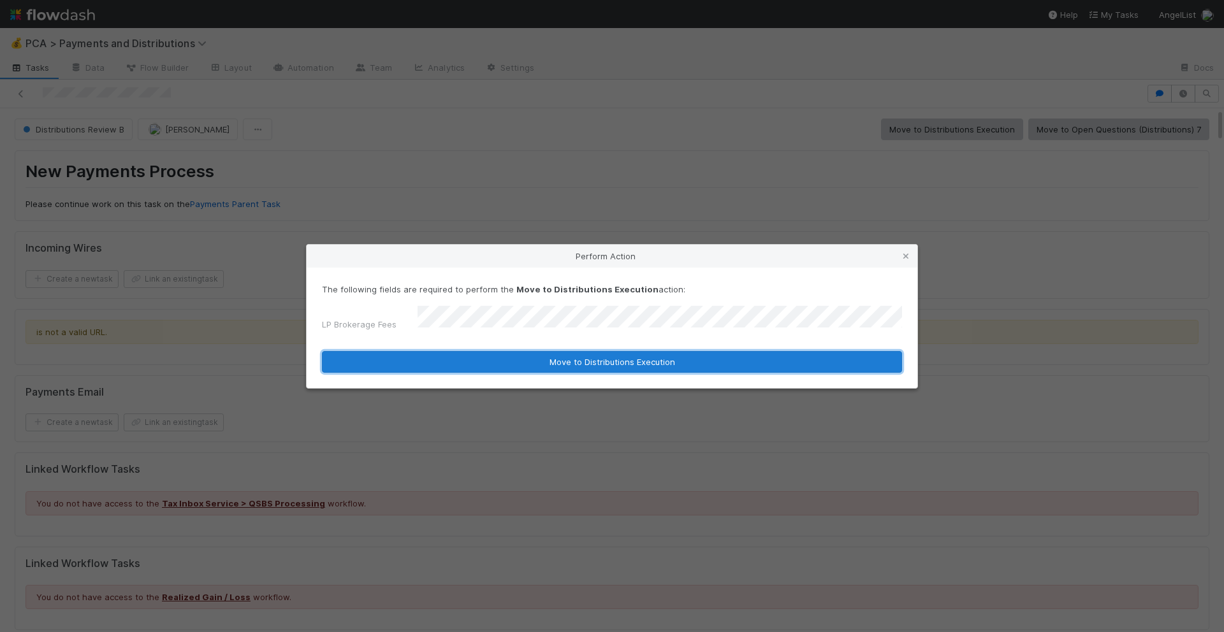
click at [690, 354] on button "Move to Distributions Execution" at bounding box center [612, 362] width 580 height 22
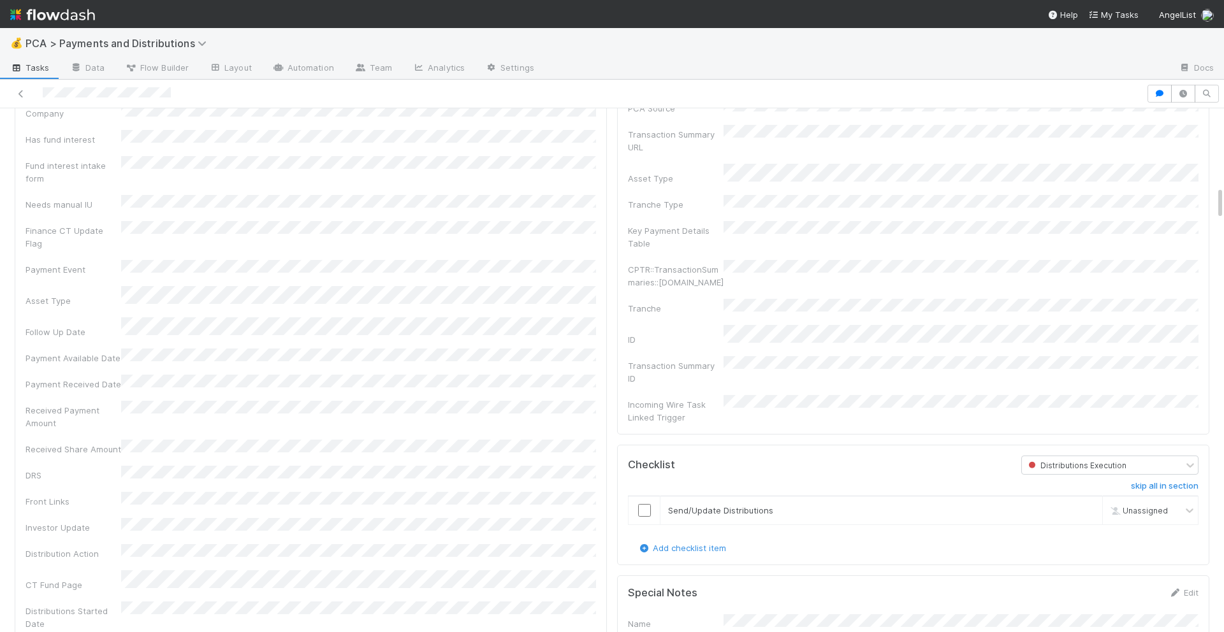
scroll to position [1212, 0]
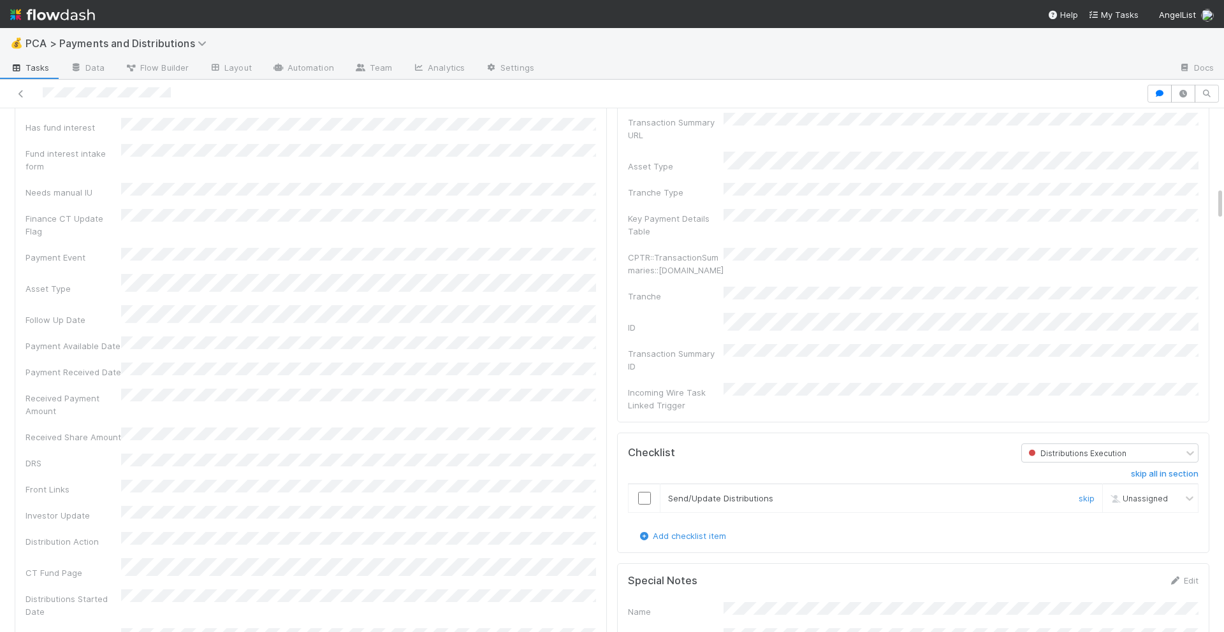
click at [641, 492] on input "checkbox" at bounding box center [644, 498] width 13 height 13
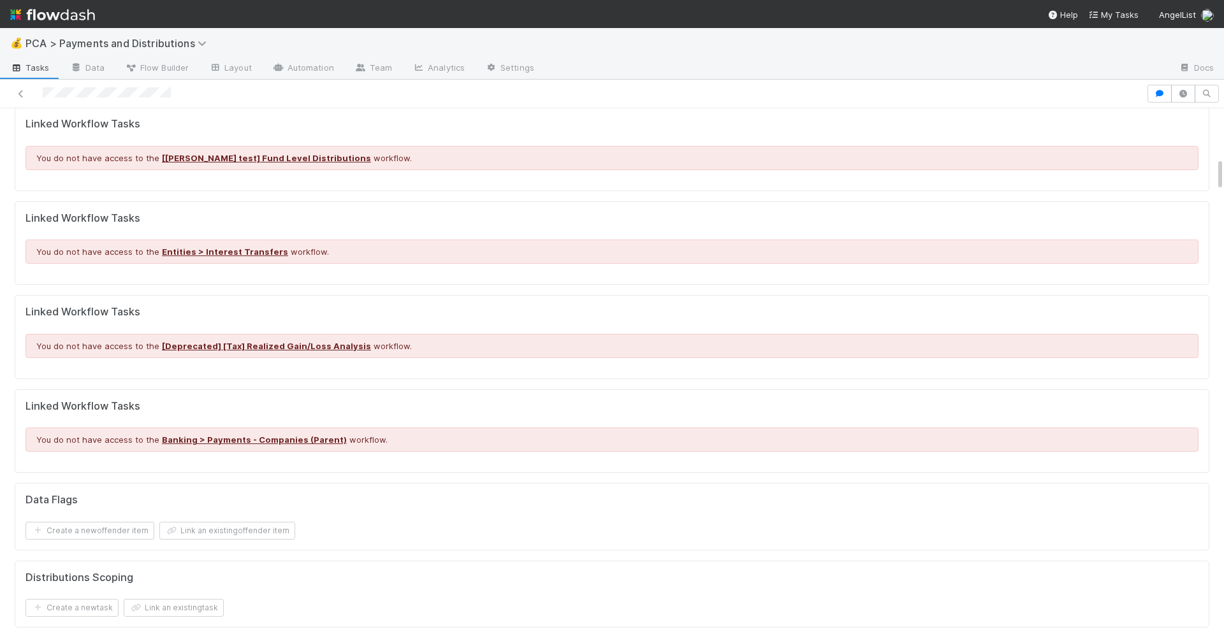
scroll to position [0, 0]
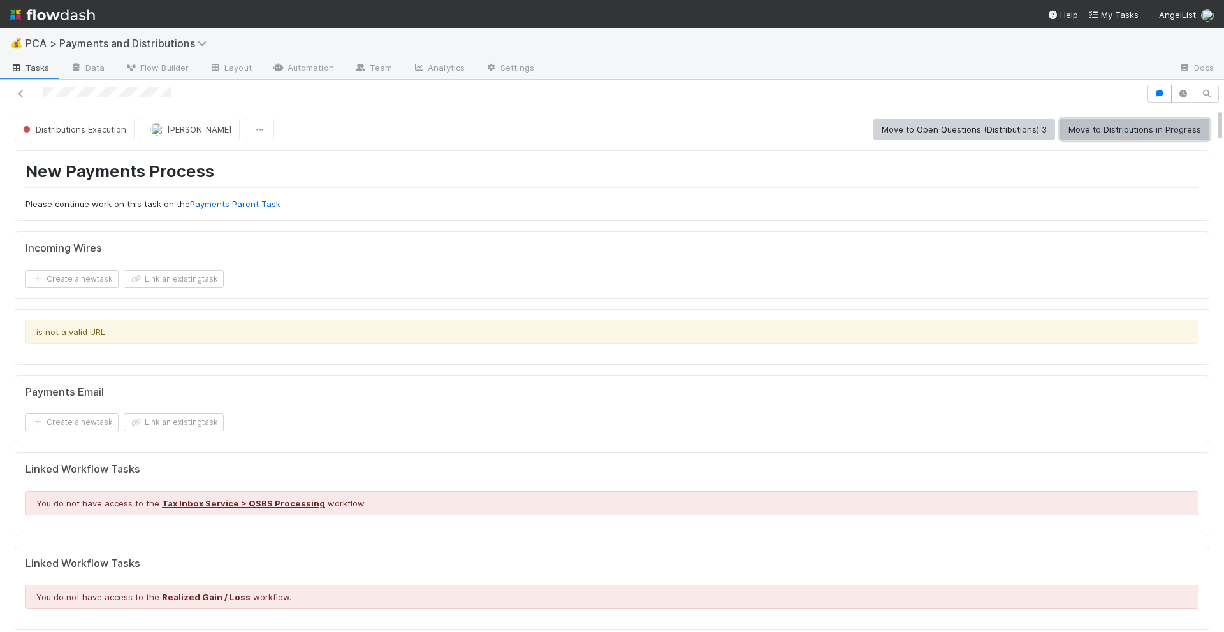
click at [1133, 122] on button "Move to Distributions in Progress" at bounding box center [1134, 130] width 149 height 22
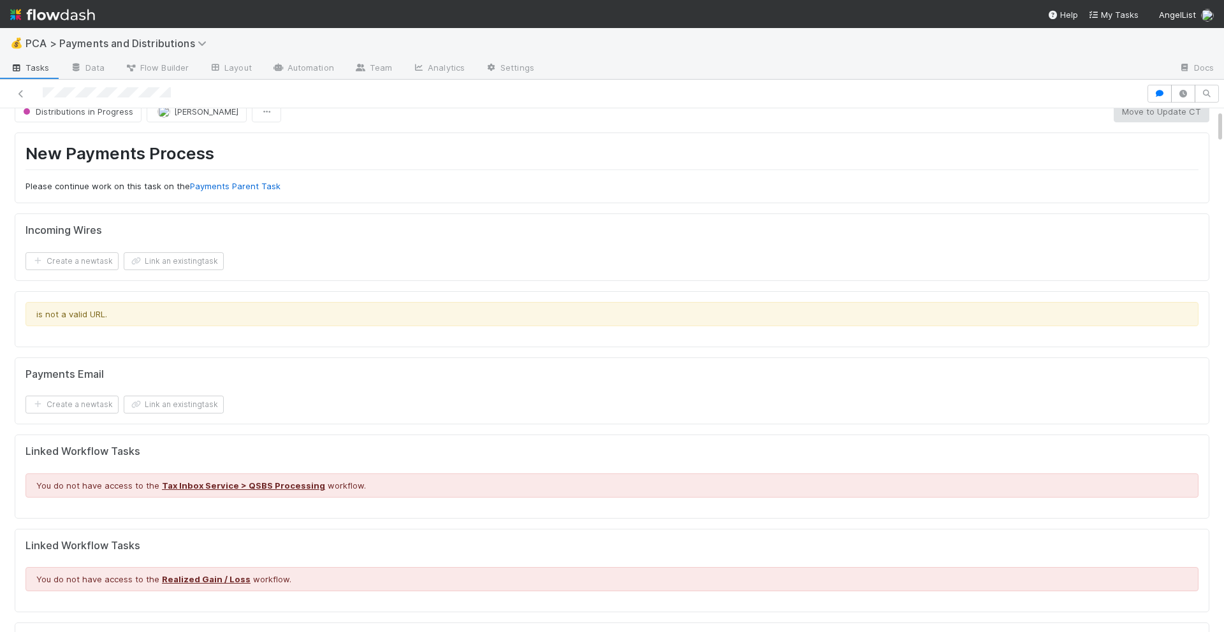
scroll to position [24, 0]
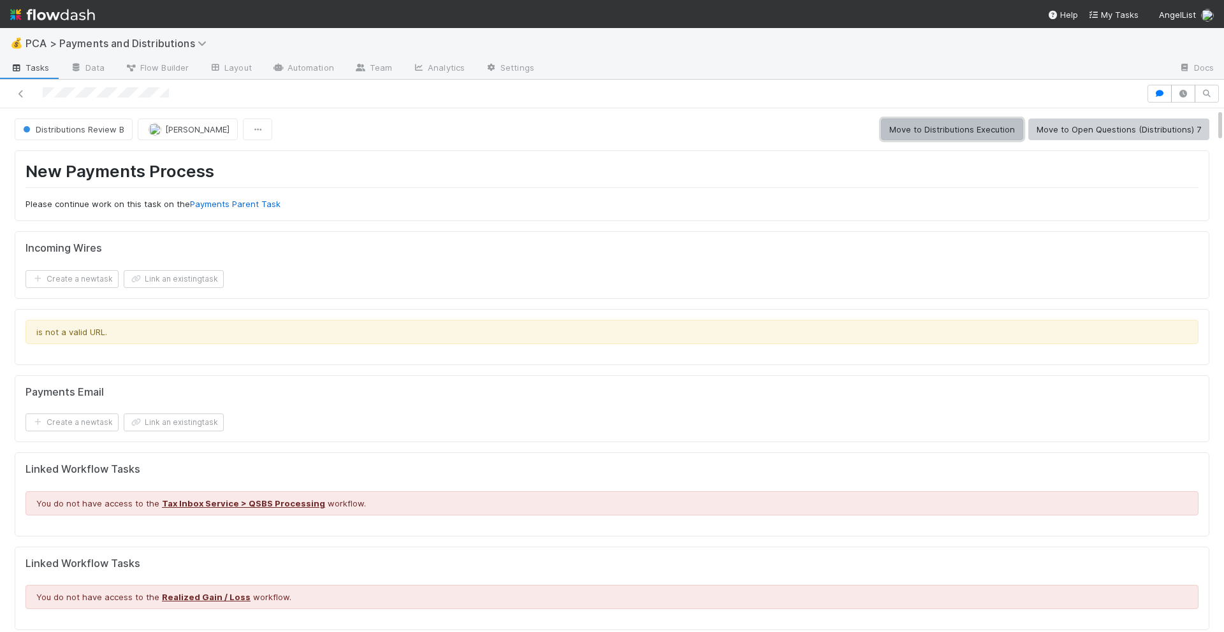
click at [959, 127] on button "Move to Distributions Execution" at bounding box center [952, 130] width 142 height 22
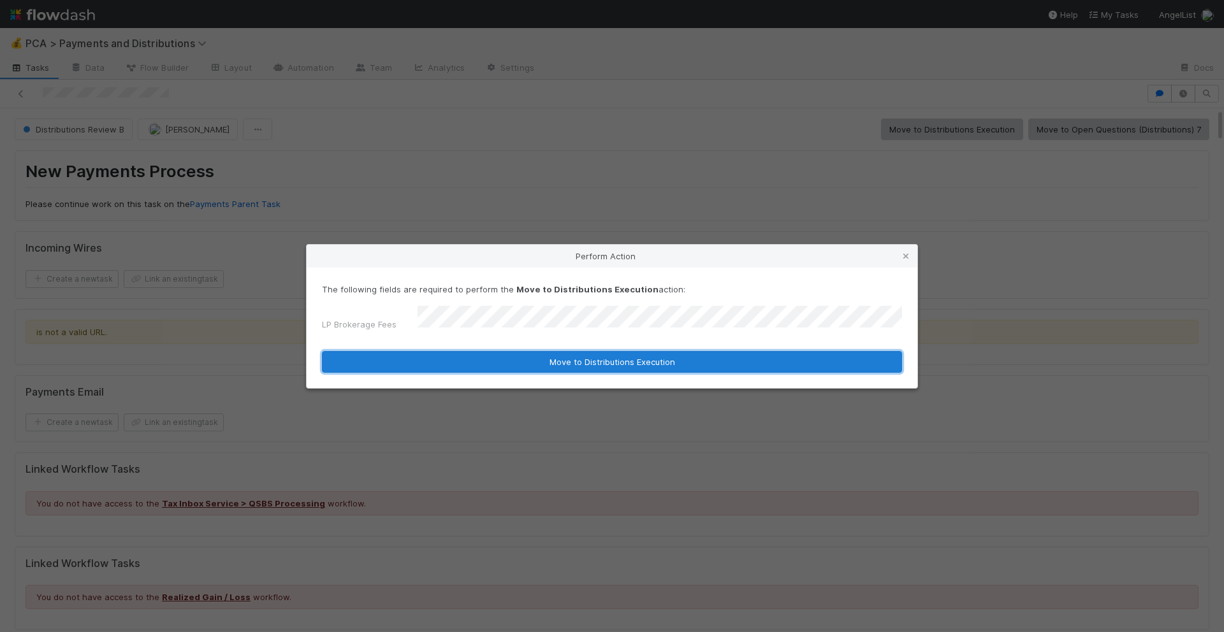
click at [619, 358] on button "Move to Distributions Execution" at bounding box center [612, 362] width 580 height 22
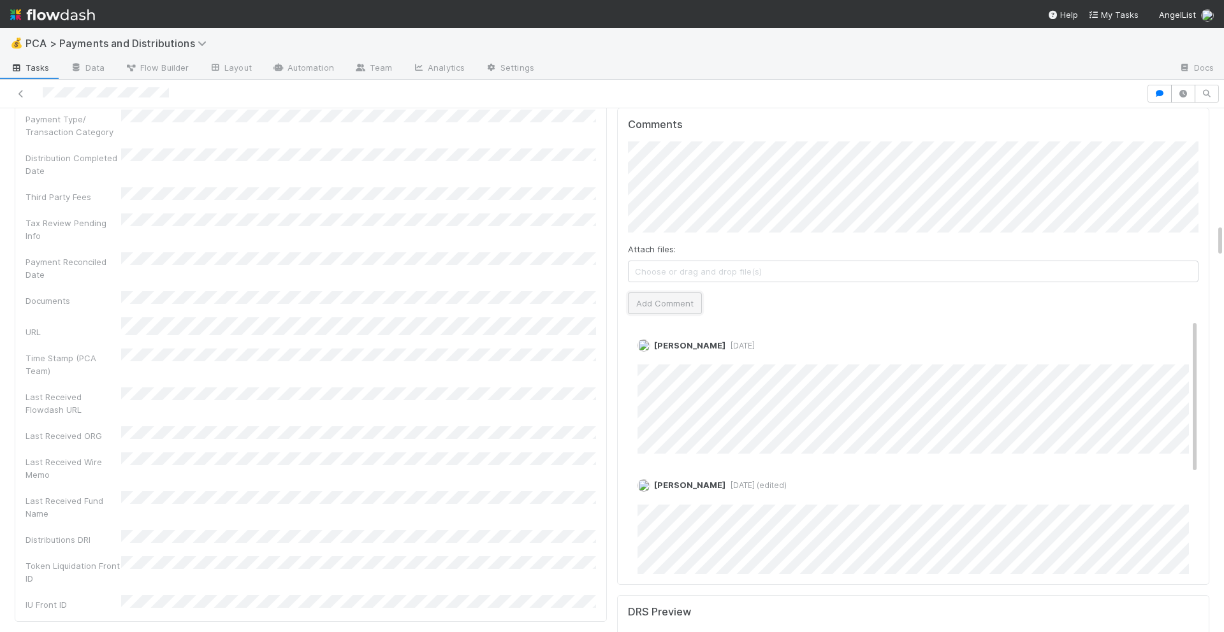
click at [681, 293] on button "Add Comment" at bounding box center [665, 304] width 74 height 22
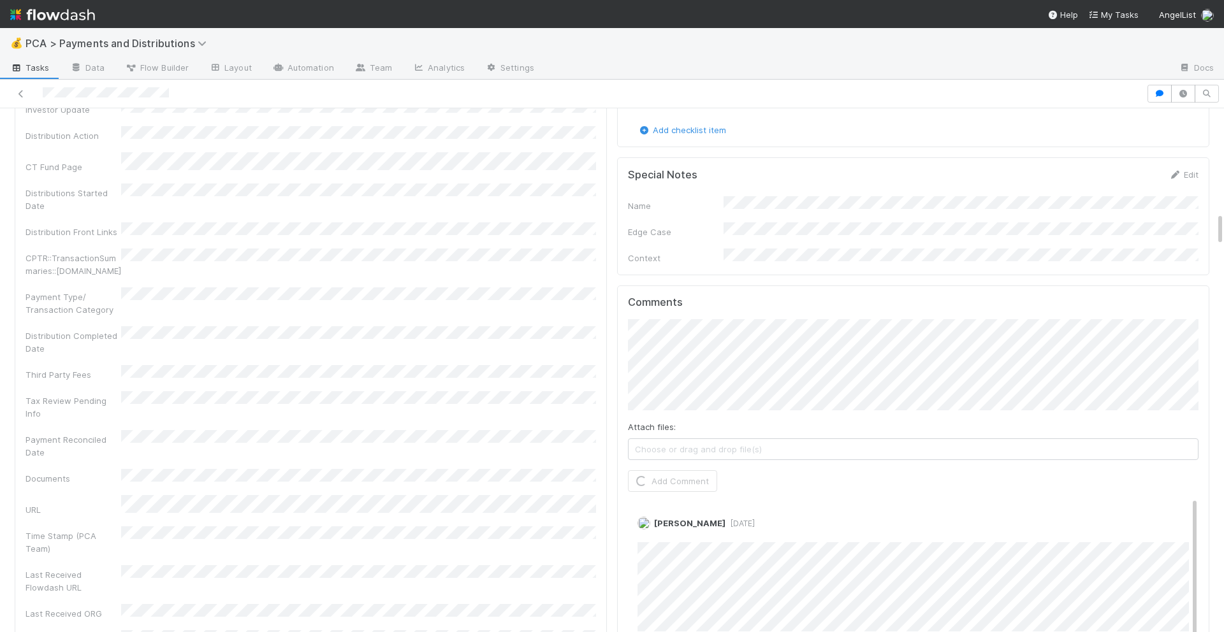
scroll to position [1332, 0]
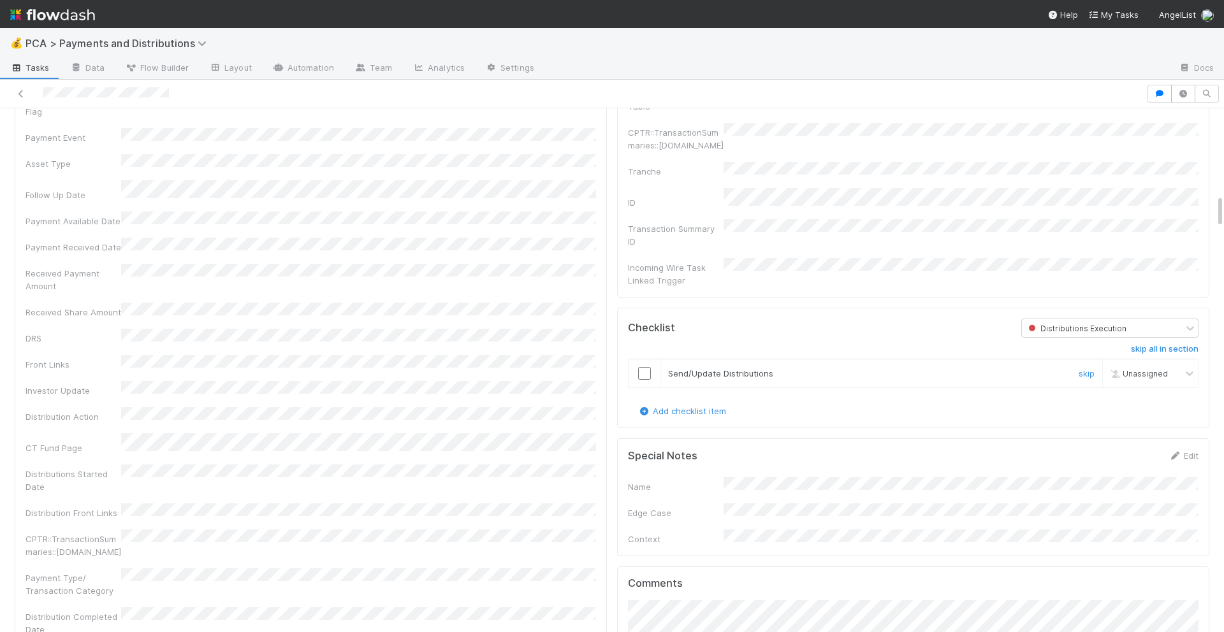
click at [648, 367] on input "checkbox" at bounding box center [644, 373] width 13 height 13
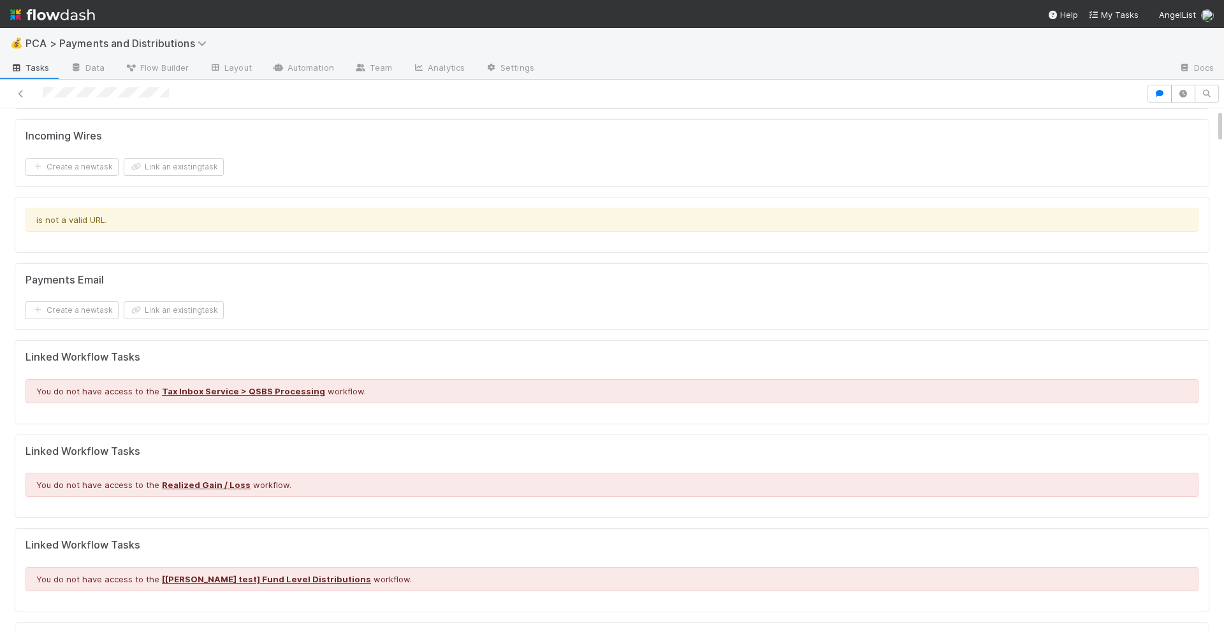
scroll to position [0, 0]
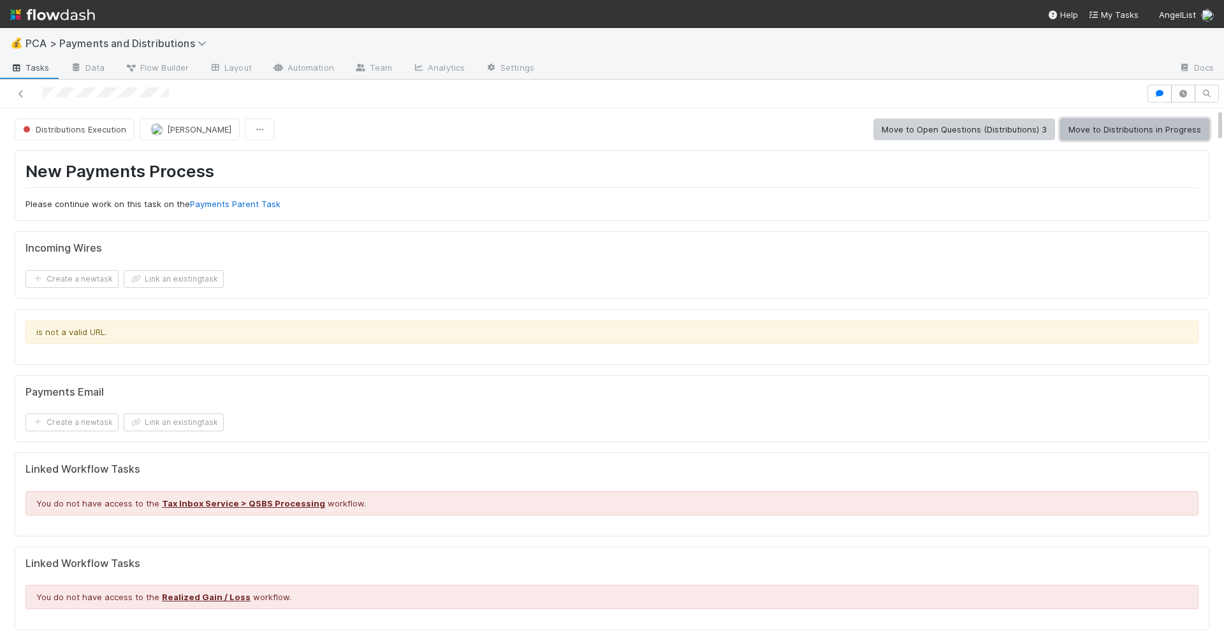
click at [1119, 127] on button "Move to Distributions in Progress" at bounding box center [1134, 130] width 149 height 22
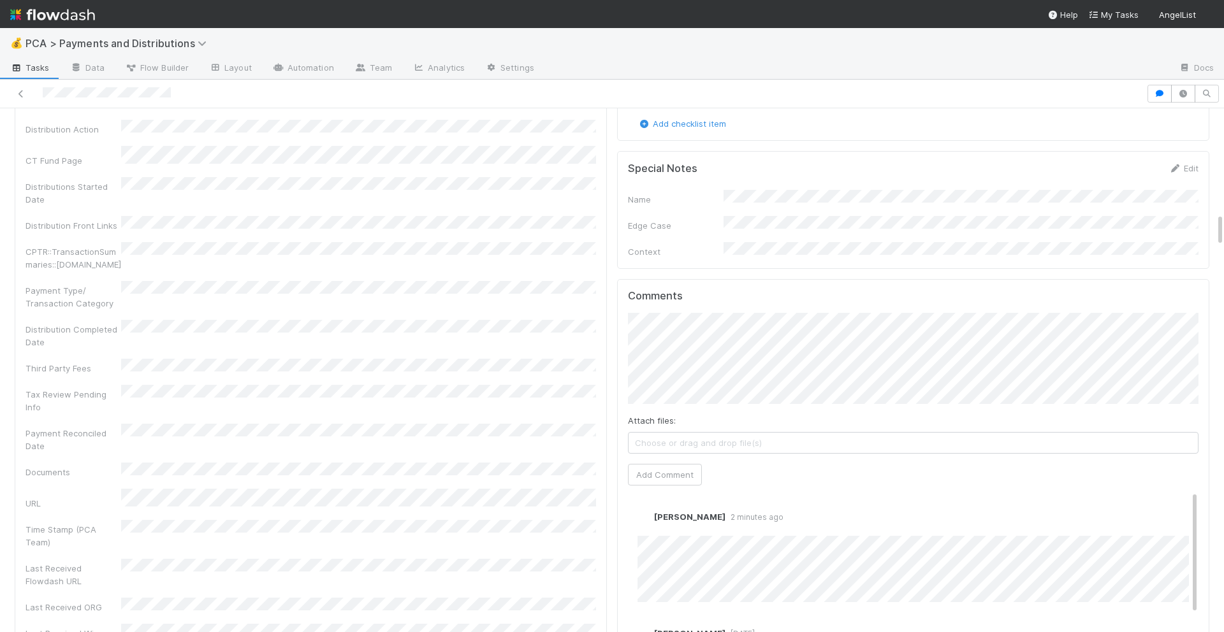
scroll to position [1629, 0]
click at [659, 520] on link "Edit" at bounding box center [655, 525] width 15 height 10
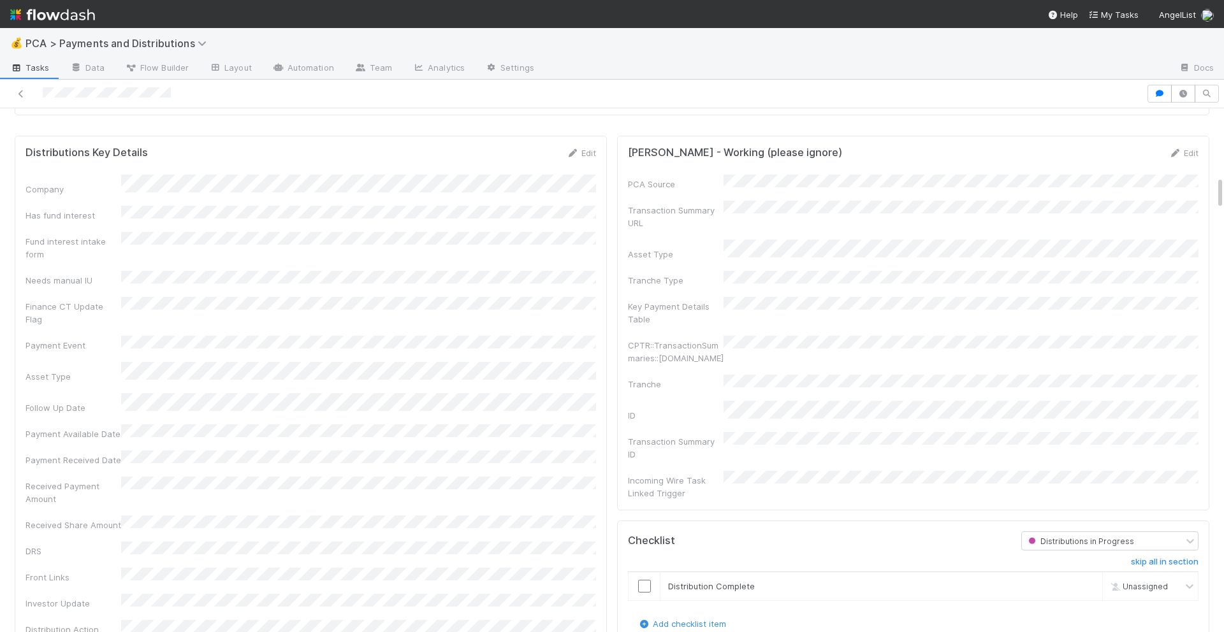
scroll to position [1169, 0]
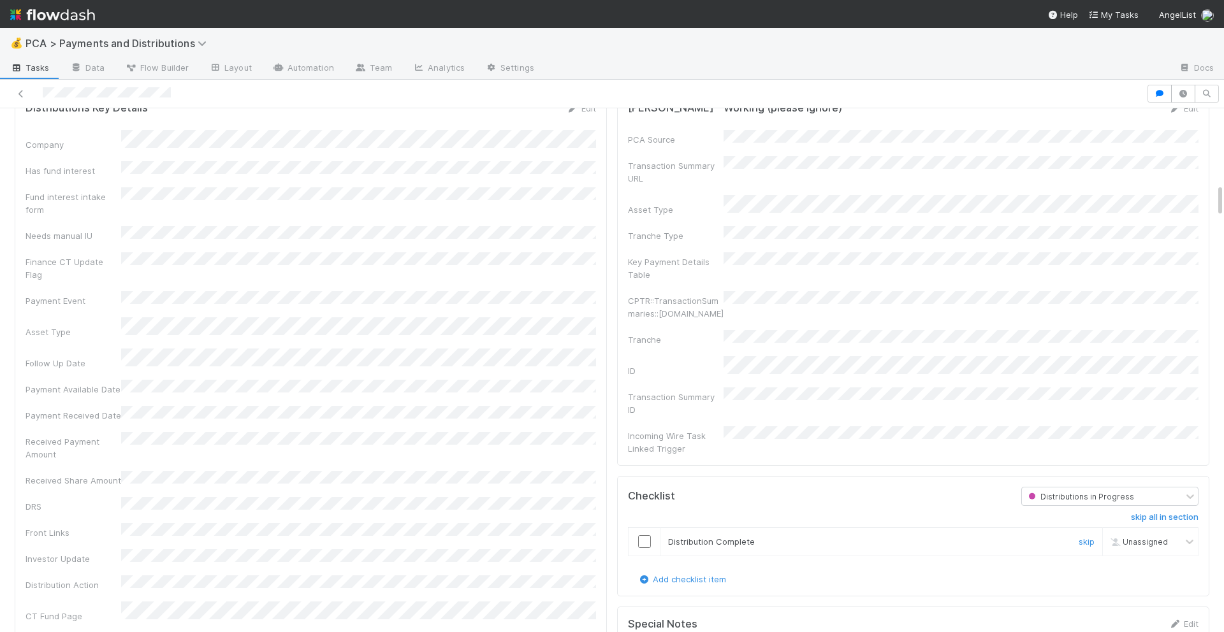
click at [640, 535] on input "checkbox" at bounding box center [644, 541] width 13 height 13
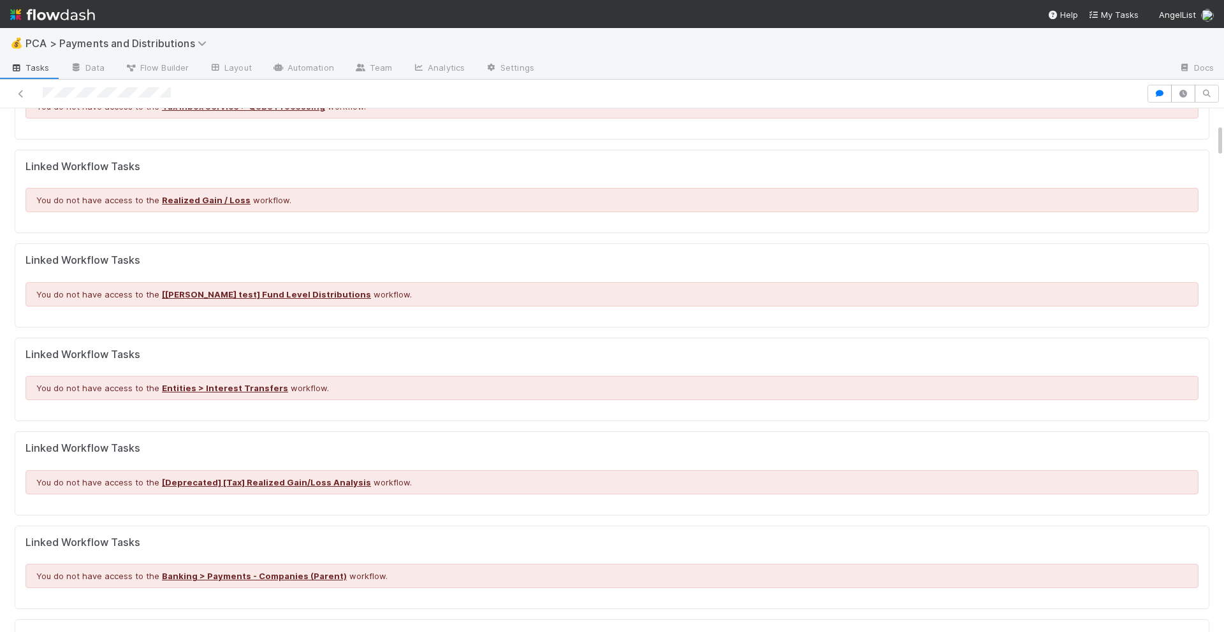
scroll to position [0, 0]
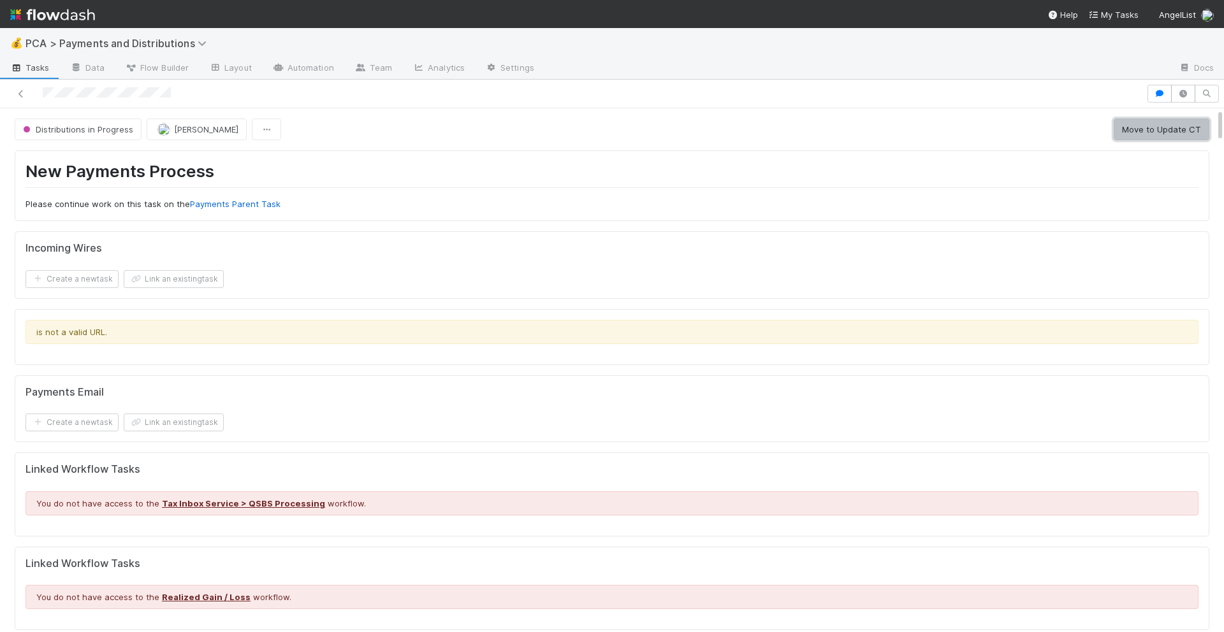
click at [1145, 126] on button "Move to Update CT" at bounding box center [1162, 130] width 96 height 22
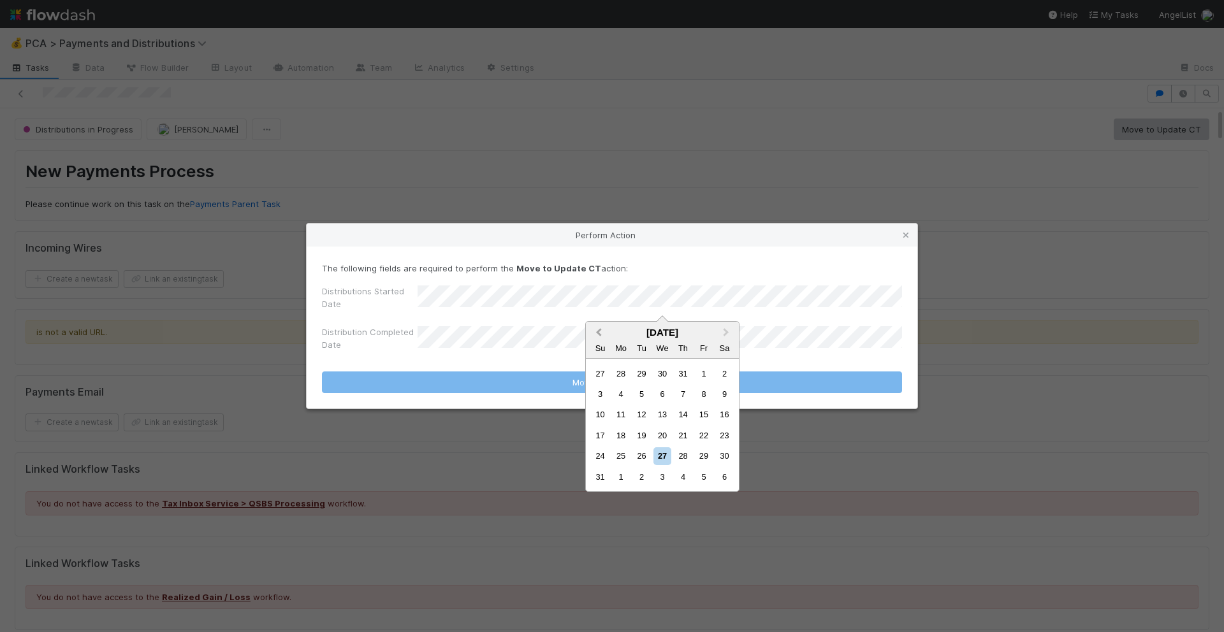
click at [596, 328] on button "Previous Month" at bounding box center [597, 333] width 20 height 20
click at [620, 443] on div "21" at bounding box center [621, 435] width 17 height 17
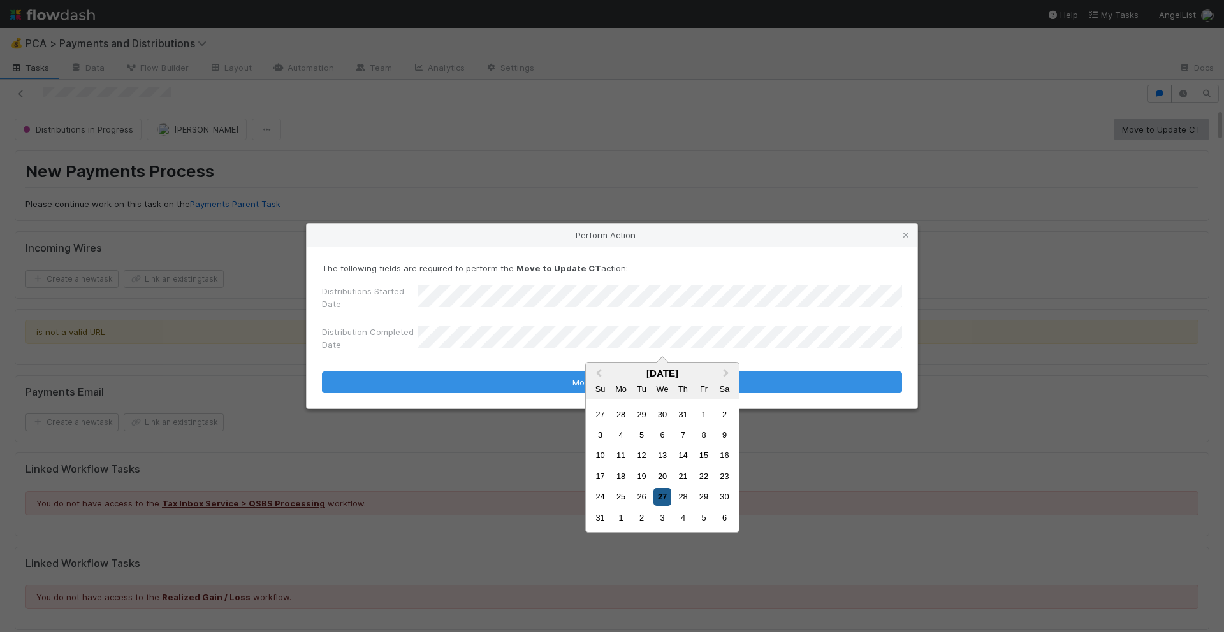
click at [667, 504] on div "27" at bounding box center [661, 496] width 17 height 17
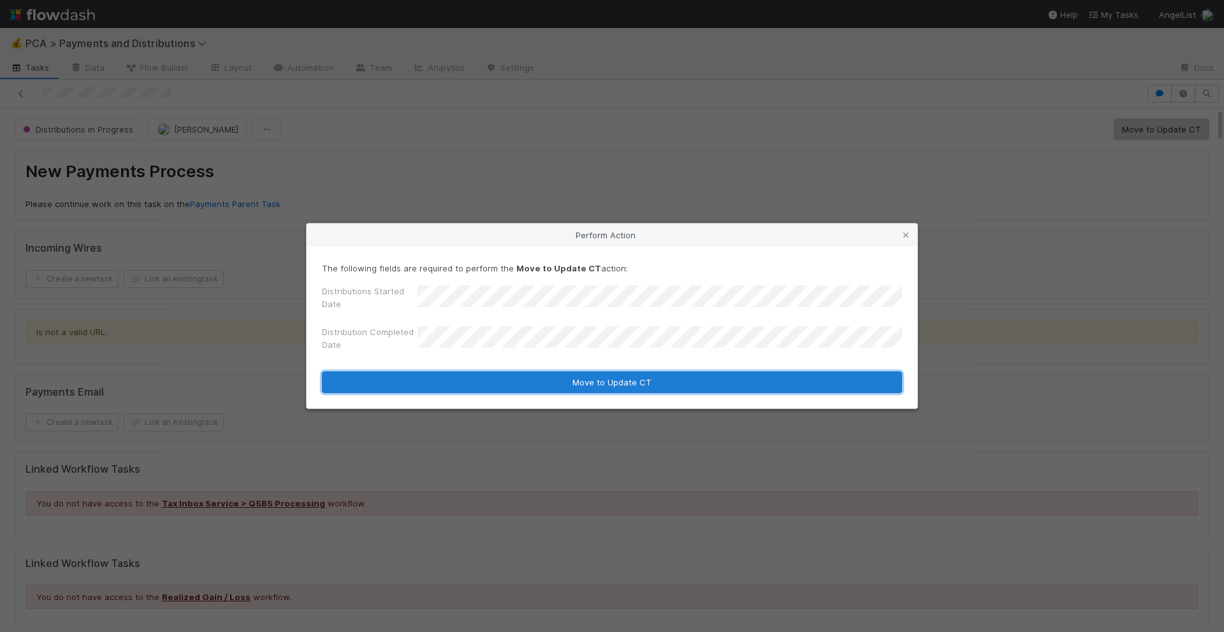
click at [644, 389] on button "Move to Update CT" at bounding box center [612, 383] width 580 height 22
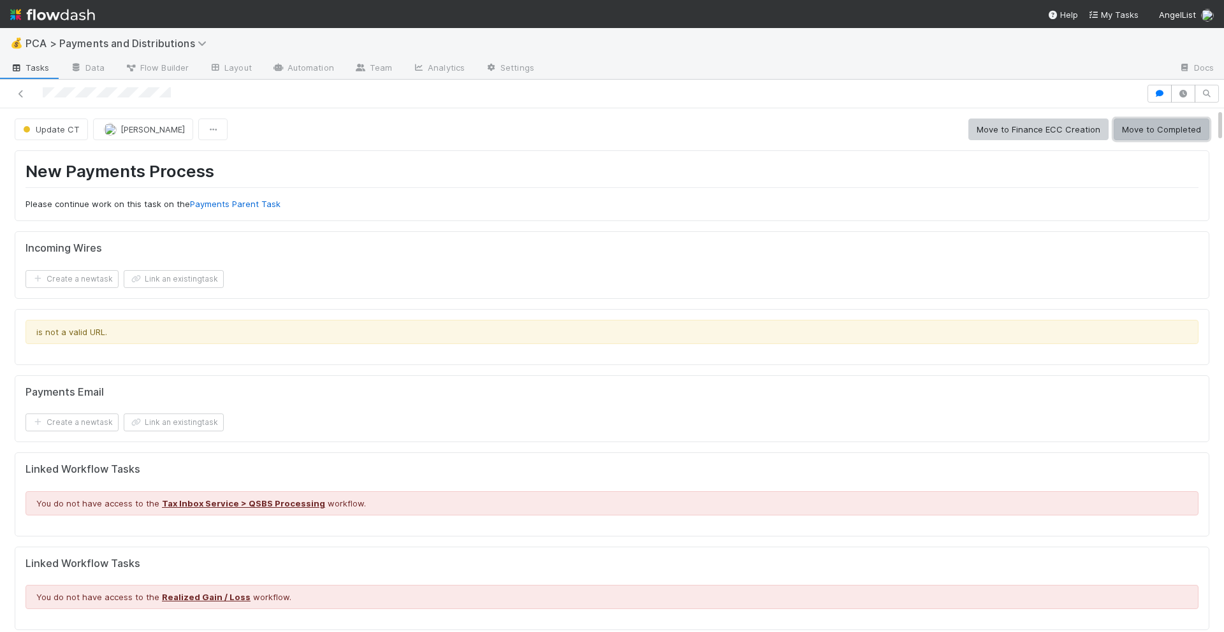
click at [1119, 125] on button "Move to Completed" at bounding box center [1162, 130] width 96 height 22
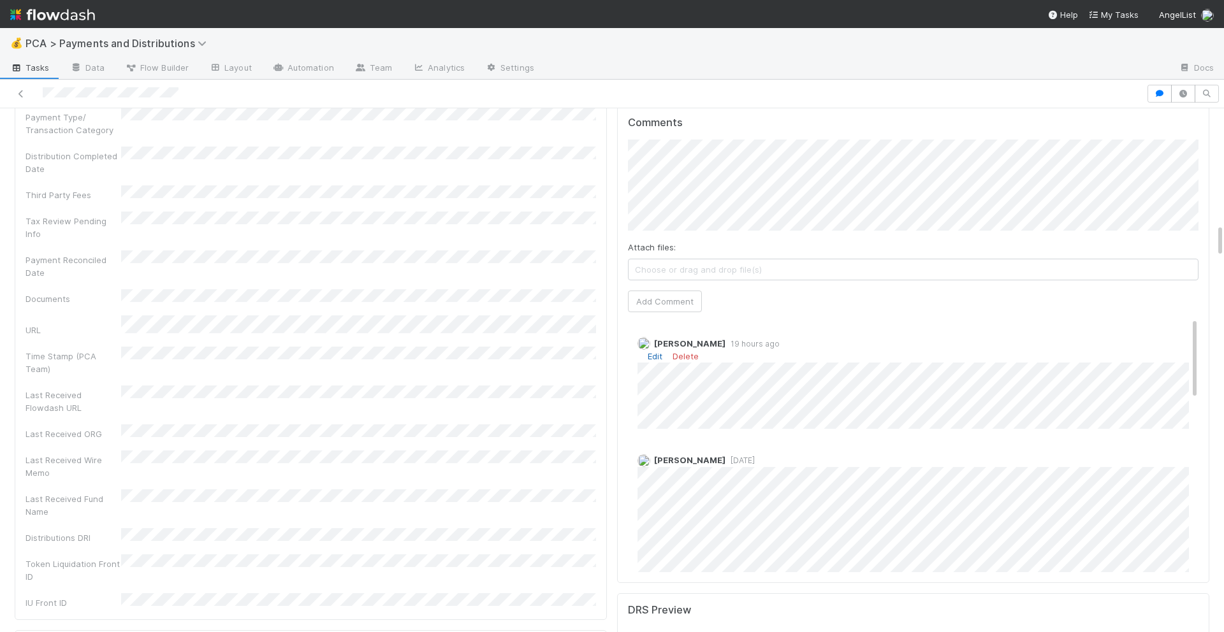
click at [655, 351] on link "Edit" at bounding box center [655, 356] width 15 height 10
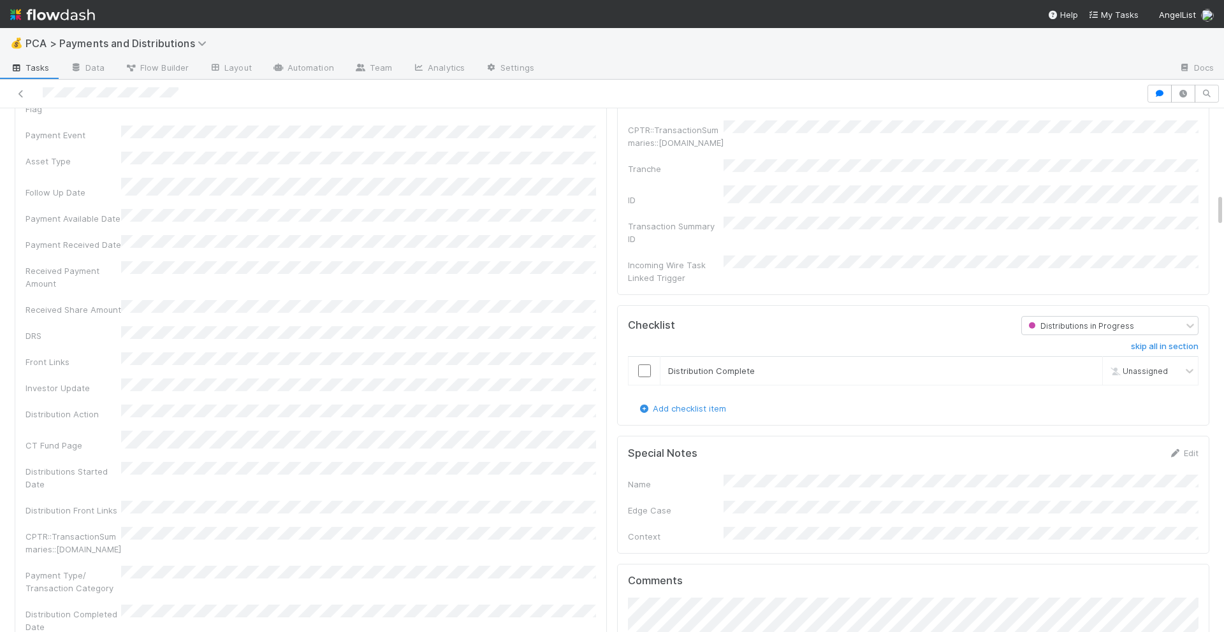
scroll to position [1359, 0]
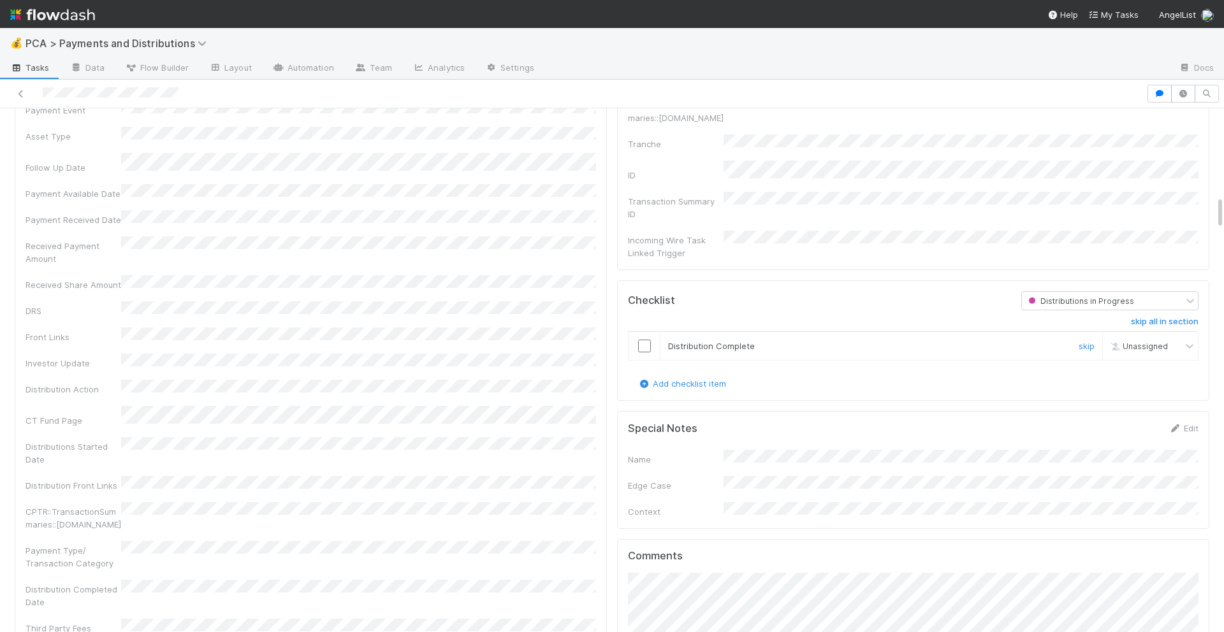
click at [644, 340] on input "checkbox" at bounding box center [644, 346] width 13 height 13
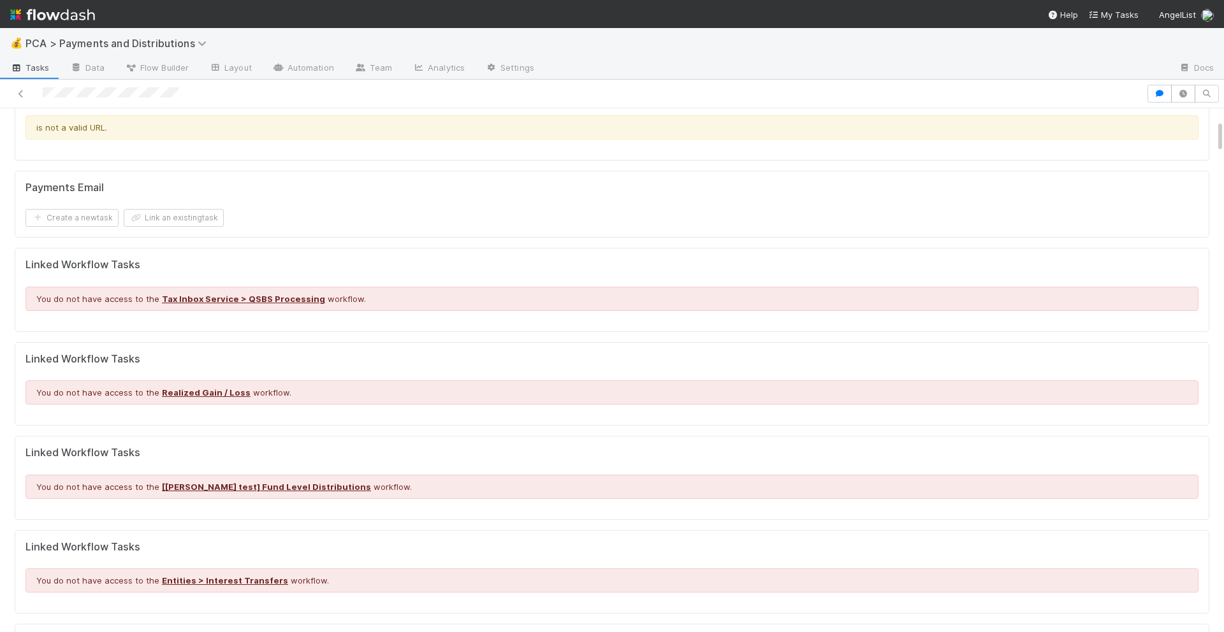
scroll to position [0, 0]
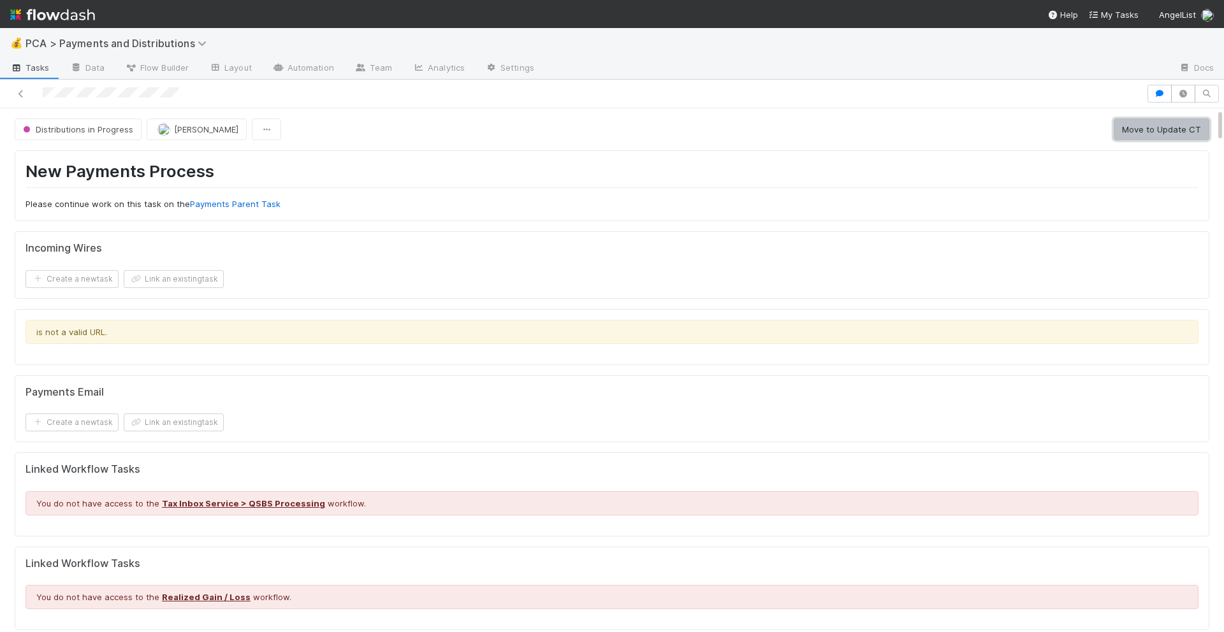
click at [1188, 122] on button "Move to Update CT" at bounding box center [1162, 130] width 96 height 22
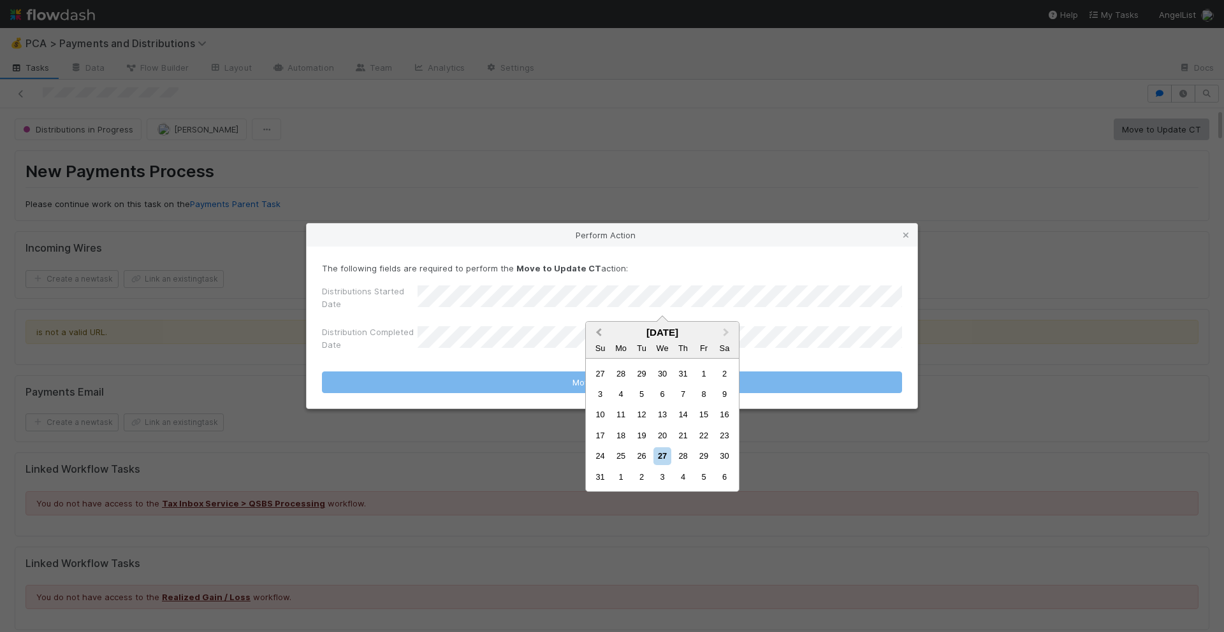
click at [595, 333] on button "Previous Month" at bounding box center [597, 333] width 20 height 20
click at [615, 439] on div "21" at bounding box center [621, 435] width 17 height 17
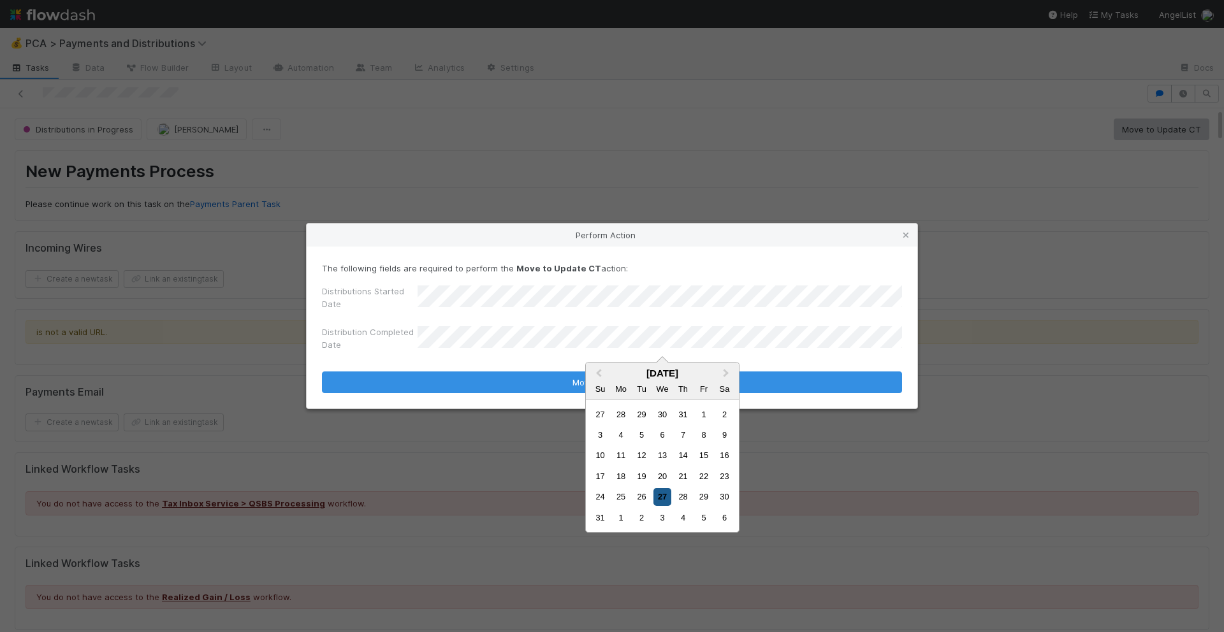
click at [666, 496] on div "27" at bounding box center [661, 496] width 17 height 17
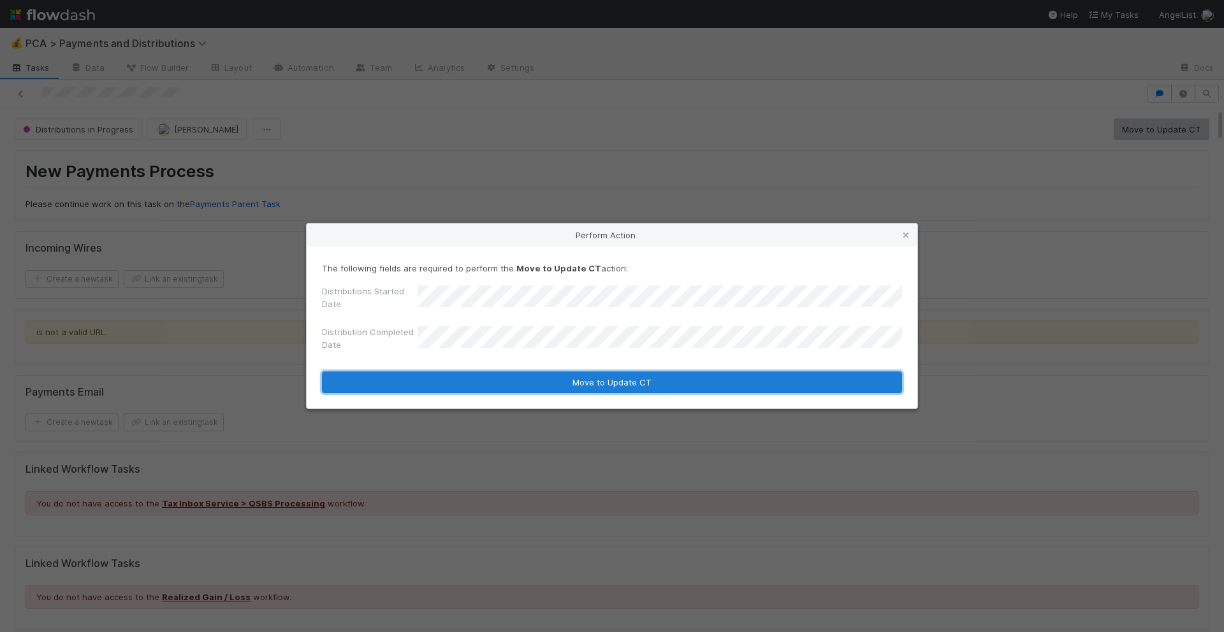
click at [655, 386] on button "Move to Update CT" at bounding box center [612, 383] width 580 height 22
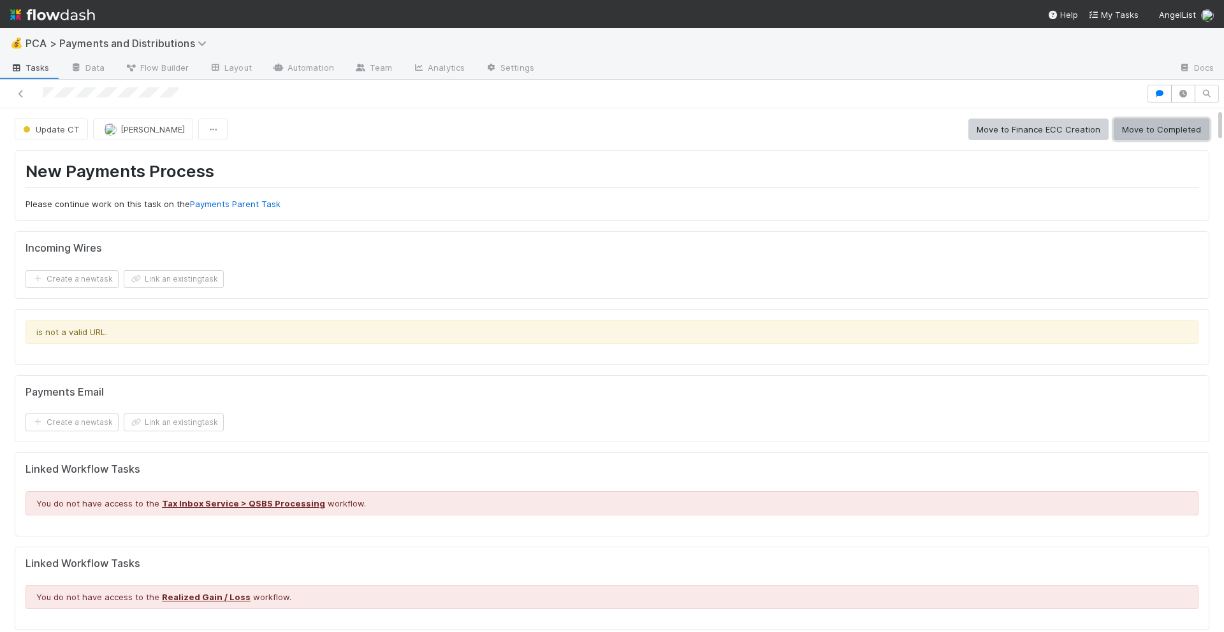
click at [1185, 132] on button "Move to Completed" at bounding box center [1162, 130] width 96 height 22
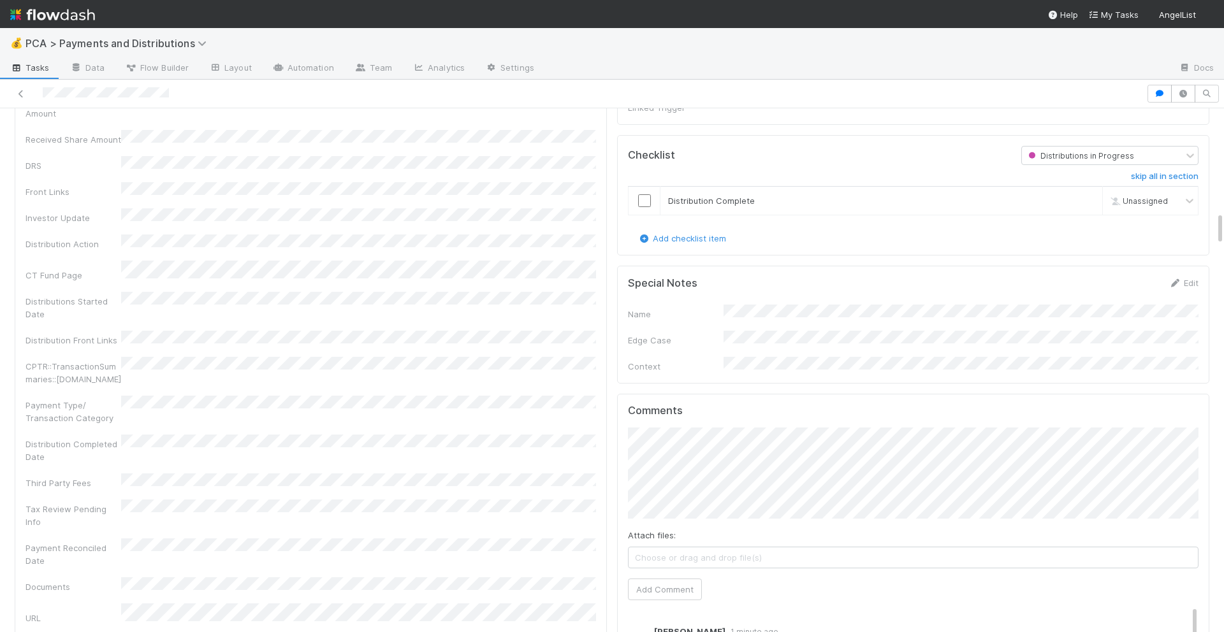
scroll to position [1656, 0]
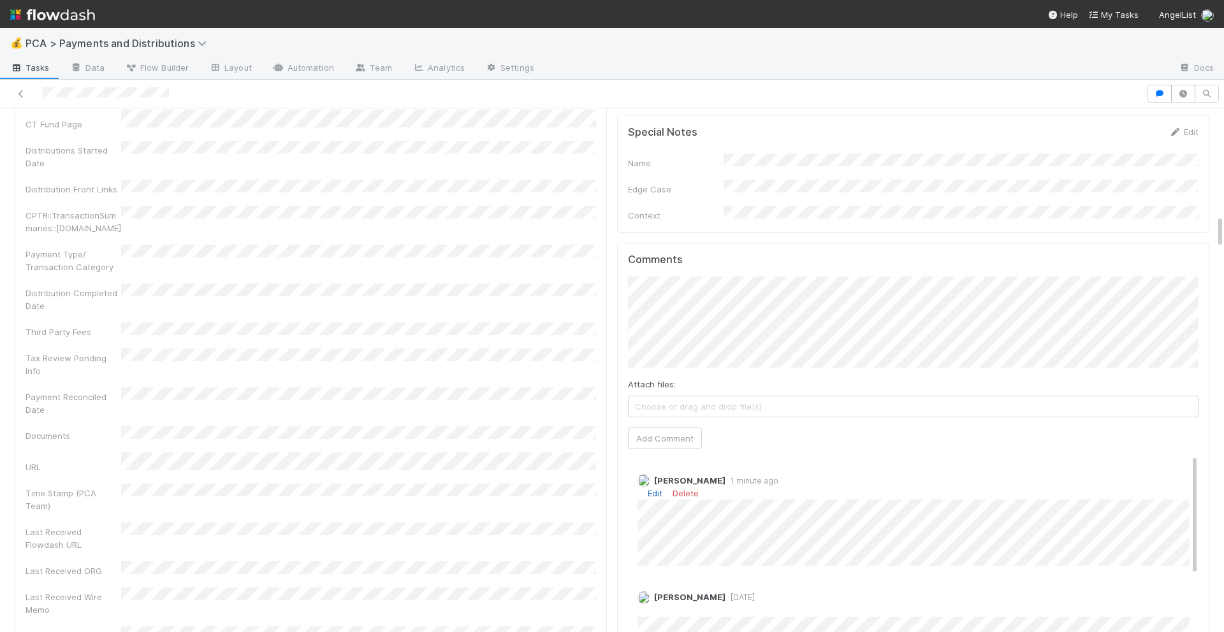
click at [653, 488] on link "Edit" at bounding box center [655, 493] width 15 height 10
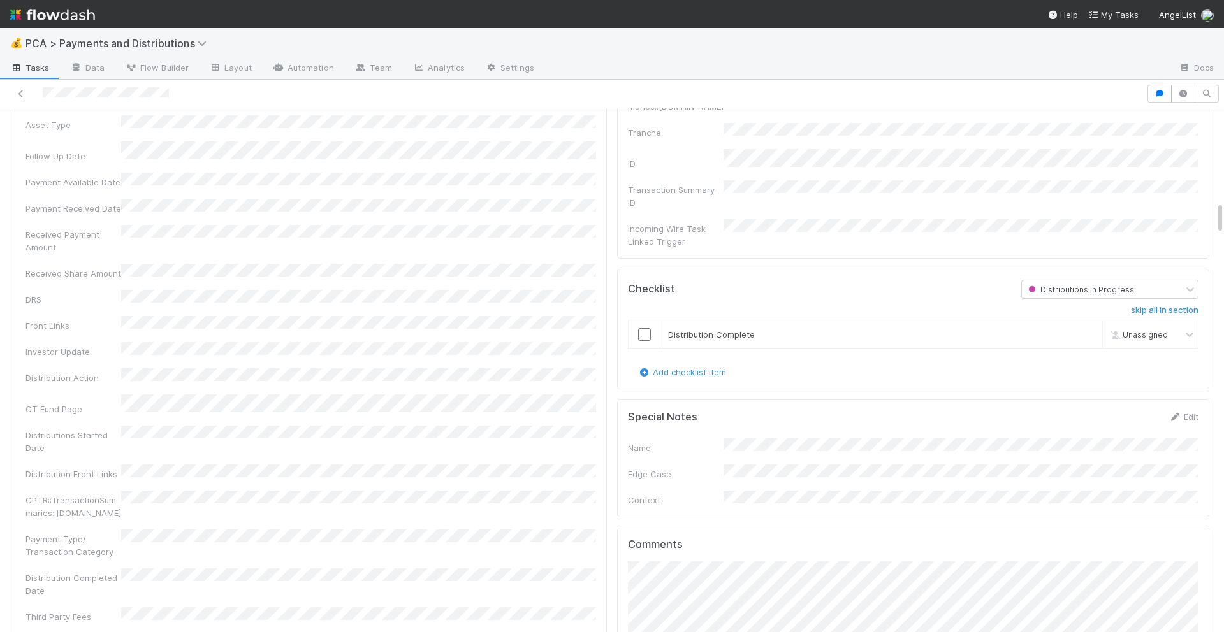
scroll to position [1259, 0]
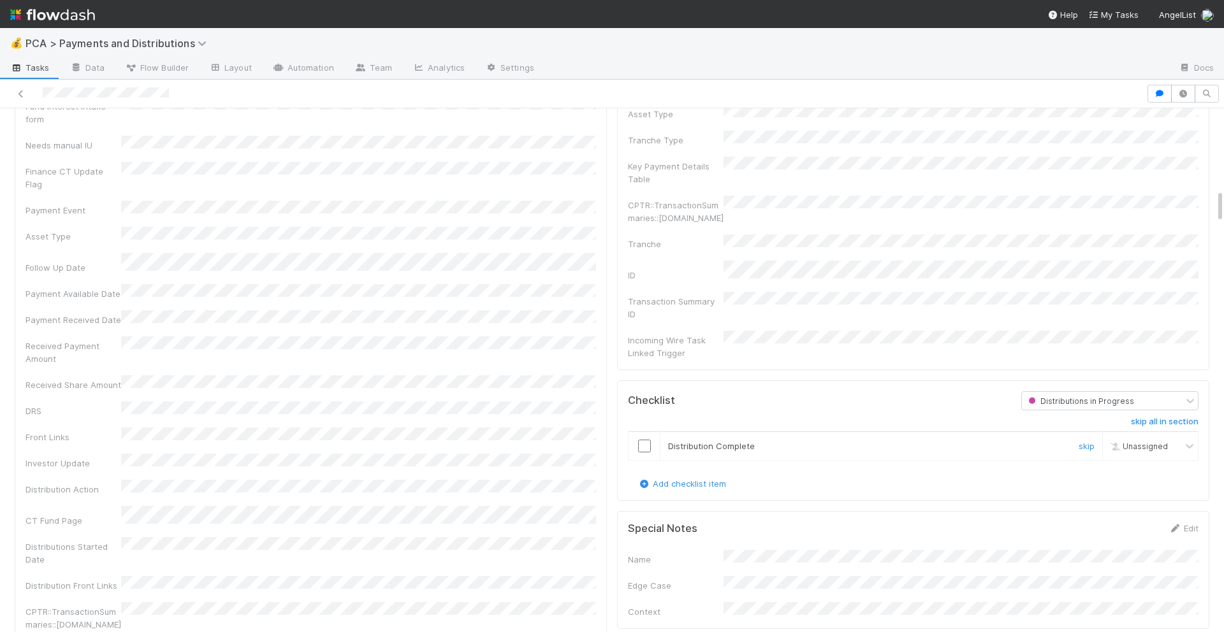
click at [648, 440] on input "checkbox" at bounding box center [644, 446] width 13 height 13
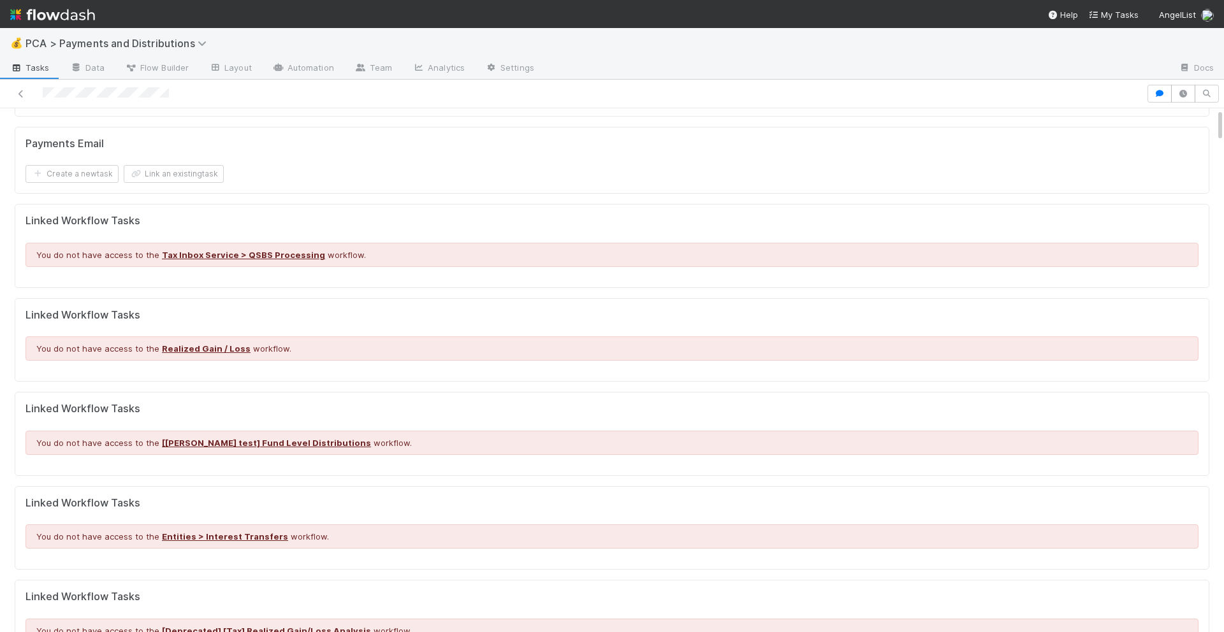
scroll to position [0, 0]
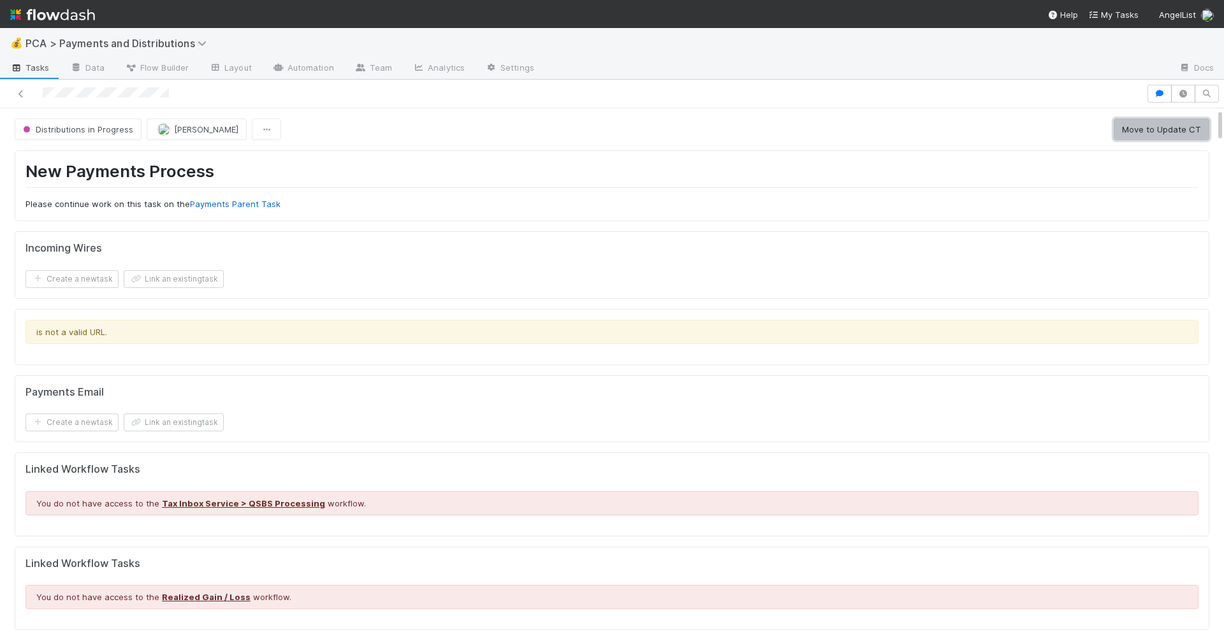
click at [1167, 127] on button "Move to Update CT" at bounding box center [1162, 130] width 96 height 22
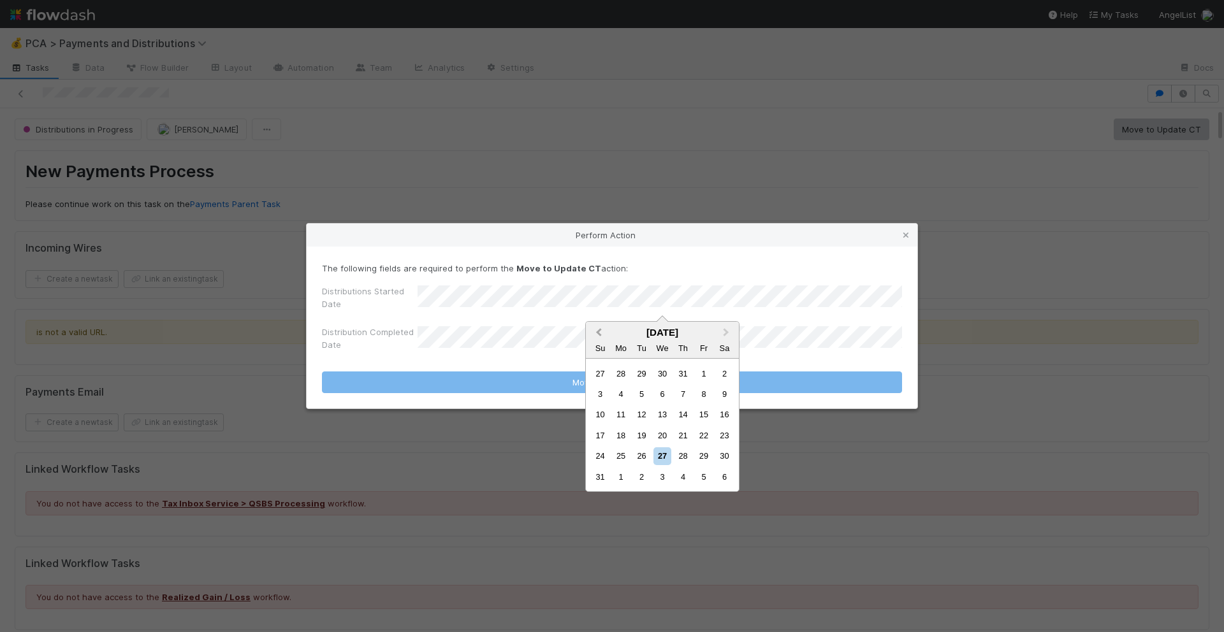
click at [599, 332] on span "Previous Month" at bounding box center [599, 333] width 0 height 15
click at [623, 434] on div "21" at bounding box center [621, 435] width 17 height 17
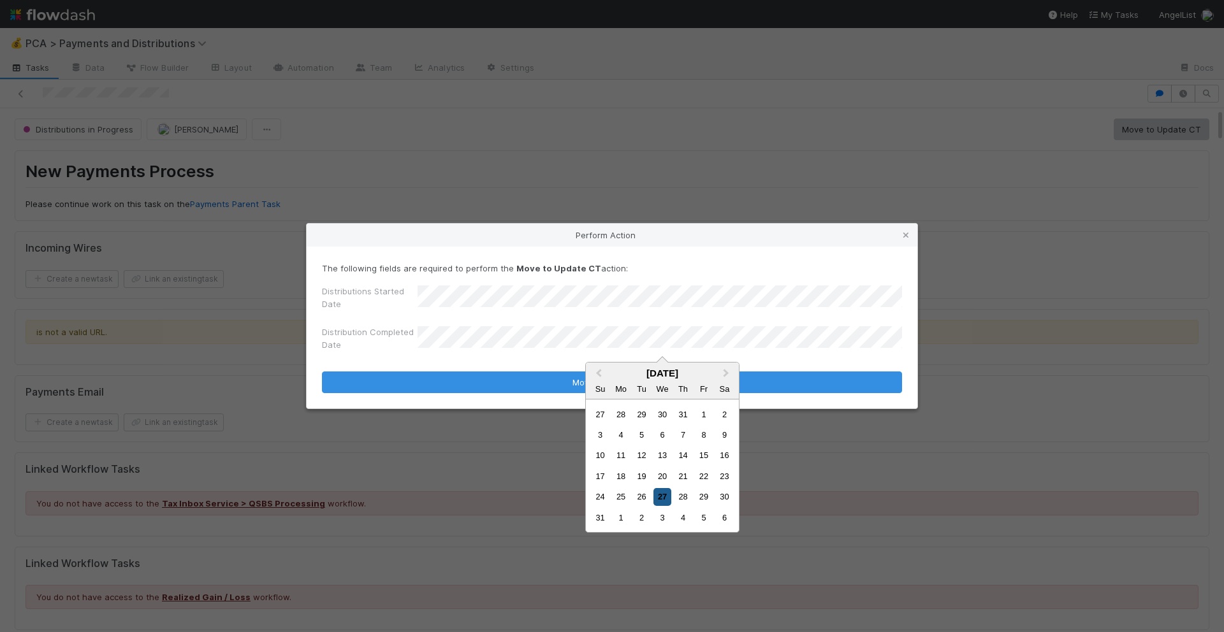
click at [659, 502] on div "27" at bounding box center [661, 496] width 17 height 17
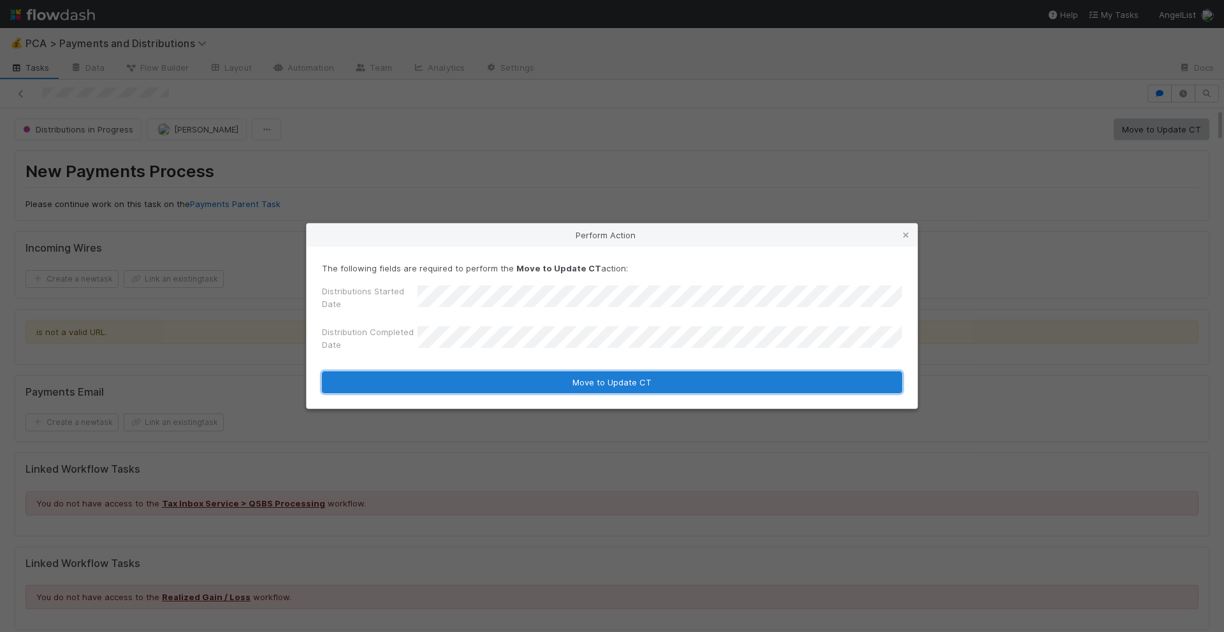
click at [687, 382] on button "Move to Update CT" at bounding box center [612, 383] width 580 height 22
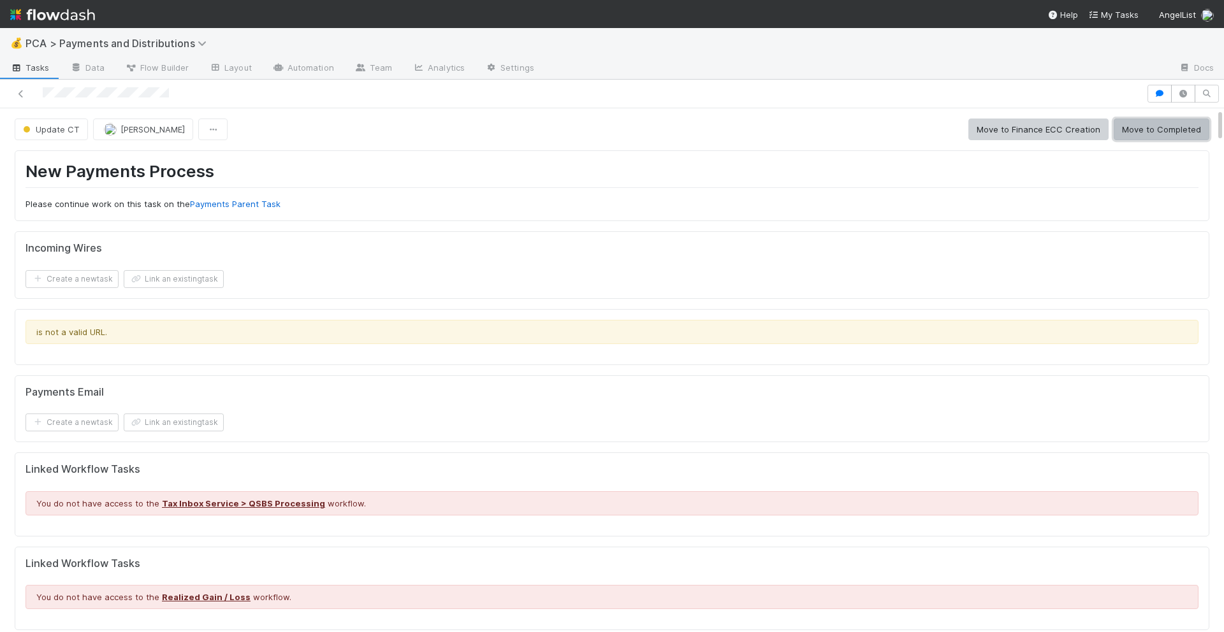
click at [1193, 131] on button "Move to Completed" at bounding box center [1162, 130] width 96 height 22
click at [936, 134] on button "Move to Distributions Execution" at bounding box center [952, 130] width 142 height 22
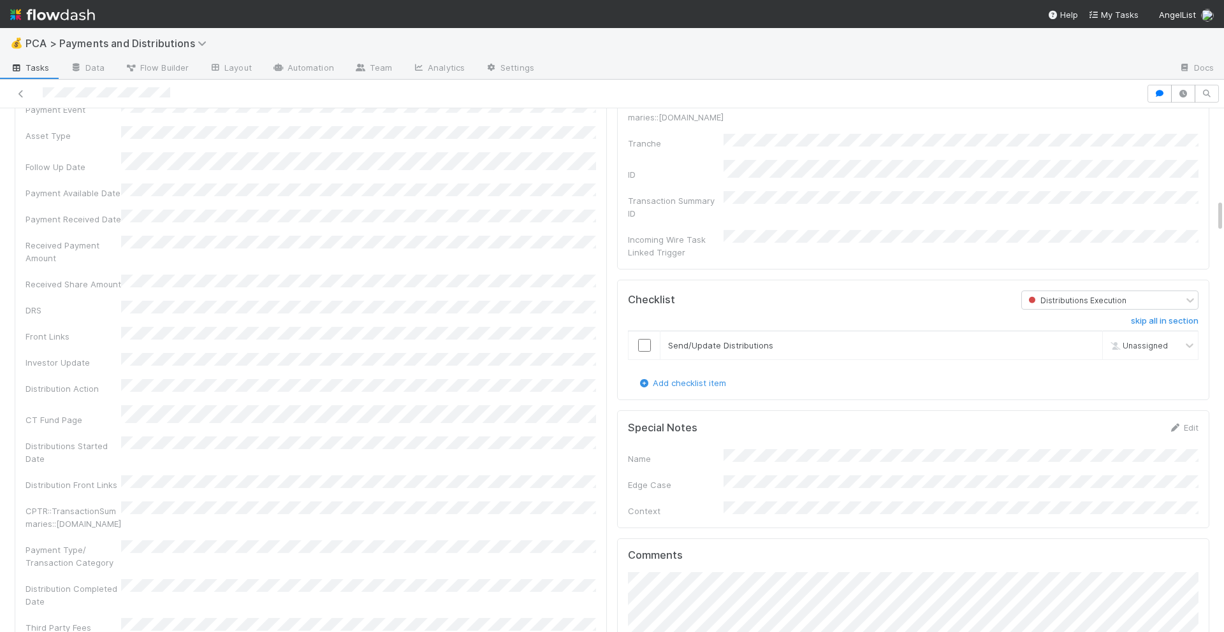
scroll to position [1401, 0]
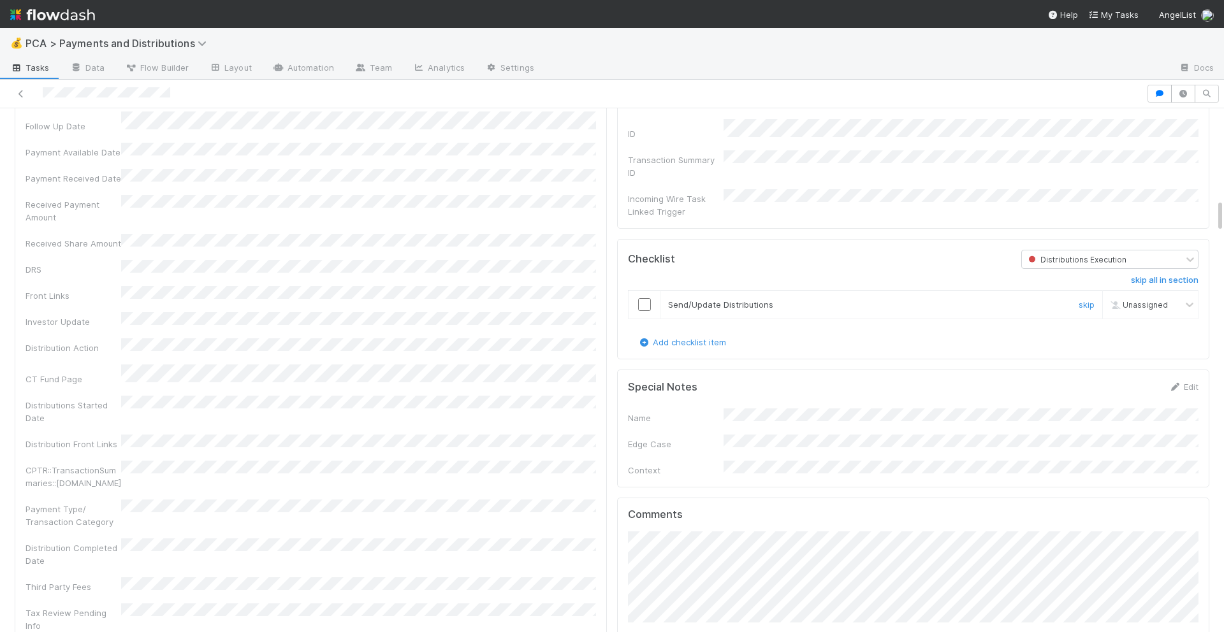
click at [645, 298] on input "checkbox" at bounding box center [644, 304] width 13 height 13
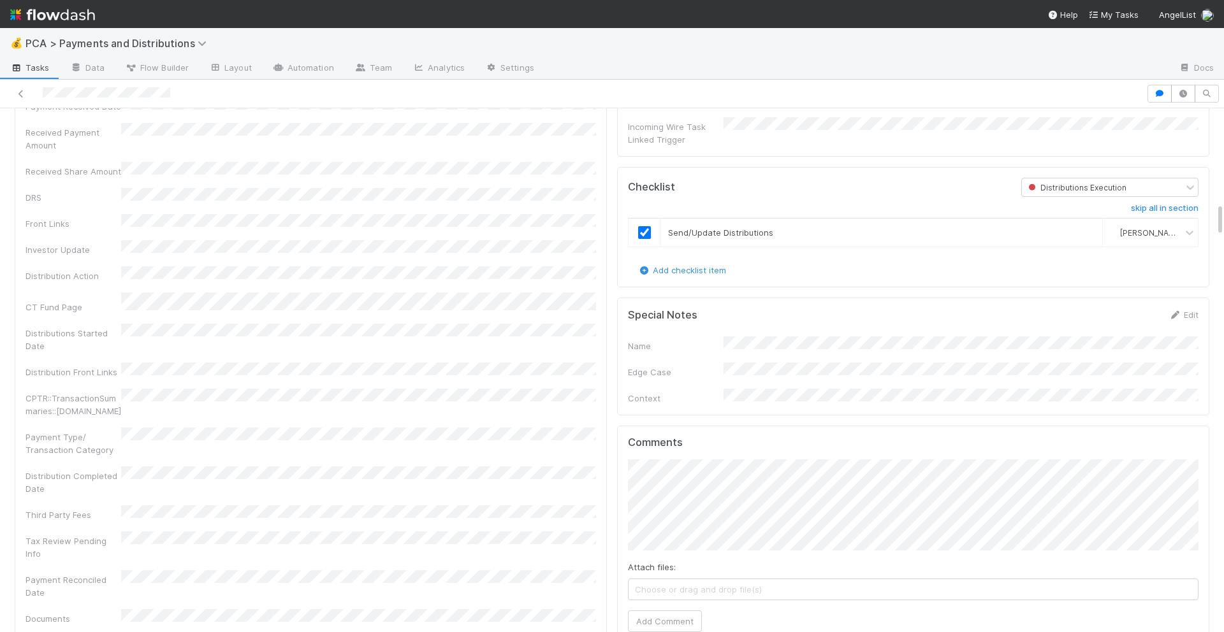
scroll to position [1511, 0]
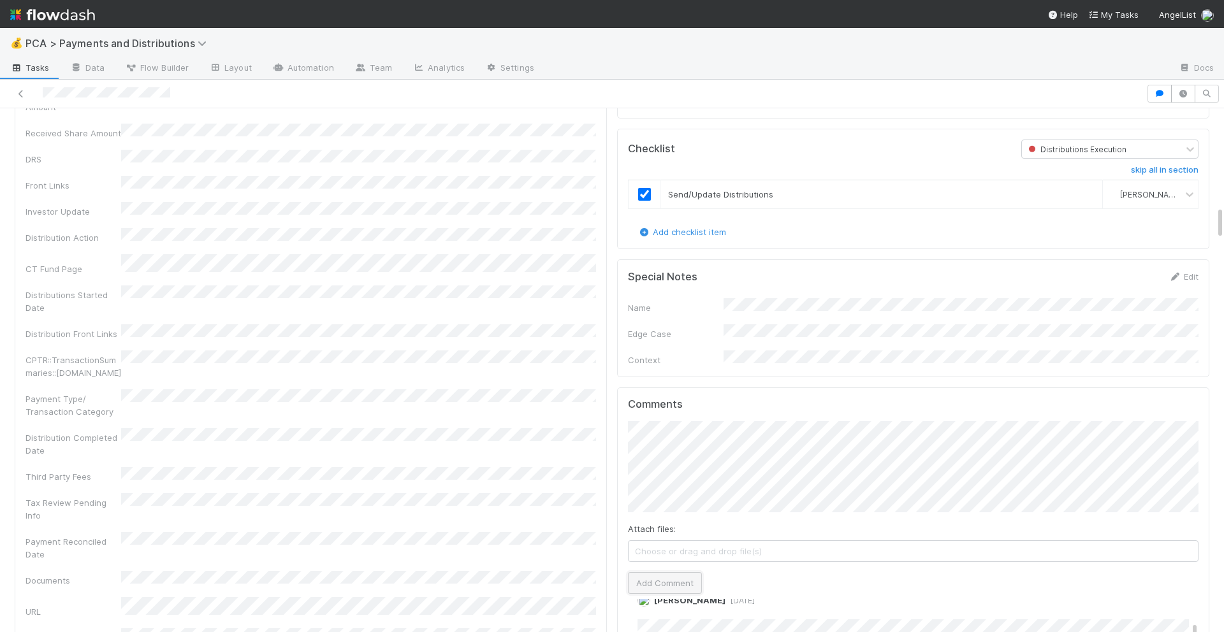
click at [657, 572] on button "Add Comment" at bounding box center [665, 583] width 74 height 22
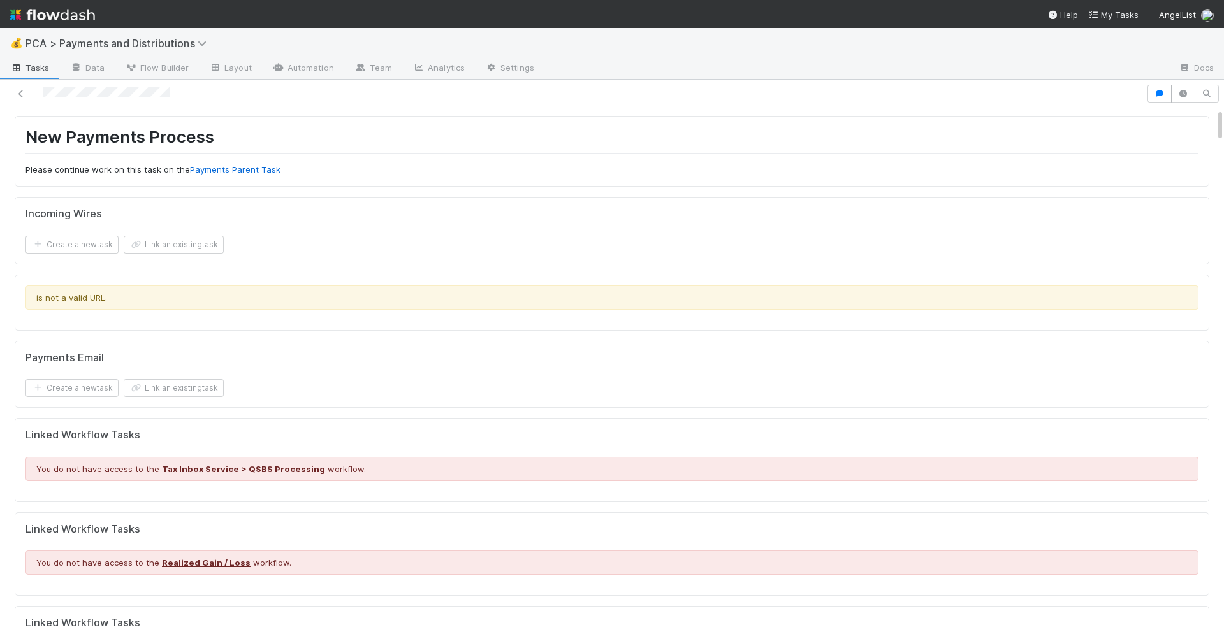
scroll to position [0, 0]
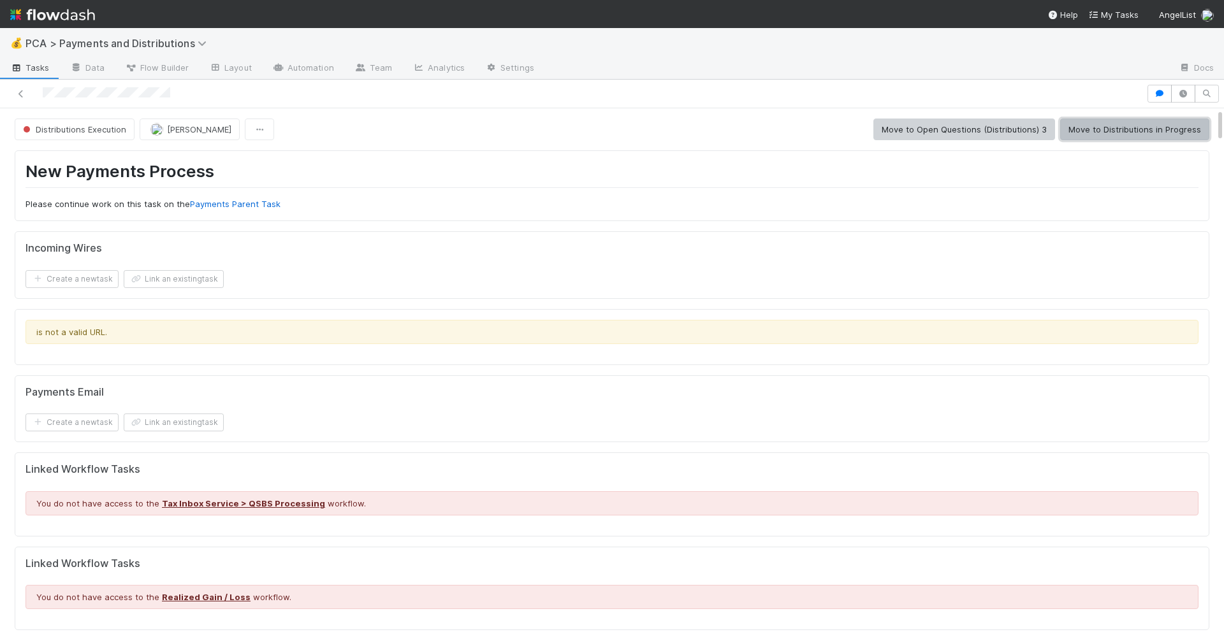
click at [1108, 122] on button "Move to Distributions in Progress" at bounding box center [1134, 130] width 149 height 22
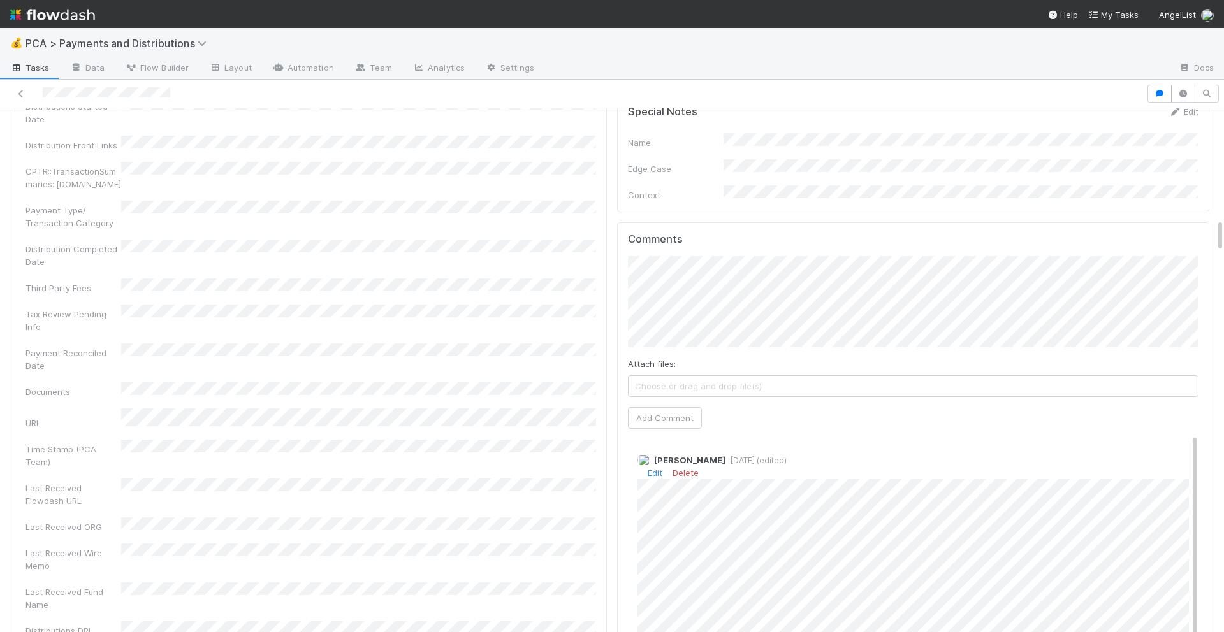
scroll to position [15, 0]
click at [674, 407] on button "Add Comment" at bounding box center [665, 418] width 74 height 22
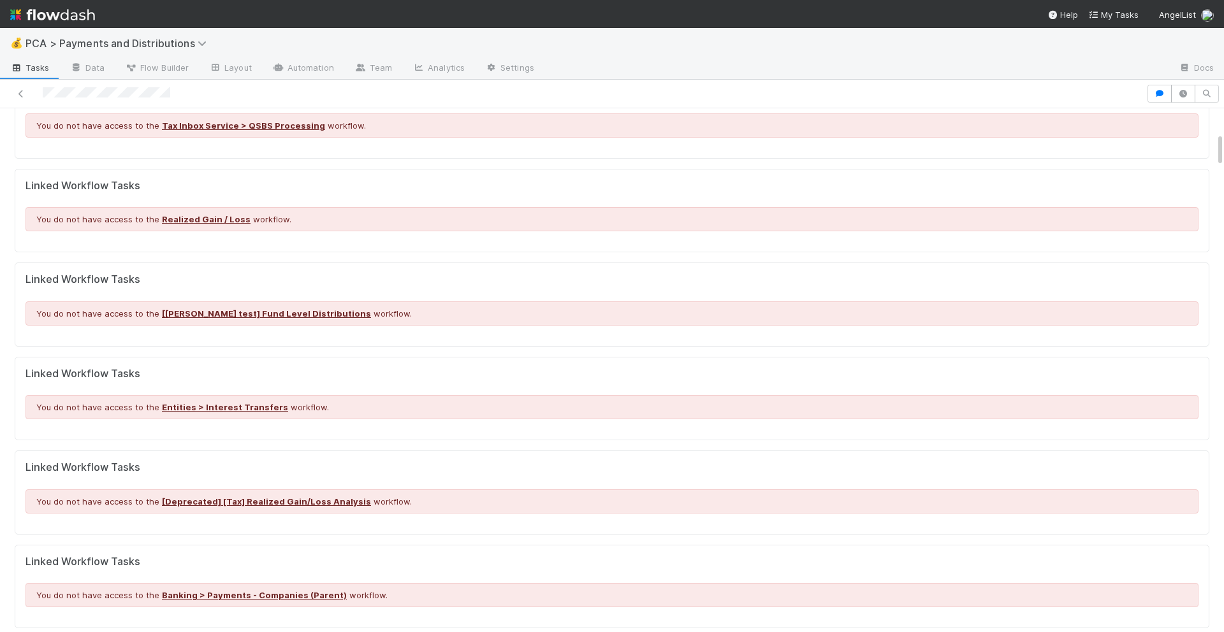
scroll to position [0, 0]
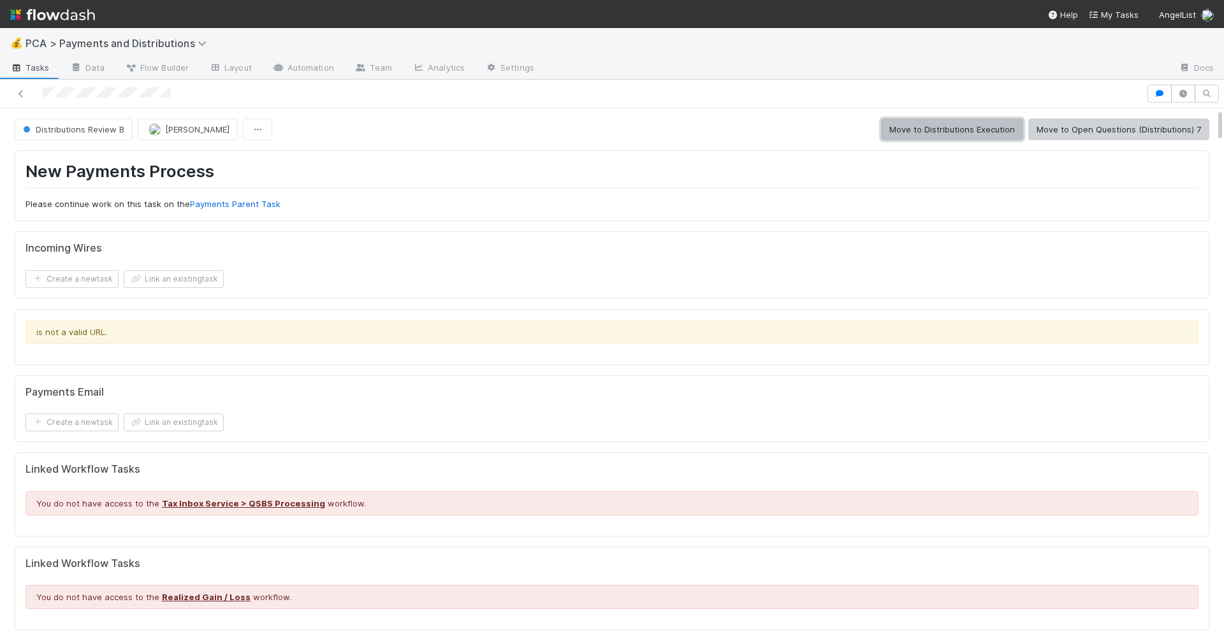
click at [914, 131] on button "Move to Distributions Execution" at bounding box center [952, 130] width 142 height 22
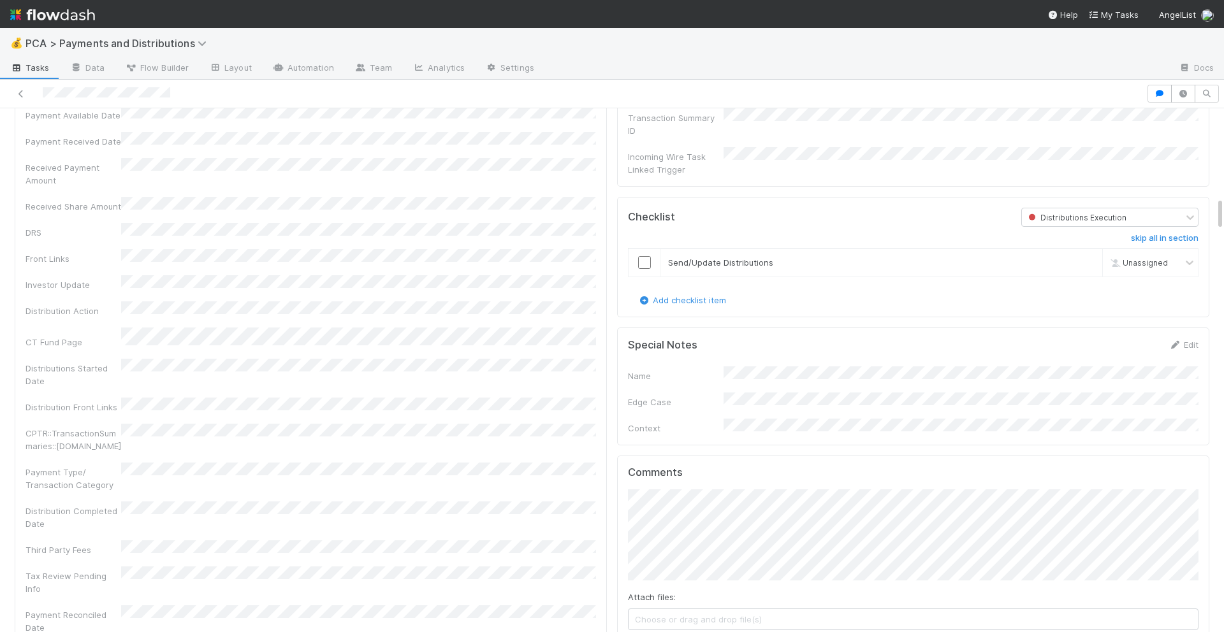
scroll to position [1448, 0]
click at [641, 251] on input "checkbox" at bounding box center [644, 257] width 13 height 13
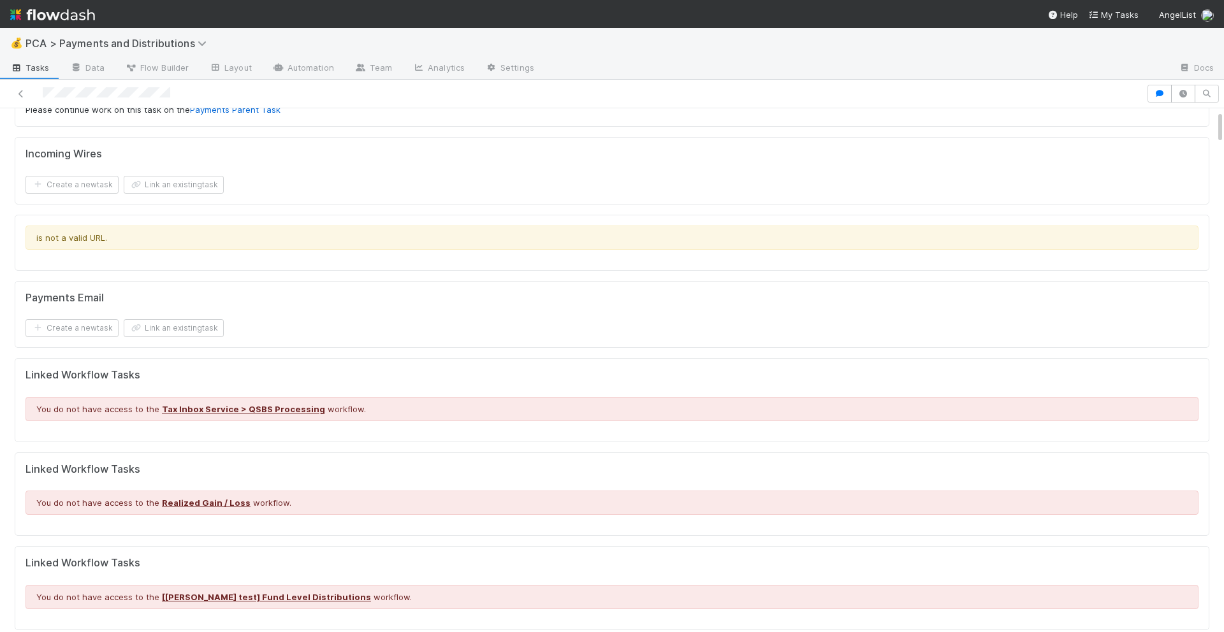
scroll to position [0, 0]
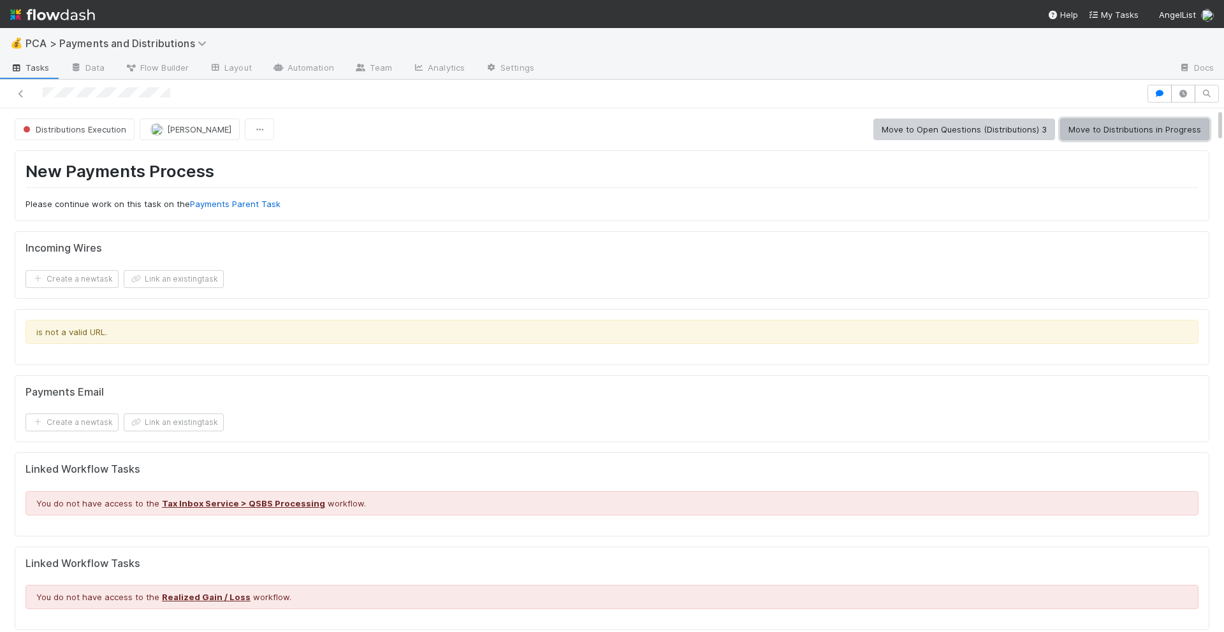
click at [1121, 135] on button "Move to Distributions in Progress" at bounding box center [1134, 130] width 149 height 22
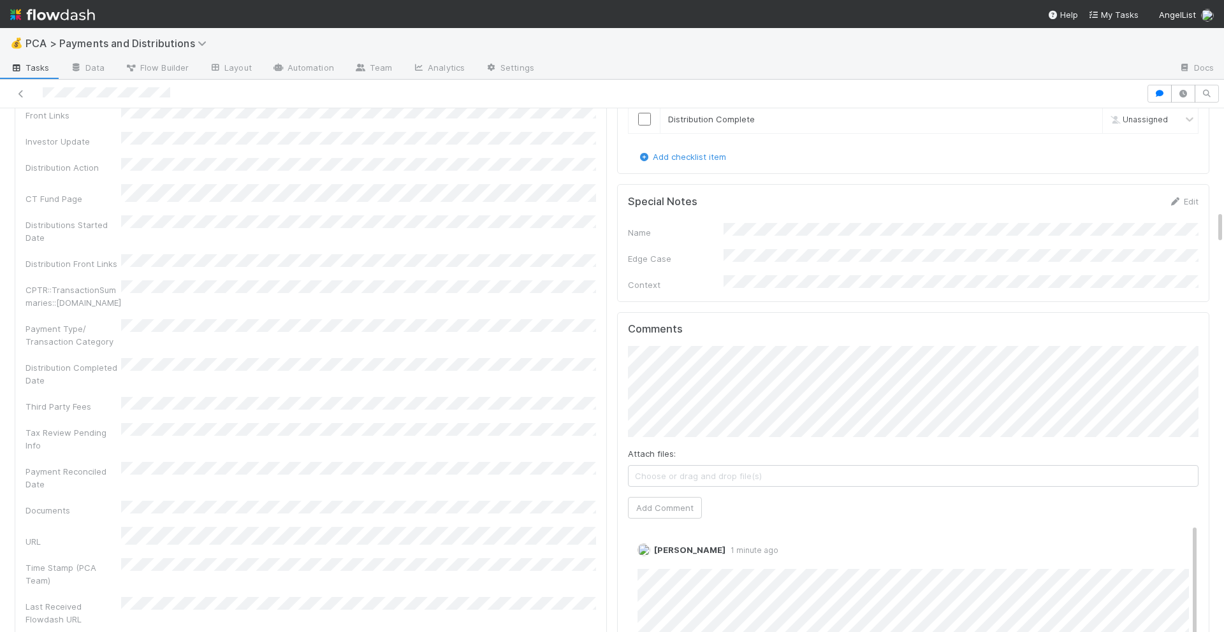
scroll to position [1588, 0]
click at [660, 556] on link "Edit" at bounding box center [655, 561] width 15 height 10
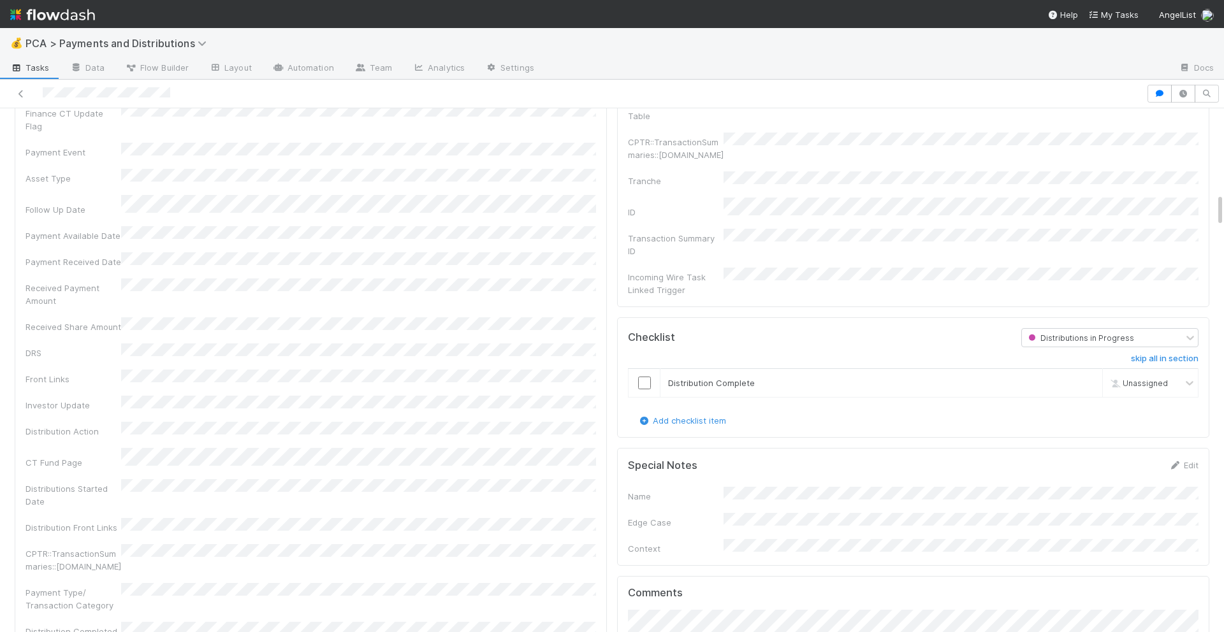
scroll to position [1305, 0]
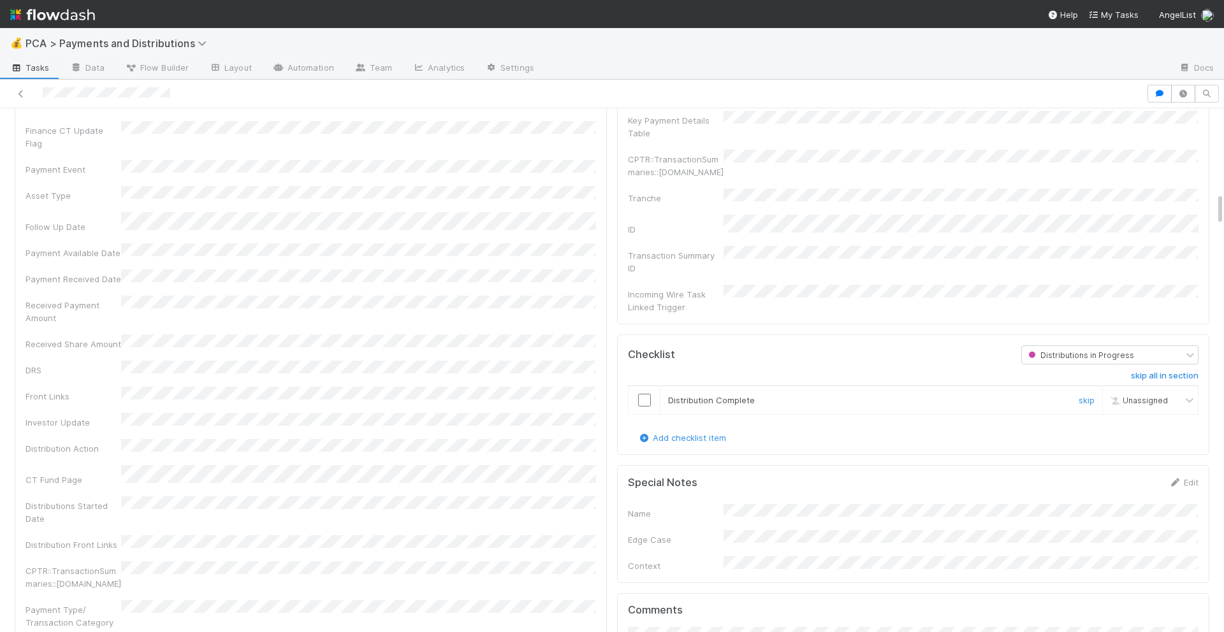
click at [648, 394] on input "checkbox" at bounding box center [644, 400] width 13 height 13
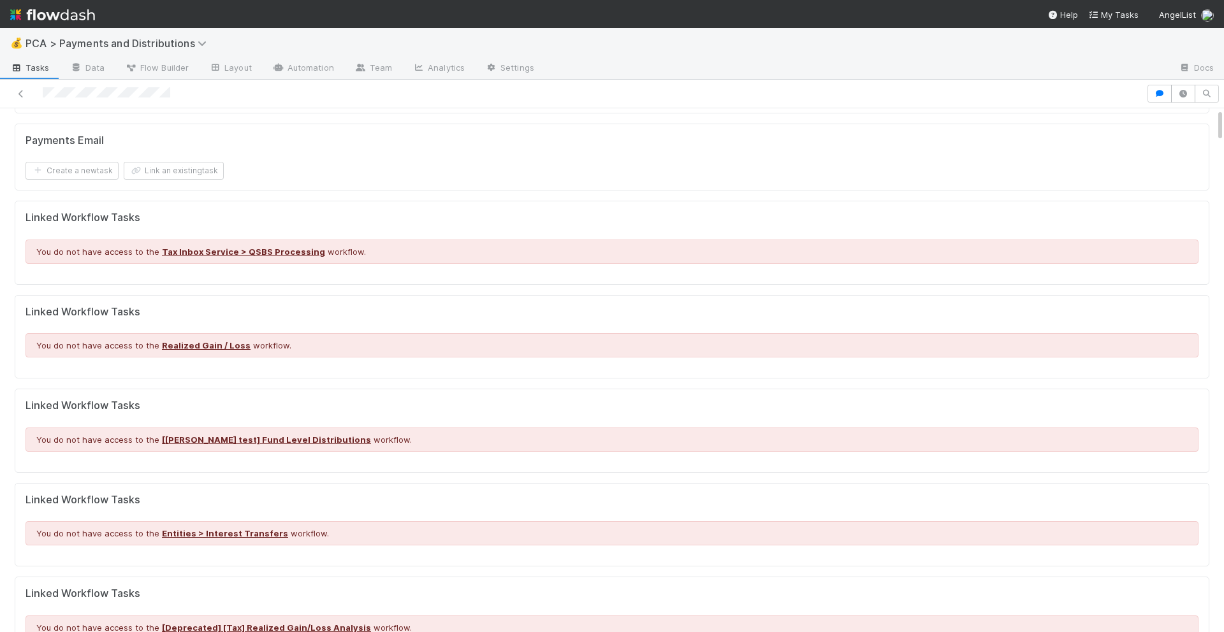
scroll to position [0, 0]
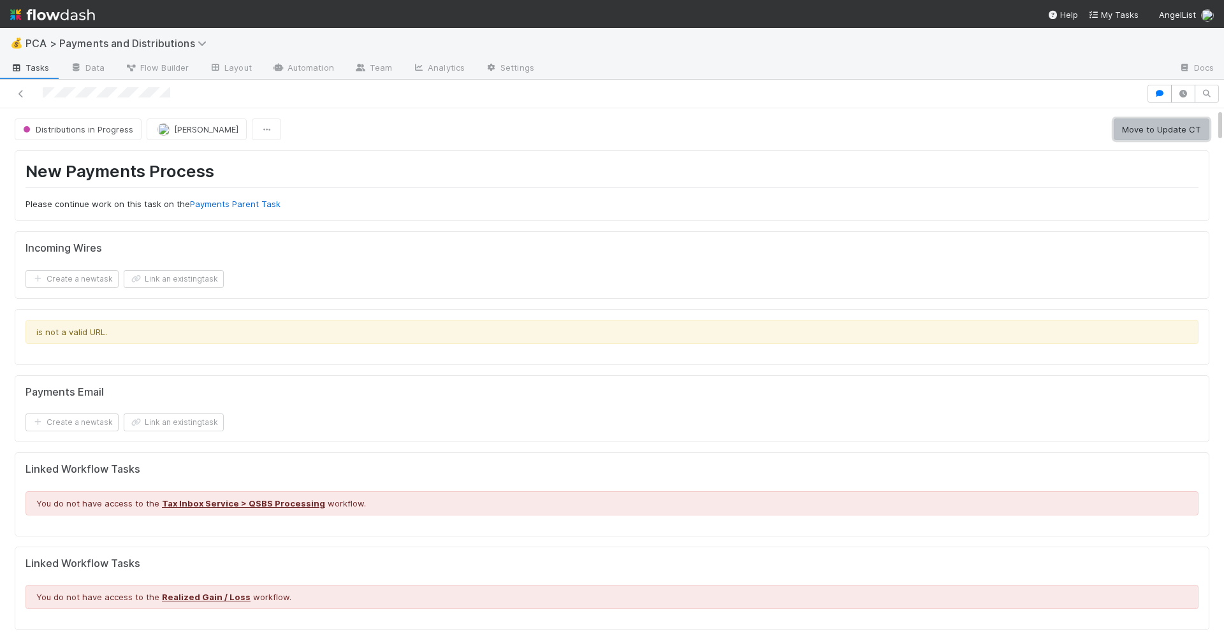
click at [1151, 133] on button "Move to Update CT" at bounding box center [1162, 130] width 96 height 22
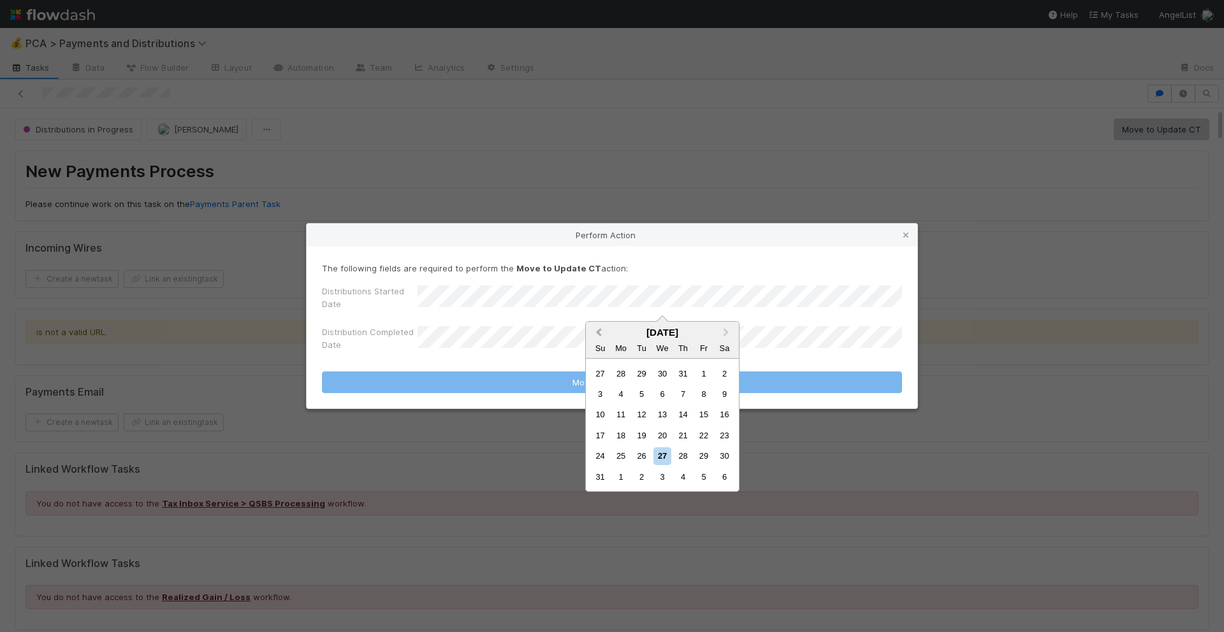
click at [595, 335] on button "Previous Month" at bounding box center [597, 333] width 20 height 20
click at [620, 435] on div "21" at bounding box center [621, 435] width 17 height 17
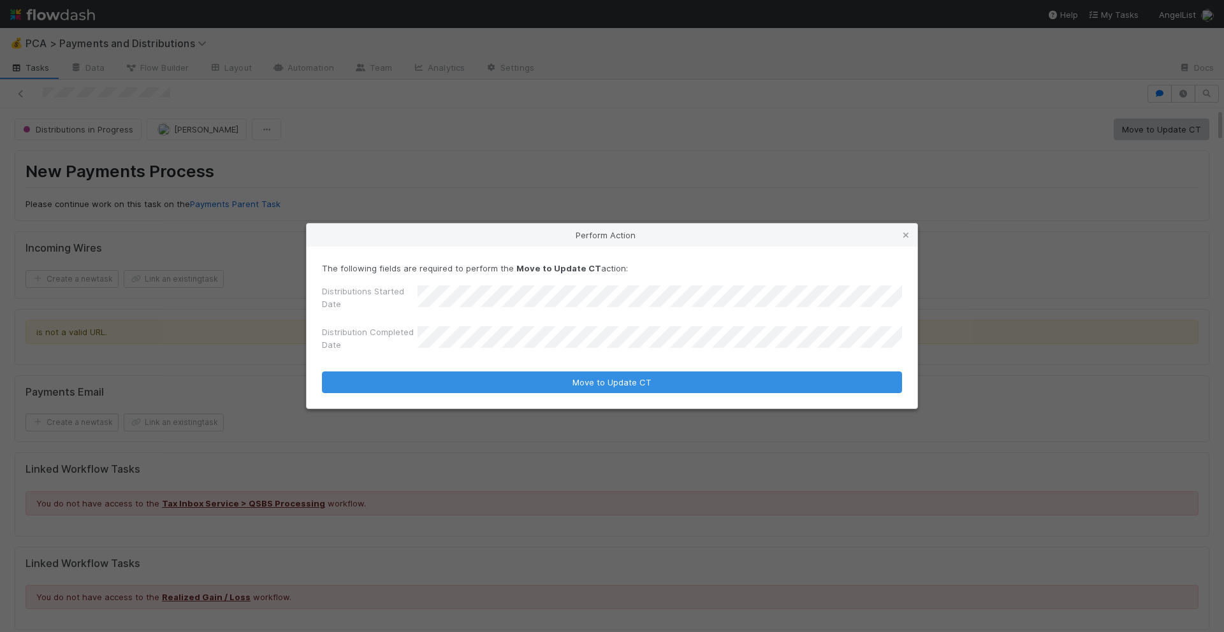
click at [620, 328] on div "Distribution Completed Date" at bounding box center [612, 341] width 580 height 31
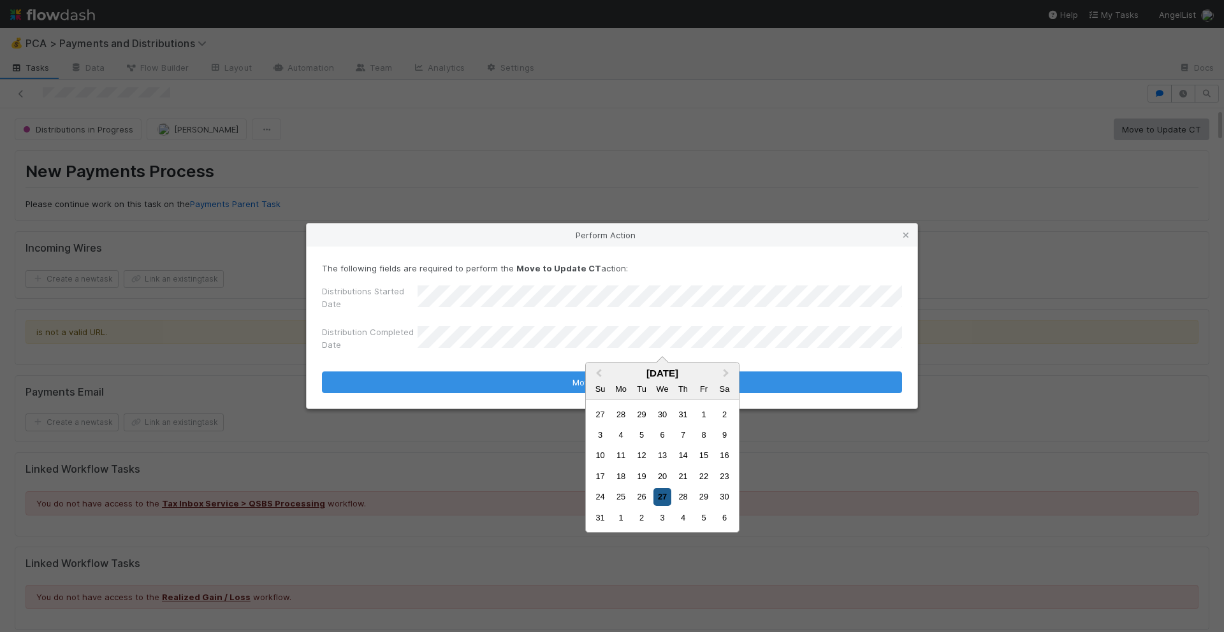
click at [660, 491] on div "27" at bounding box center [661, 496] width 17 height 17
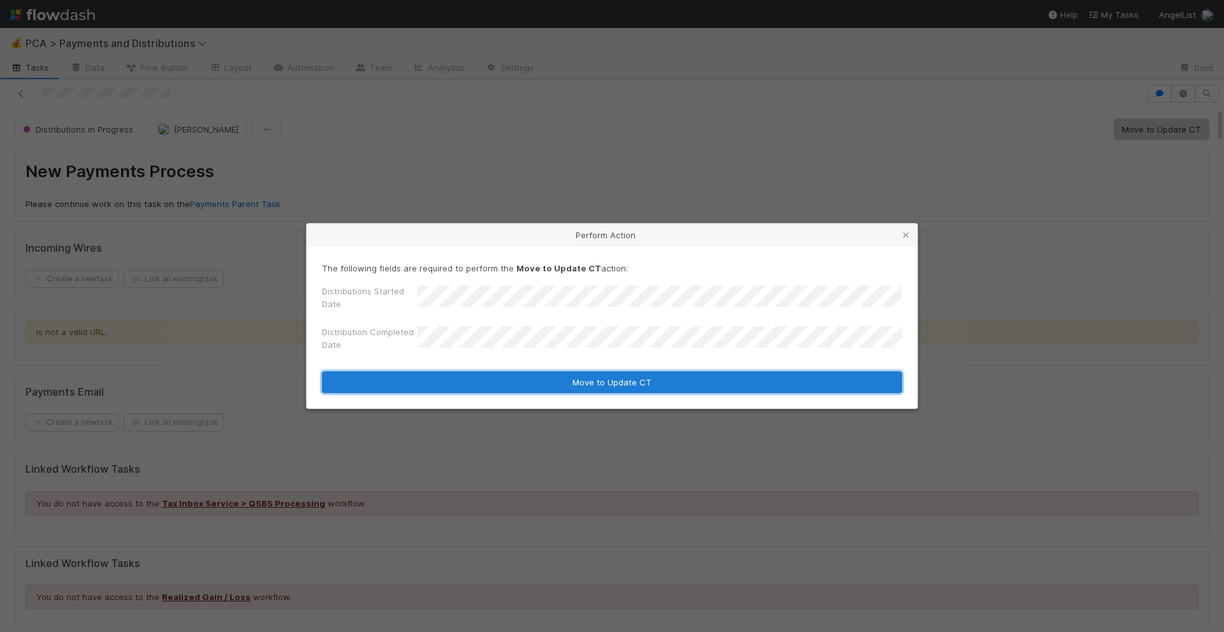
click at [648, 384] on button "Move to Update CT" at bounding box center [612, 383] width 580 height 22
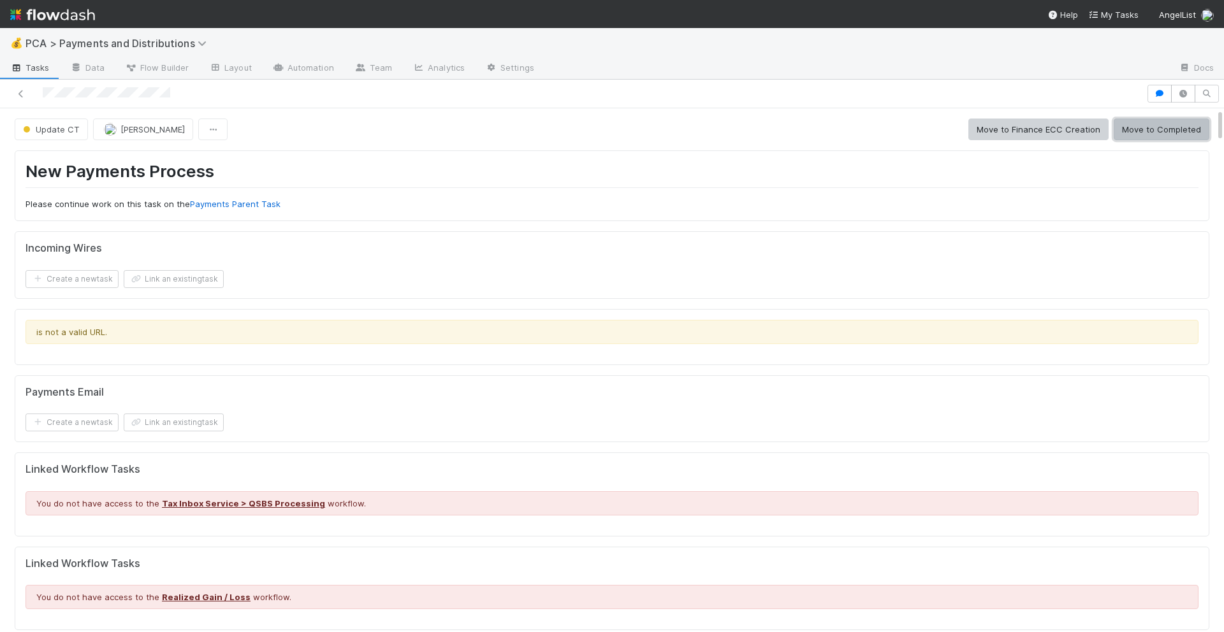
click at [1139, 128] on button "Move to Completed" at bounding box center [1162, 130] width 96 height 22
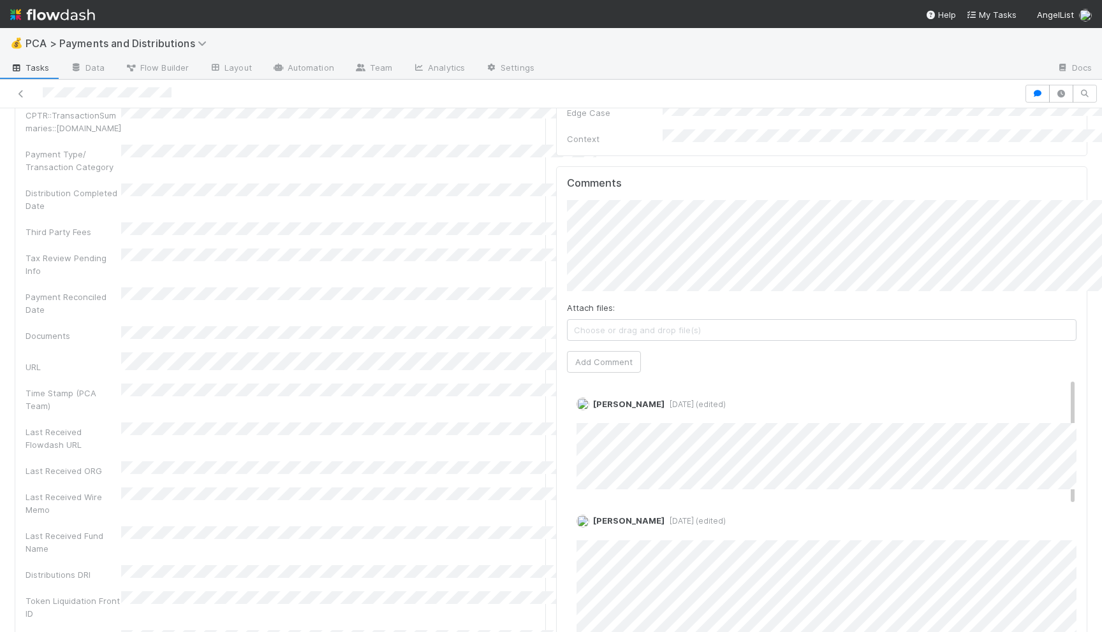
scroll to position [1761, 0]
click at [87, 93] on div at bounding box center [512, 94] width 1014 height 18
